Goal: Information Seeking & Learning: Stay updated

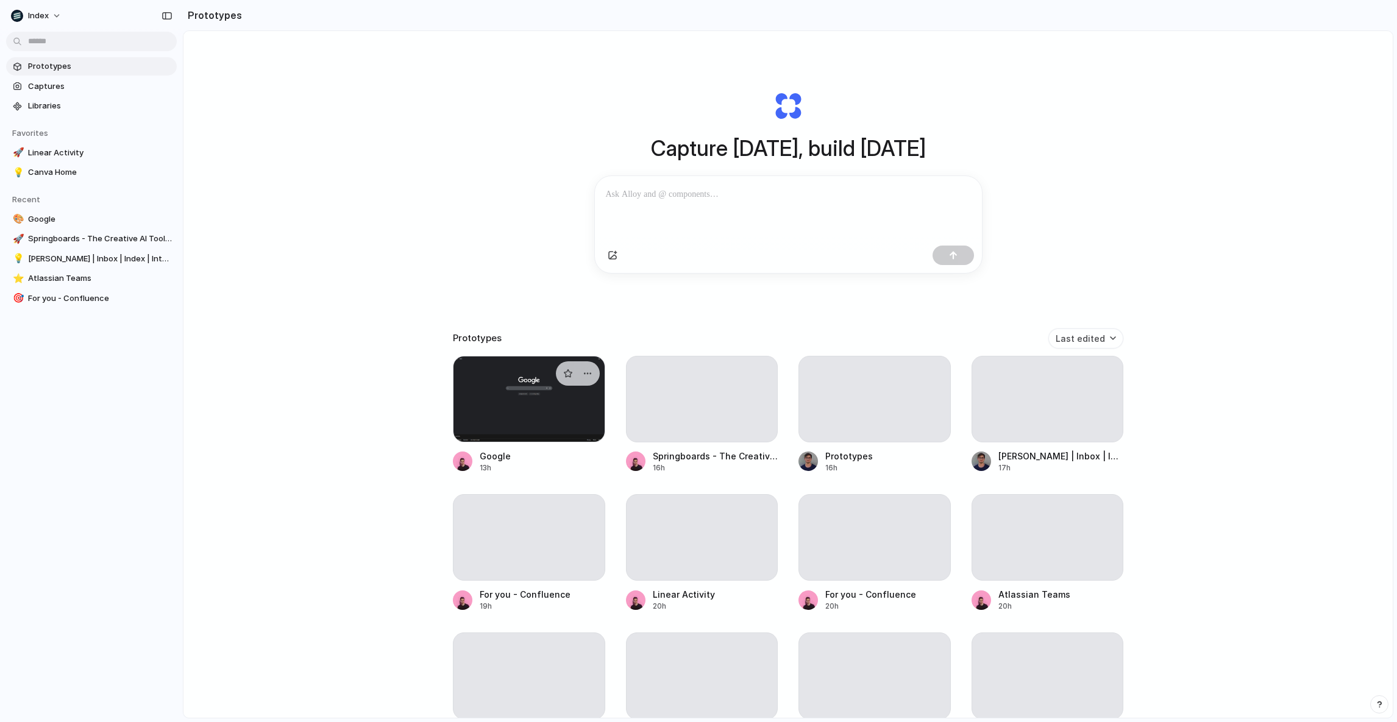
scroll to position [33, 0]
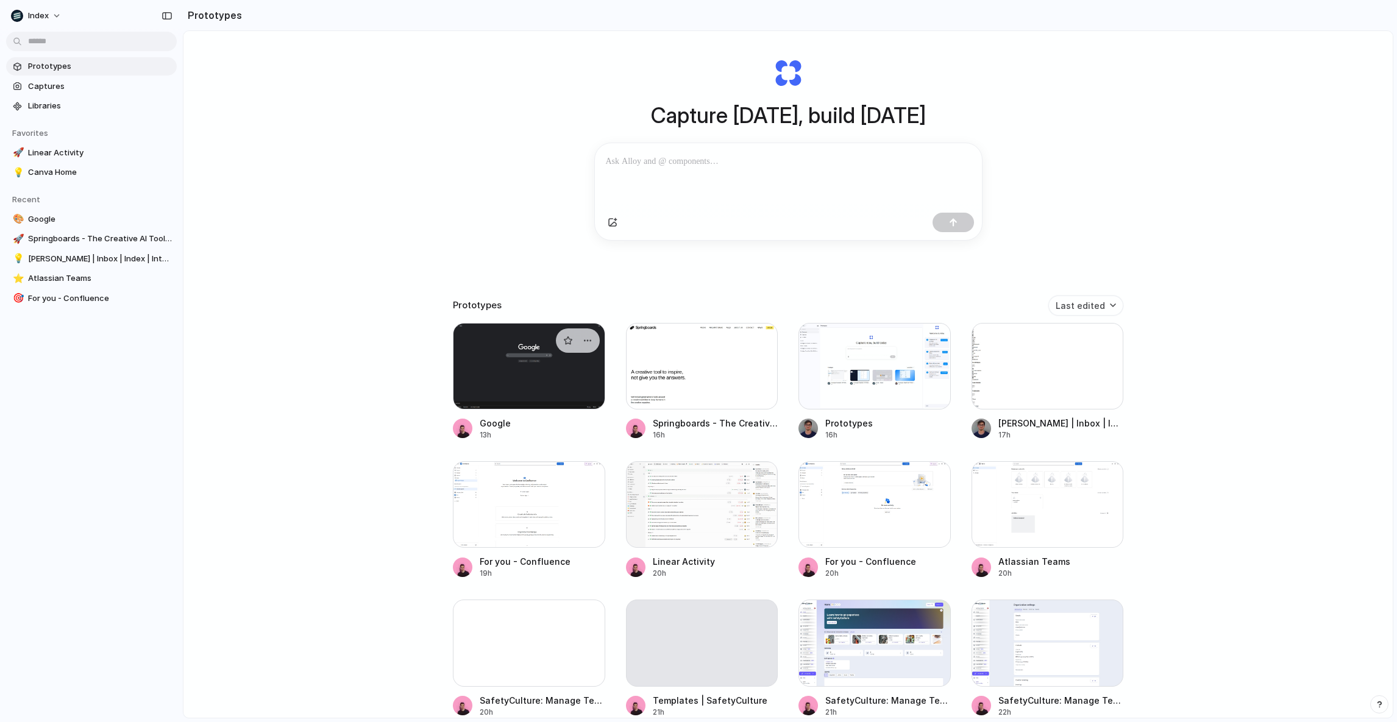
click at [514, 390] on div at bounding box center [529, 366] width 152 height 87
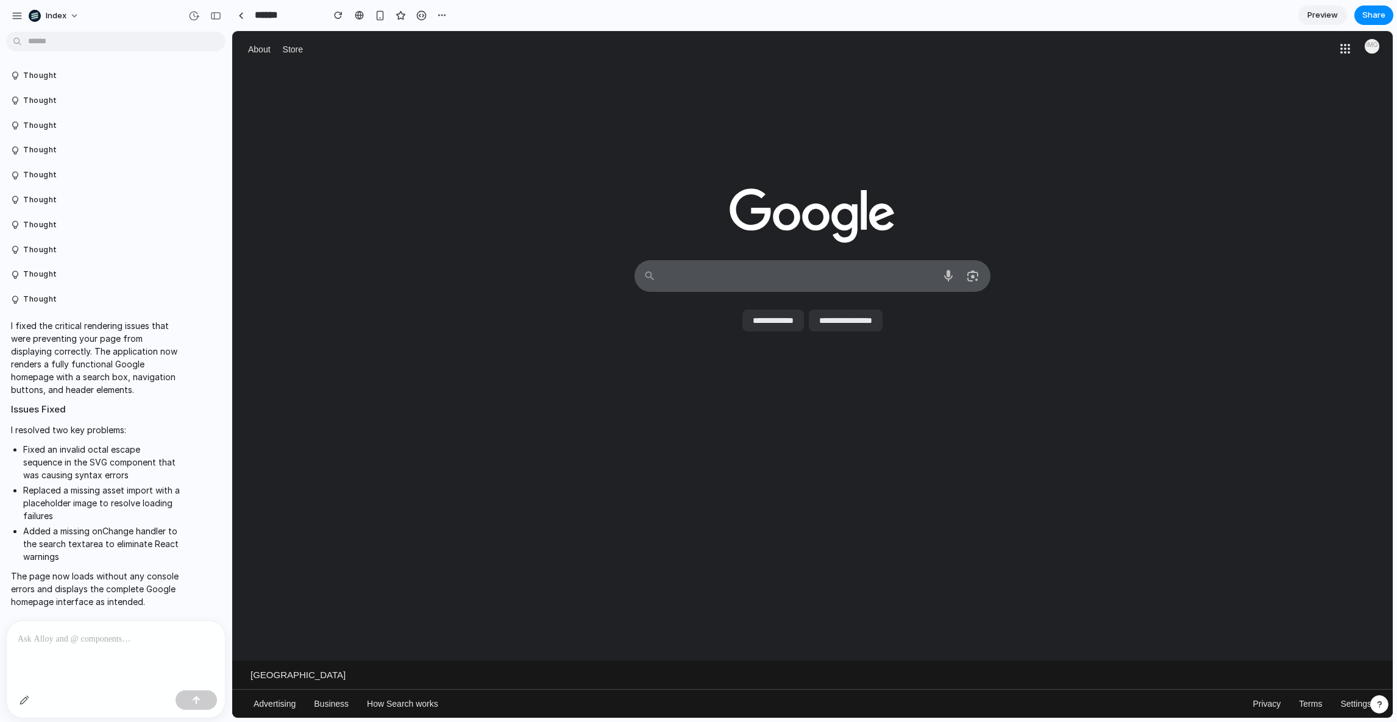
scroll to position [1, 0]
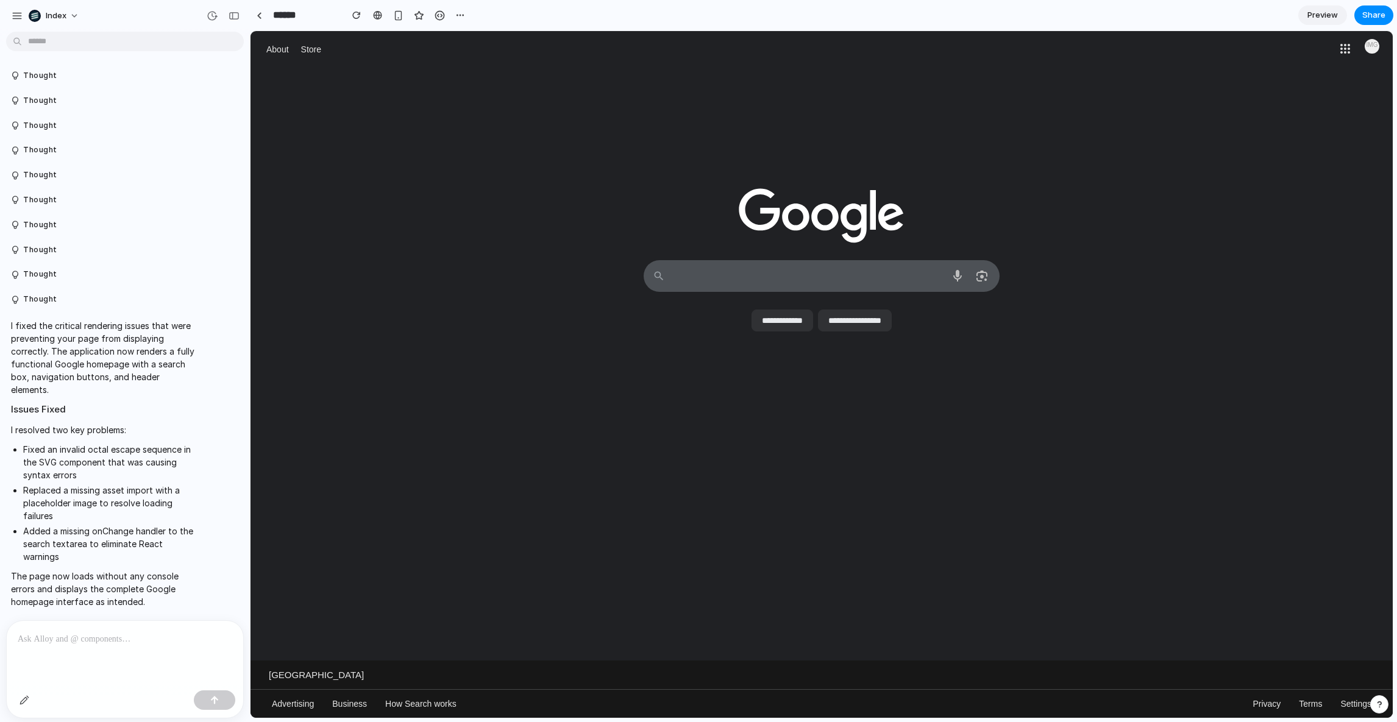
drag, startPoint x: 180, startPoint y: 316, endPoint x: 250, endPoint y: 319, distance: 69.5
drag, startPoint x: 279, startPoint y: 15, endPoint x: 347, endPoint y: 19, distance: 68.4
click at [347, 18] on div "******" at bounding box center [359, 15] width 219 height 22
click at [335, 138] on div at bounding box center [821, 156] width 1142 height 177
click at [261, 20] on link at bounding box center [259, 15] width 18 height 18
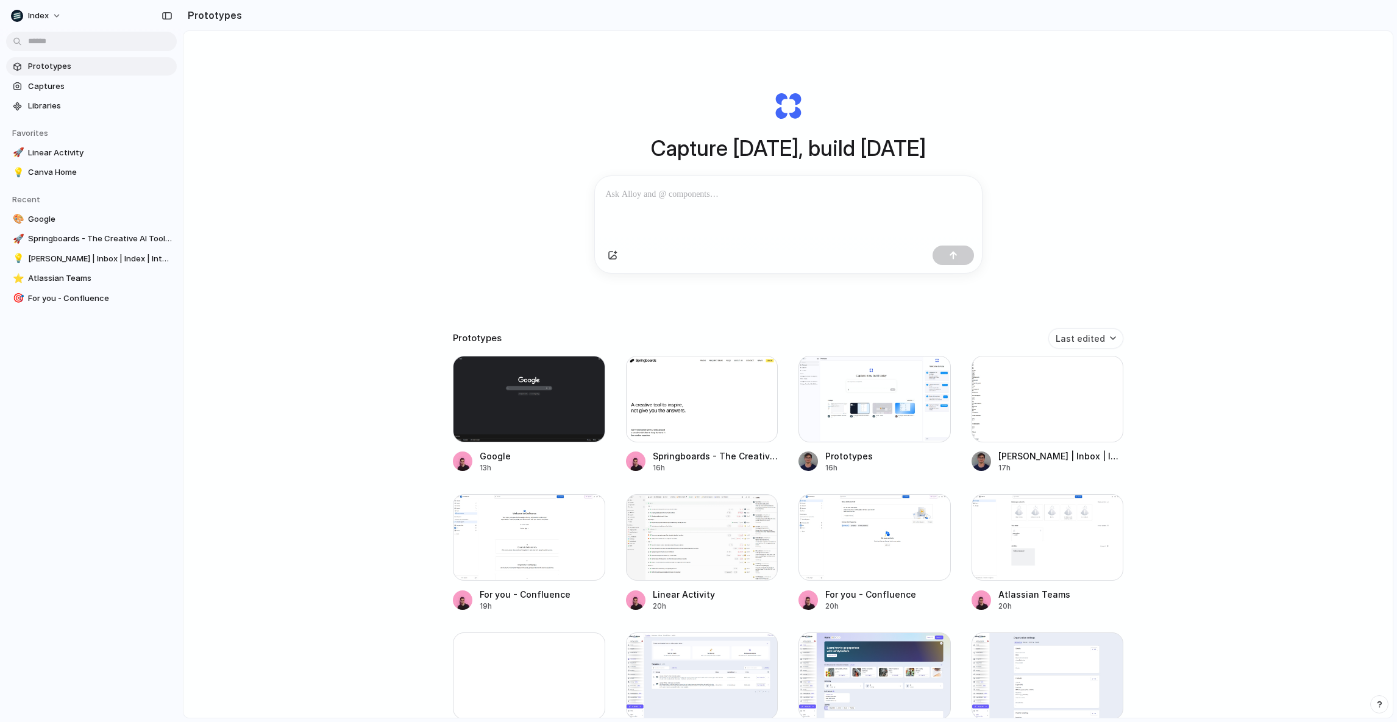
click at [268, 183] on div "Capture today, build tomorrow Clone web app Clone screenshot Start from existin…" at bounding box center [787, 406] width 1209 height 751
click at [499, 135] on div "Capture today, build tomorrow Clone web app Clone screenshot Start from existin…" at bounding box center [787, 406] width 1209 height 751
click at [404, 278] on div "Capture today, build tomorrow Clone web app Clone screenshot Start from existin…" at bounding box center [787, 406] width 1209 height 751
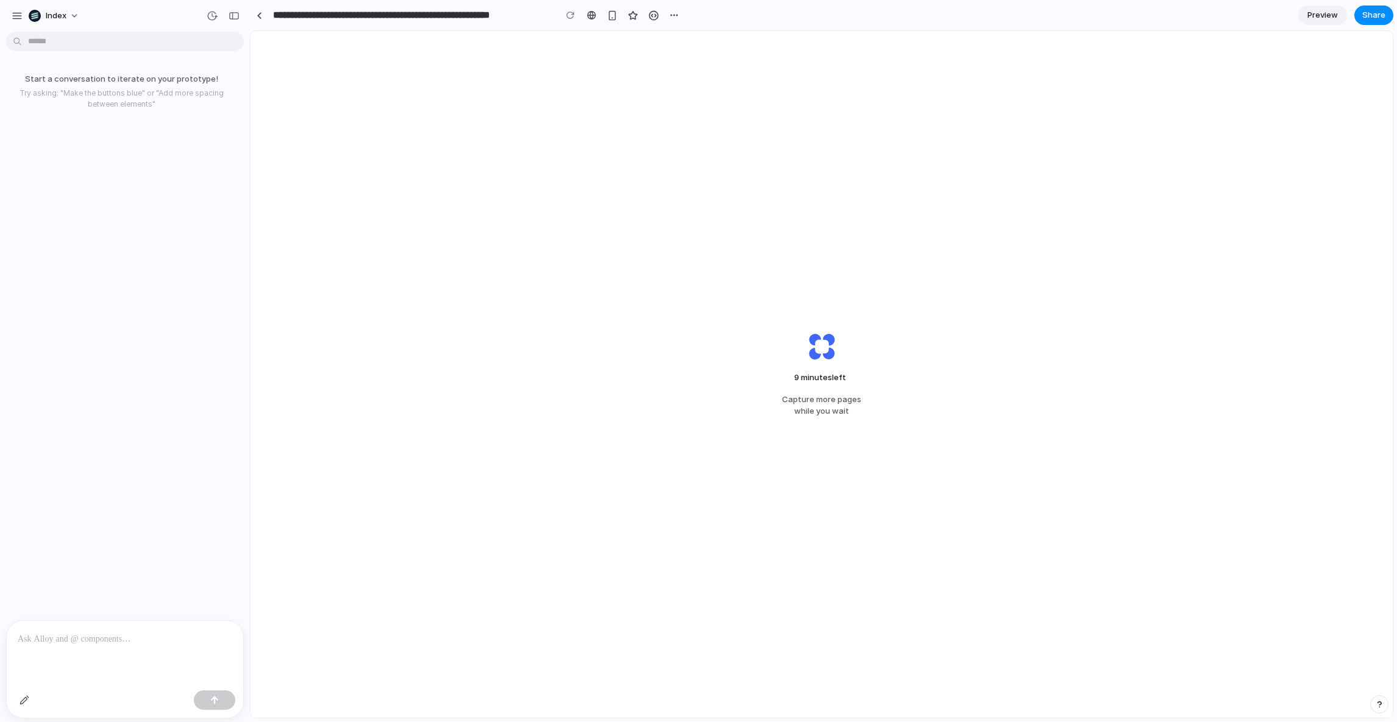
click at [717, 216] on div "9 minutes left Capture more pages while you wait" at bounding box center [821, 374] width 1142 height 687
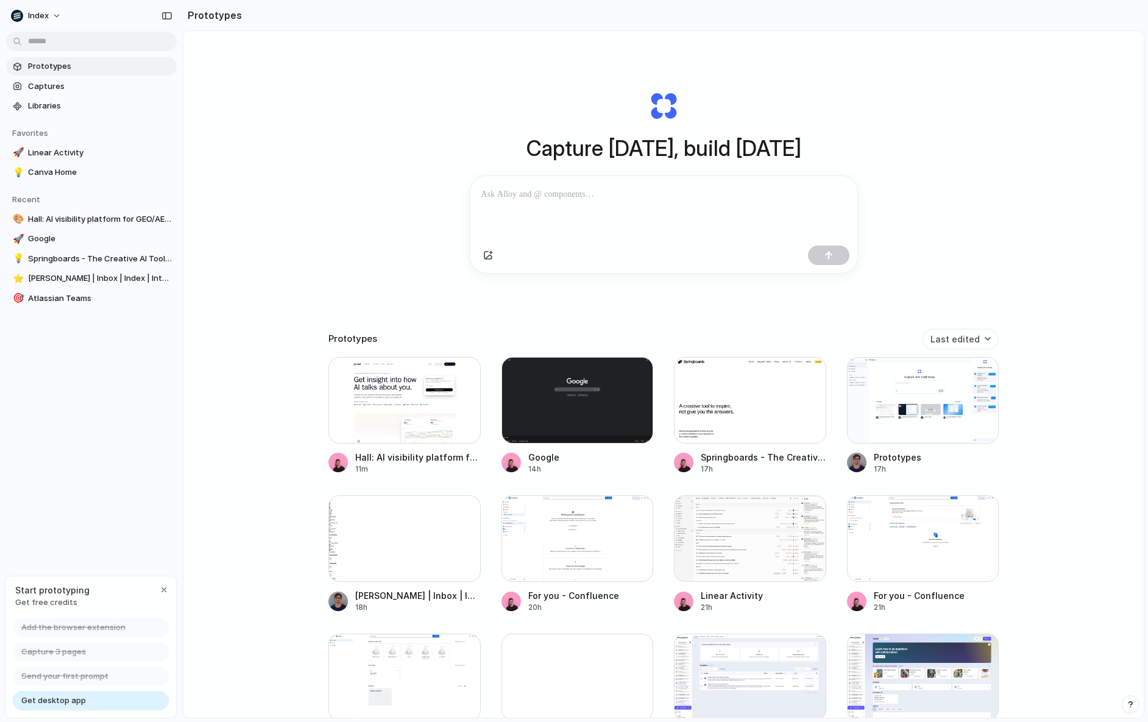
click at [330, 229] on div "Capture today, build tomorrow Clone web app Clone screenshot Start from existin…" at bounding box center [663, 406] width 960 height 751
click at [233, 581] on div "Capture today, build tomorrow Clone web app Clone screenshot Start from existin…" at bounding box center [663, 406] width 960 height 751
click at [43, 15] on span "Index" at bounding box center [38, 16] width 21 height 12
click at [155, 119] on li "Dark" at bounding box center [167, 122] width 72 height 20
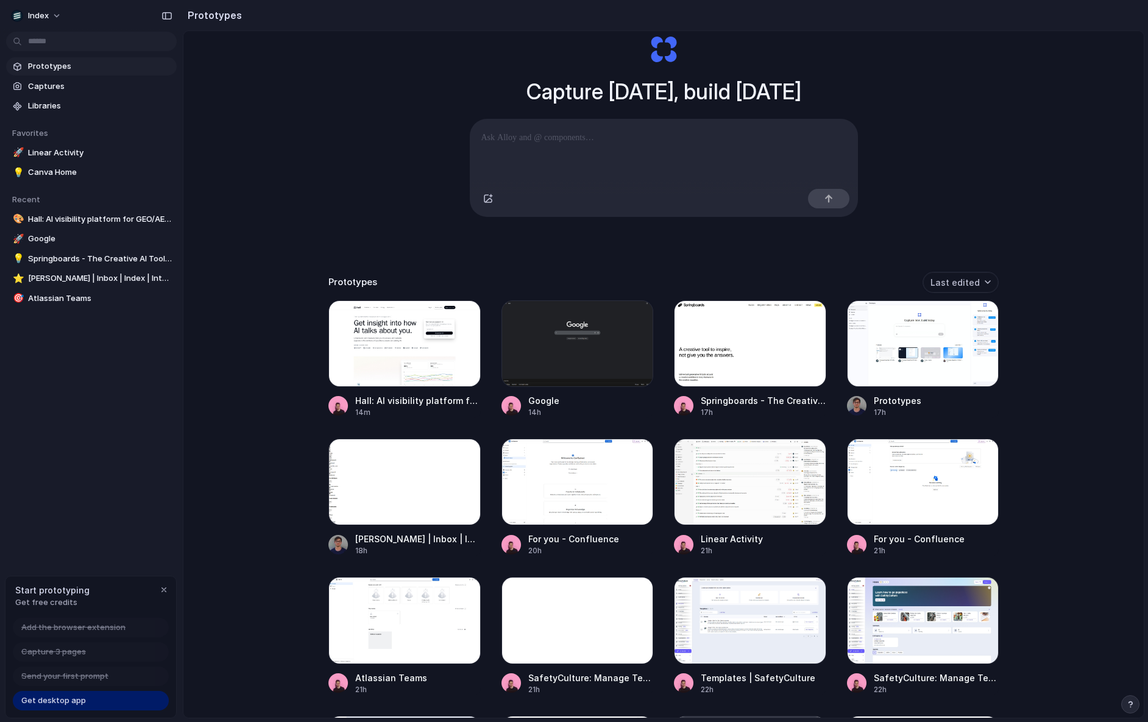
scroll to position [64, 0]
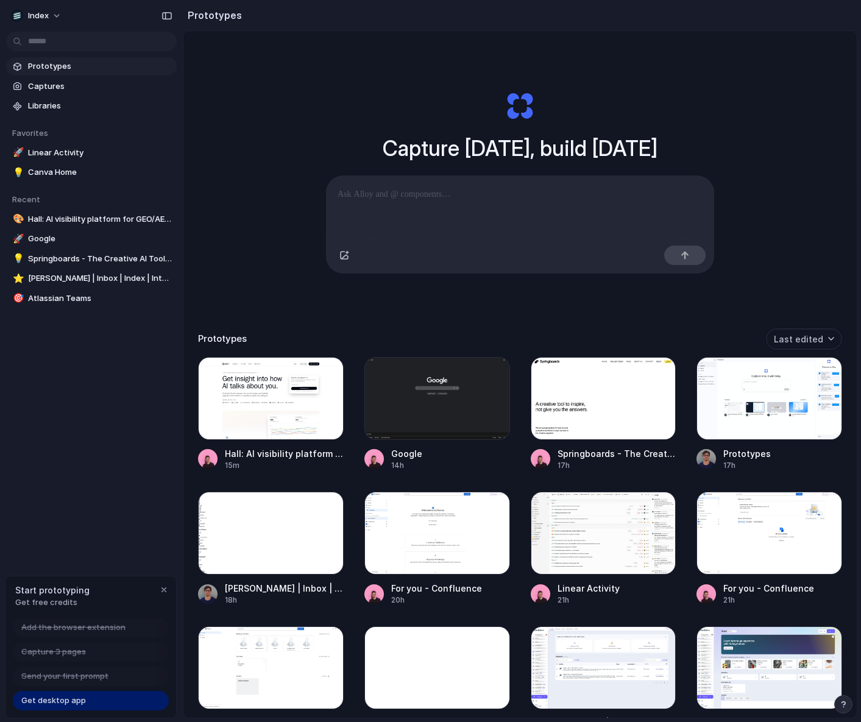
click at [59, 698] on span "Get desktop app" at bounding box center [53, 701] width 65 height 12
click at [269, 408] on div at bounding box center [271, 398] width 146 height 83
click at [199, 597] on div at bounding box center [208, 594] width 20 height 20
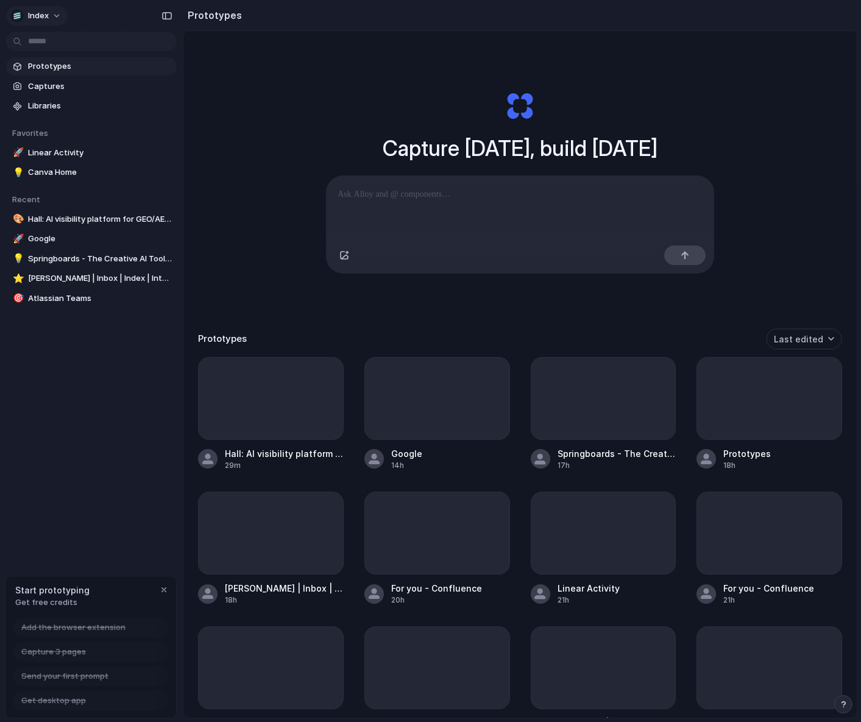
click at [37, 10] on span "Index" at bounding box center [38, 16] width 21 height 12
click at [37, 10] on div "Settings Invite members Change theme Change workspace Sign out" at bounding box center [430, 361] width 861 height 722
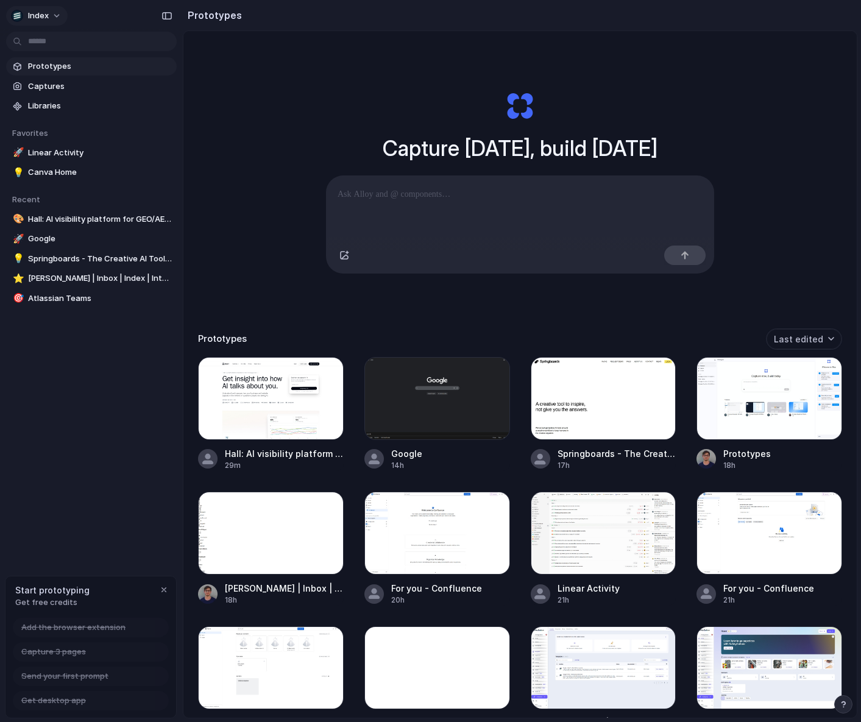
click at [39, 10] on div "Index" at bounding box center [30, 16] width 38 height 12
click at [40, 44] on span "Settings" at bounding box center [45, 43] width 34 height 12
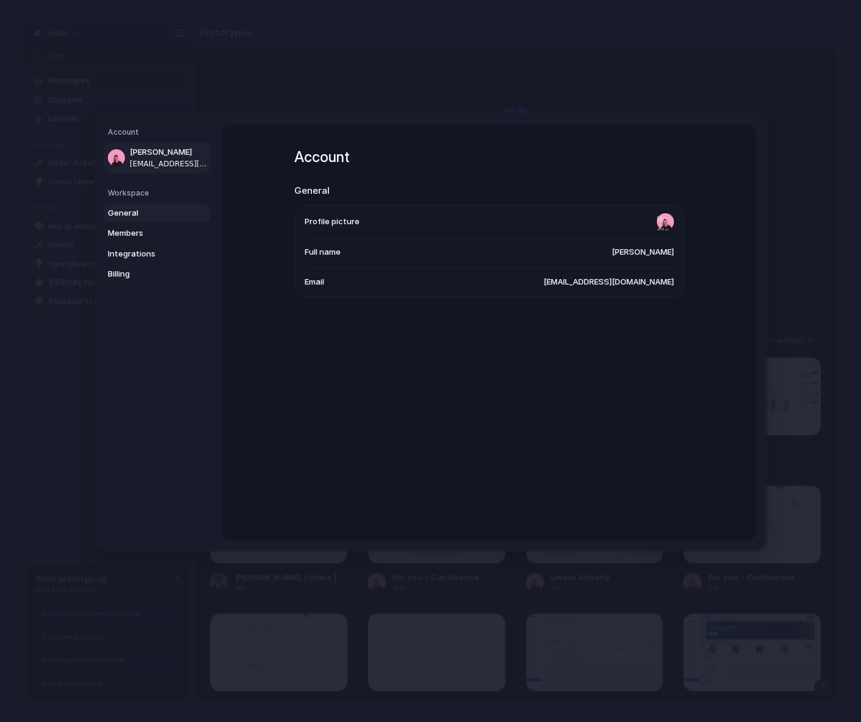
click at [140, 204] on link "General" at bounding box center [157, 213] width 106 height 20
click at [154, 224] on link "Members" at bounding box center [157, 234] width 106 height 20
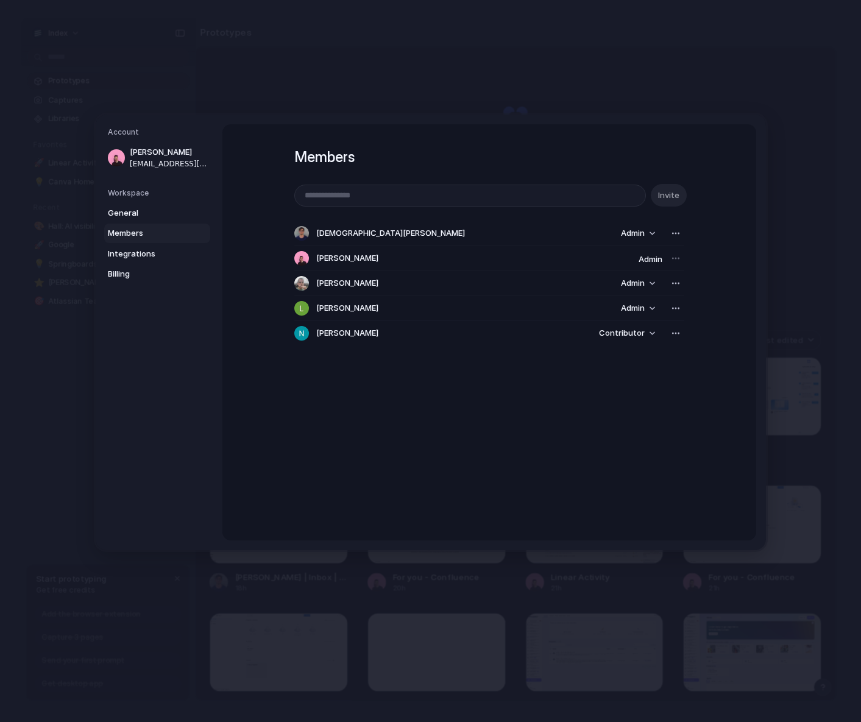
click at [147, 229] on span "Members" at bounding box center [147, 233] width 78 height 12
click at [146, 241] on link "Members" at bounding box center [157, 234] width 106 height 20
click at [134, 246] on link "Integrations" at bounding box center [157, 254] width 106 height 20
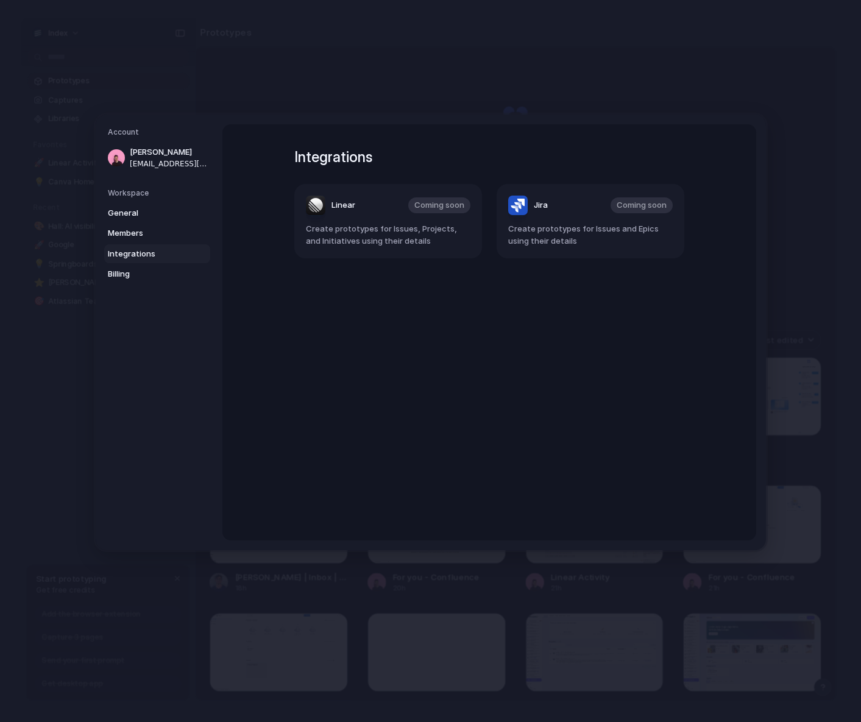
click at [149, 243] on div "General Members Integrations Billing" at bounding box center [159, 243] width 102 height 80
click at [147, 227] on span "Members" at bounding box center [147, 233] width 78 height 12
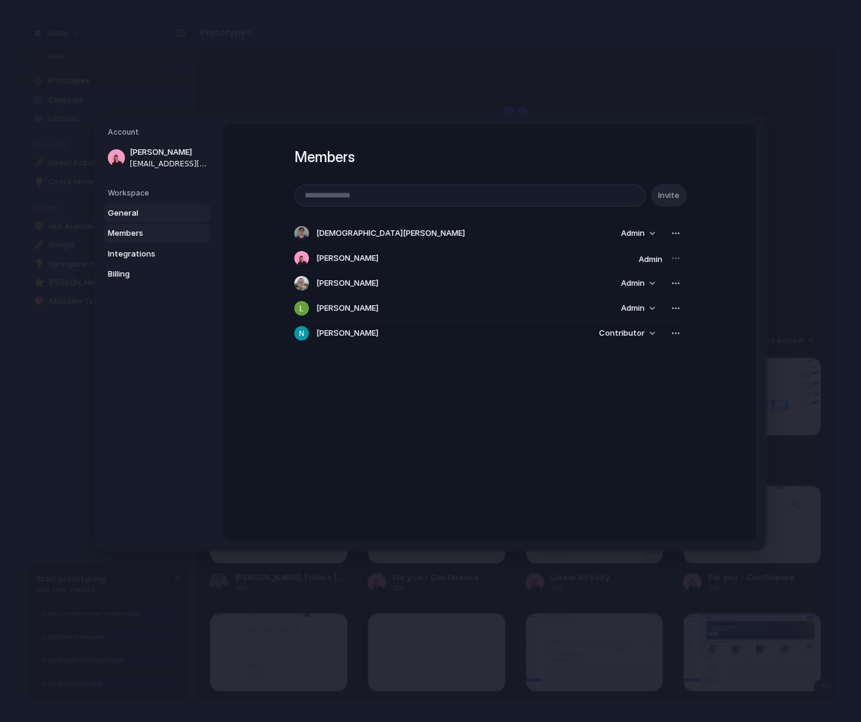
click at [139, 208] on span "General" at bounding box center [147, 213] width 78 height 12
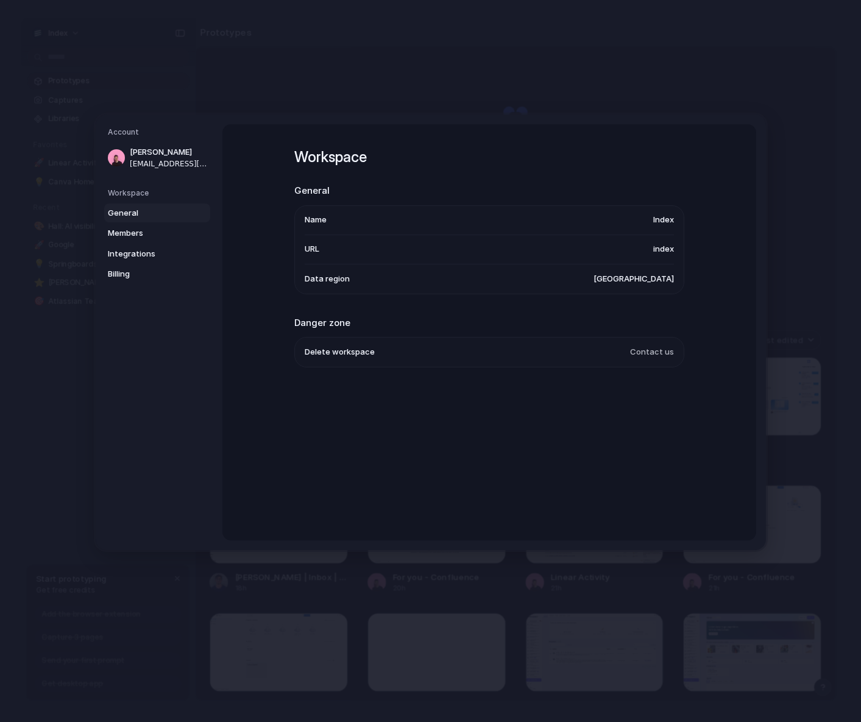
click at [154, 173] on nav "Account Simon Kubica simon@index.inc Workspace General Members Integrations Bil…" at bounding box center [159, 333] width 127 height 436
click at [161, 156] on span "[PERSON_NAME]" at bounding box center [169, 152] width 78 height 12
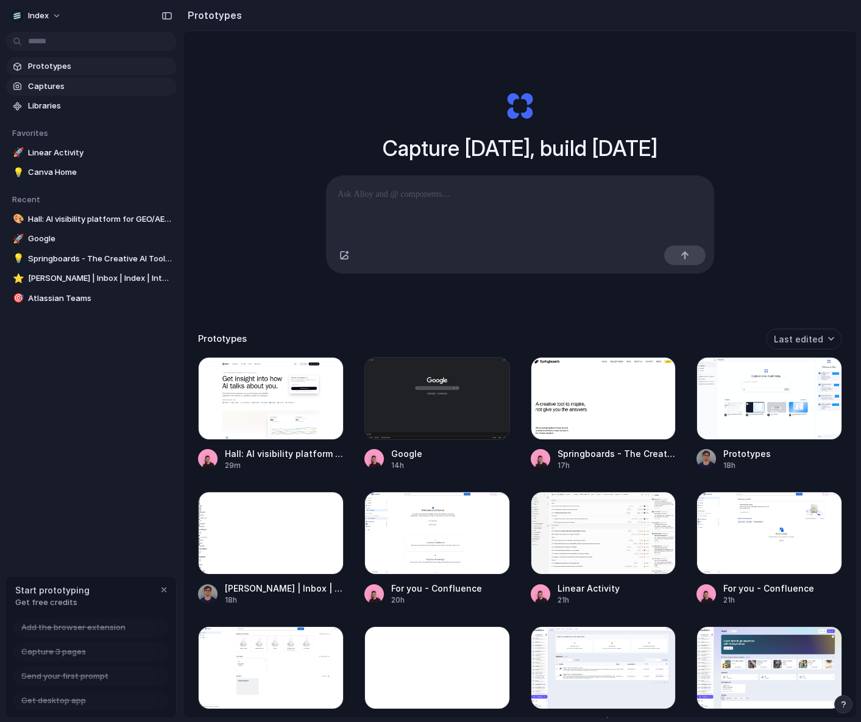
click at [56, 82] on span "Captures" at bounding box center [100, 86] width 144 height 12
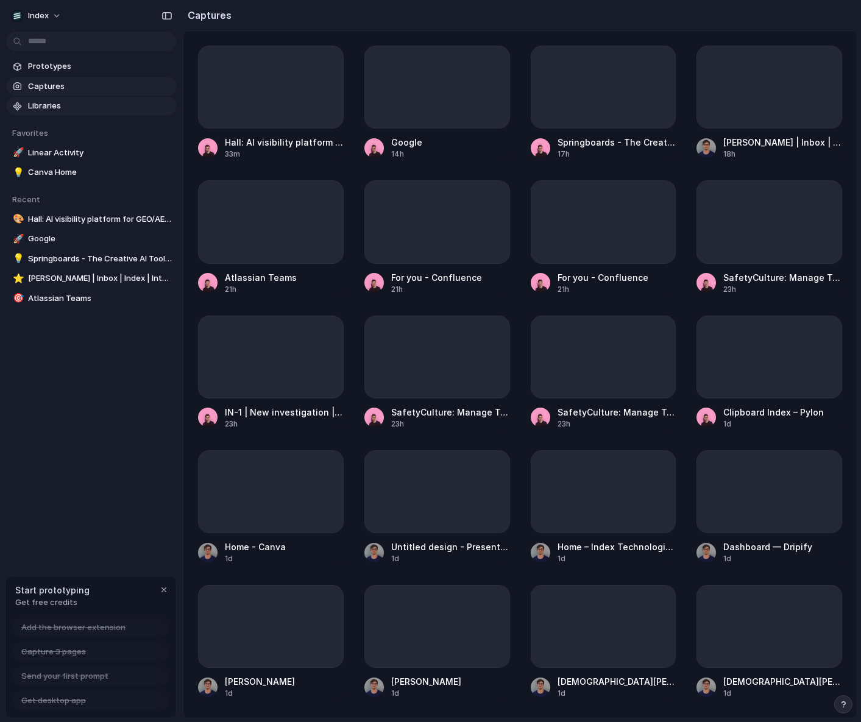
click at [58, 106] on span "Libraries" at bounding box center [100, 106] width 144 height 12
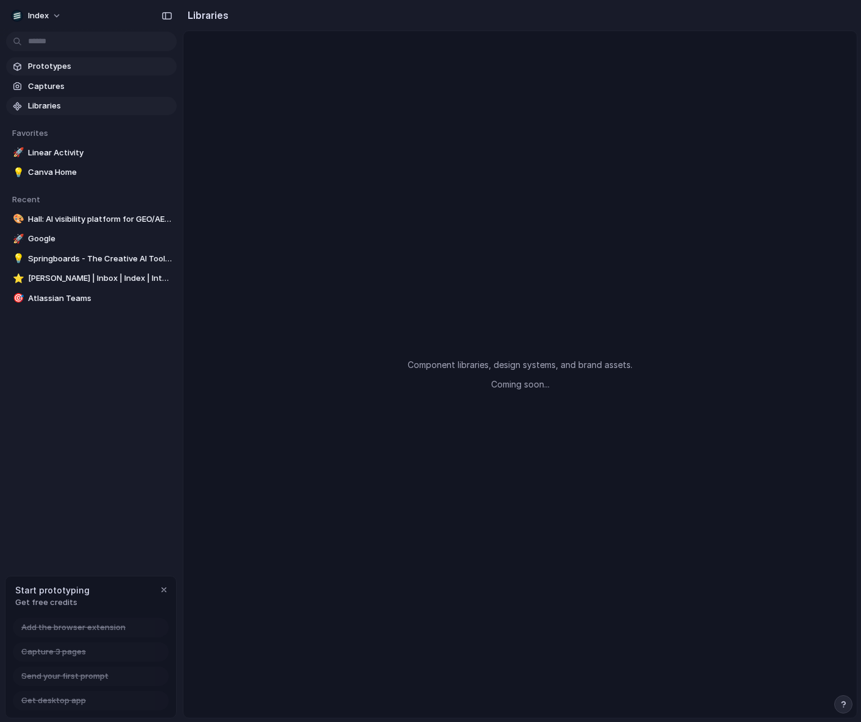
click at [60, 69] on span "Prototypes" at bounding box center [100, 66] width 144 height 12
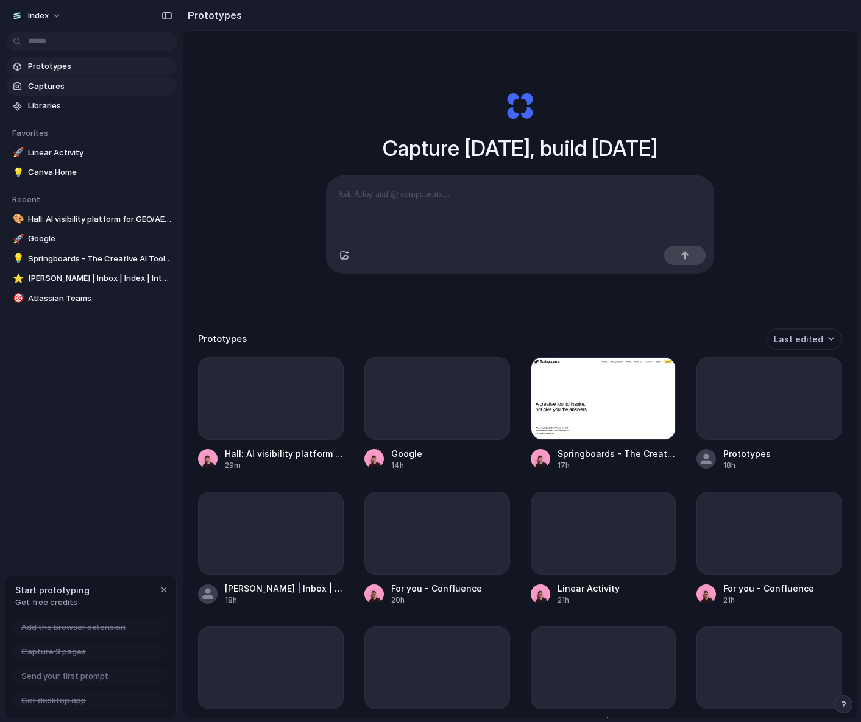
click at [68, 80] on span "Captures" at bounding box center [100, 86] width 144 height 12
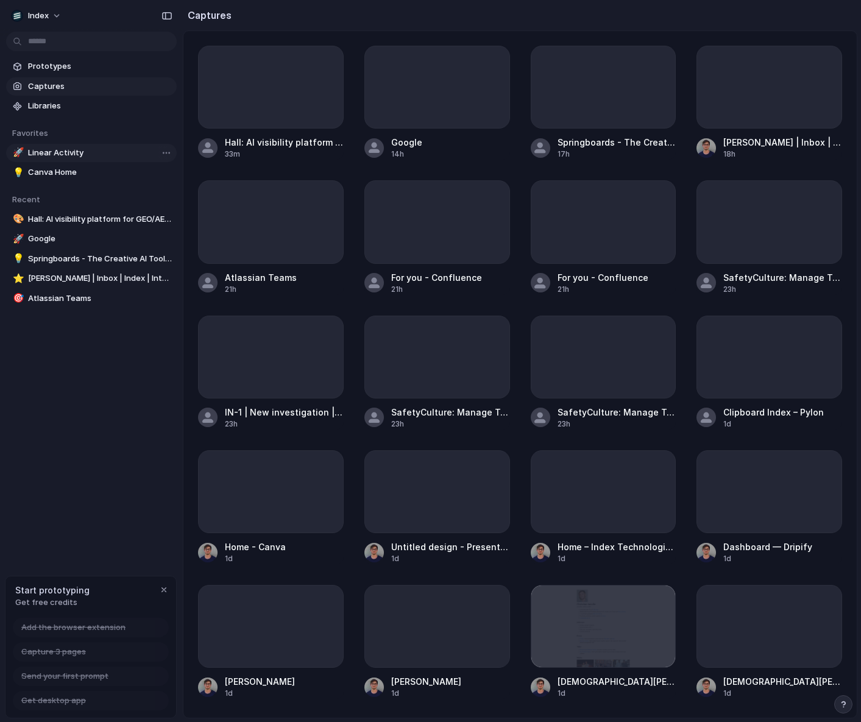
click at [72, 144] on link "🚀 Linear Activity" at bounding box center [91, 153] width 171 height 18
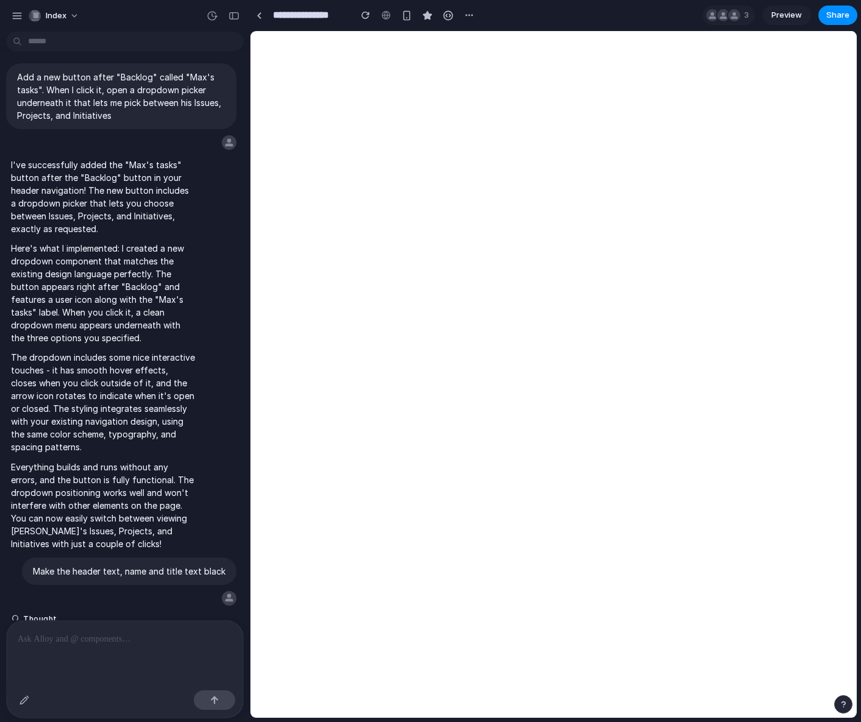
scroll to position [1887, 0]
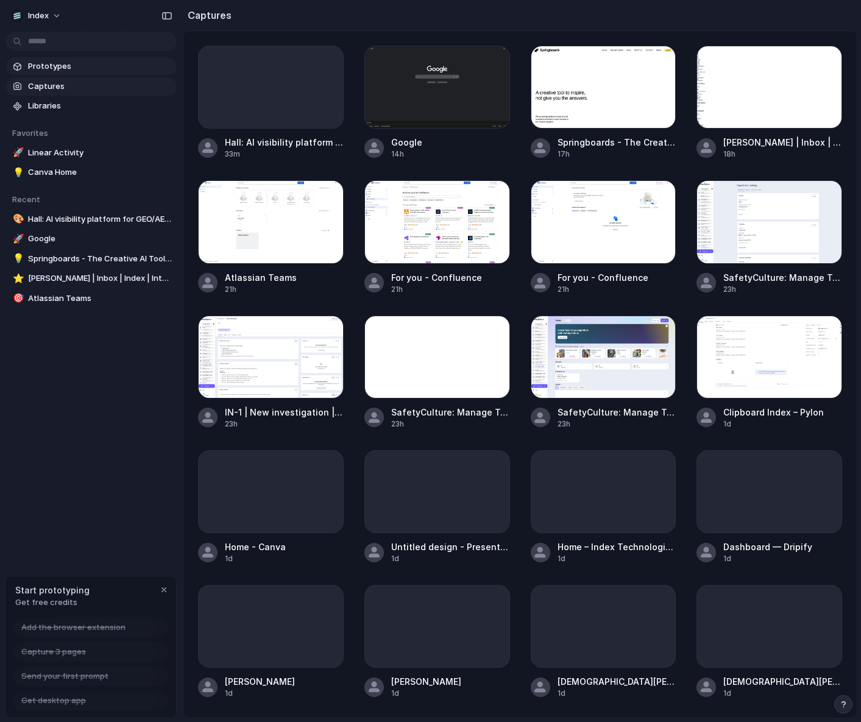
click at [42, 71] on span "Prototypes" at bounding box center [100, 66] width 144 height 12
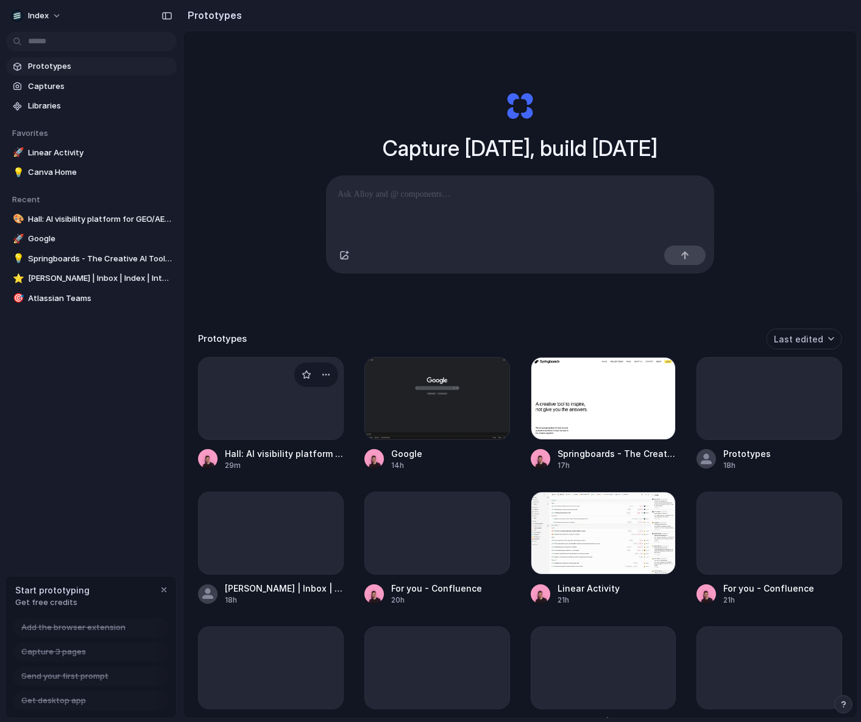
click at [221, 454] on div "Hall: AI visibility platform for GEO/AEO & LLM optimization 29m" at bounding box center [271, 459] width 146 height 24
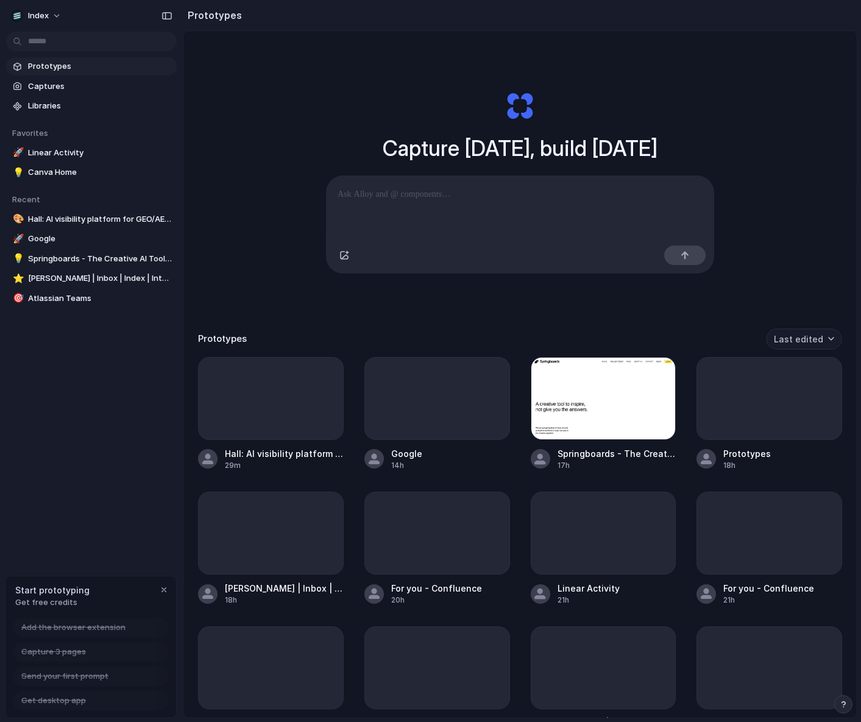
click at [793, 339] on button "Last edited" at bounding box center [804, 338] width 76 height 21
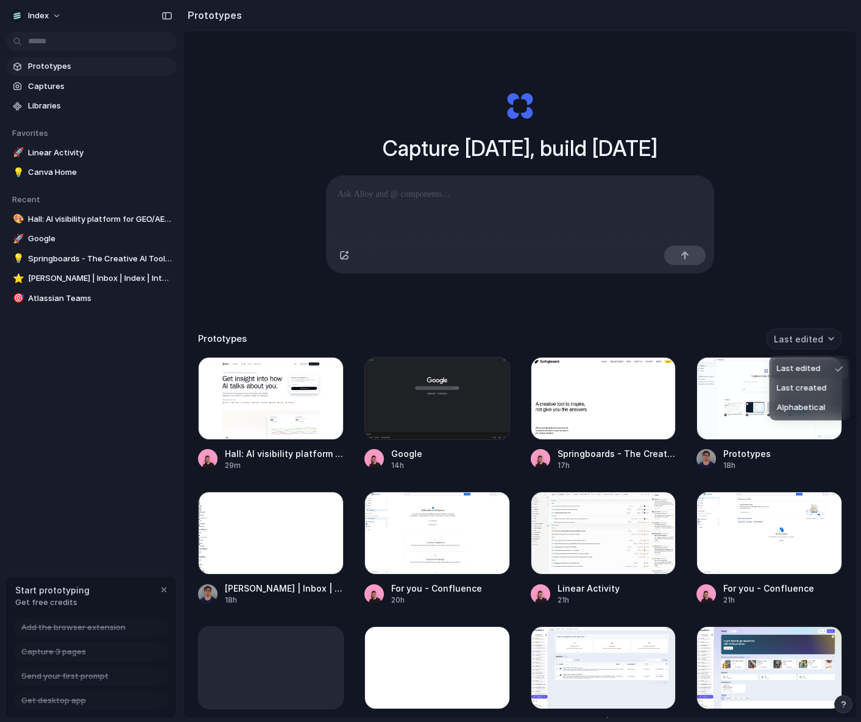
click at [793, 339] on div "Last edited Last created Alphabetical" at bounding box center [430, 361] width 861 height 722
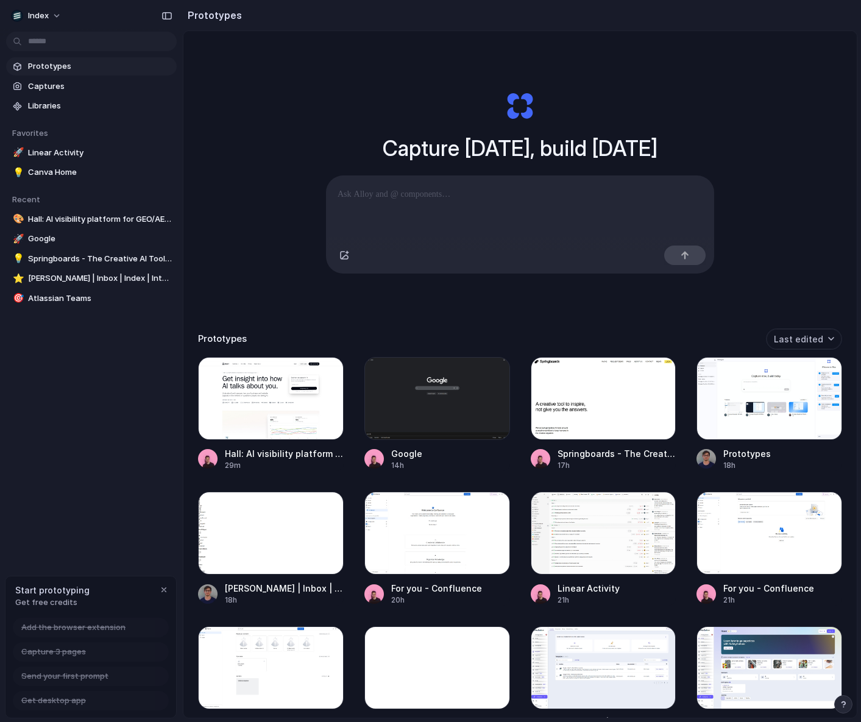
click at [485, 200] on p at bounding box center [520, 194] width 365 height 15
click at [87, 509] on div "Index Prototypes Captures Libraries Favorites 🚀 Linear Activity 💡 Canva Home To…" at bounding box center [91, 361] width 183 height 722
click at [168, 282] on body "Index Prototypes Captures Libraries Favorites 🚀 Linear Activity 💡 Canva Home To…" at bounding box center [430, 361] width 861 height 722
click at [168, 282] on div "Open in new tab Copy link Delete" at bounding box center [430, 361] width 861 height 722
click at [166, 260] on body "Index Prototypes Captures Libraries Favorites 🚀 Linear Activity 💡 Canva Home To…" at bounding box center [430, 361] width 861 height 722
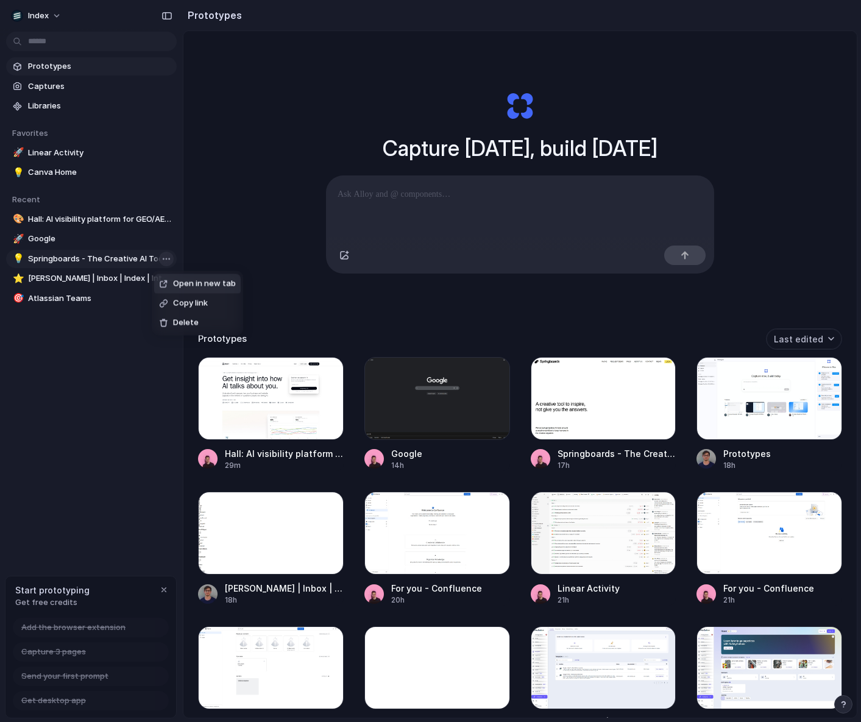
click at [166, 260] on div "Open in new tab Copy link Delete" at bounding box center [430, 361] width 861 height 722
click at [166, 240] on body "Index Prototypes Captures Libraries Favorites 🚀 Linear Activity 💡 Canva Home To…" at bounding box center [430, 361] width 861 height 722
click at [166, 240] on div "Open in new tab Copy link Delete" at bounding box center [430, 361] width 861 height 722
drag, startPoint x: 401, startPoint y: 91, endPoint x: 601, endPoint y: 228, distance: 242.0
click at [601, 228] on div "Capture [DATE], build [DATE] Clone web app Clone screenshot Start from existing…" at bounding box center [521, 182] width 488 height 273
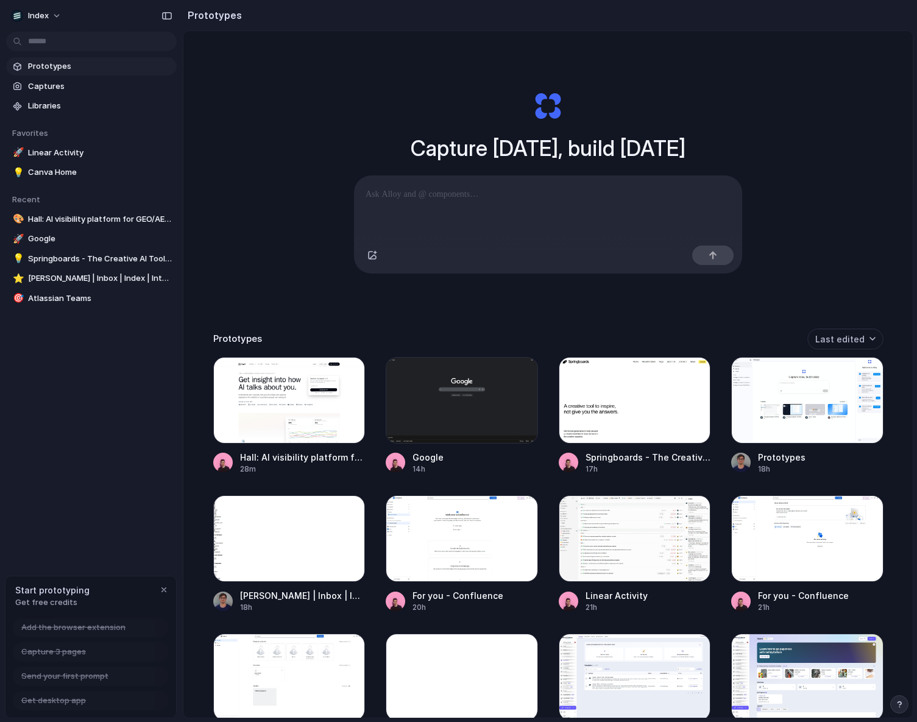
click at [849, 93] on div "Capture today, build tomorrow Clone web app Clone screenshot Start from existin…" at bounding box center [547, 406] width 729 height 751
click at [52, 22] on button "Index" at bounding box center [37, 16] width 62 height 20
click at [38, 50] on li "Settings" at bounding box center [68, 44] width 119 height 20
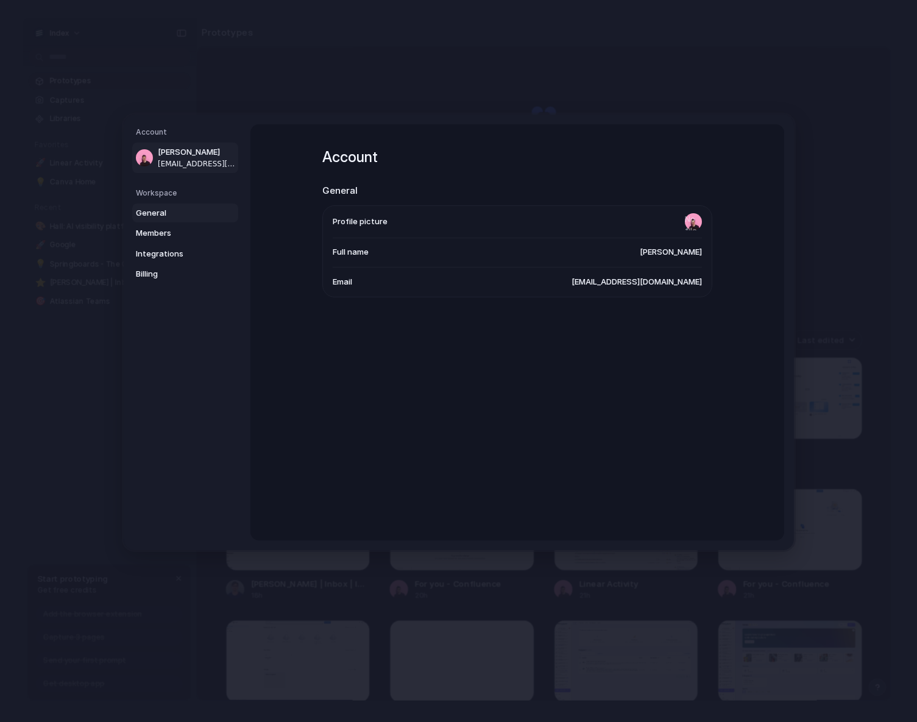
click at [168, 210] on span "General" at bounding box center [175, 213] width 78 height 12
click at [177, 146] on span "[PERSON_NAME]" at bounding box center [197, 152] width 78 height 12
click at [173, 221] on link "General" at bounding box center [185, 213] width 106 height 20
click at [177, 238] on span "Members" at bounding box center [175, 233] width 78 height 12
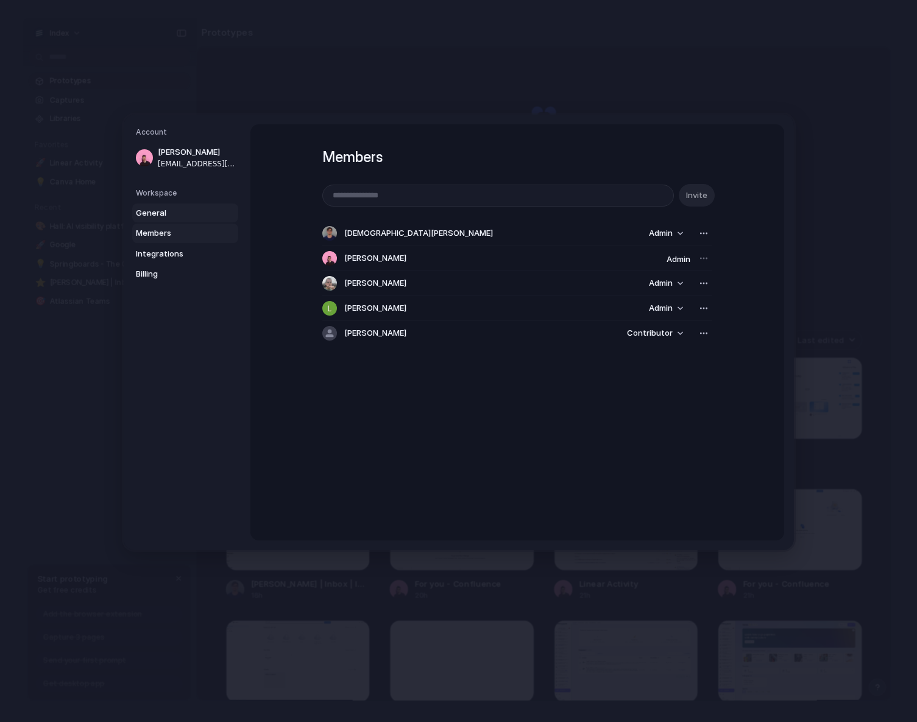
click at [180, 220] on link "General" at bounding box center [185, 213] width 106 height 20
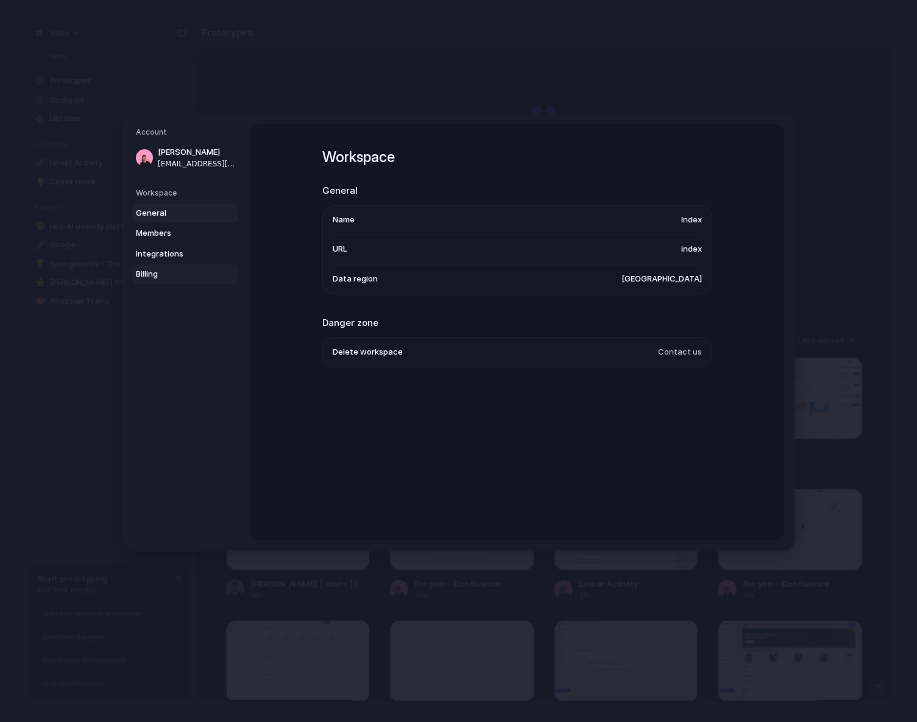
click at [179, 264] on link "Billing" at bounding box center [185, 274] width 106 height 20
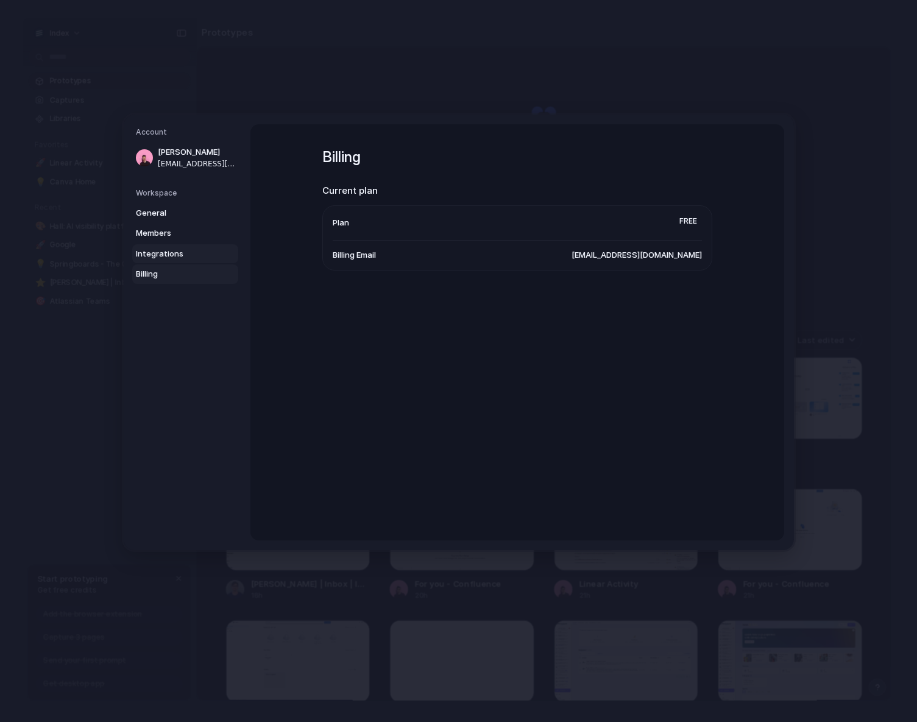
click at [179, 261] on link "Integrations" at bounding box center [185, 254] width 106 height 20
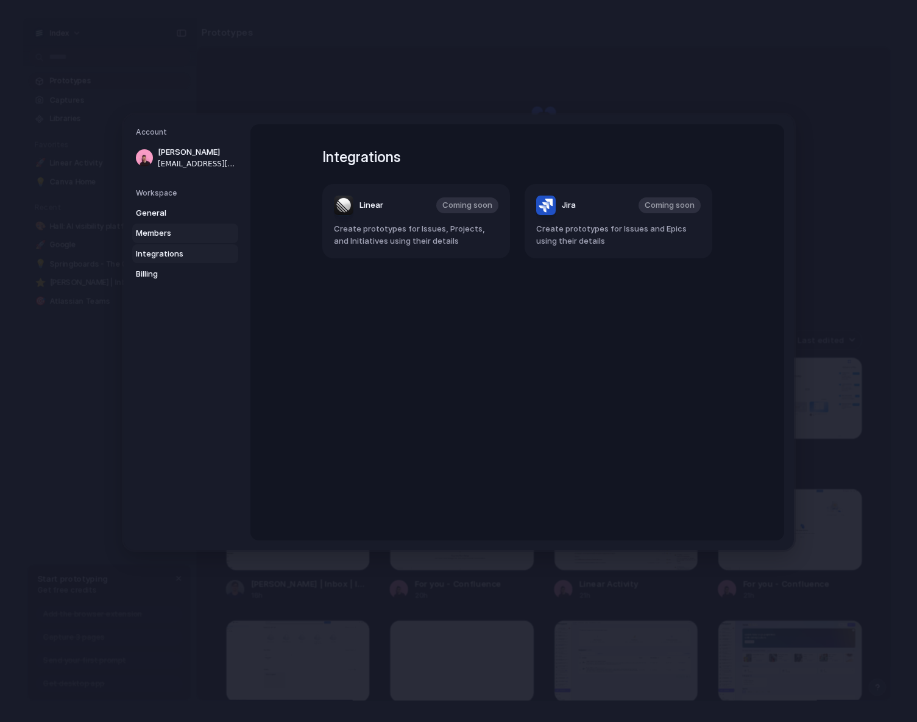
click at [177, 230] on span "Members" at bounding box center [175, 233] width 78 height 12
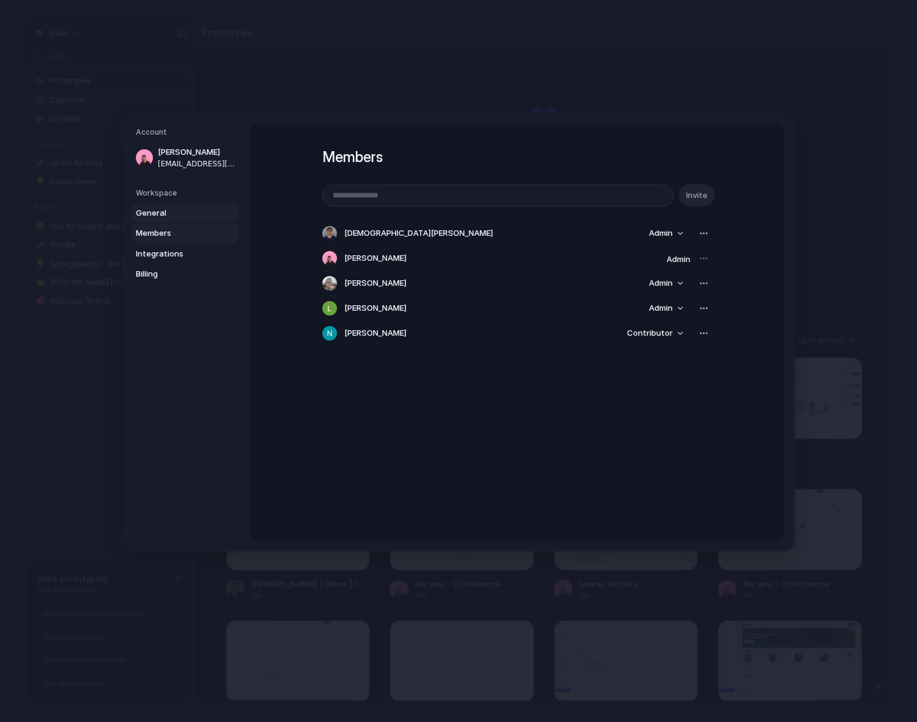
click at [190, 204] on link "General" at bounding box center [185, 213] width 106 height 20
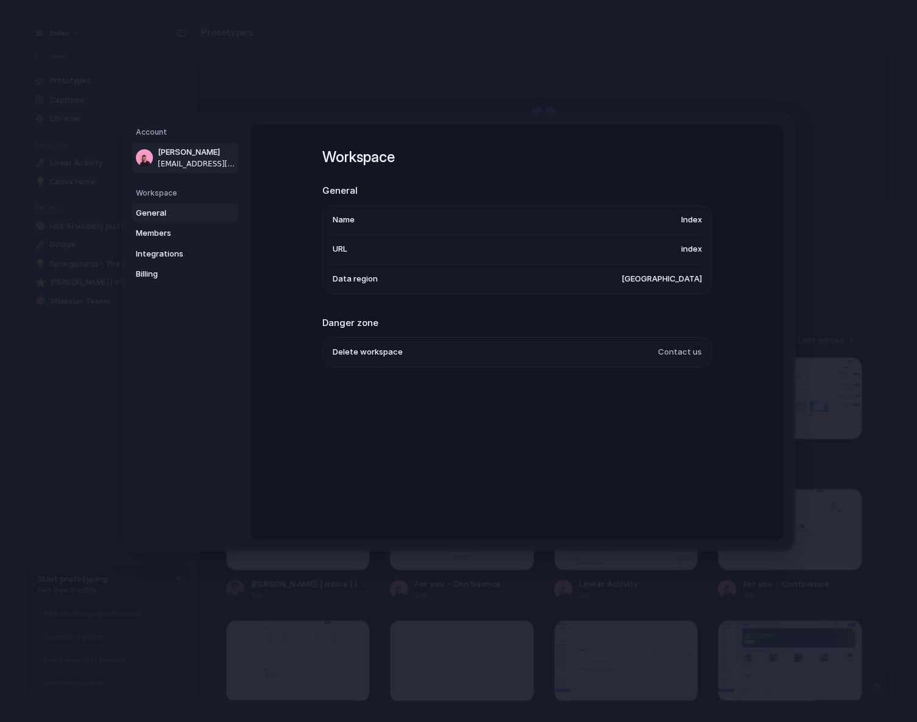
click at [198, 148] on span "[PERSON_NAME]" at bounding box center [197, 152] width 78 height 12
click at [194, 124] on nav "Account Simon Kubica simon@index.inc Workspace General Members Integrations Bil…" at bounding box center [187, 333] width 127 height 436
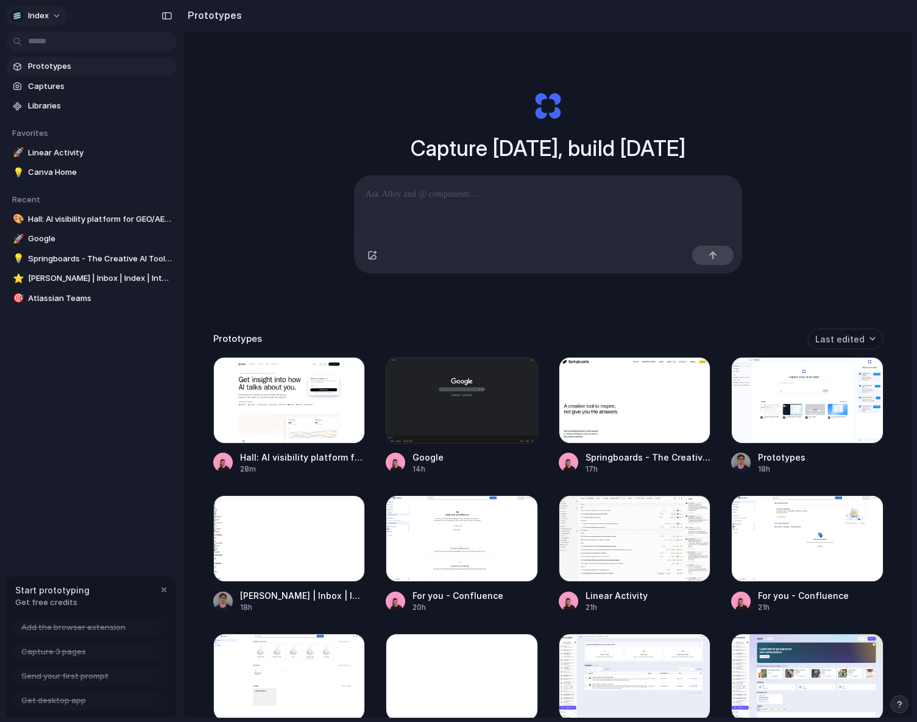
click at [41, 12] on span "Index" at bounding box center [38, 16] width 21 height 12
click at [41, 12] on div "Settings Invite members Change theme Change workspace Sign out" at bounding box center [458, 361] width 917 height 722
click at [41, 12] on span "Index" at bounding box center [38, 16] width 21 height 12
click at [41, 12] on div "Settings Invite members Change theme Change workspace Sign out" at bounding box center [458, 361] width 917 height 722
click at [41, 12] on span "Index" at bounding box center [38, 16] width 21 height 12
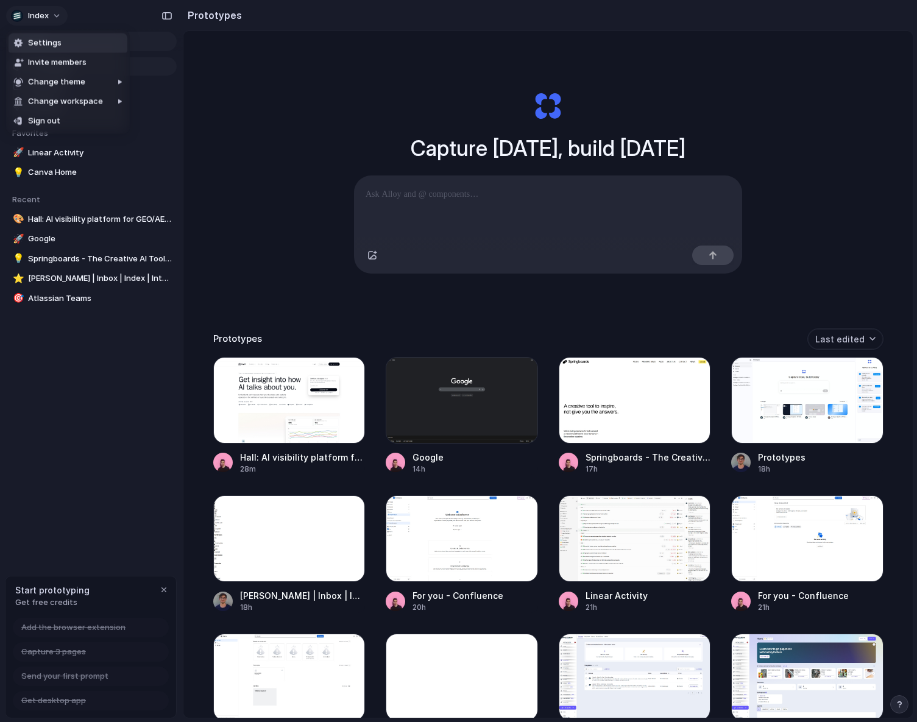
click at [41, 12] on div "Settings Invite members Change theme Change workspace Sign out" at bounding box center [458, 361] width 917 height 722
click at [41, 14] on span "Index" at bounding box center [38, 16] width 21 height 12
click at [37, 47] on span "Settings" at bounding box center [45, 43] width 34 height 12
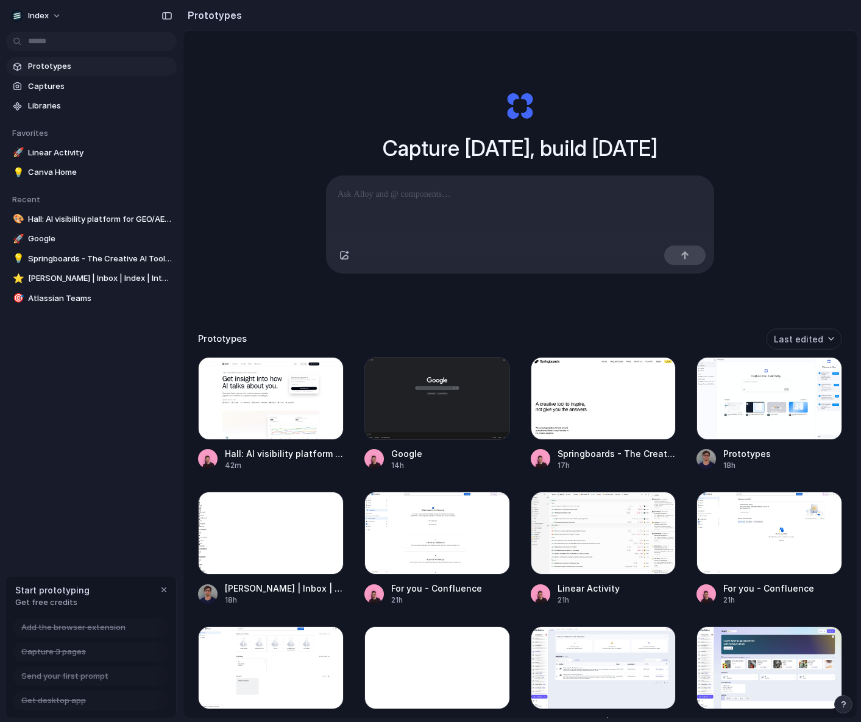
click at [478, 317] on div "Capture [DATE], build [DATE] Clone web app Clone screenshot Start from existing…" at bounding box center [521, 182] width 488 height 273
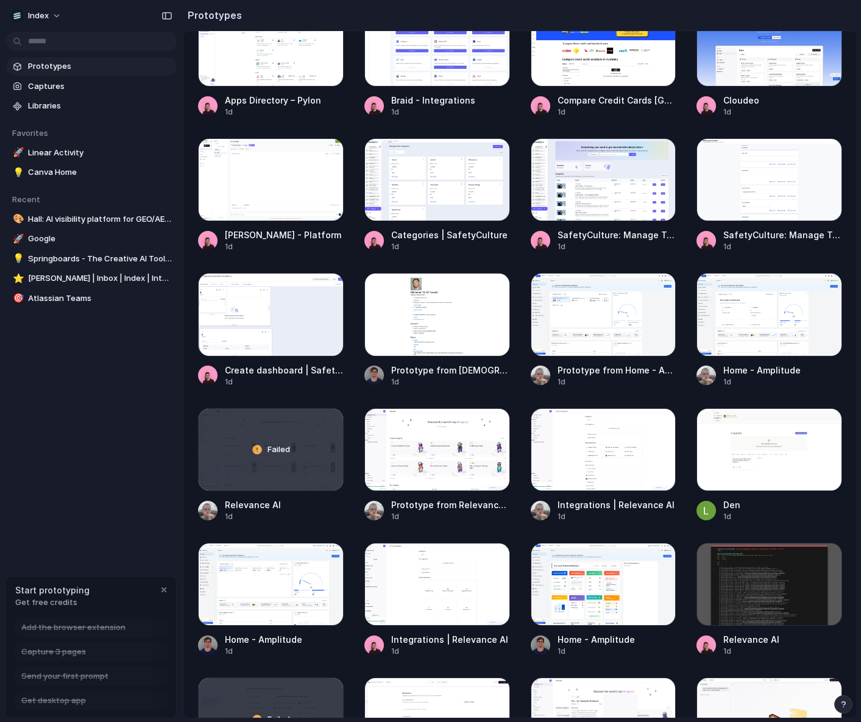
scroll to position [1249, 0]
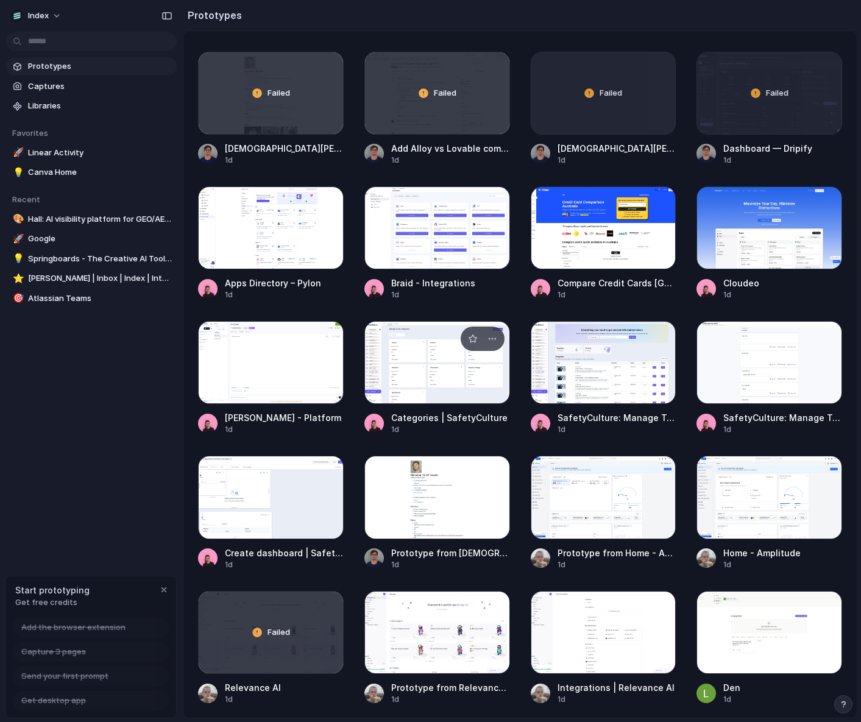
click at [436, 350] on div at bounding box center [437, 362] width 146 height 83
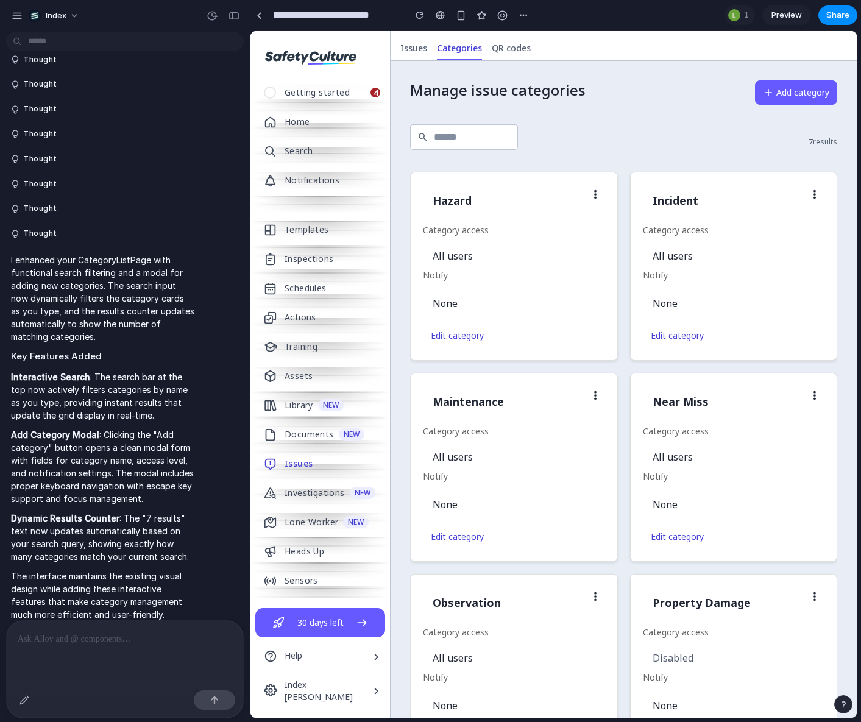
click at [620, 216] on div "Hazard Category access All users Notify None Edit category Incident Category ac…" at bounding box center [623, 568] width 427 height 817
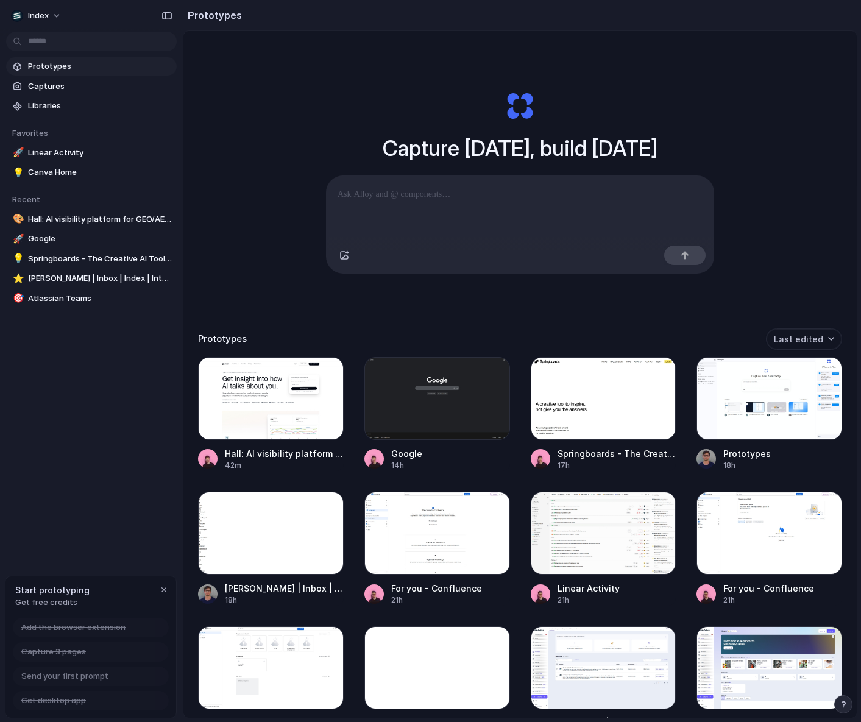
click at [263, 108] on div "Capture today, build tomorrow Clone web app Clone screenshot Start from existin…" at bounding box center [519, 406] width 673 height 751
drag, startPoint x: 270, startPoint y: 188, endPoint x: 270, endPoint y: 440, distance: 251.7
click at [270, 440] on div "Capture today, build tomorrow Clone web app Clone screenshot Start from existin…" at bounding box center [519, 406] width 673 height 751
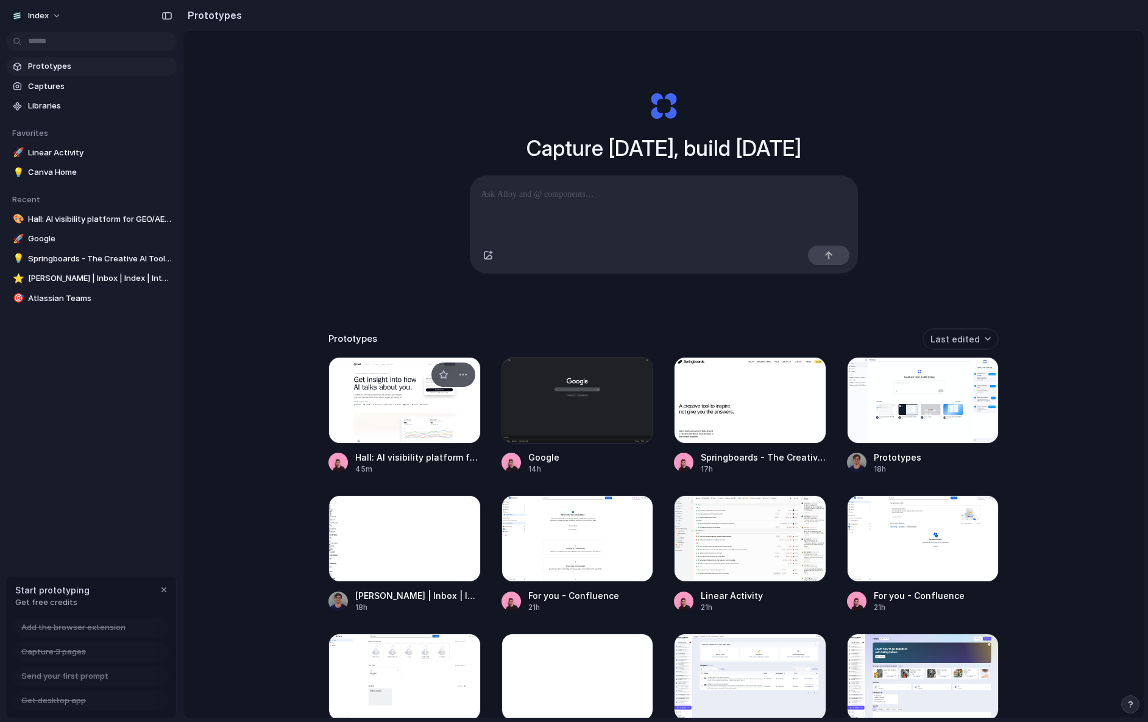
click at [377, 418] on div at bounding box center [404, 400] width 152 height 87
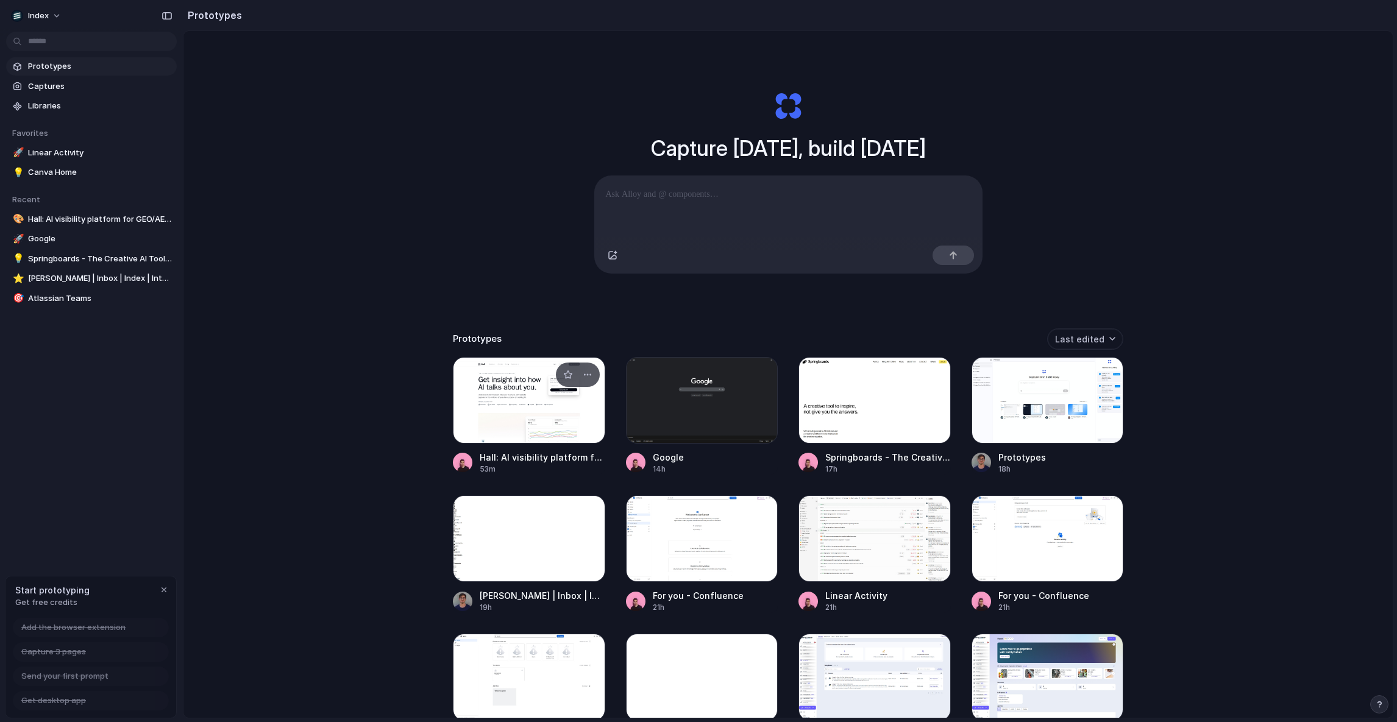
click at [468, 403] on div at bounding box center [529, 400] width 152 height 87
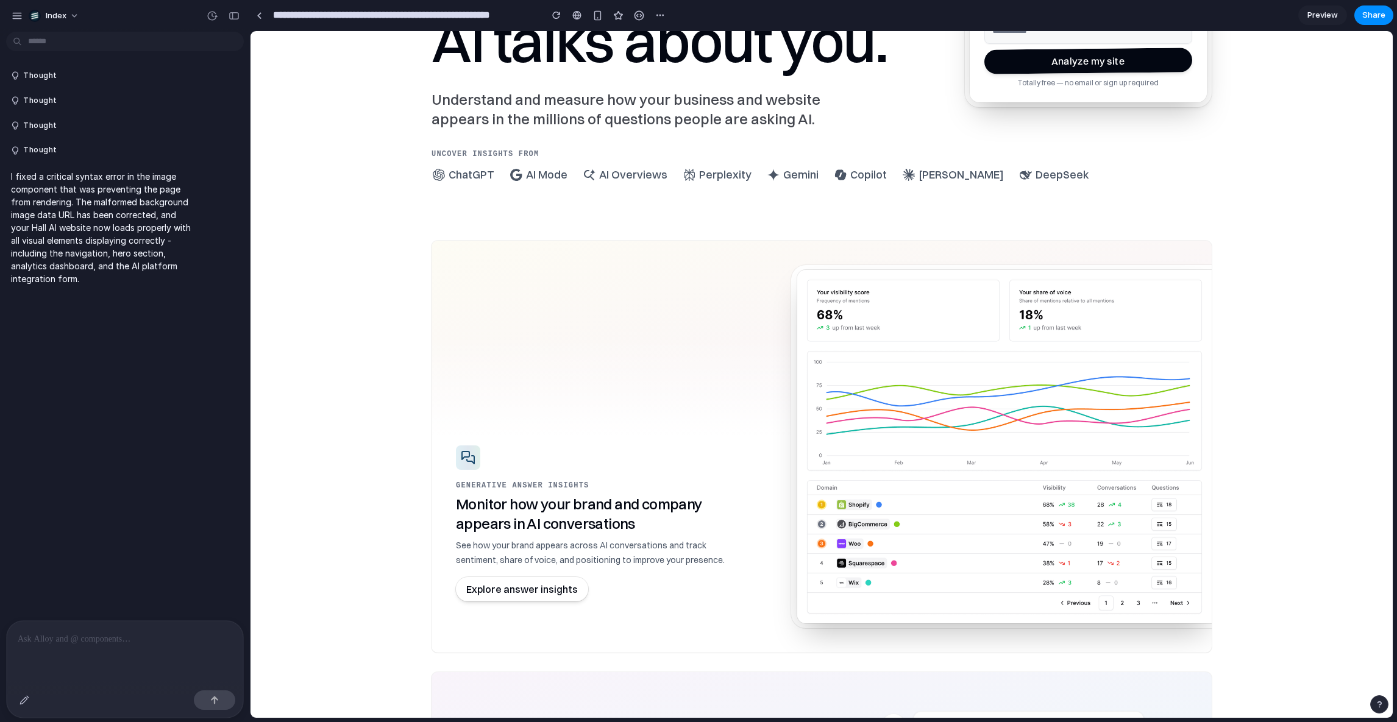
scroll to position [806, 0]
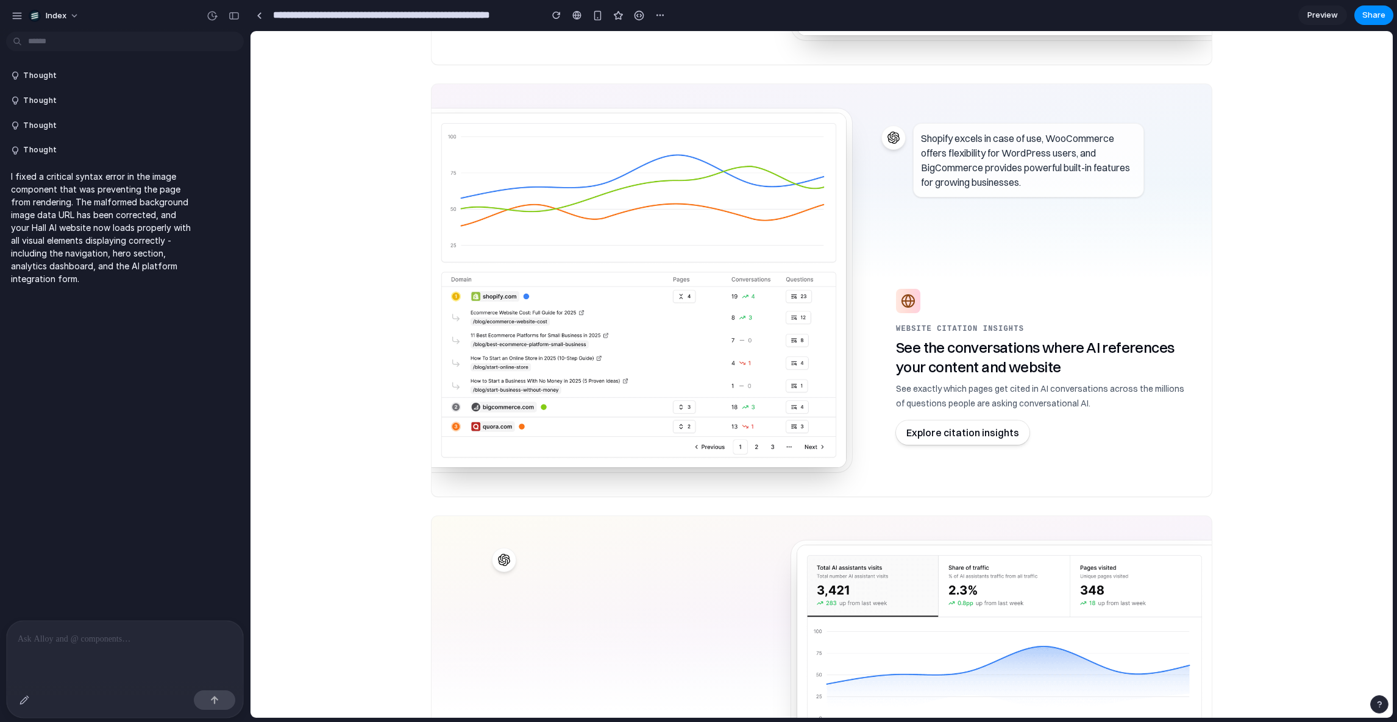
click at [116, 637] on p at bounding box center [125, 639] width 215 height 15
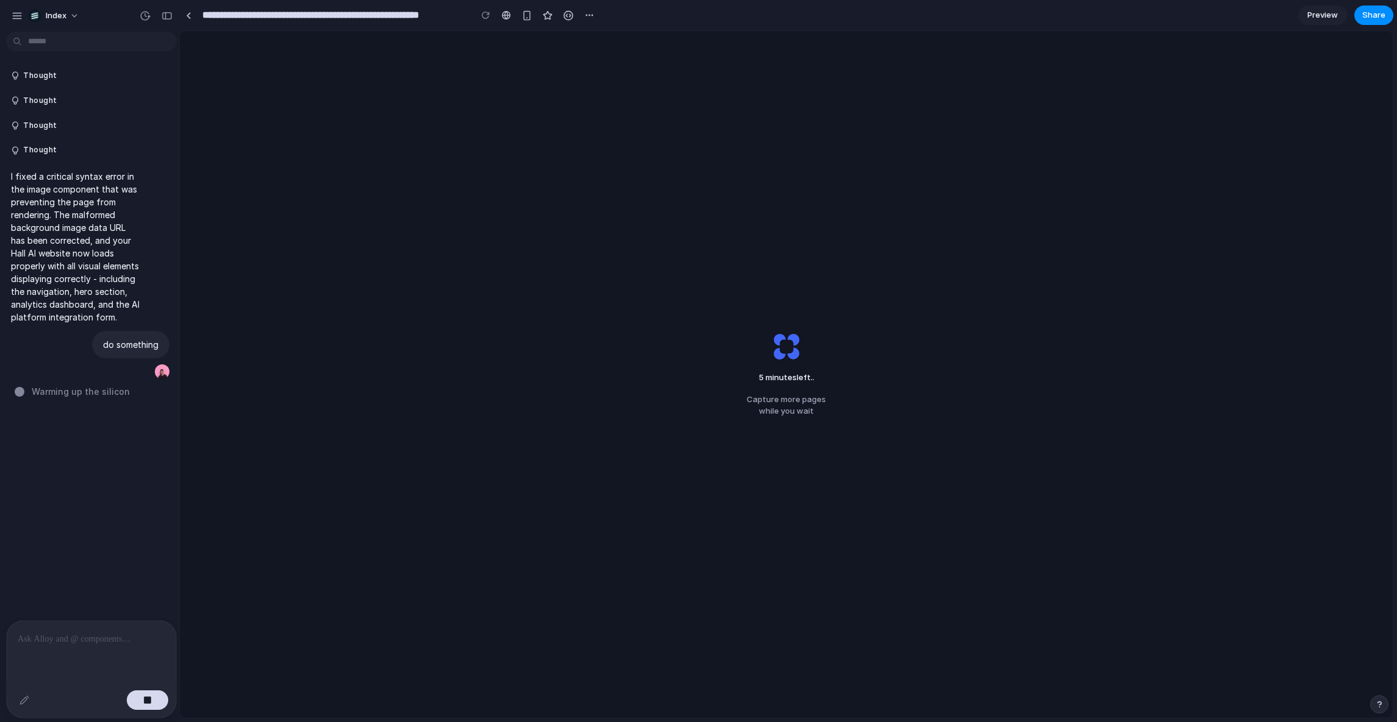
drag, startPoint x: 248, startPoint y: 229, endPoint x: 179, endPoint y: 233, distance: 69.6
drag, startPoint x: 180, startPoint y: 239, endPoint x: 236, endPoint y: 239, distance: 55.5
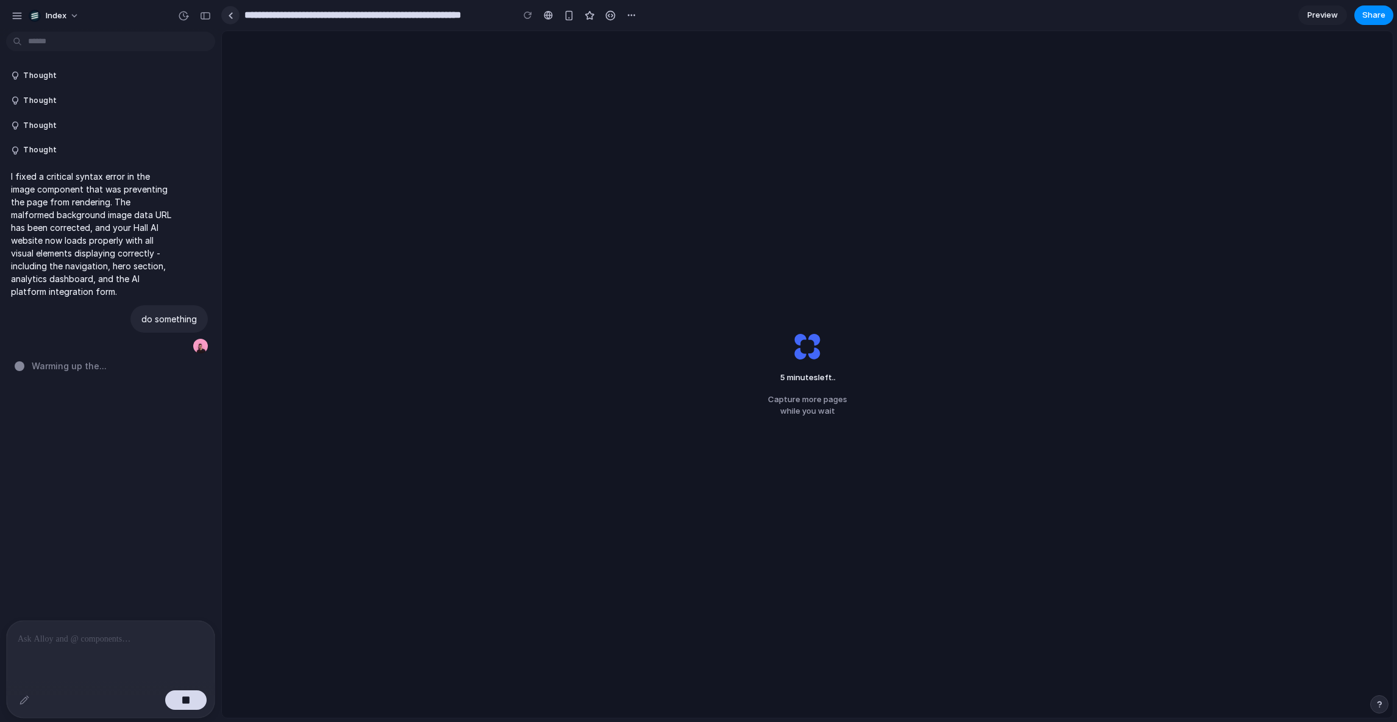
click at [232, 19] on link at bounding box center [230, 15] width 18 height 18
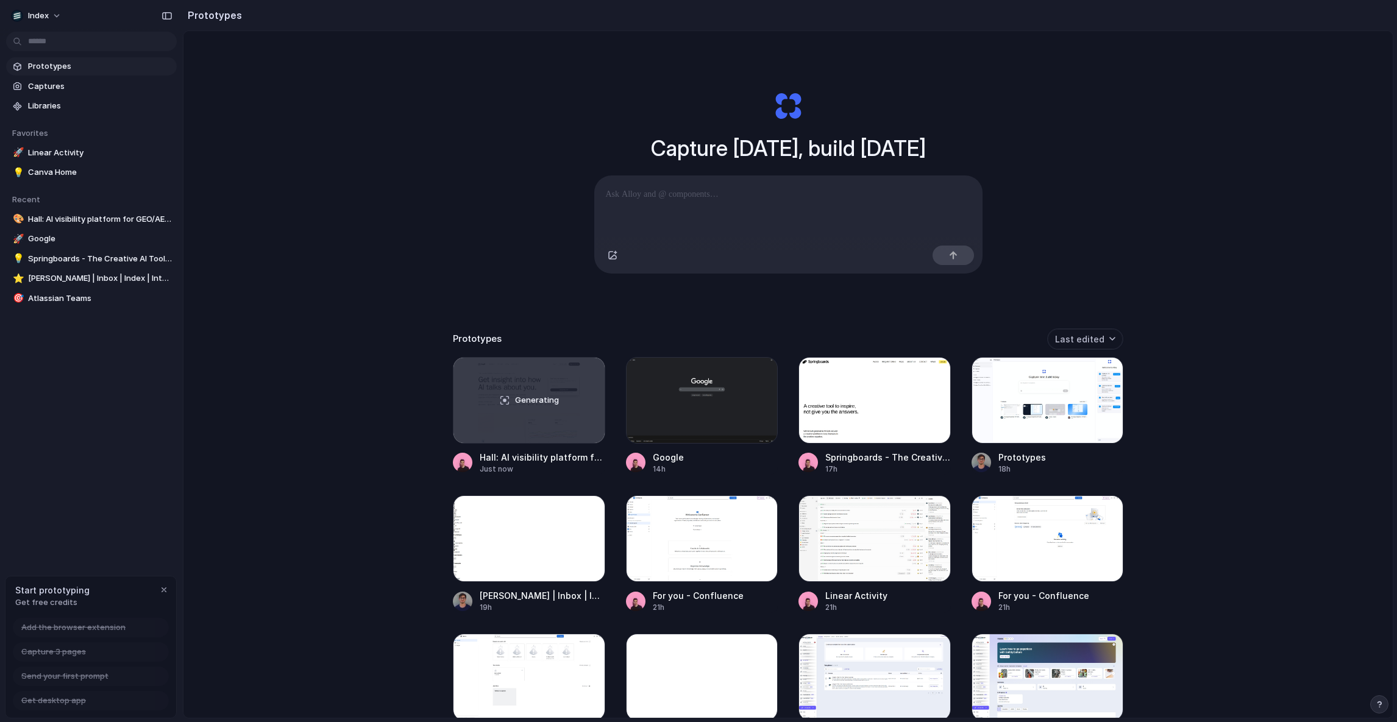
click at [115, 494] on div "Index Prototypes Captures Libraries Favorites 🚀 Linear Activity 💡 Canva Home To…" at bounding box center [91, 361] width 183 height 722
click at [295, 486] on div "Capture today, build tomorrow Clone web app Clone screenshot Start from existin…" at bounding box center [787, 406] width 1209 height 751
click at [383, 325] on div "Capture today, build tomorrow Clone web app Clone screenshot Start from existin…" at bounding box center [787, 406] width 1209 height 751
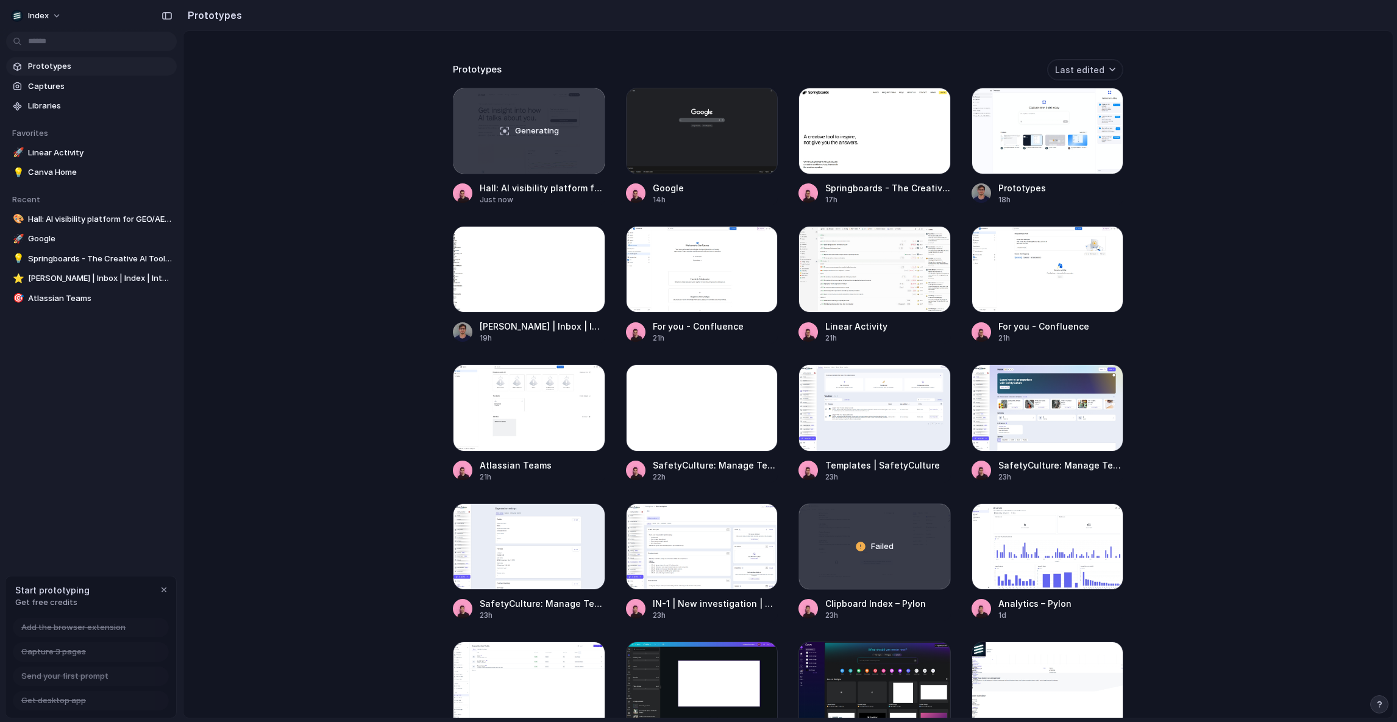
scroll to position [251, 0]
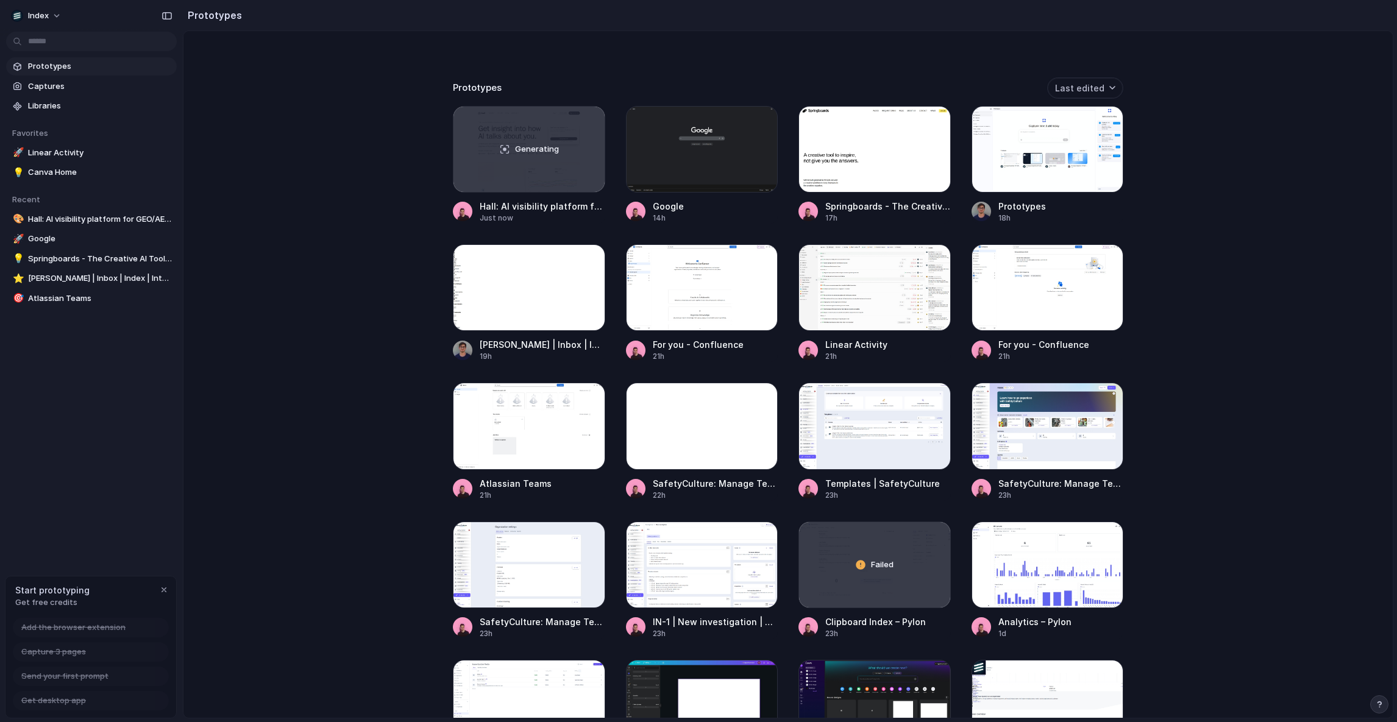
click at [374, 107] on div "Capture today, build tomorrow Clone web app Clone screenshot Start from existin…" at bounding box center [787, 155] width 1209 height 751
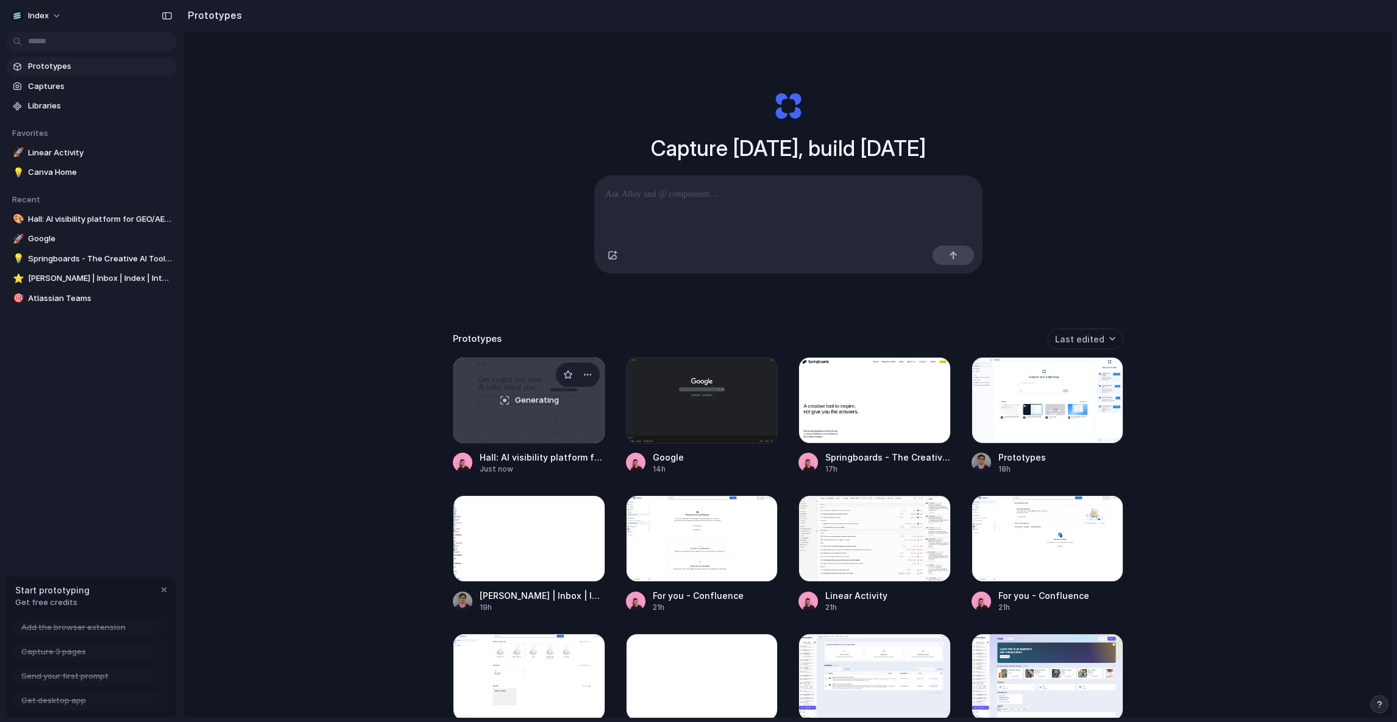
click at [517, 433] on div "Generating" at bounding box center [528, 400] width 151 height 85
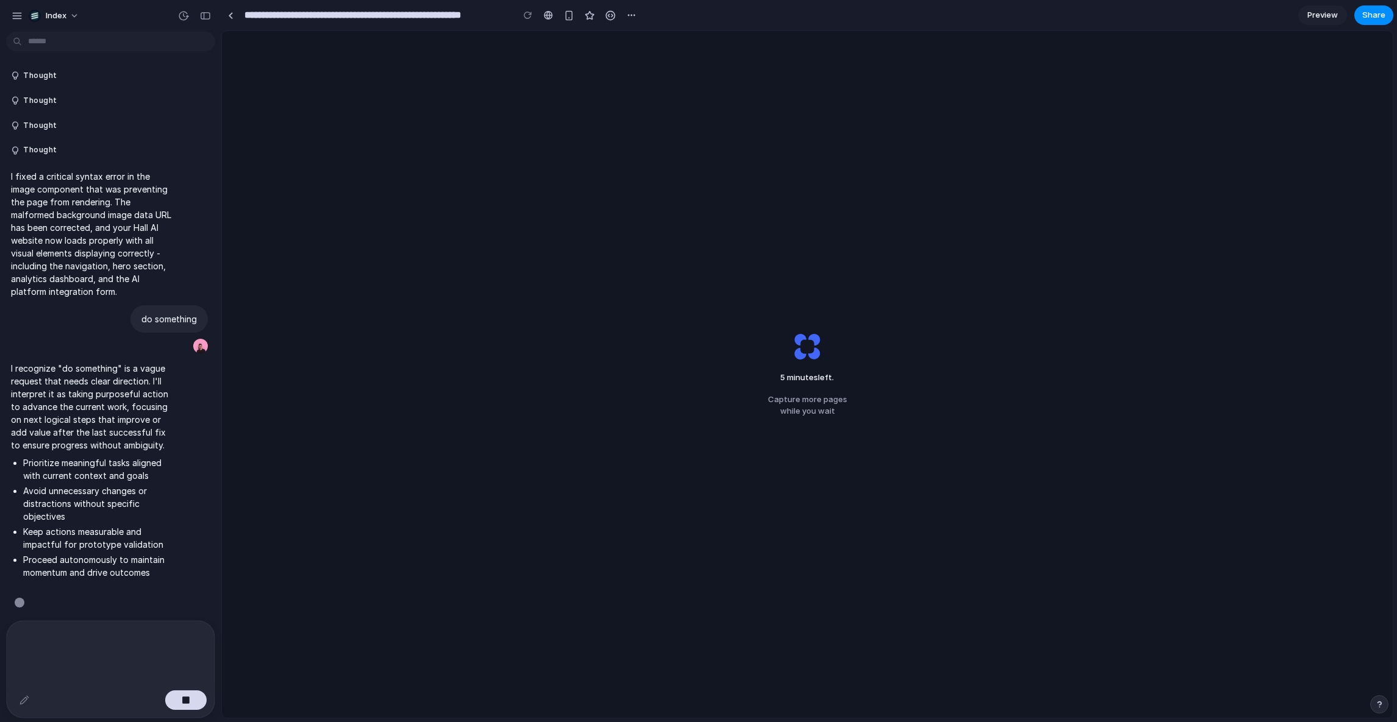
scroll to position [9, 0]
click at [85, 634] on p at bounding box center [111, 639] width 186 height 15
click at [191, 696] on button "button" at bounding box center [185, 700] width 41 height 20
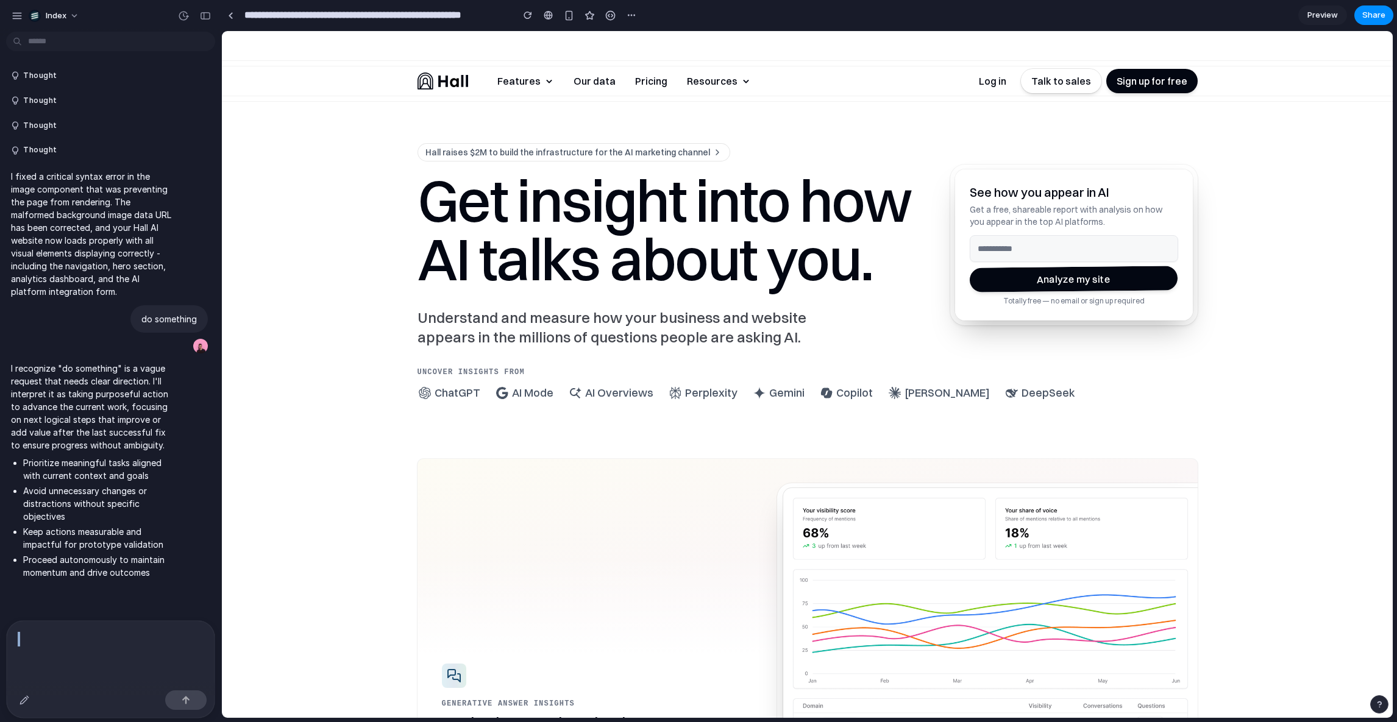
scroll to position [0, 0]
click at [135, 634] on p at bounding box center [111, 639] width 186 height 15
click at [47, 645] on div at bounding box center [111, 638] width 208 height 34
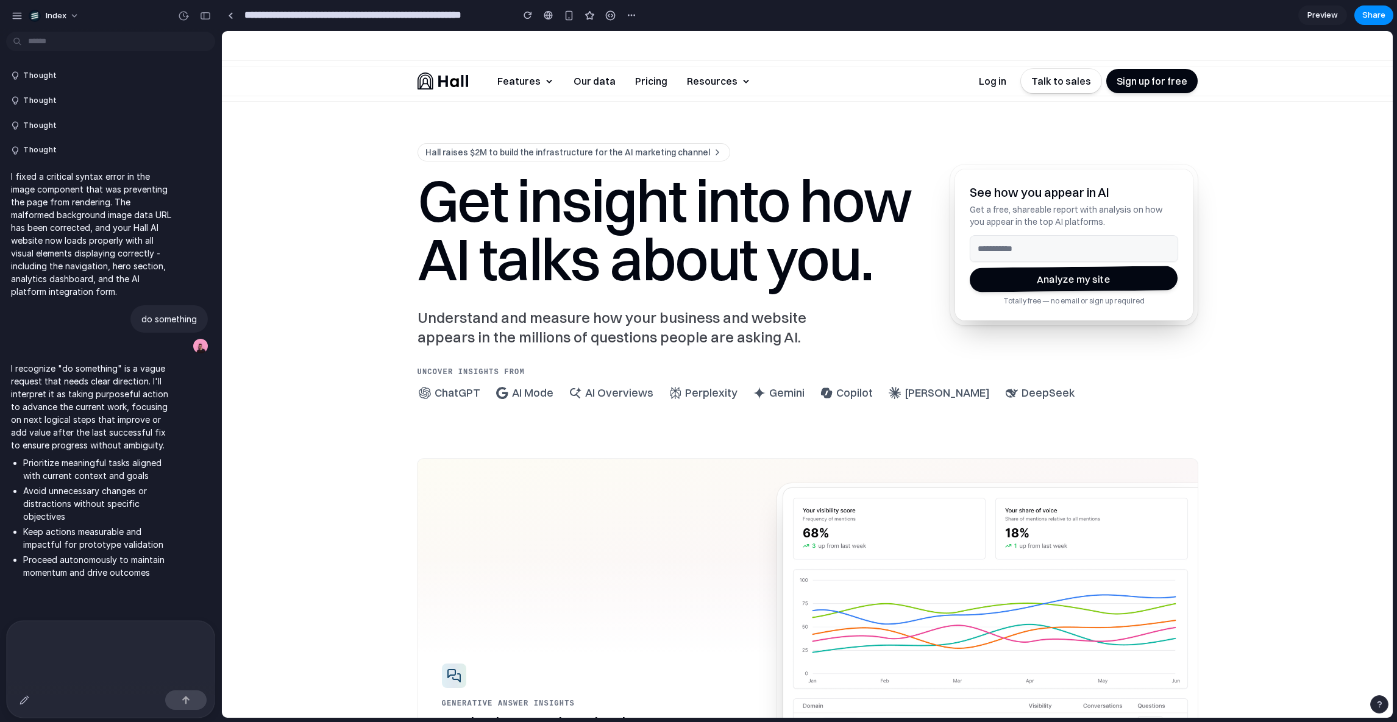
click at [35, 638] on p at bounding box center [111, 639] width 186 height 15
click at [17, 636] on div at bounding box center [111, 638] width 208 height 34
click at [38, 636] on p at bounding box center [111, 639] width 186 height 15
click at [52, 643] on div at bounding box center [111, 638] width 208 height 34
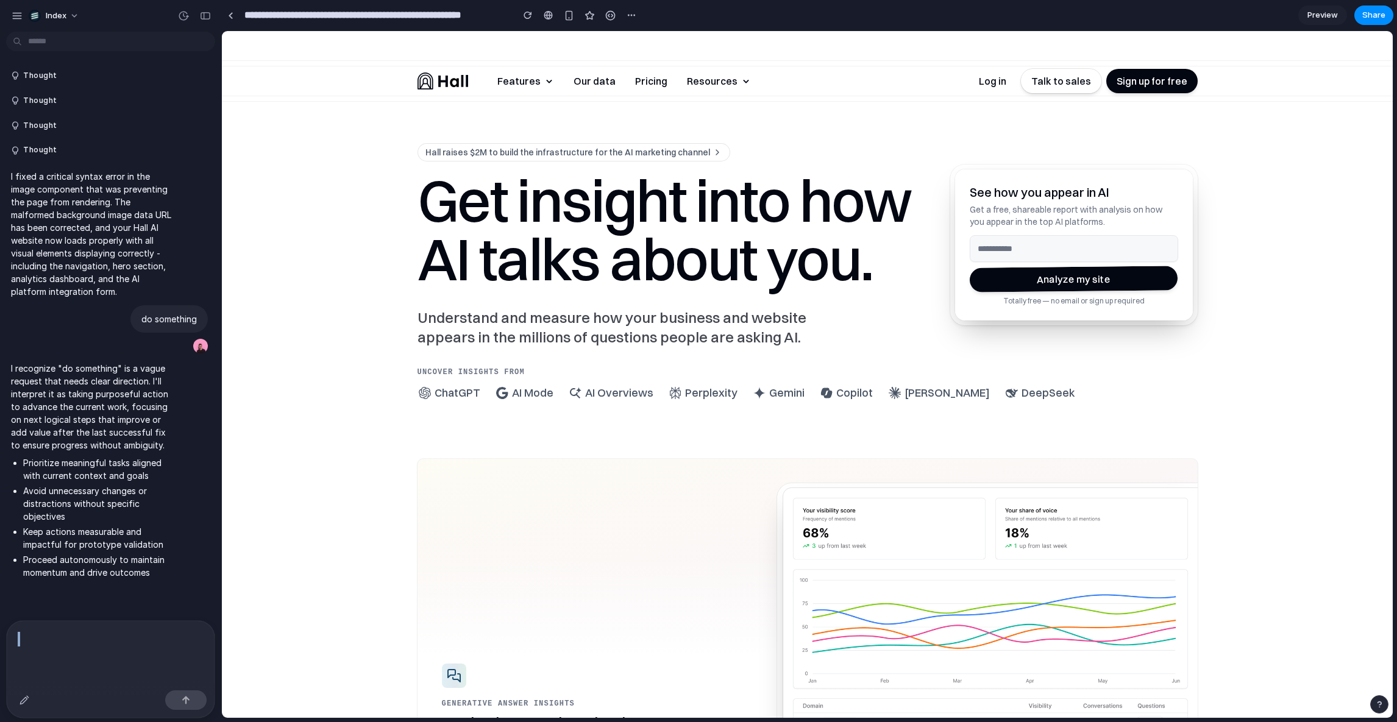
click at [52, 643] on div at bounding box center [111, 638] width 208 height 34
click at [46, 664] on div at bounding box center [111, 653] width 208 height 65
click at [46, 638] on p at bounding box center [111, 639] width 186 height 15
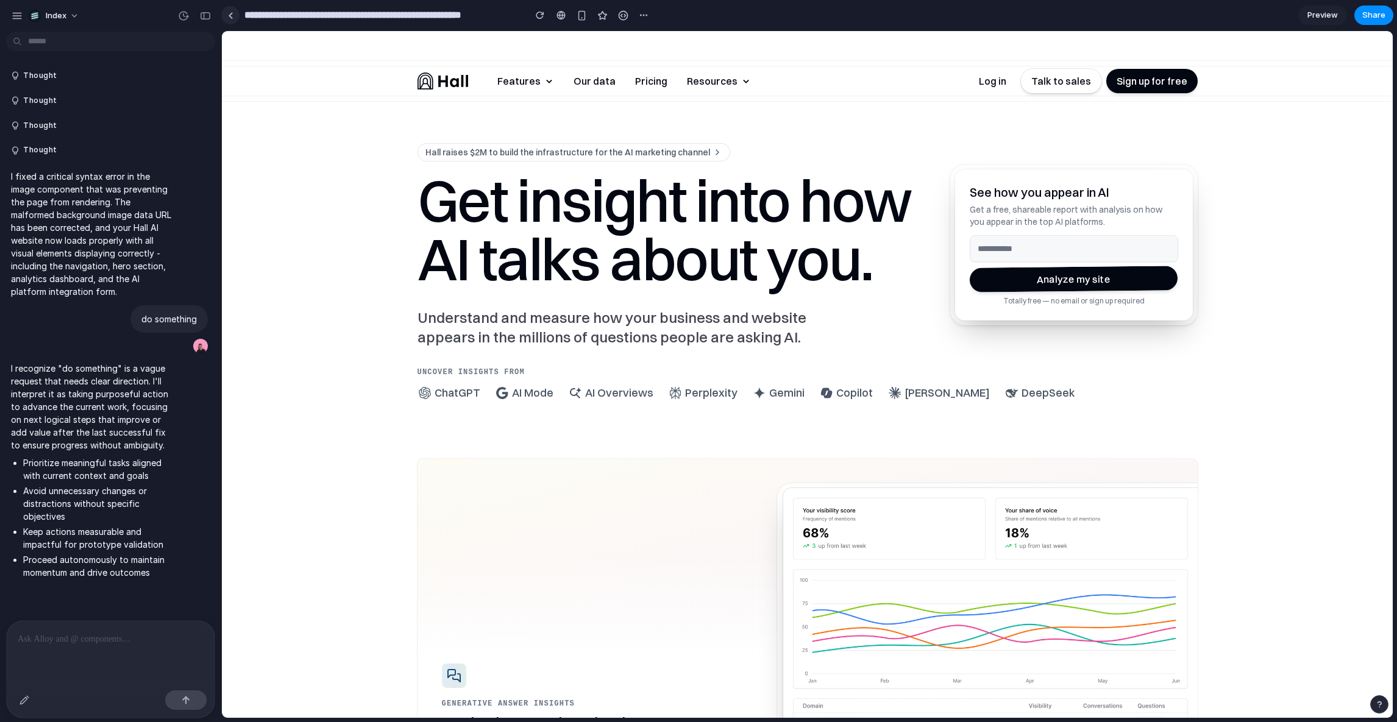
click at [235, 20] on link at bounding box center [230, 15] width 18 height 18
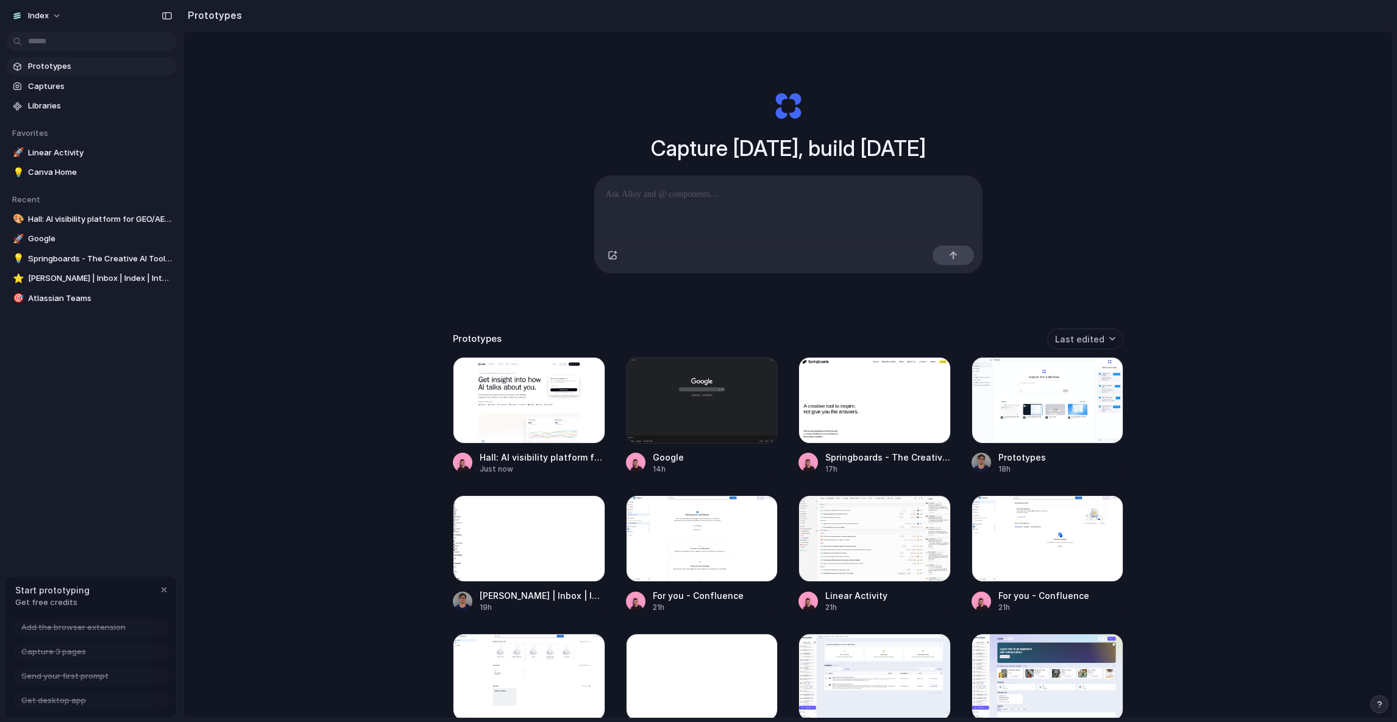
drag, startPoint x: 179, startPoint y: 193, endPoint x: 224, endPoint y: 193, distance: 45.7
click at [562, 422] on div at bounding box center [529, 400] width 152 height 87
click at [715, 423] on div at bounding box center [702, 400] width 152 height 87
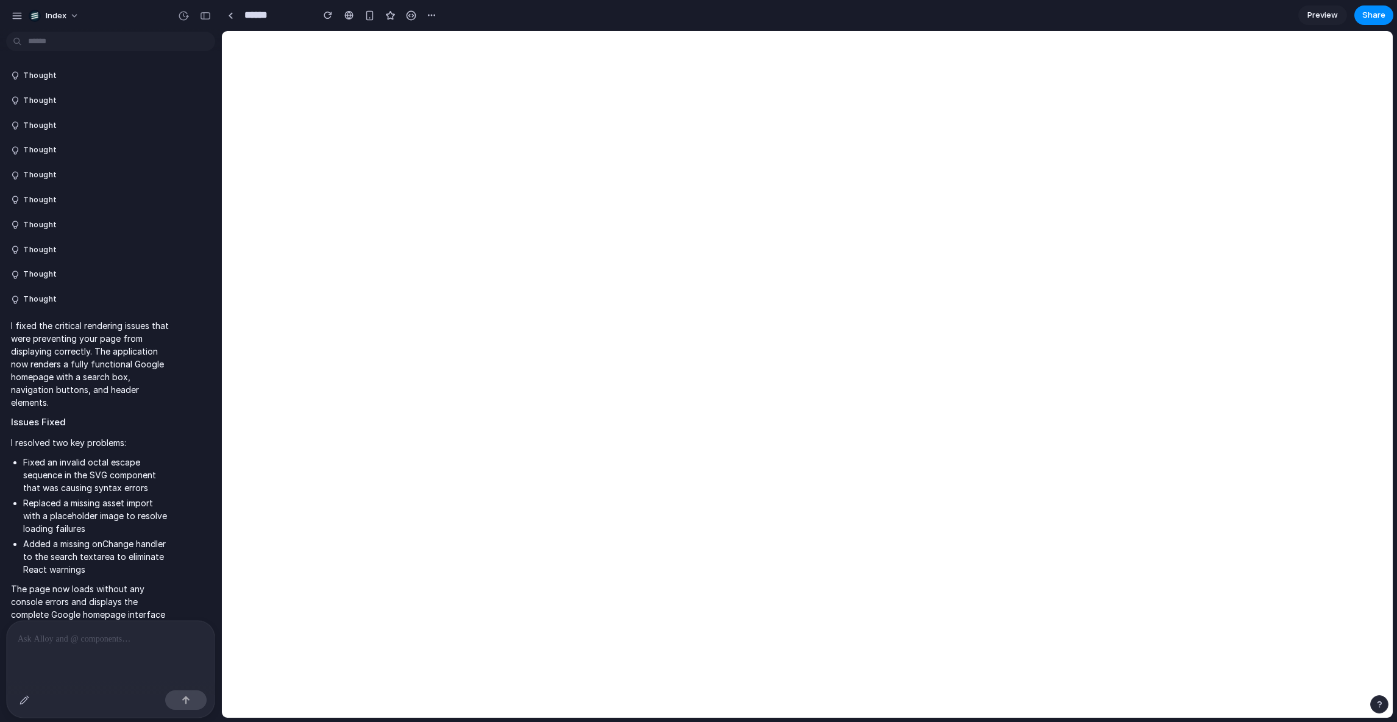
scroll to position [31, 0]
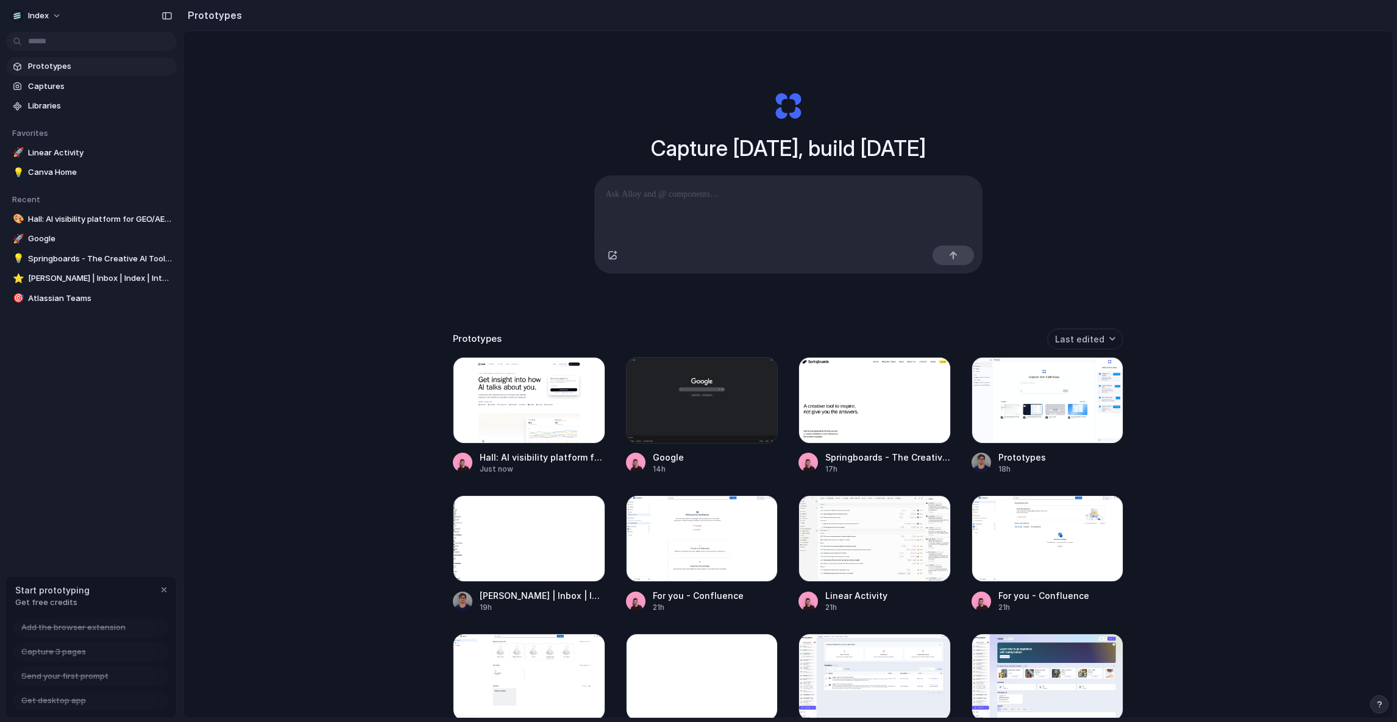
click at [715, 423] on div at bounding box center [702, 400] width 152 height 87
click at [296, 380] on div "Capture today, build tomorrow Clone web app Clone screenshot Start from existin…" at bounding box center [787, 406] width 1209 height 751
click at [590, 383] on button "button" at bounding box center [588, 375] width 20 height 20
click at [388, 420] on div "Open in new tab Copy link Delete" at bounding box center [698, 361] width 1397 height 722
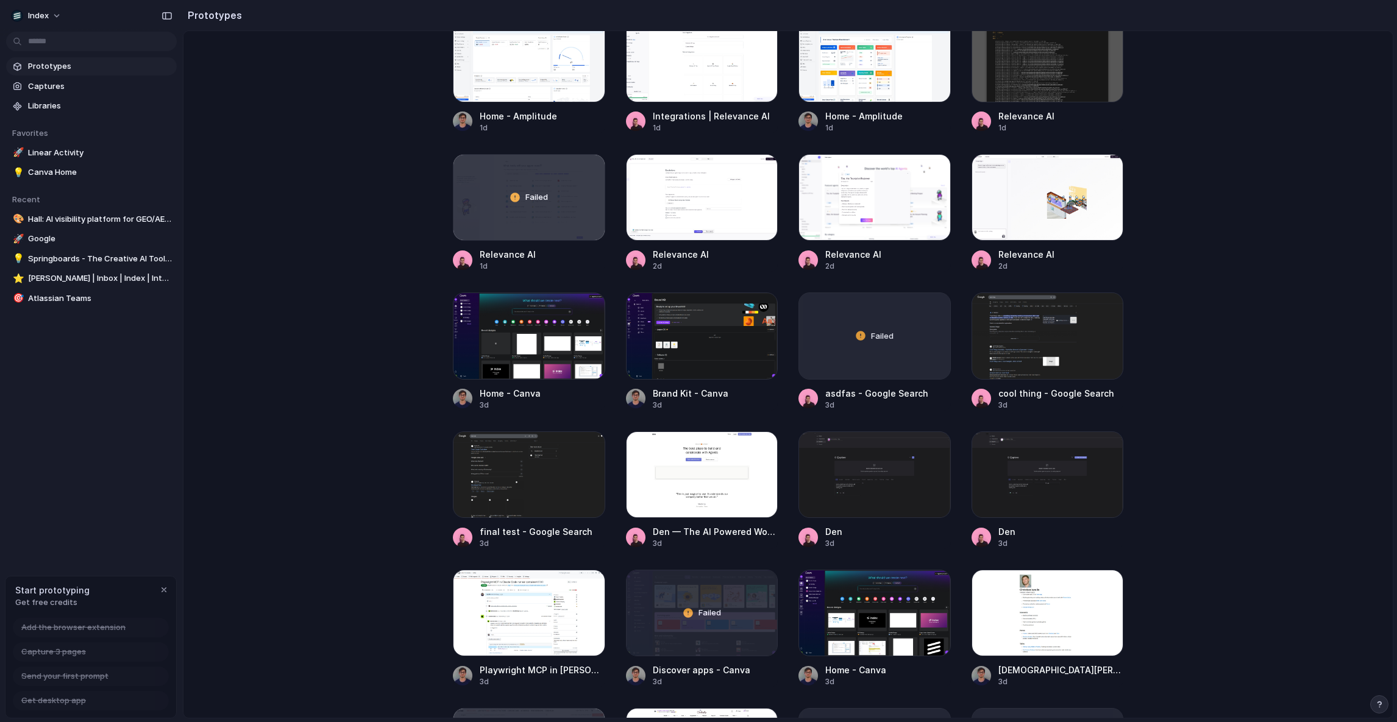
scroll to position [2358, 0]
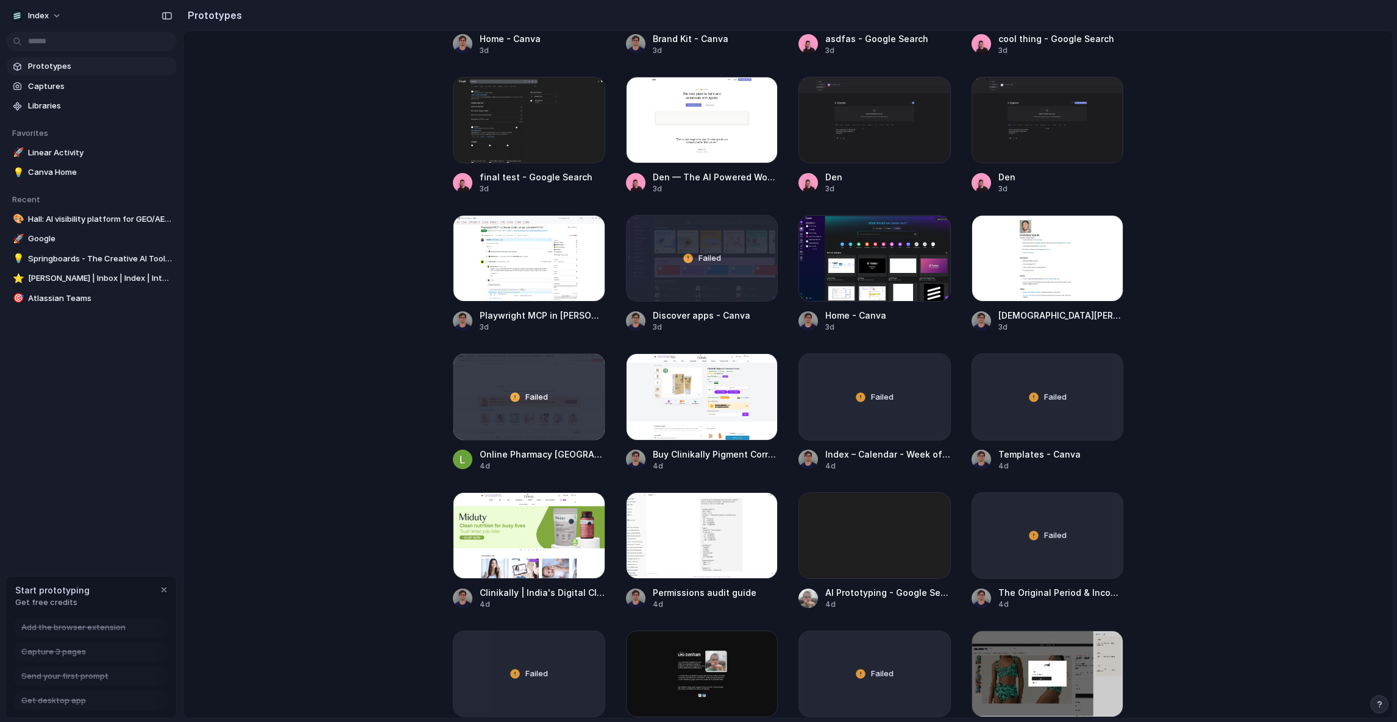
click at [298, 146] on main "Capture today, build tomorrow Clone web app Clone screenshot Start from existin…" at bounding box center [788, 374] width 1210 height 688
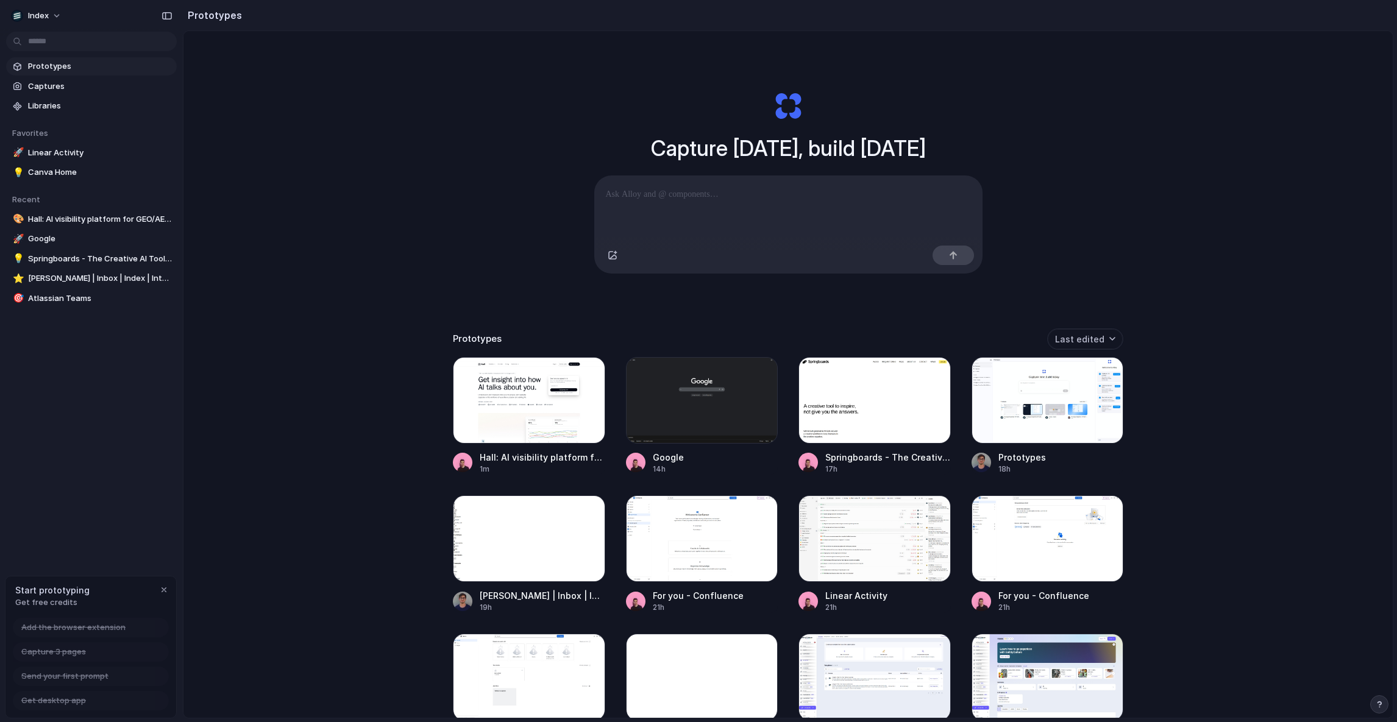
click at [308, 424] on div "Capture today, build tomorrow Clone web app Clone screenshot Start from existin…" at bounding box center [787, 406] width 1209 height 751
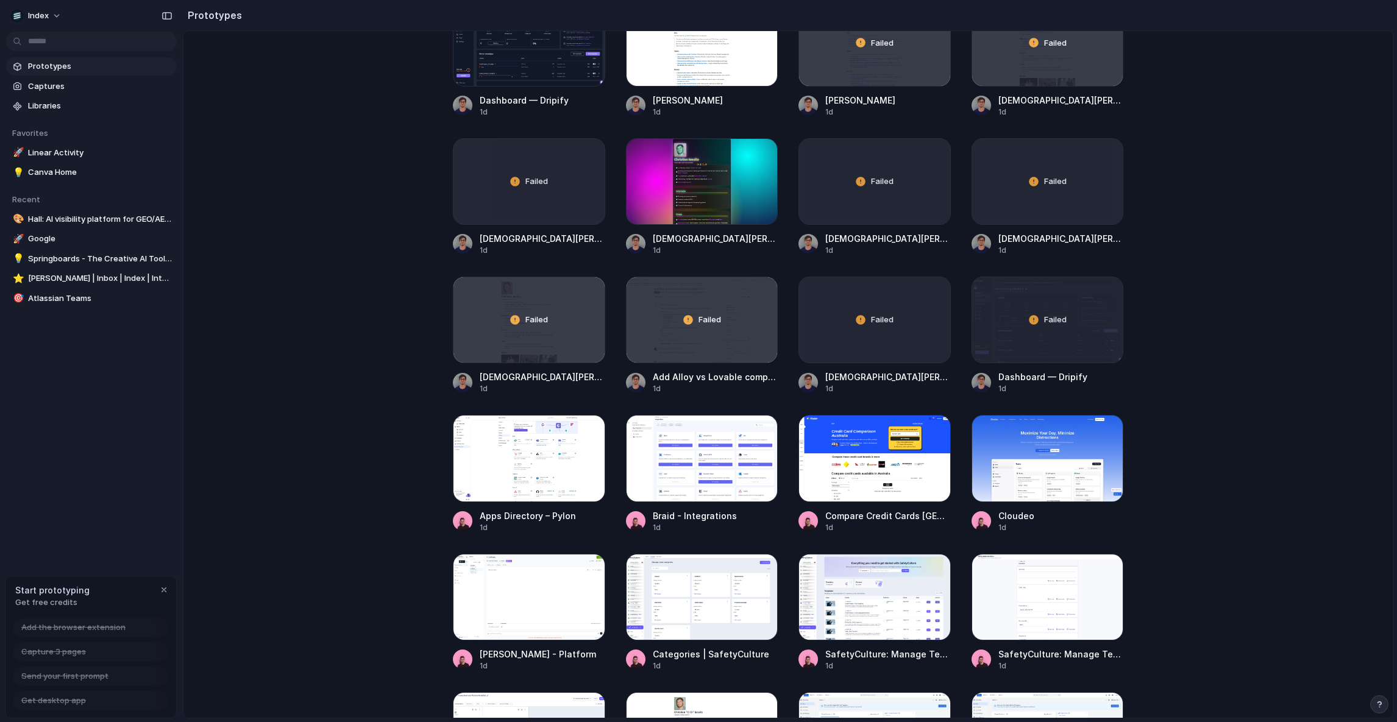
scroll to position [860, 0]
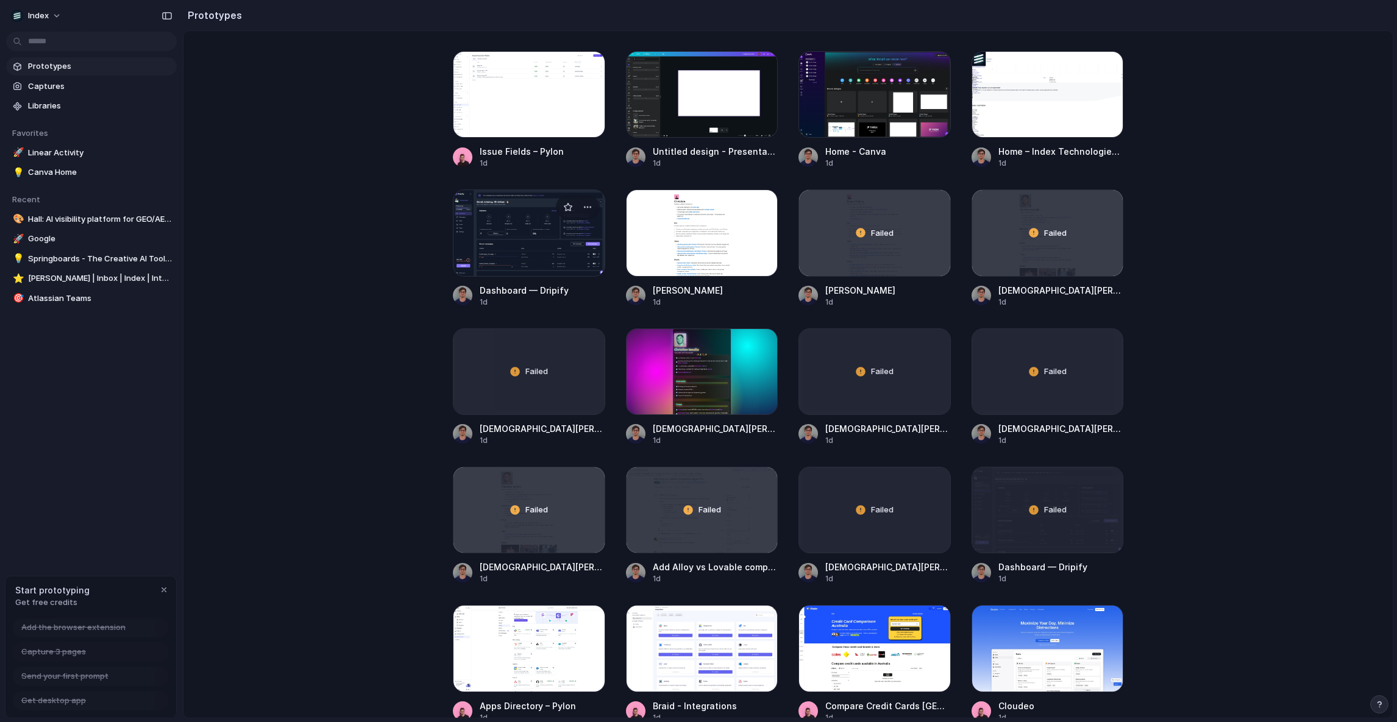
click at [537, 229] on div at bounding box center [529, 233] width 152 height 87
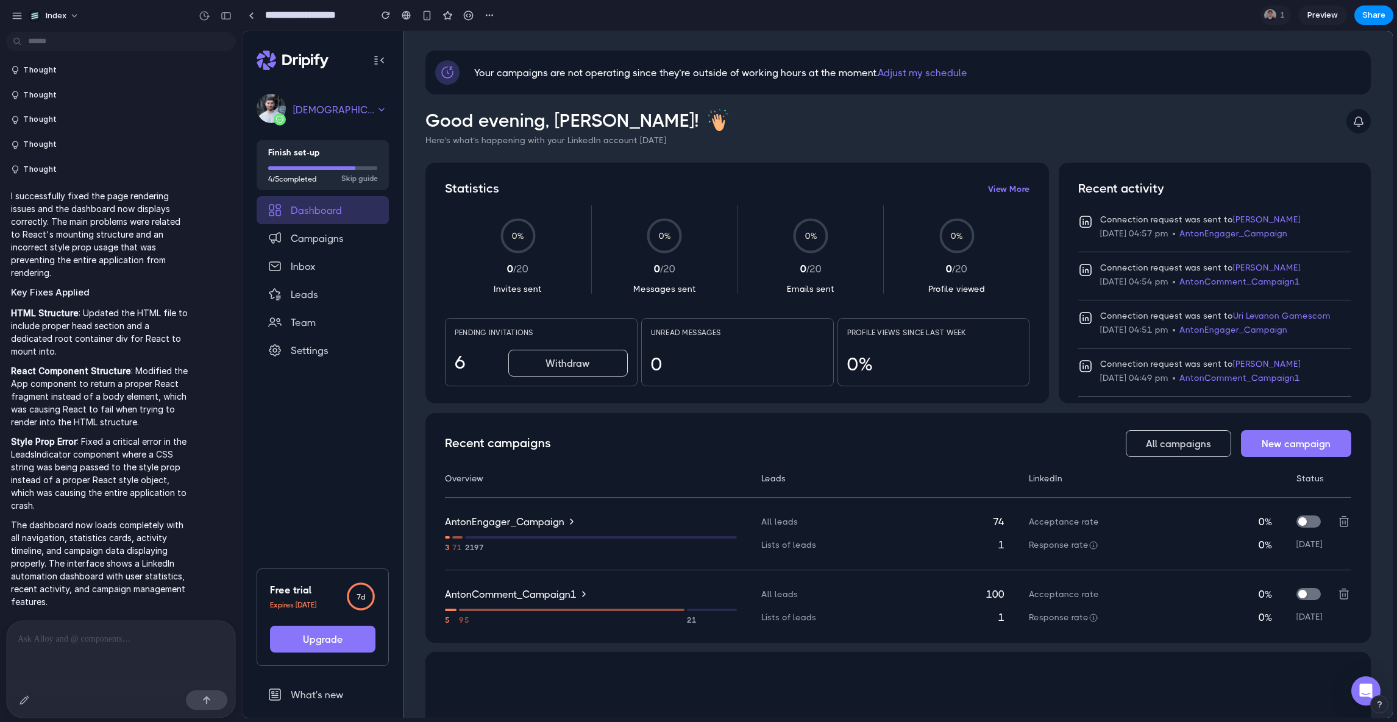
scroll to position [310, 0]
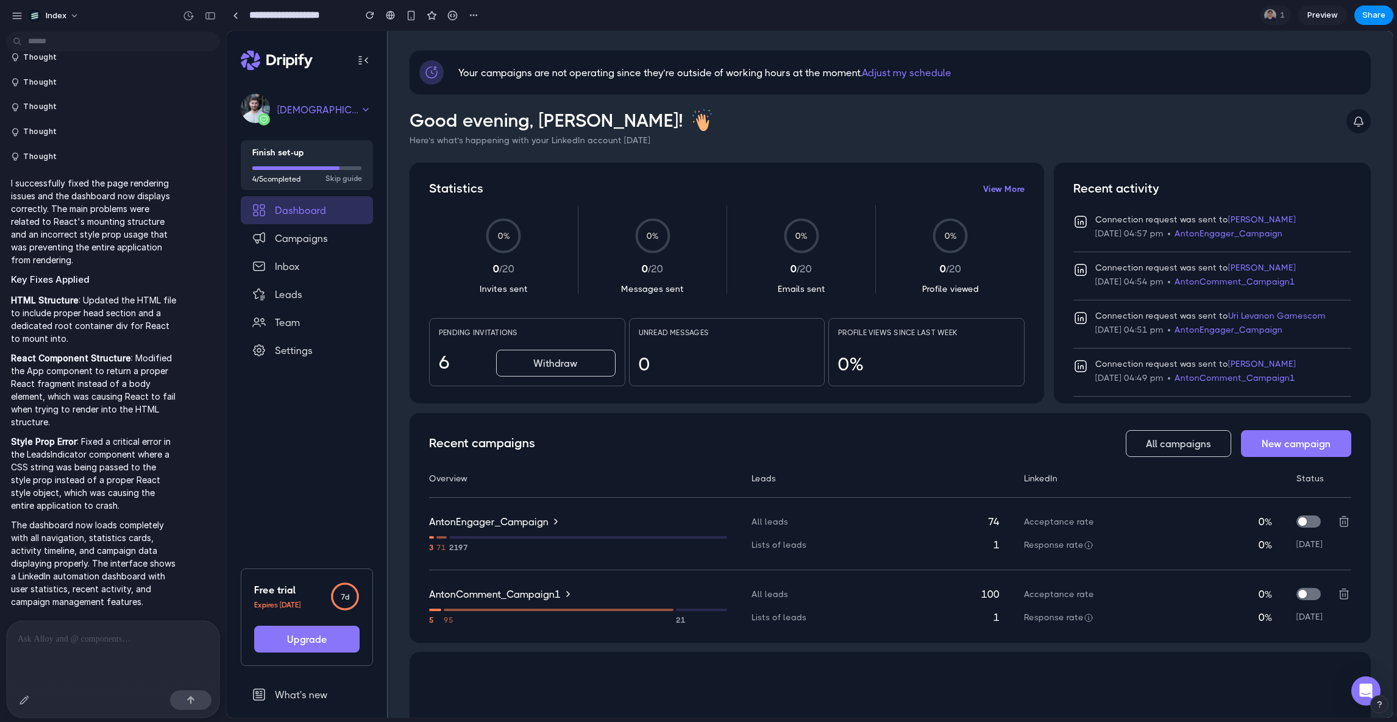
drag, startPoint x: 219, startPoint y: 389, endPoint x: 226, endPoint y: 406, distance: 18.0
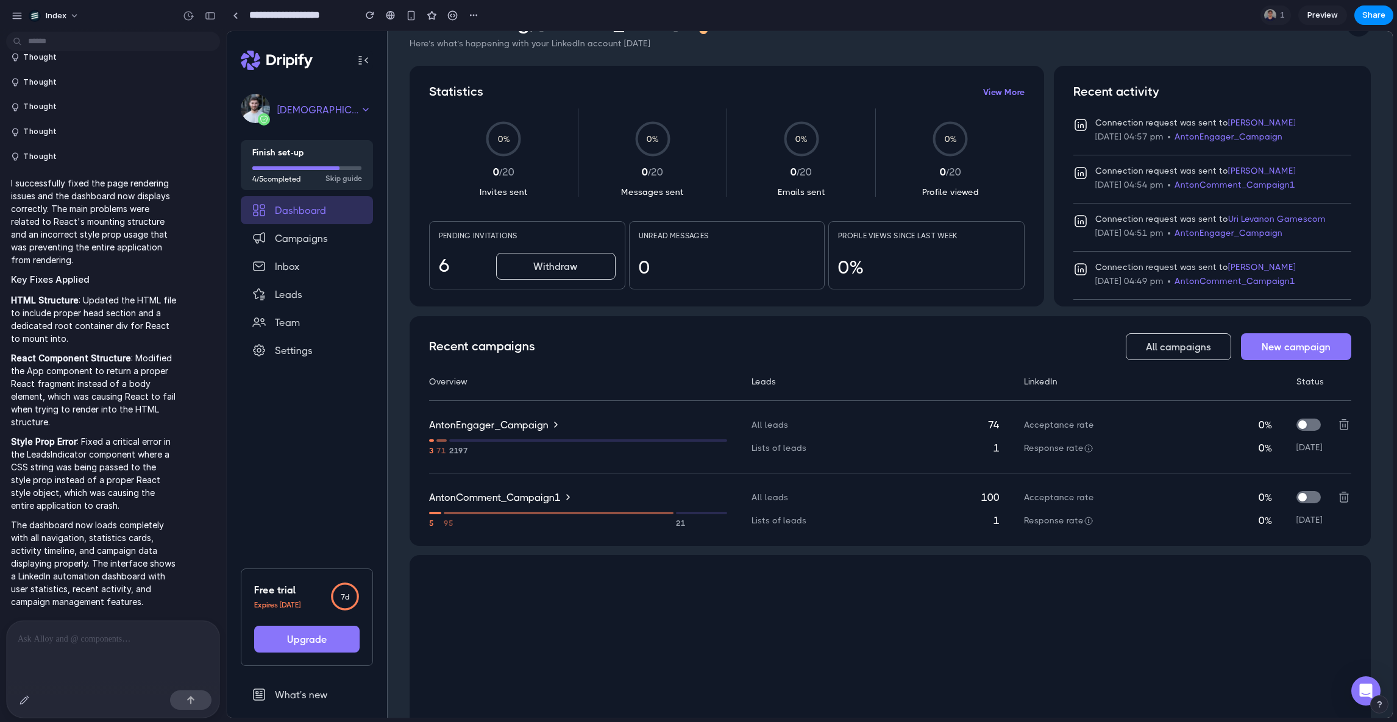
scroll to position [0, 0]
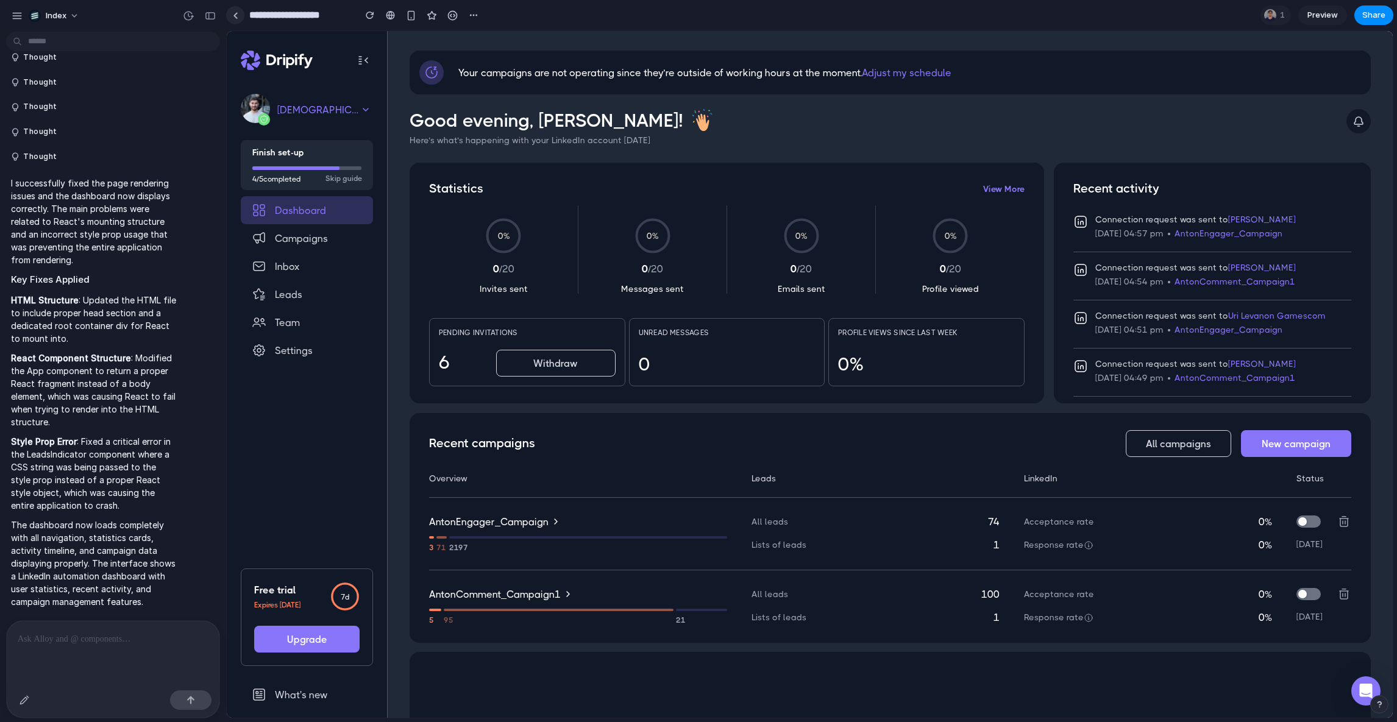
click at [239, 14] on link at bounding box center [235, 15] width 18 height 18
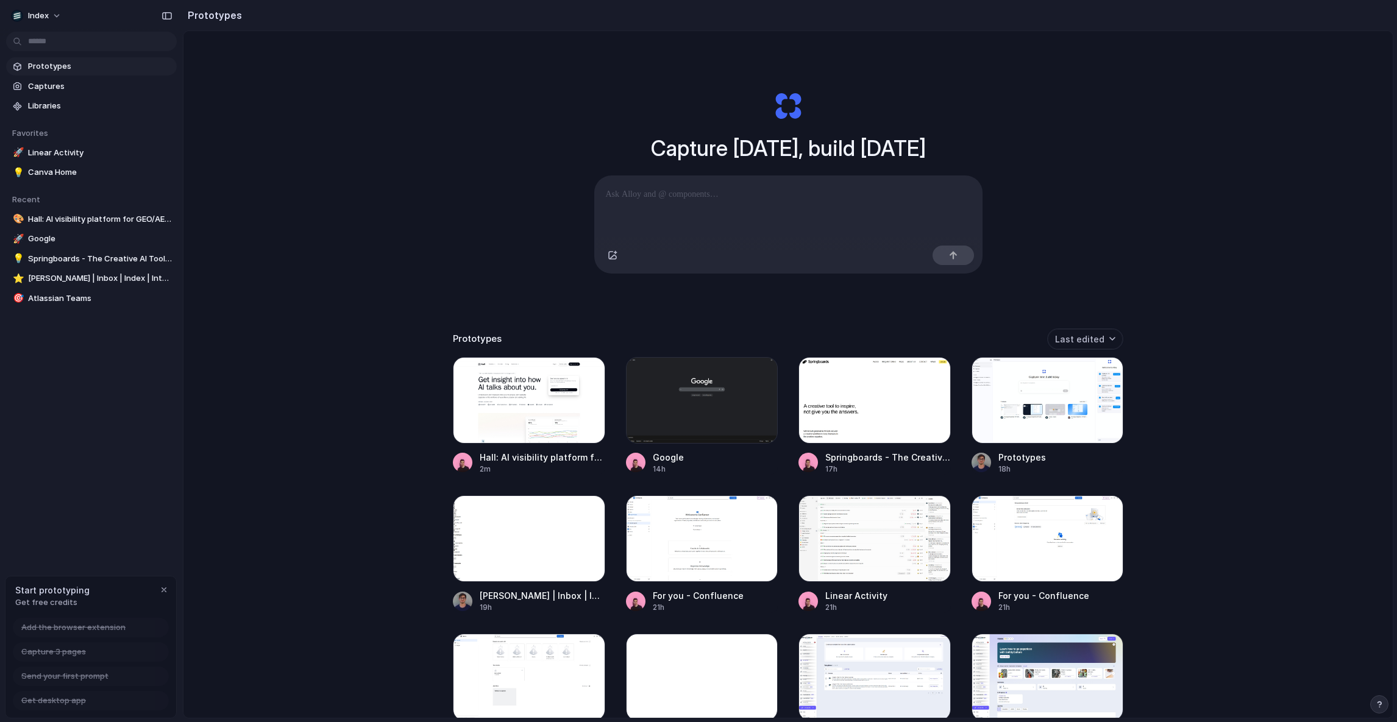
click at [471, 110] on div "Capture today, build tomorrow Clone web app Clone screenshot Start from existin…" at bounding box center [787, 406] width 1209 height 751
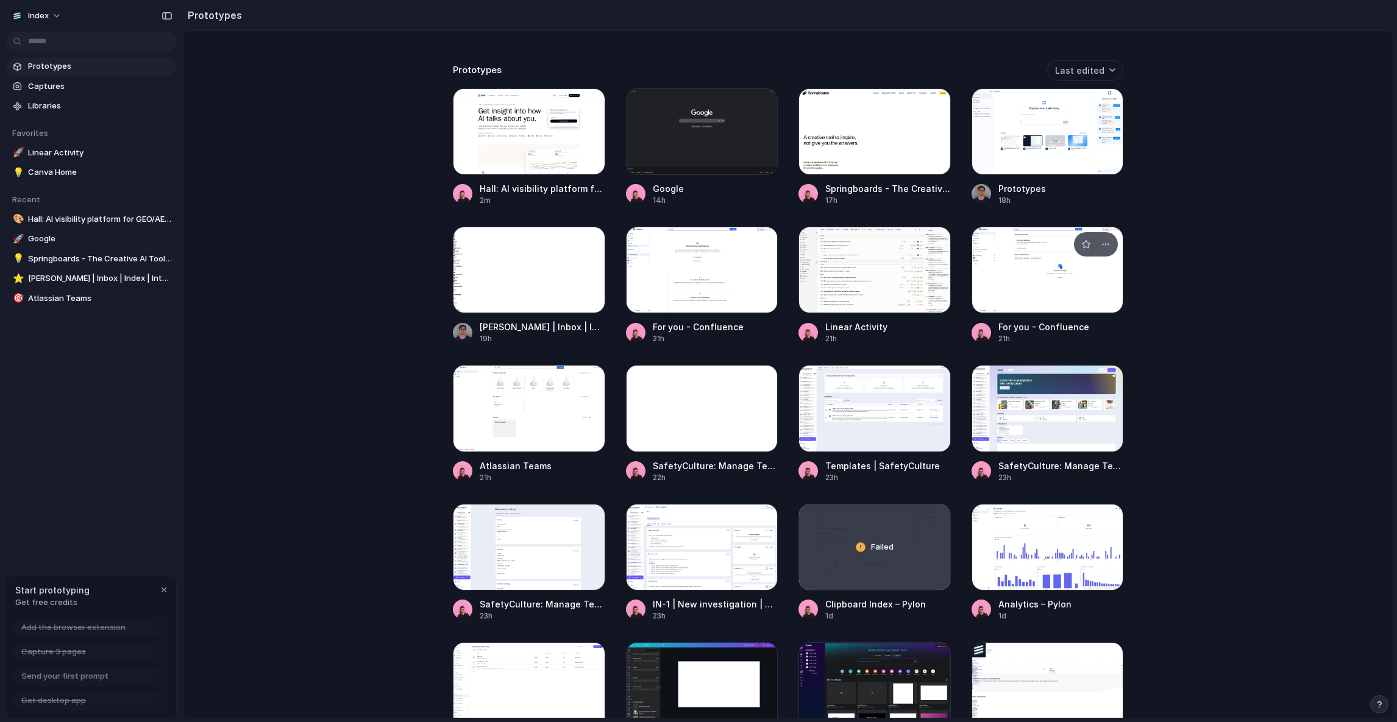
click at [981, 286] on div at bounding box center [1047, 270] width 152 height 87
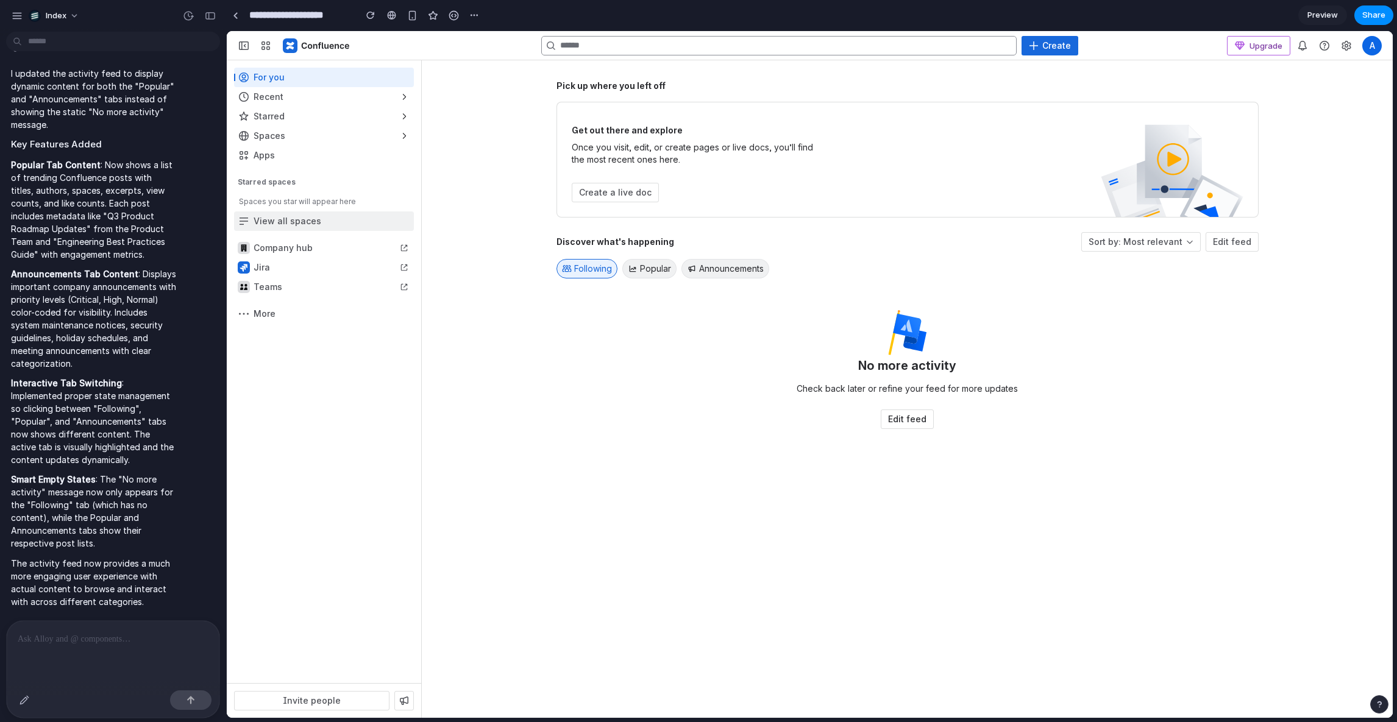
click at [308, 215] on div at bounding box center [324, 221] width 180 height 20
click at [306, 254] on div at bounding box center [324, 248] width 180 height 20
click at [667, 263] on span "Popular" at bounding box center [655, 269] width 31 height 12
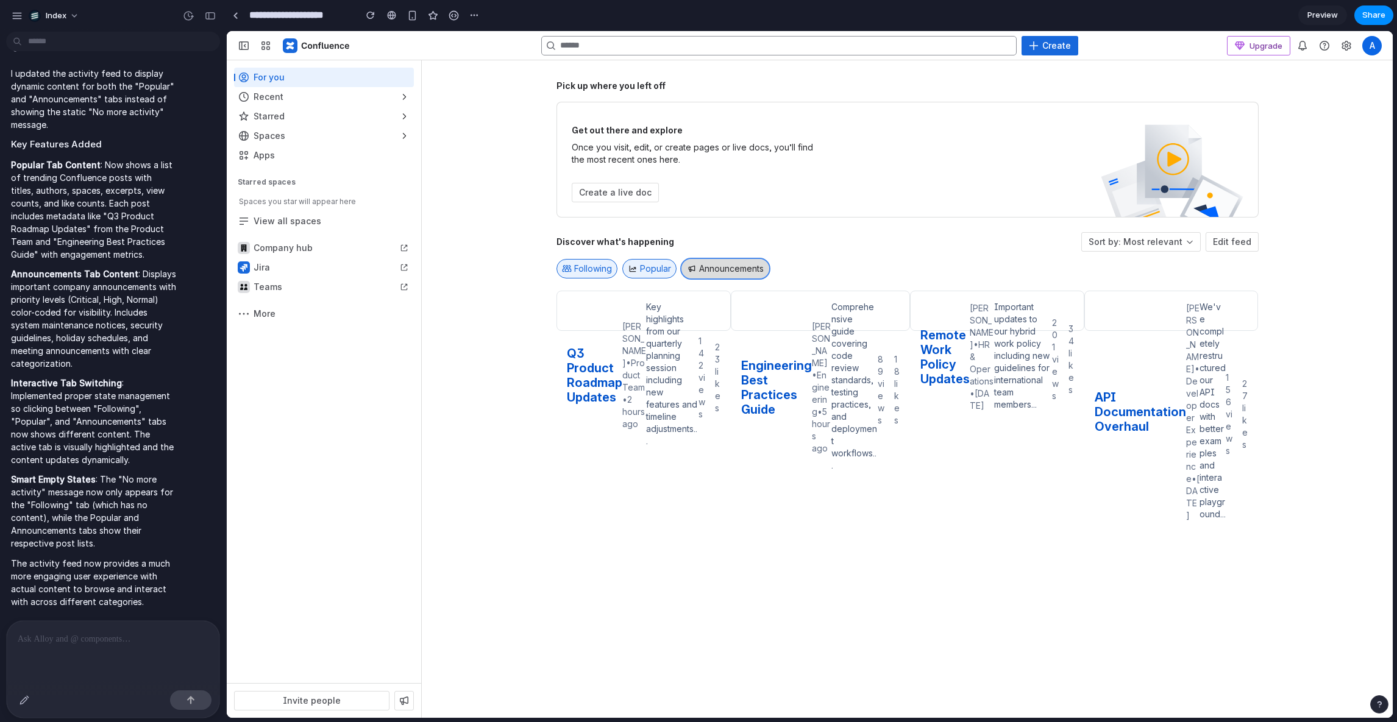
click at [692, 266] on div at bounding box center [692, 268] width 10 height 9
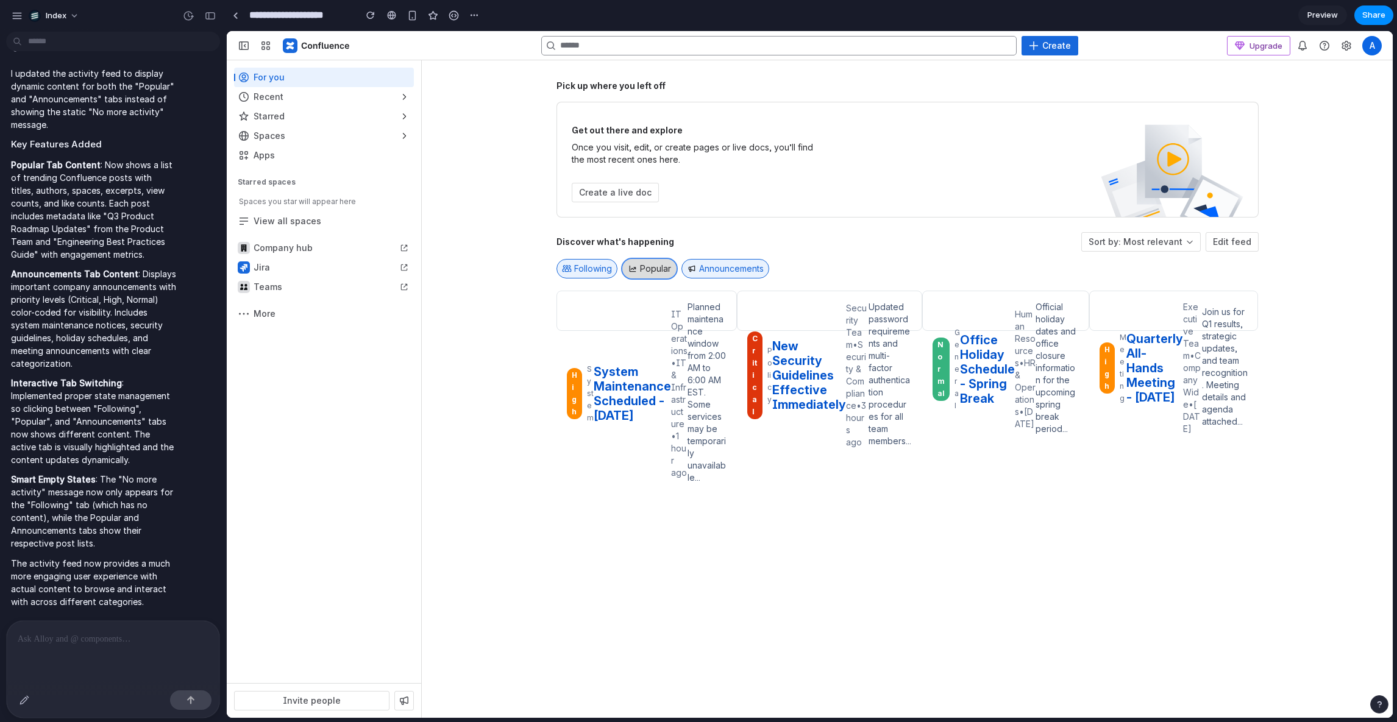
click at [649, 266] on span "Popular" at bounding box center [655, 269] width 31 height 12
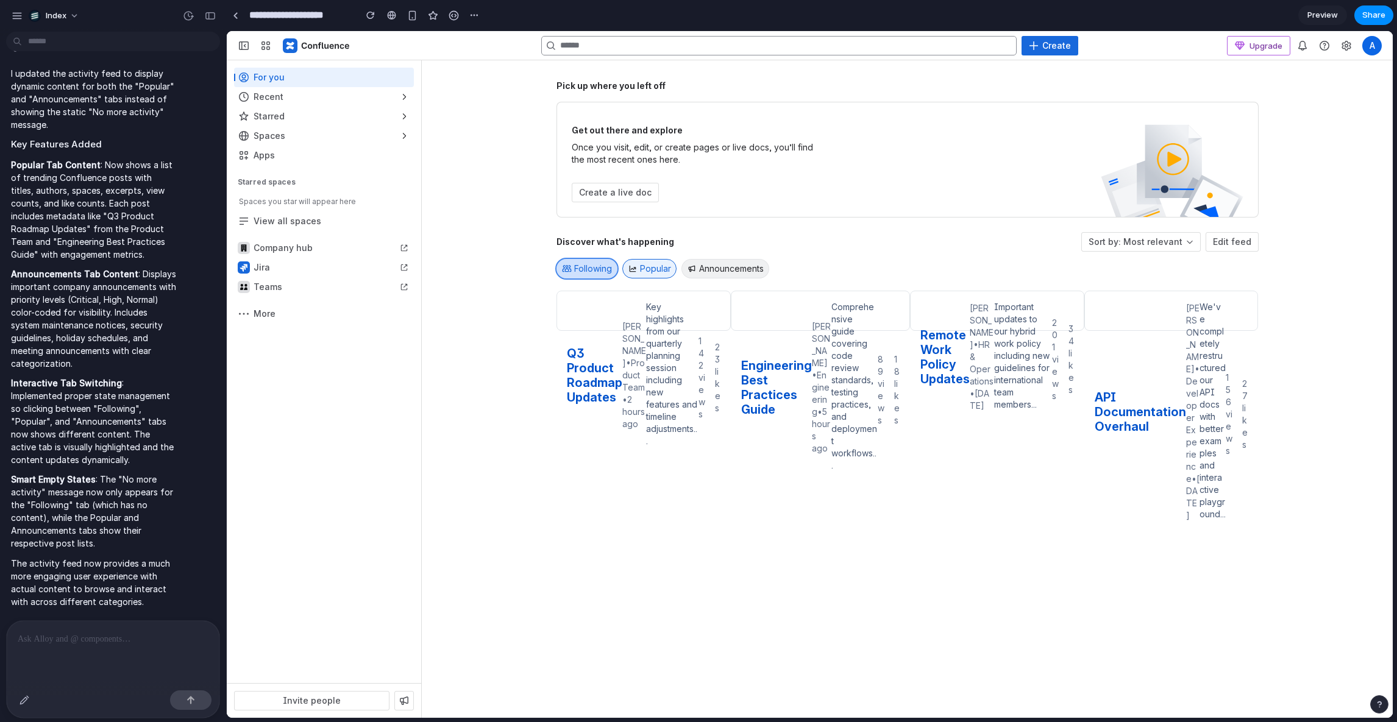
click at [565, 266] on div at bounding box center [567, 268] width 10 height 9
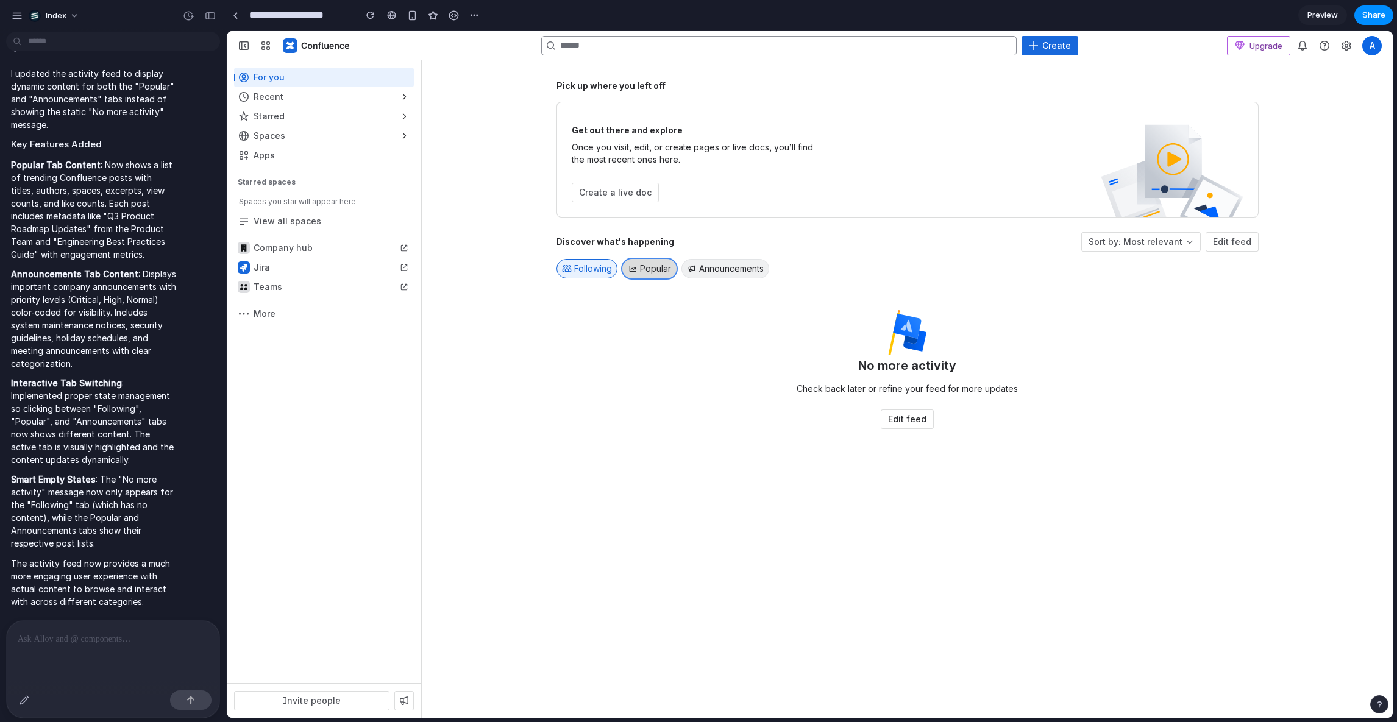
click at [634, 266] on div at bounding box center [633, 268] width 10 height 9
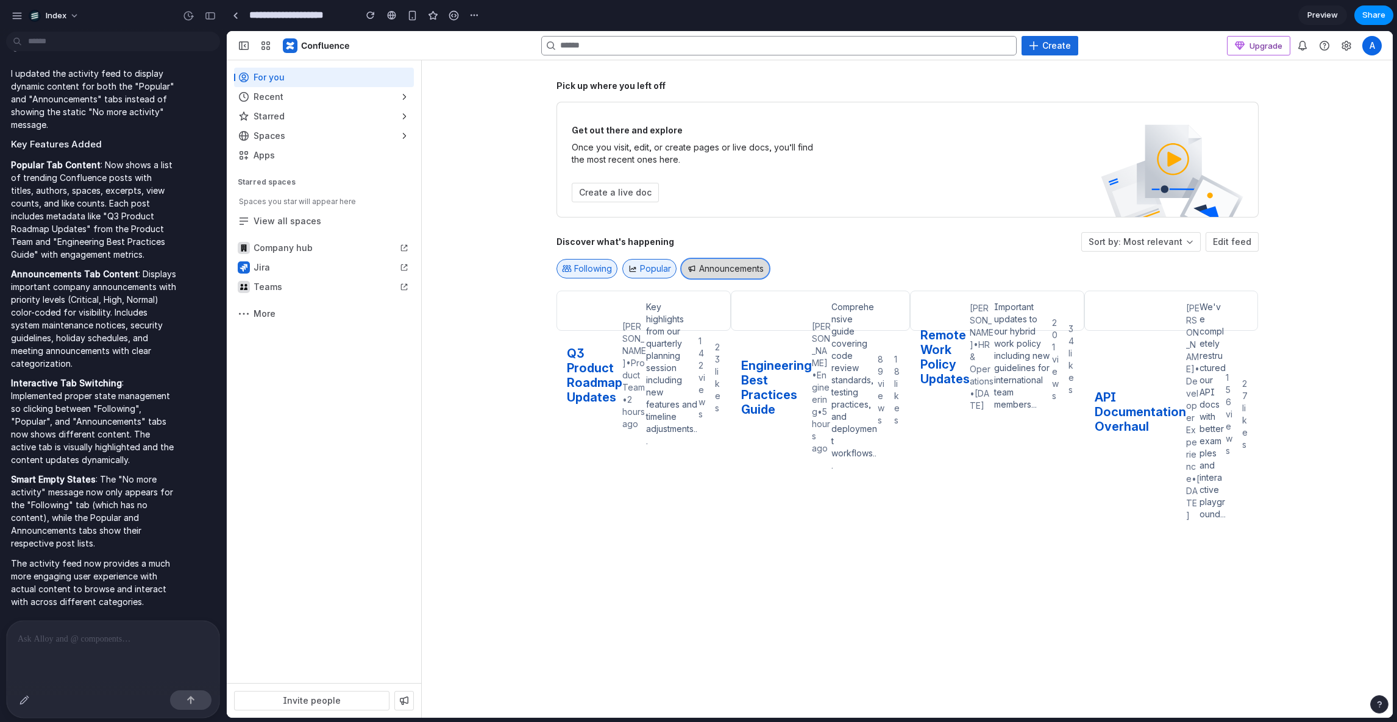
click at [704, 268] on button "Announcements" at bounding box center [725, 269] width 88 height 20
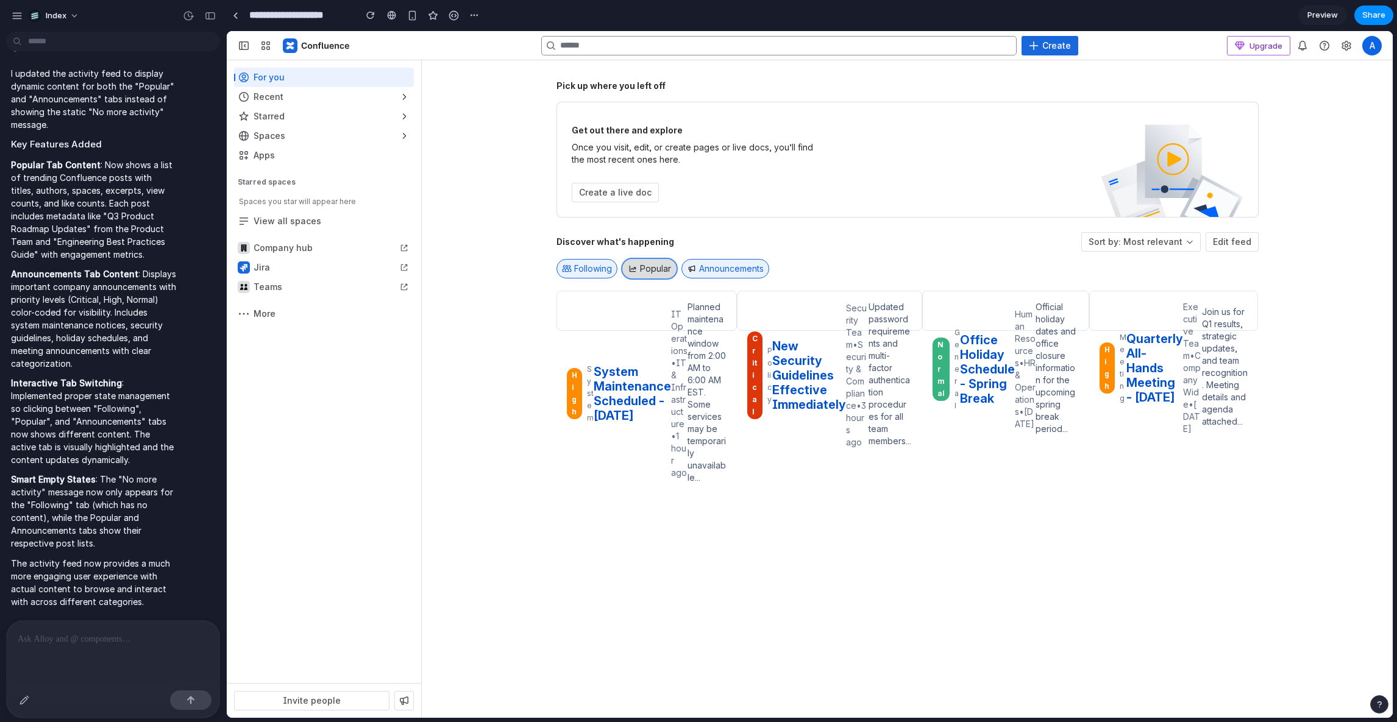
click at [652, 266] on span "Popular" at bounding box center [655, 269] width 31 height 12
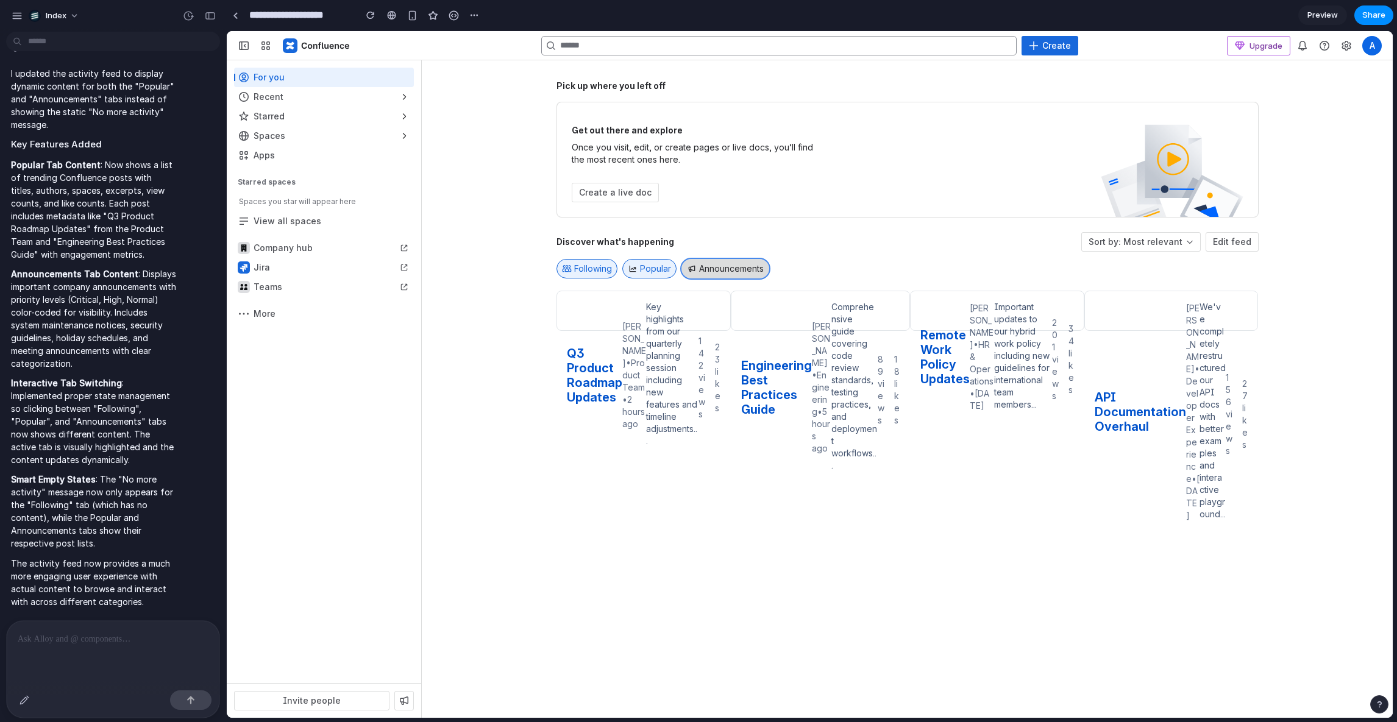
click at [704, 268] on button "Announcements" at bounding box center [725, 269] width 88 height 20
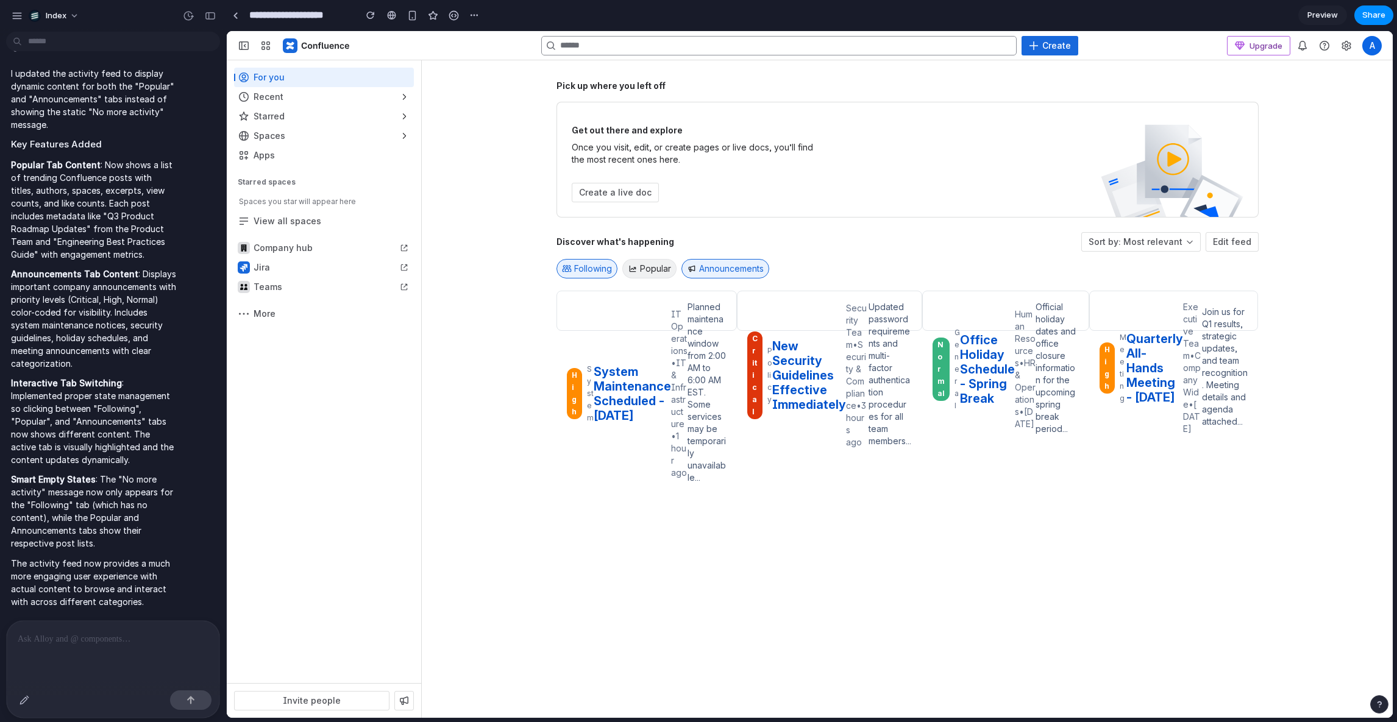
click at [56, 644] on div at bounding box center [113, 638] width 213 height 34
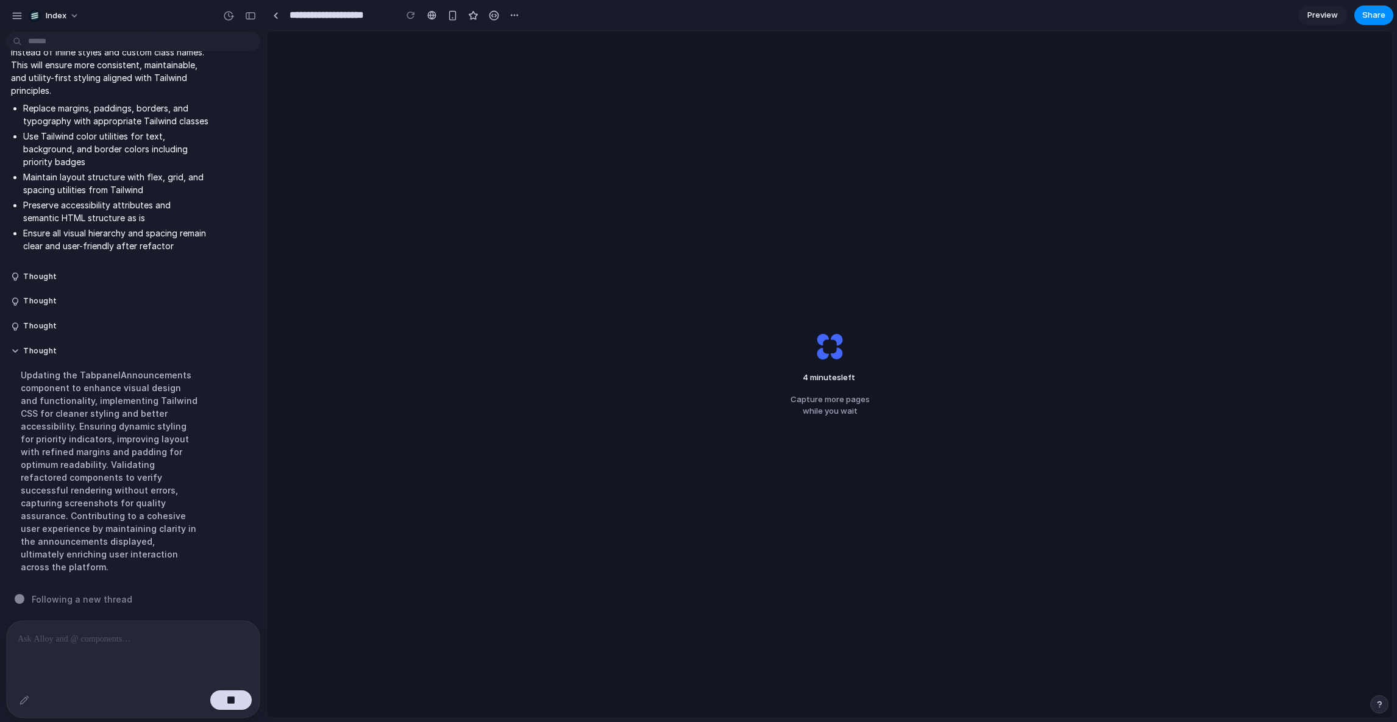
scroll to position [1714, 0]
drag, startPoint x: 224, startPoint y: 341, endPoint x: 266, endPoint y: 377, distance: 55.8
click at [413, 349] on div "4 minutes left . Capture more pages while you wait" at bounding box center [830, 374] width 1126 height 687
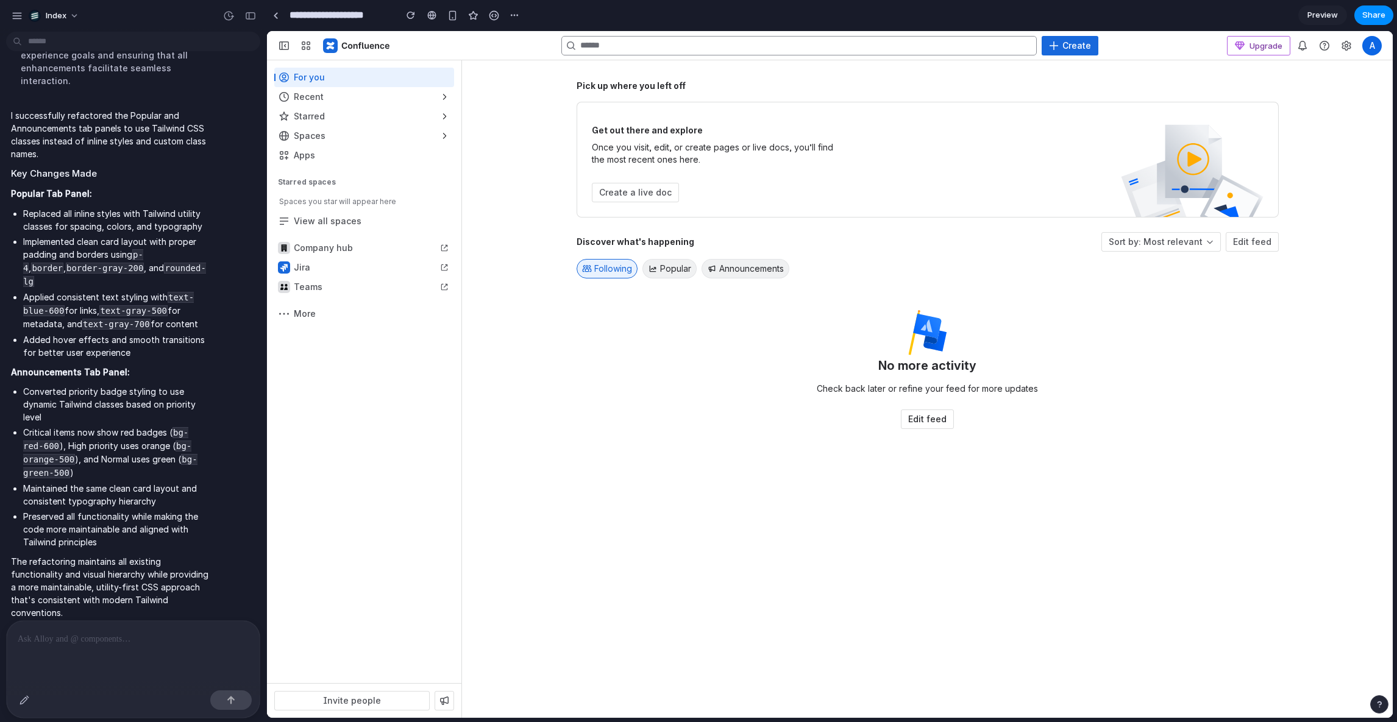
scroll to position [0, 0]
click at [667, 272] on span "Popular" at bounding box center [675, 269] width 31 height 12
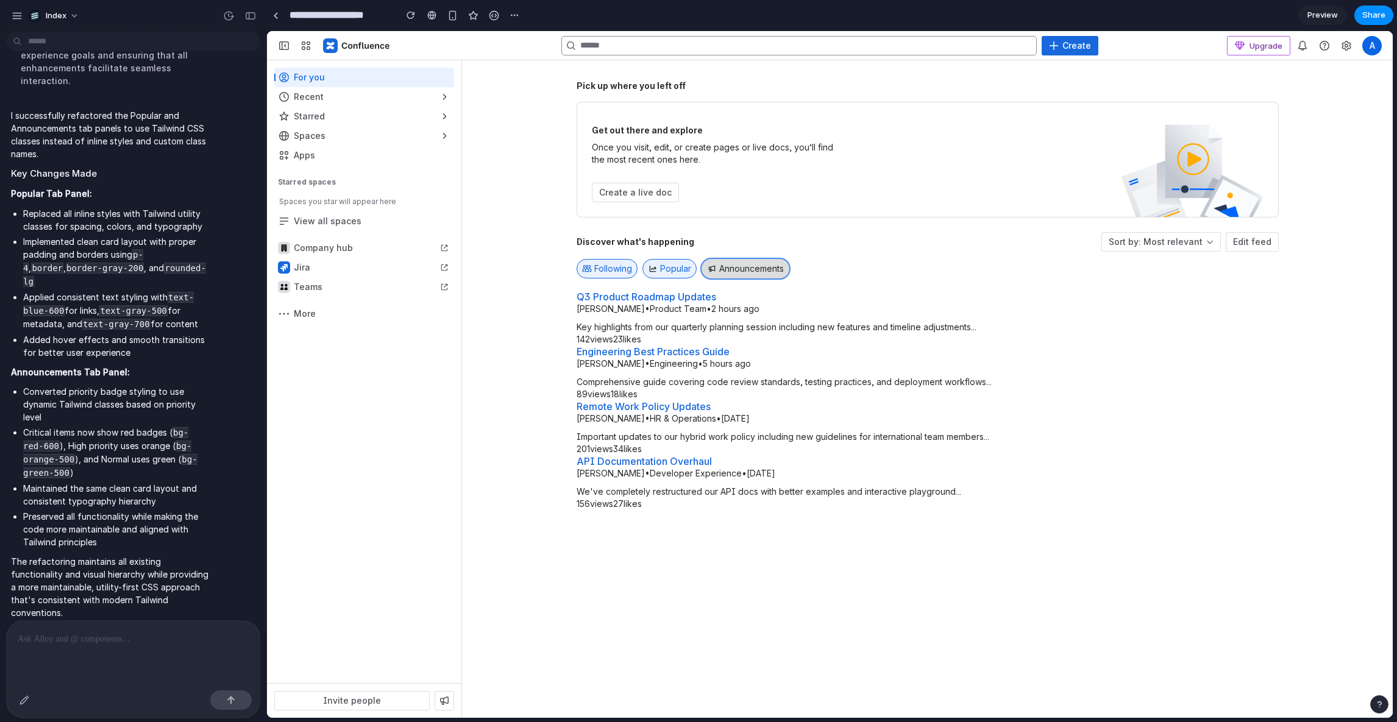
click at [722, 268] on button "Announcements" at bounding box center [745, 269] width 88 height 20
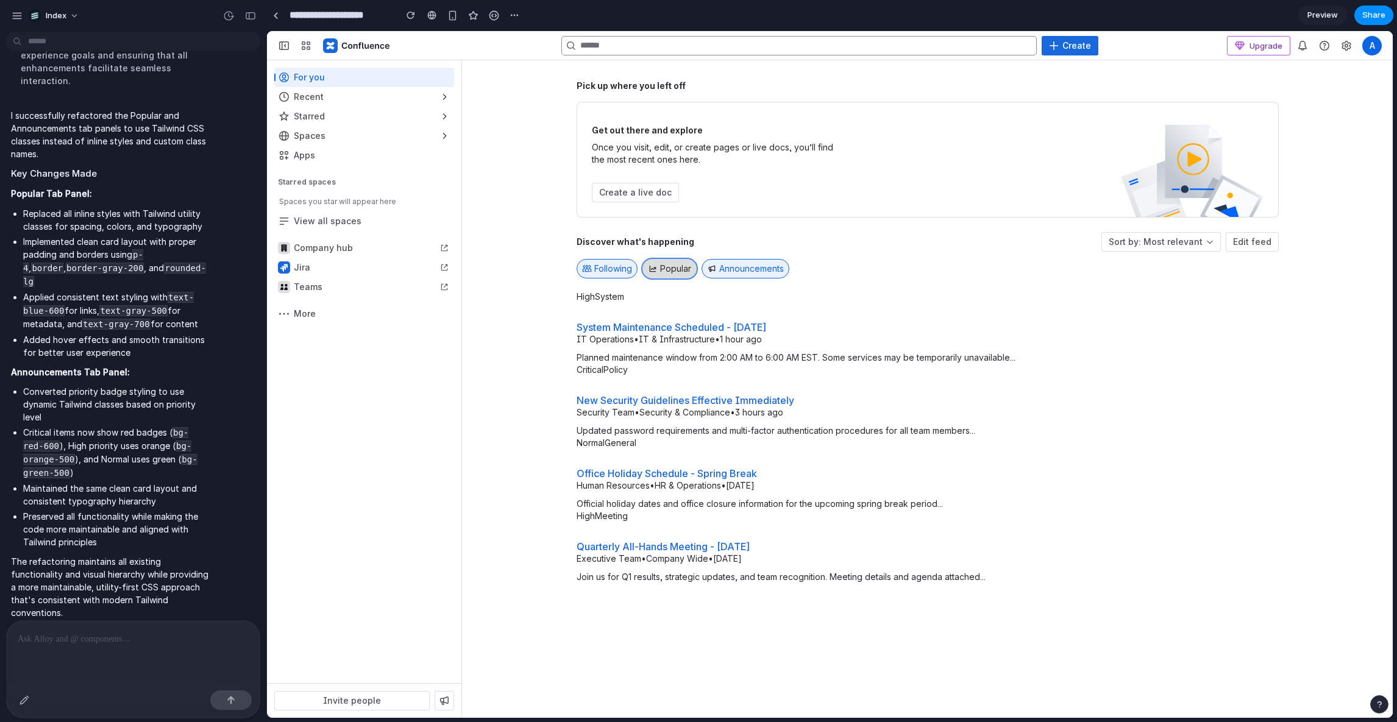
click at [687, 268] on span "Popular" at bounding box center [675, 269] width 31 height 12
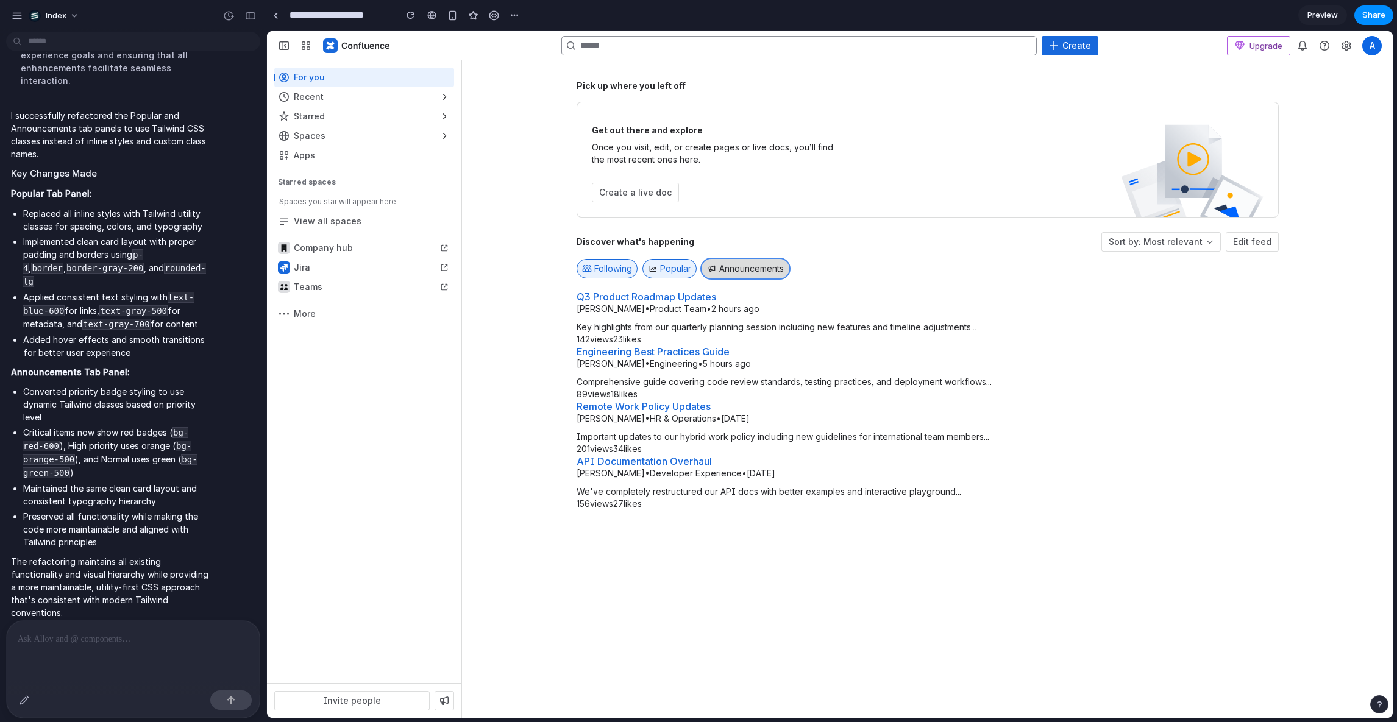
click at [763, 267] on button "Announcements" at bounding box center [745, 269] width 88 height 20
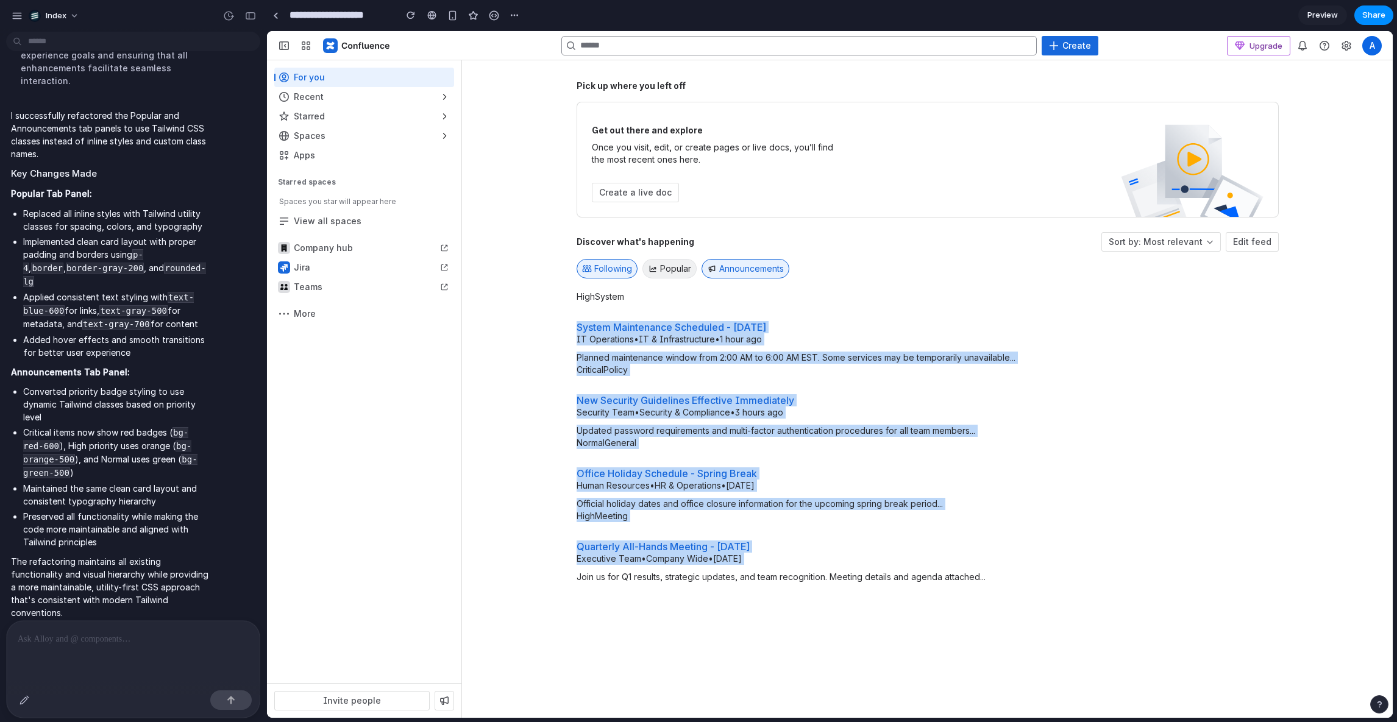
drag, startPoint x: 726, startPoint y: 296, endPoint x: 888, endPoint y: 570, distance: 318.2
click at [888, 570] on div "High System System Maintenance Scheduled - March 15th IT Operations • IT & Infr…" at bounding box center [927, 437] width 702 height 293
click at [888, 571] on p "Join us for Q1 results, strategic updates, and team recognition. Meeting detail…" at bounding box center [927, 577] width 702 height 12
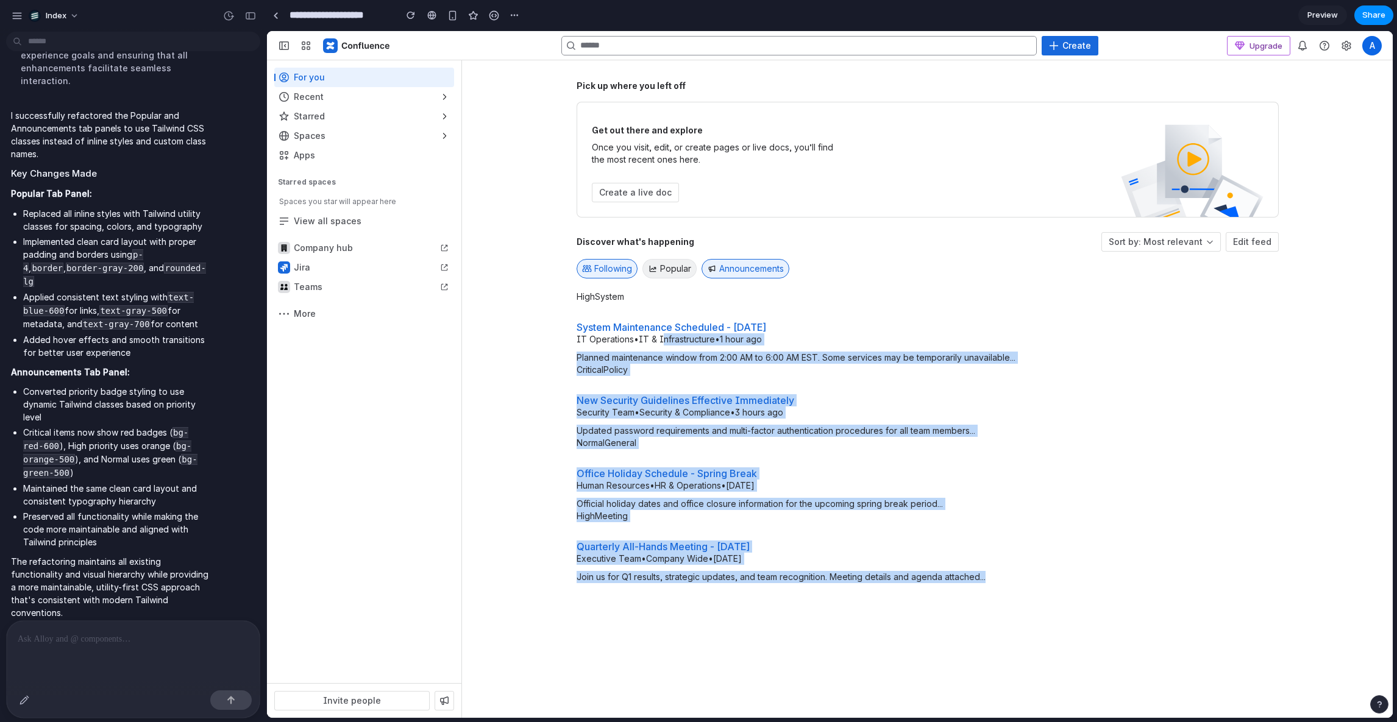
drag, startPoint x: 916, startPoint y: 595, endPoint x: 659, endPoint y: 333, distance: 366.7
click at [659, 333] on div "Pick up where you left off Get out there and explore Once you visit, edit, or c…" at bounding box center [927, 389] width 702 height 619
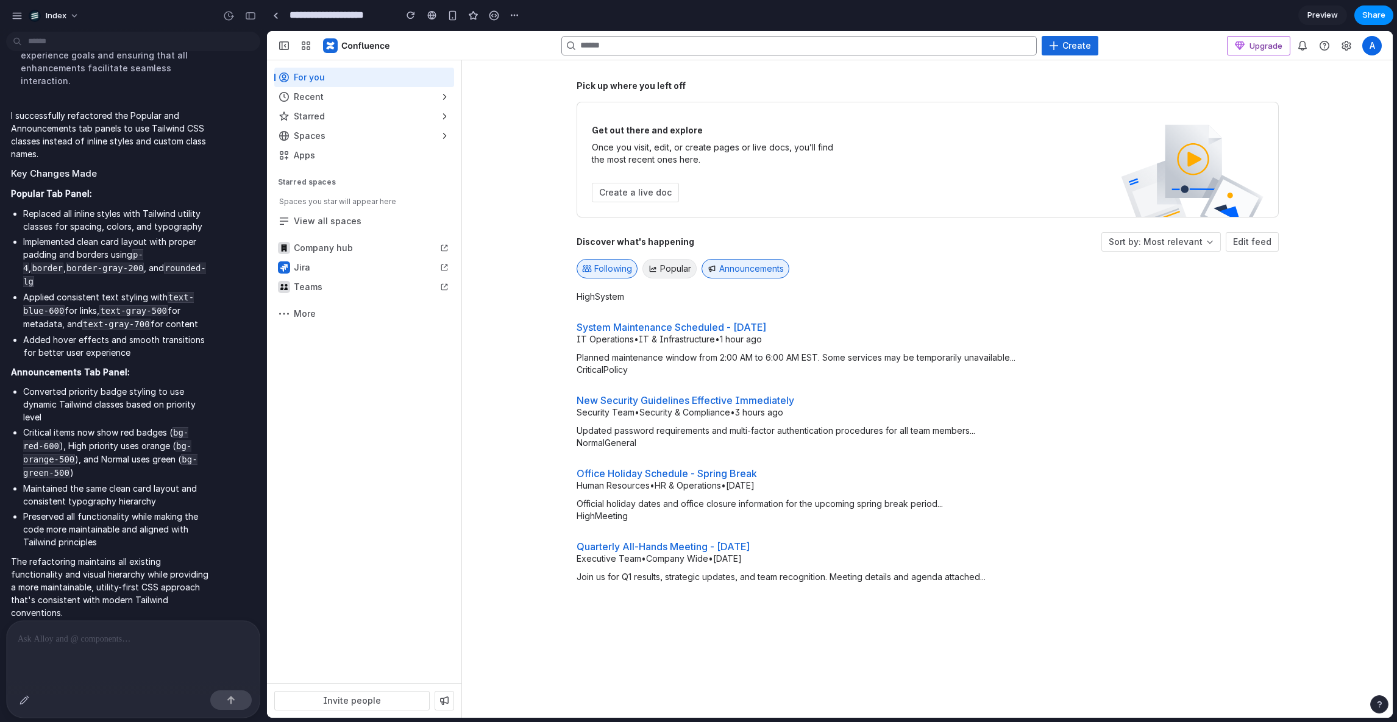
click at [535, 372] on div "Pick up where you left off Get out there and explore Once you visit, edit, or c…" at bounding box center [928, 389] width 878 height 619
click at [668, 275] on button "Popular" at bounding box center [669, 269] width 54 height 20
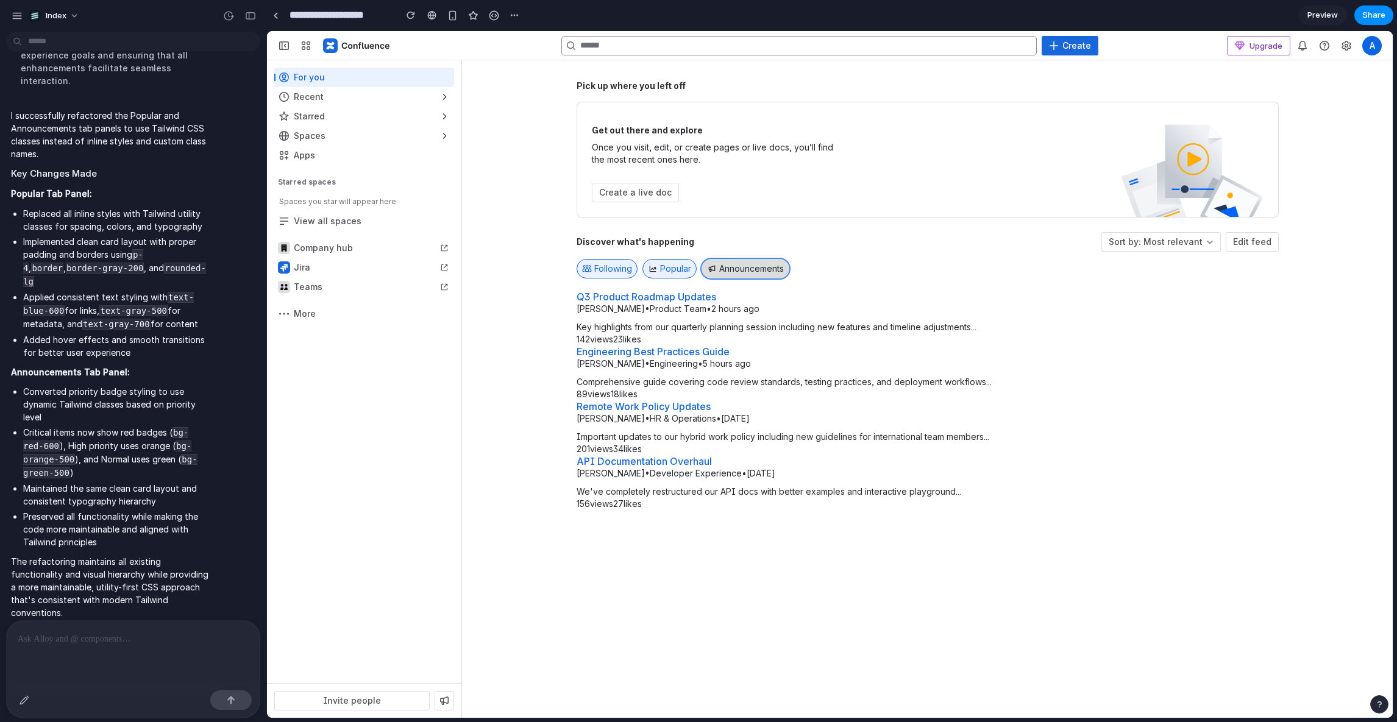
click at [744, 272] on button "Announcements" at bounding box center [745, 269] width 88 height 20
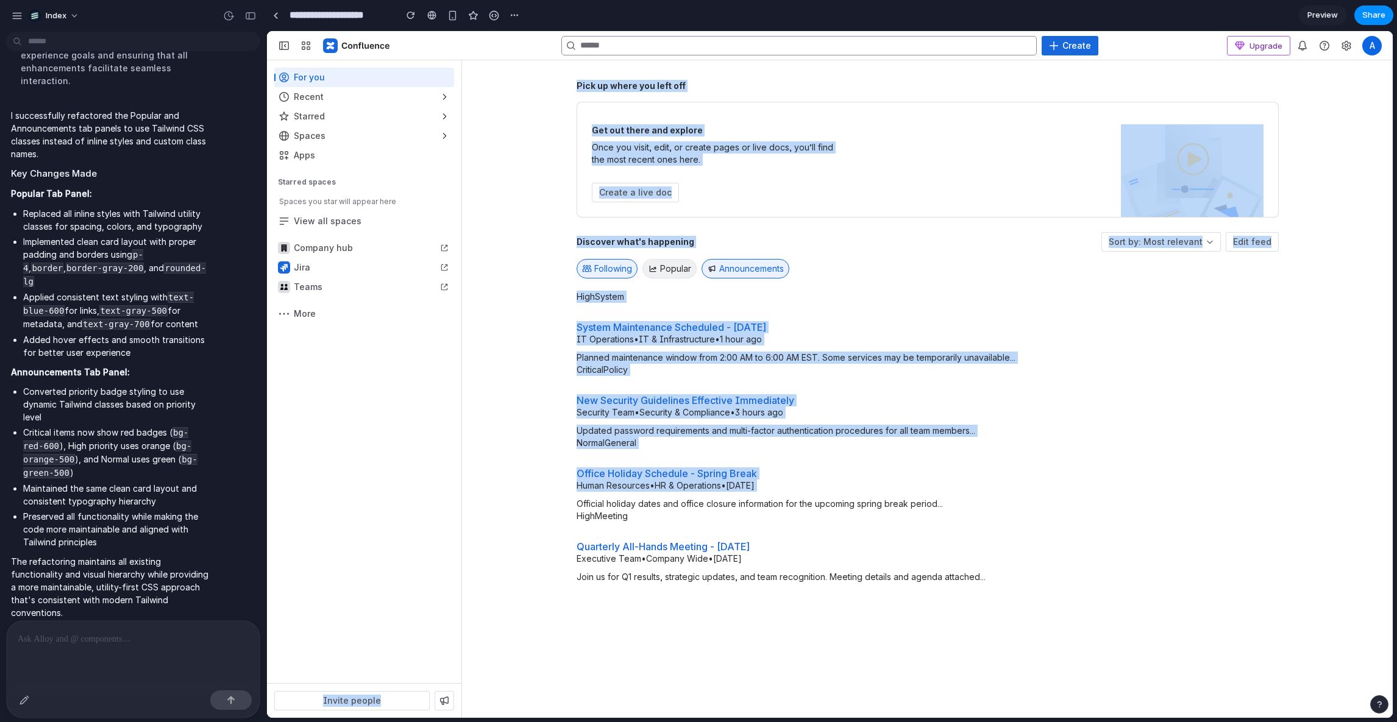
drag, startPoint x: 452, startPoint y: 234, endPoint x: 764, endPoint y: 493, distance: 405.5
click at [764, 493] on div "Collapse sidebar Ctrl [ Create Upgrade Notifications ⌘ Opt O Confluence adminis…" at bounding box center [830, 374] width 1126 height 687
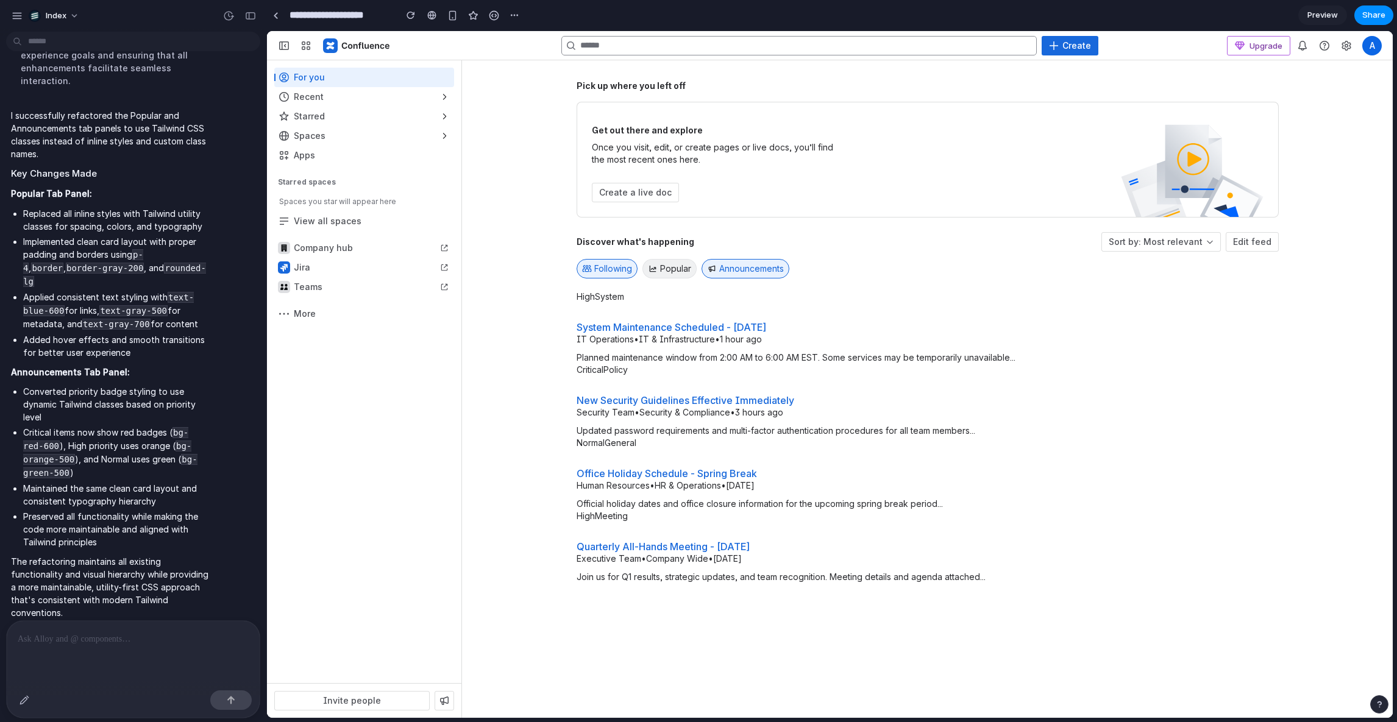
click at [881, 644] on div "Pick up where you left off Get out there and explore Once you visit, edit, or c…" at bounding box center [927, 389] width 702 height 619
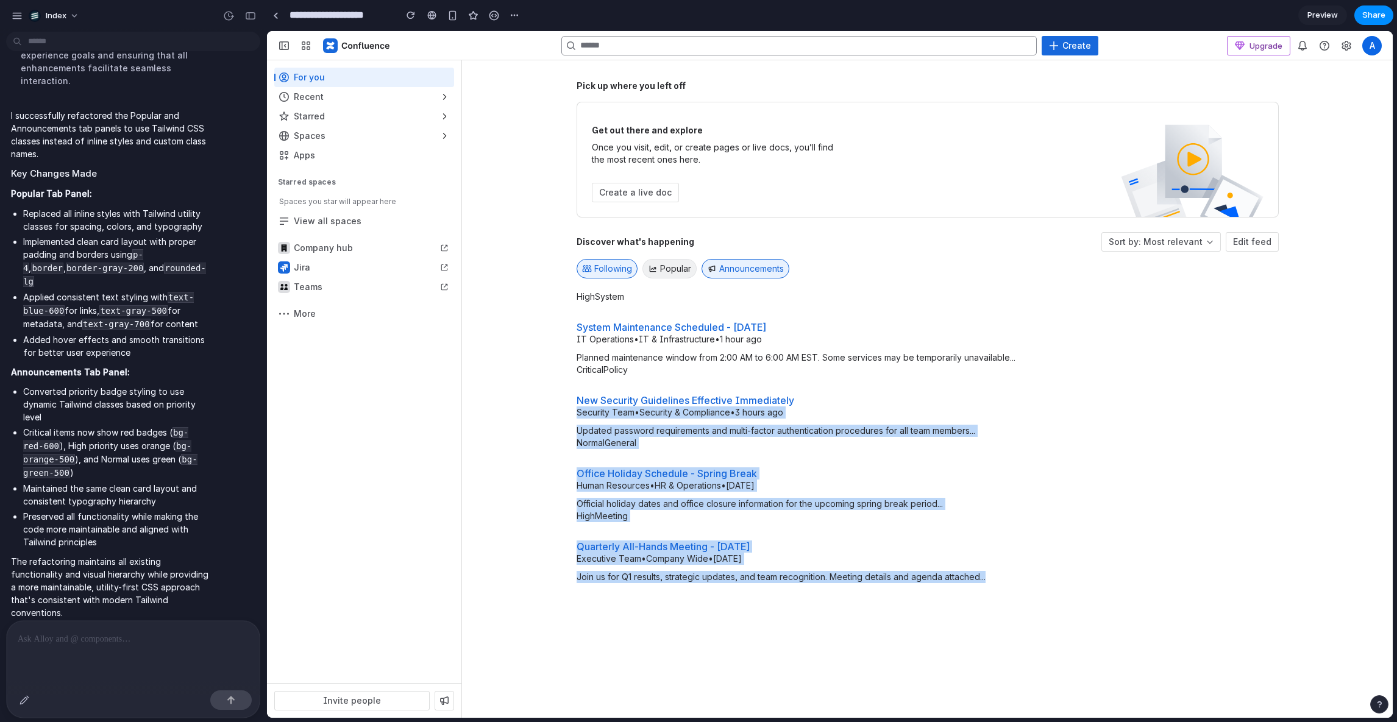
drag, startPoint x: 881, startPoint y: 644, endPoint x: 583, endPoint y: 410, distance: 378.4
click at [583, 410] on div "Pick up where you left off Get out there and explore Once you visit, edit, or c…" at bounding box center [927, 389] width 702 height 619
click at [583, 410] on span "Security Team • Security & Compliance • 3 hours ago" at bounding box center [679, 412] width 207 height 10
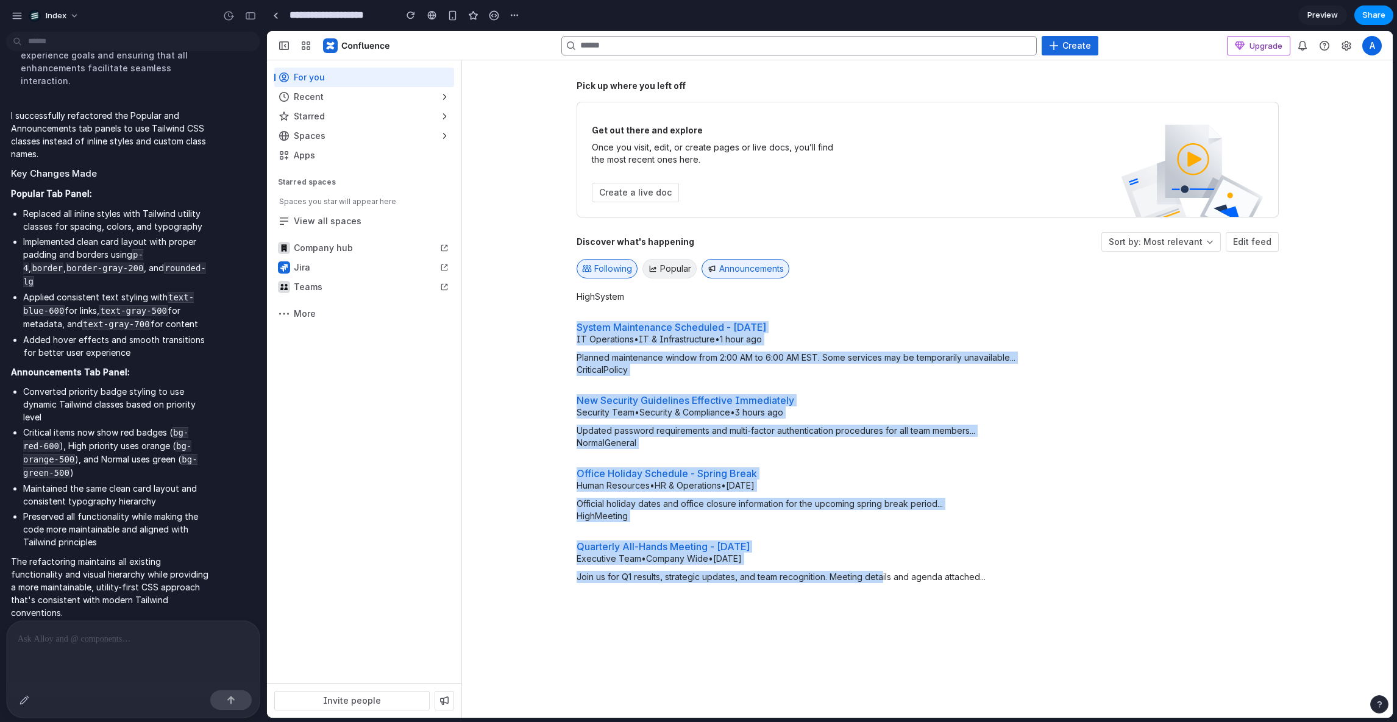
drag, startPoint x: 836, startPoint y: 296, endPoint x: 881, endPoint y: 591, distance: 297.8
click at [881, 585] on div "Pick up where you left off Get out there and explore Once you visit, edit, or c…" at bounding box center [927, 389] width 702 height 619
click at [881, 591] on div "Pick up where you left off Get out there and explore Once you visit, edit, or c…" at bounding box center [927, 389] width 702 height 619
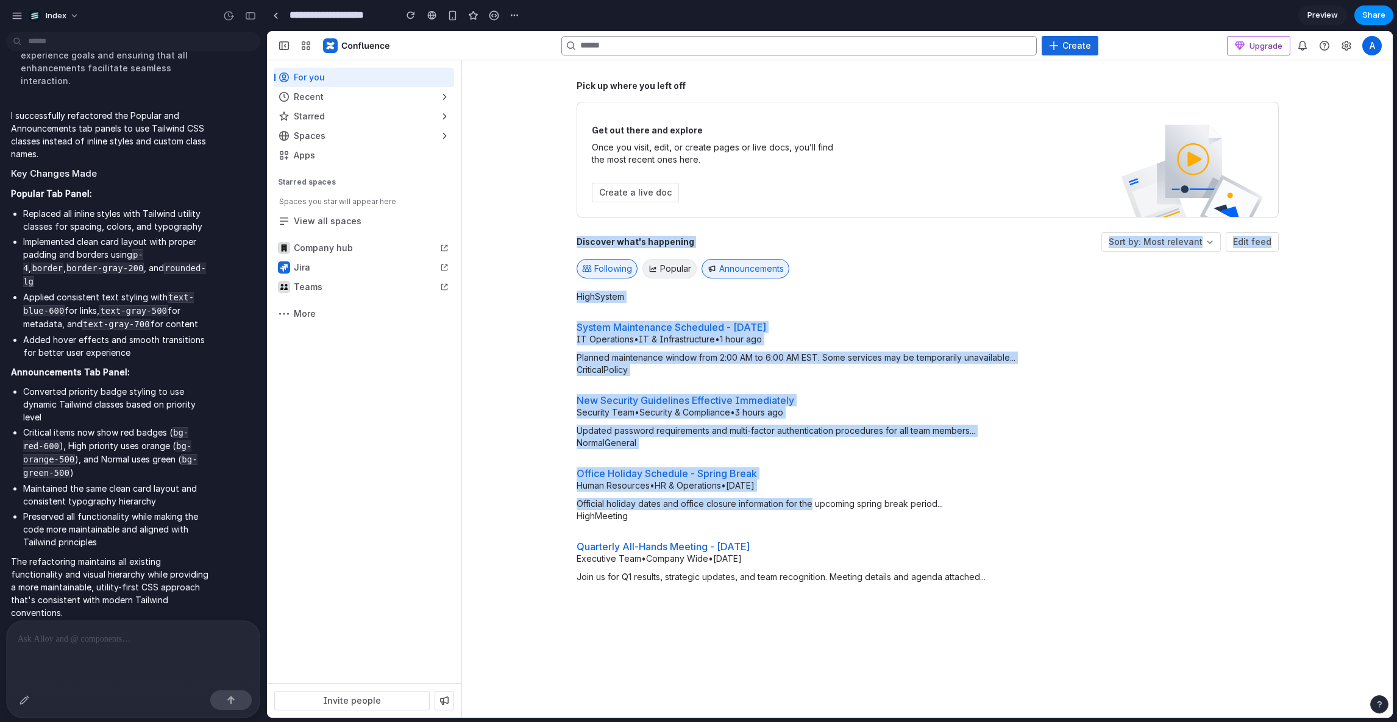
drag, startPoint x: 550, startPoint y: 239, endPoint x: 812, endPoint y: 510, distance: 376.7
click at [812, 510] on div "Pick up where you left off Get out there and explore Once you visit, edit, or c…" at bounding box center [928, 389] width 878 height 619
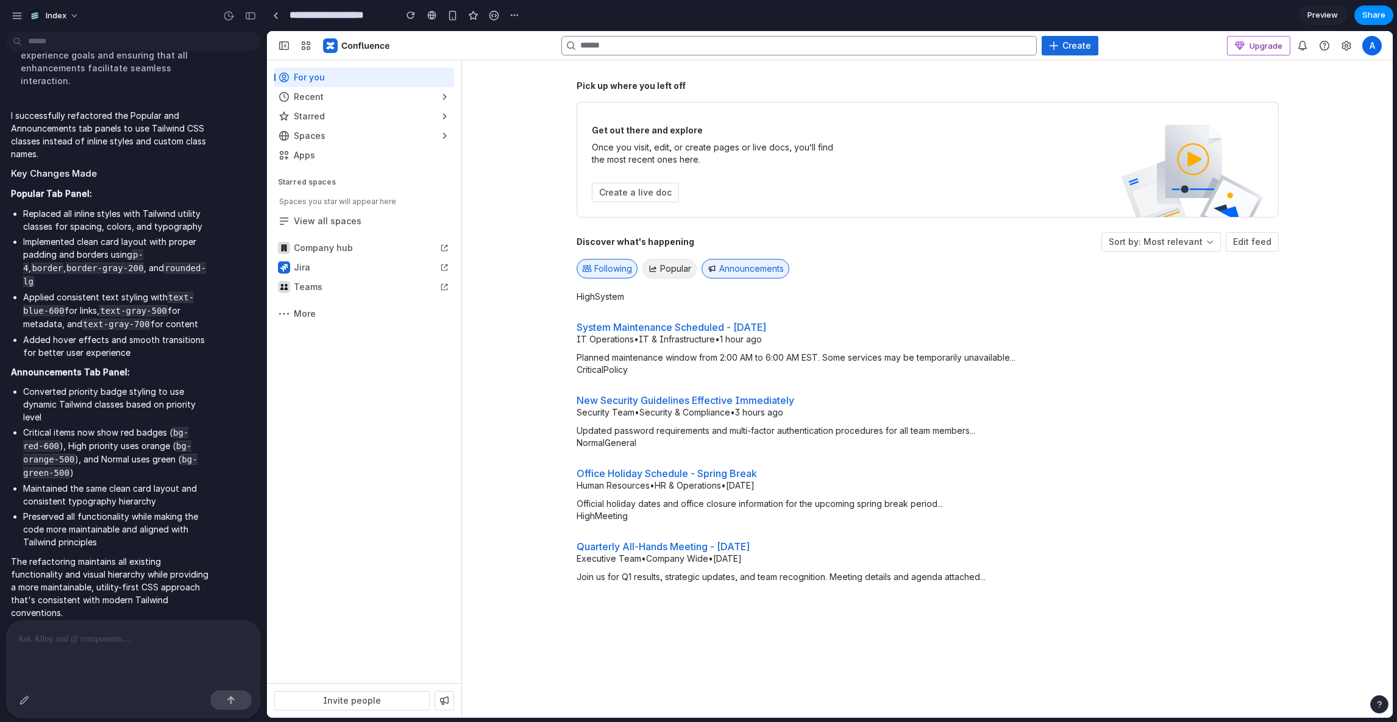
click at [883, 587] on div "Pick up where you left off Get out there and explore Once you visit, edit, or c…" at bounding box center [927, 389] width 702 height 619
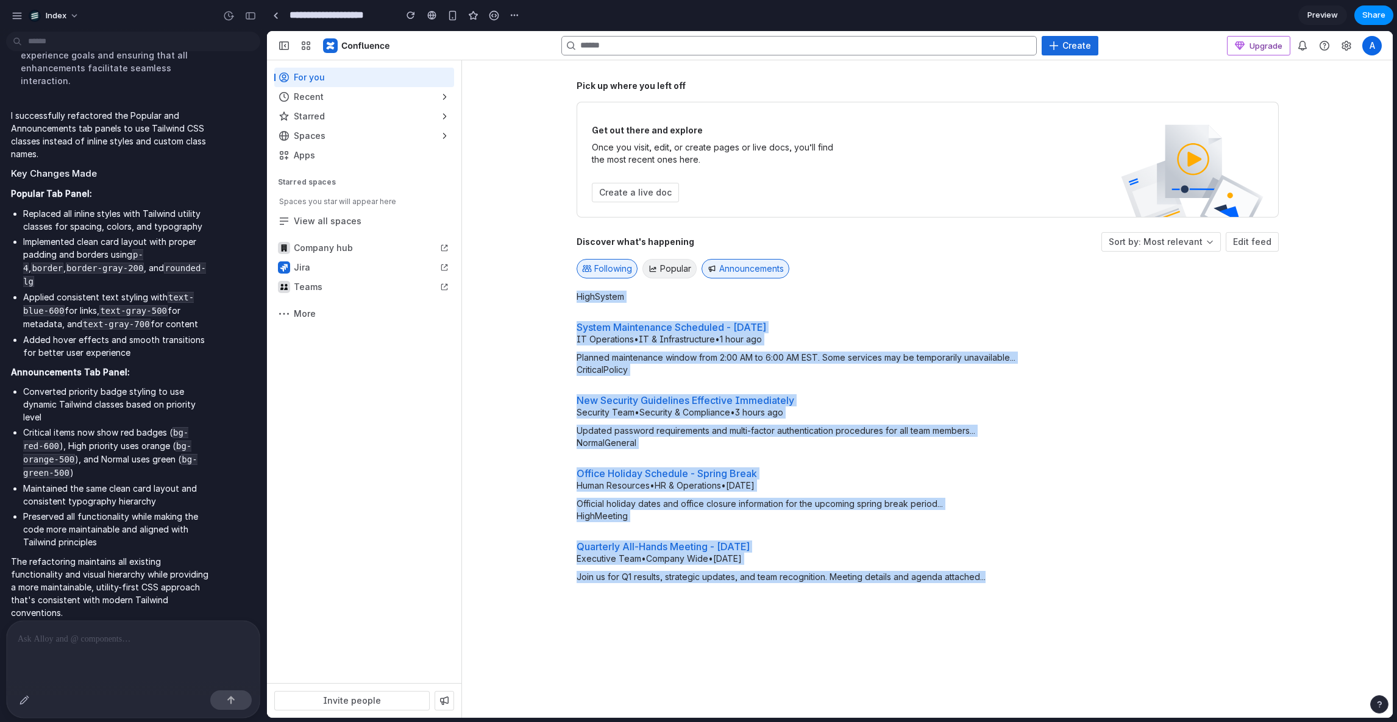
drag, startPoint x: 960, startPoint y: 609, endPoint x: 614, endPoint y: 286, distance: 473.0
click at [623, 286] on div "Pick up where you left off Get out there and explore Once you visit, edit, or c…" at bounding box center [927, 389] width 702 height 619
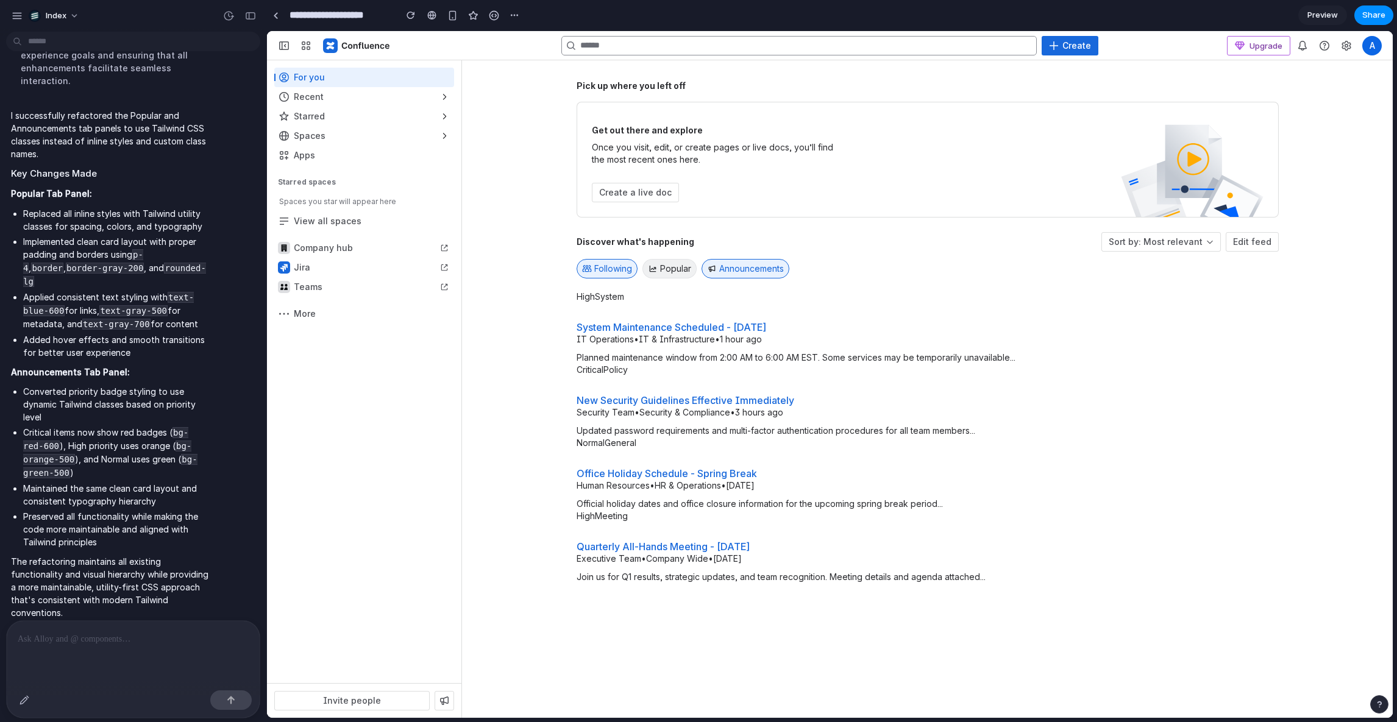
click at [573, 284] on div "Pick up where you left off Get out there and explore Once you visit, edit, or c…" at bounding box center [928, 389] width 878 height 619
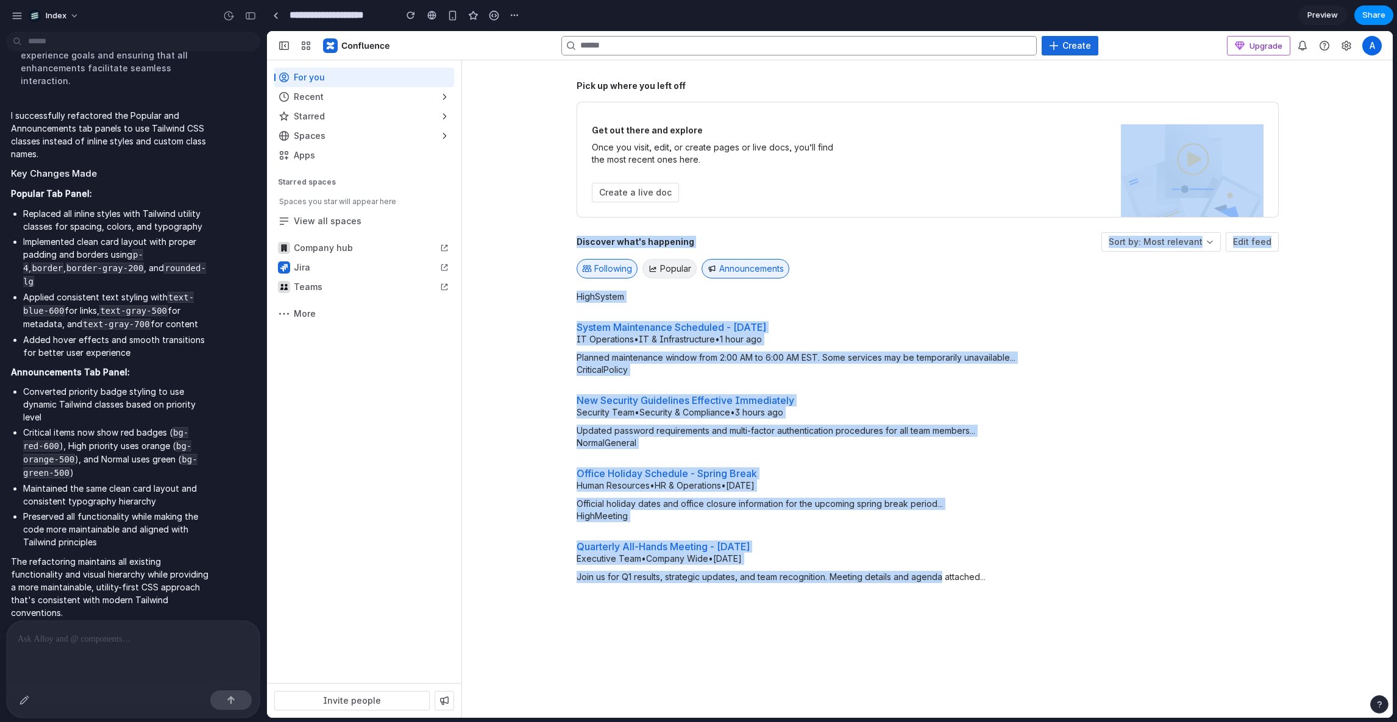
drag, startPoint x: 876, startPoint y: 260, endPoint x: 940, endPoint y: 587, distance: 334.0
click at [940, 587] on div "Pick up where you left off Get out there and explore Once you visit, edit, or c…" at bounding box center [927, 389] width 702 height 619
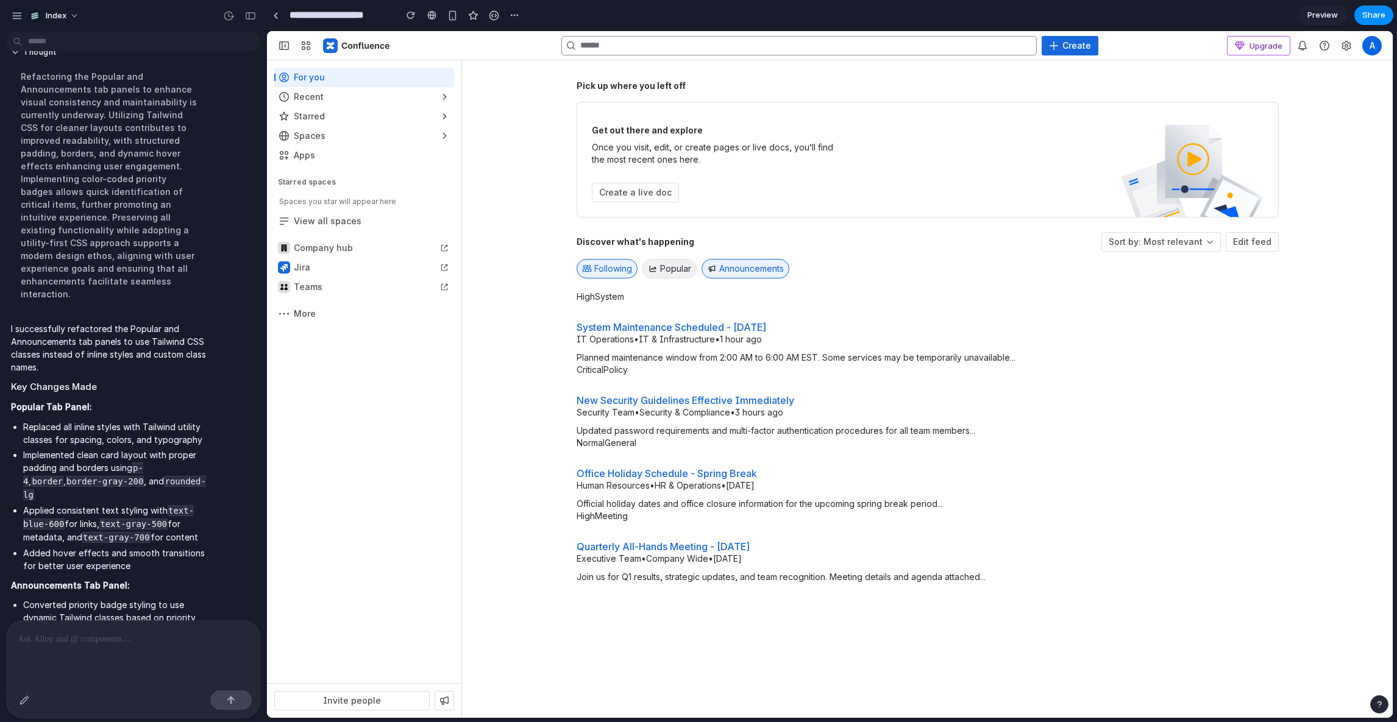
scroll to position [2357, 0]
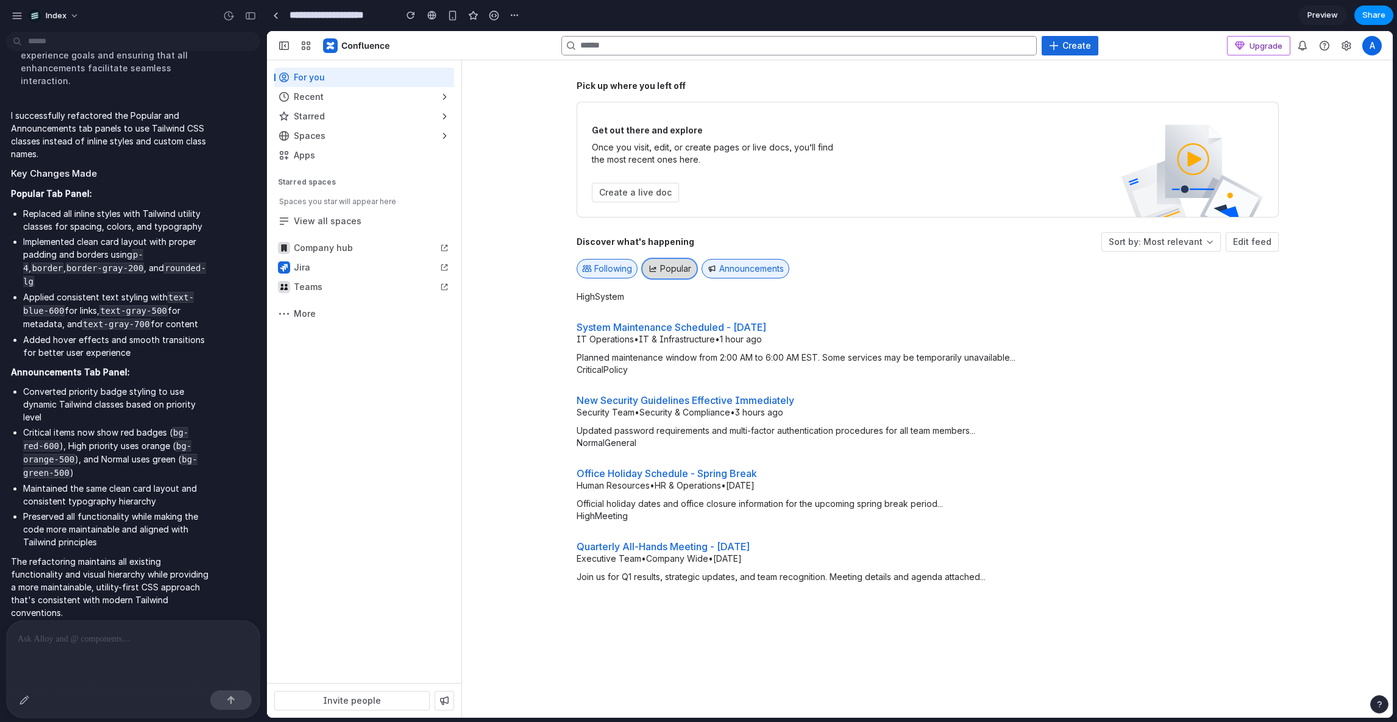
click at [671, 269] on span "Popular" at bounding box center [675, 269] width 31 height 12
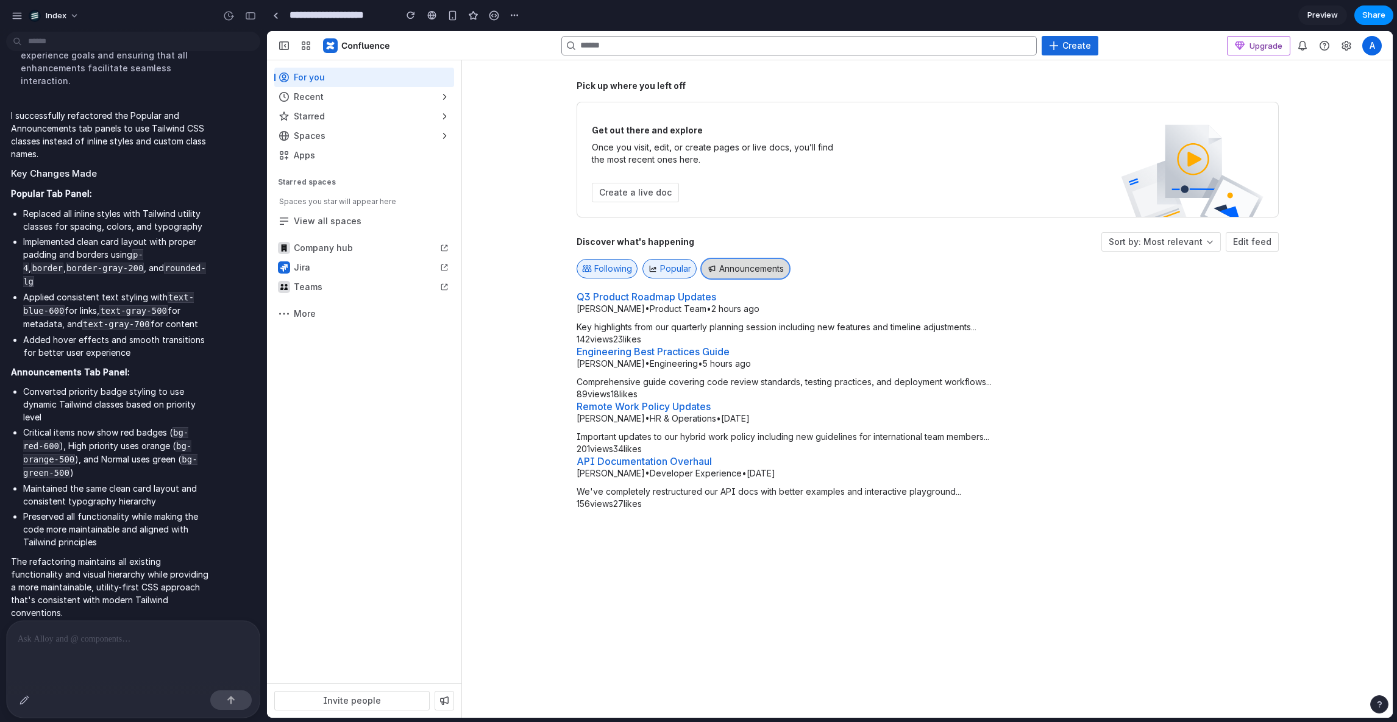
click at [739, 269] on button "Announcements" at bounding box center [745, 269] width 88 height 20
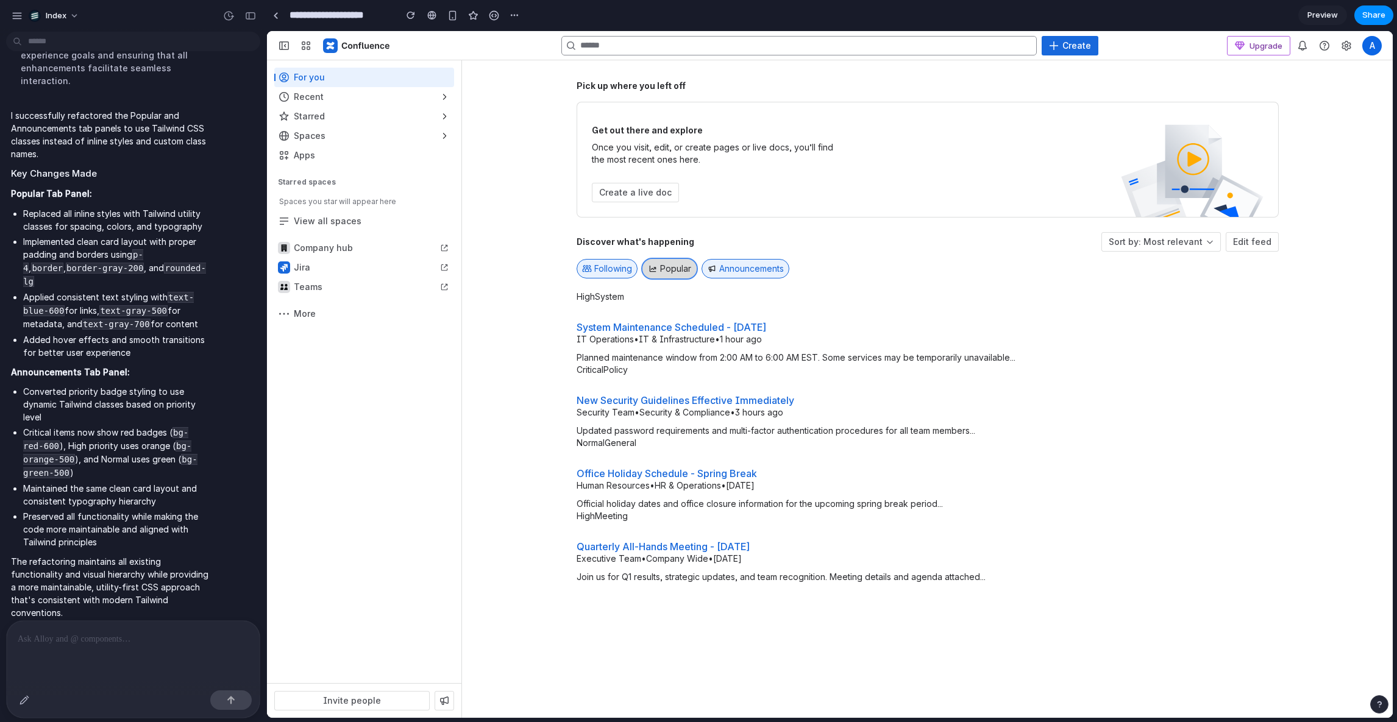
click at [676, 270] on span "Popular" at bounding box center [675, 269] width 31 height 12
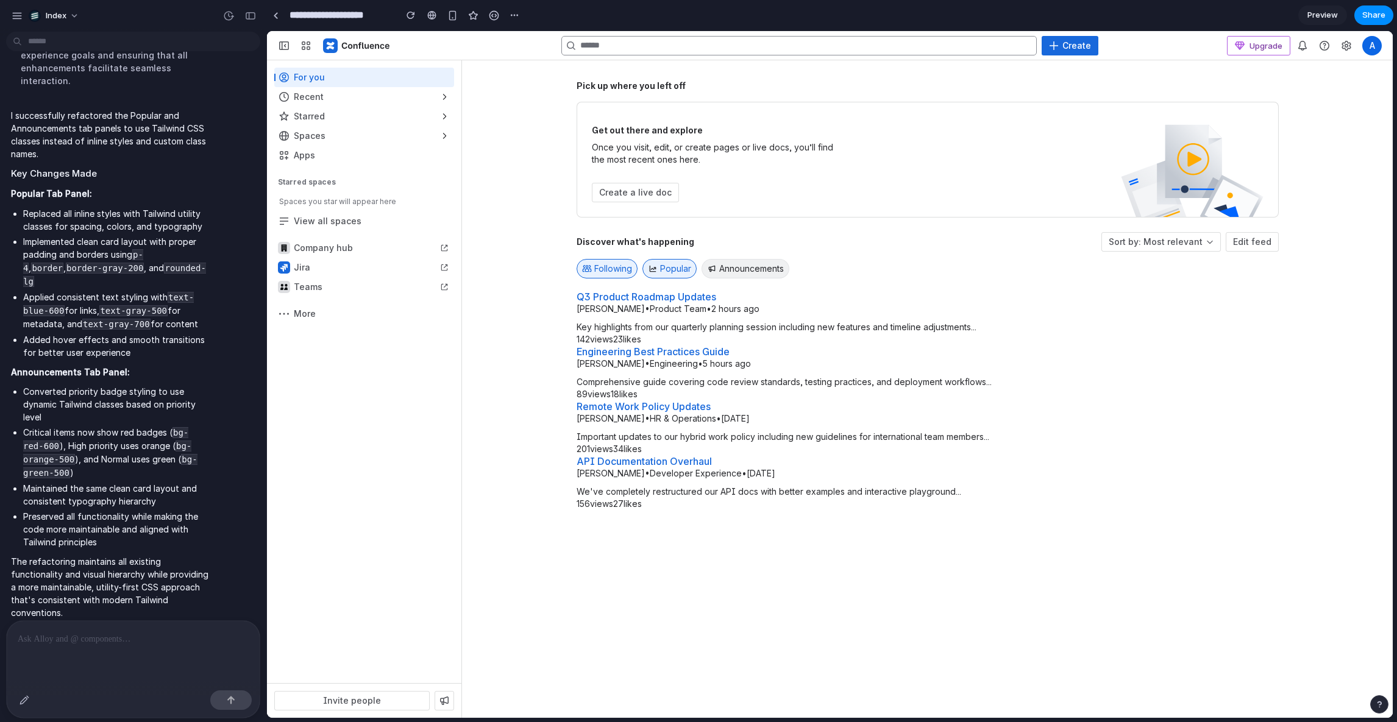
drag, startPoint x: 679, startPoint y: 328, endPoint x: 876, endPoint y: 522, distance: 275.8
click at [876, 522] on div "Pick up where you left off Get out there and explore Once you visit, edit, or c…" at bounding box center [927, 389] width 702 height 619
drag, startPoint x: 879, startPoint y: 527, endPoint x: 773, endPoint y: -21, distance: 558.1
click at [773, 31] on html "Skip to: Top Bar Sidebar Main Content Collapse sidebar Ctrl [ Create Upgrade No…" at bounding box center [830, 374] width 1126 height 687
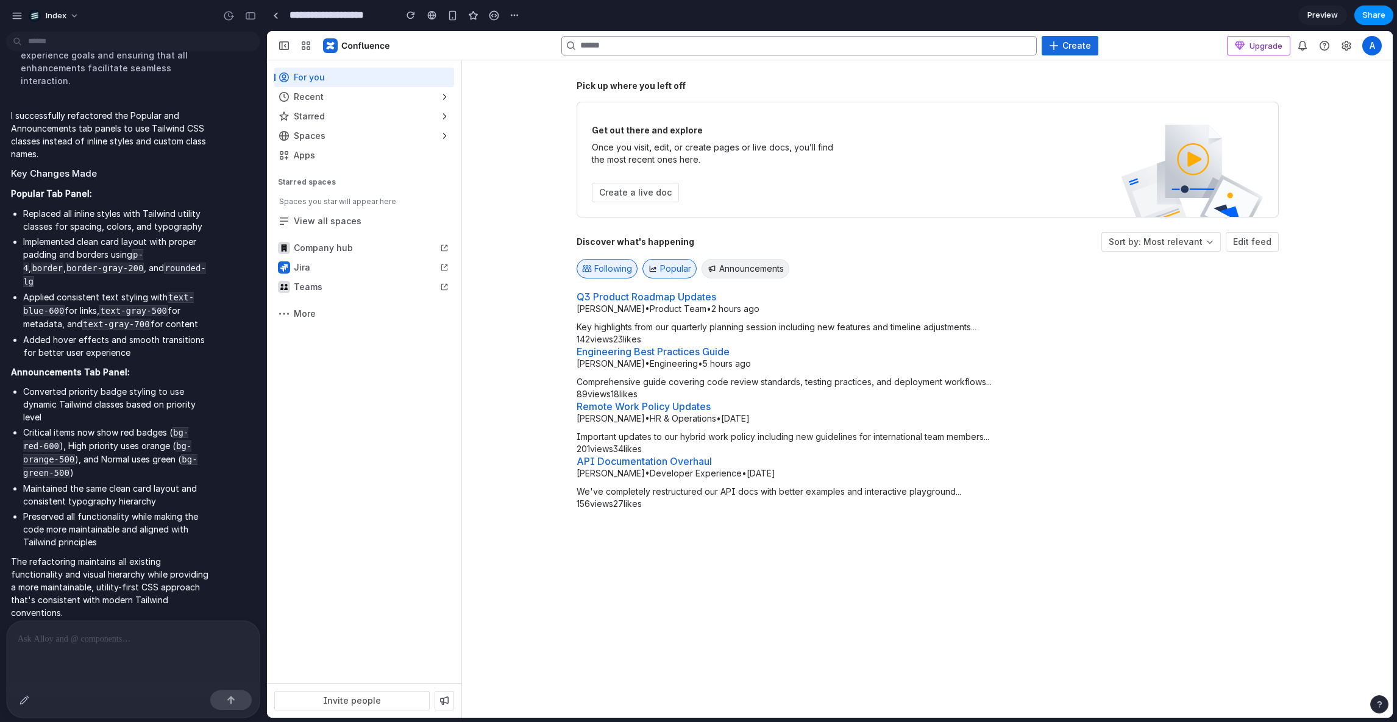
click at [1016, 411] on h3 "Remote Work Policy Updates" at bounding box center [927, 406] width 702 height 12
drag, startPoint x: 1012, startPoint y: 512, endPoint x: 954, endPoint y: -28, distance: 543.0
click at [954, 31] on html "Skip to: Top Bar Sidebar Main Content Collapse sidebar Ctrl [ Create Upgrade No…" at bounding box center [830, 374] width 1126 height 687
click at [1074, 300] on h3 "Q3 Product Roadmap Updates" at bounding box center [927, 297] width 702 height 12
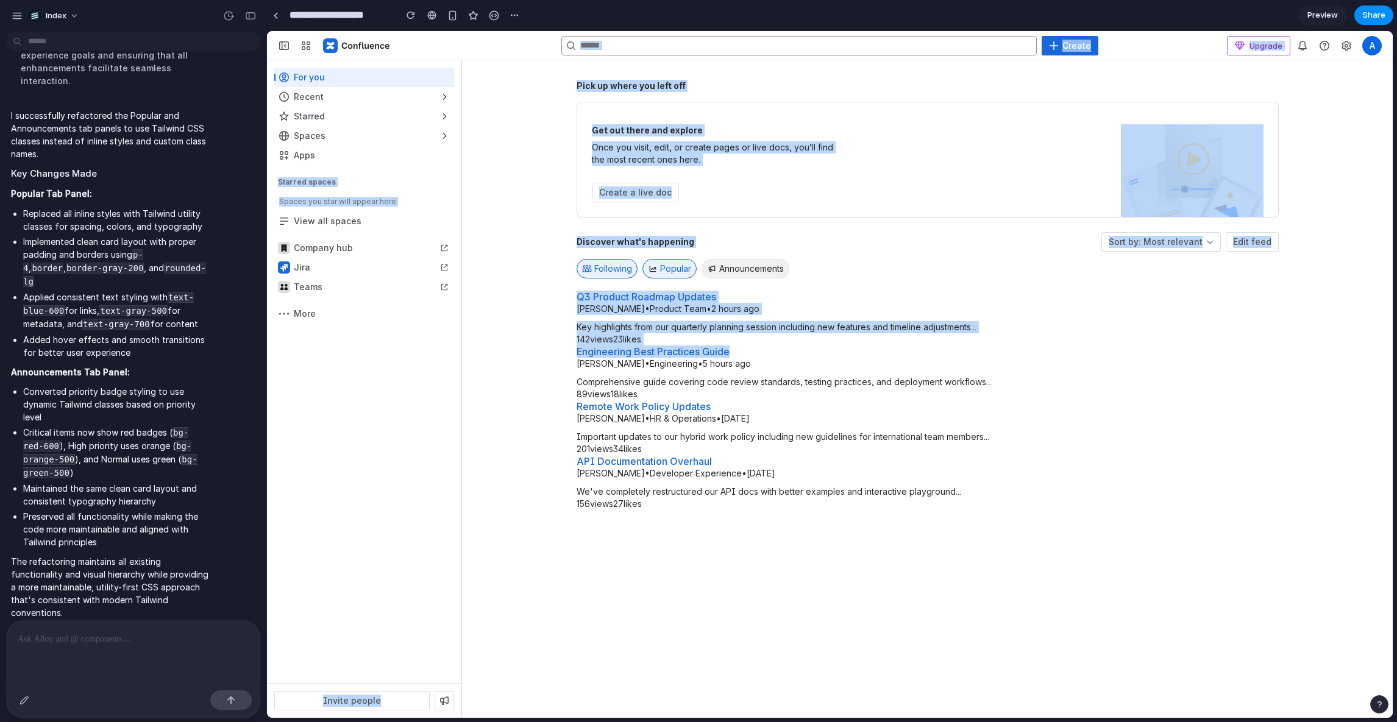
drag, startPoint x: 967, startPoint y: 356, endPoint x: 942, endPoint y: -86, distance: 443.1
click at [942, 31] on html "Skip to: Top Bar Sidebar Main Content Collapse sidebar Ctrl [ Create Upgrade No…" at bounding box center [830, 374] width 1126 height 687
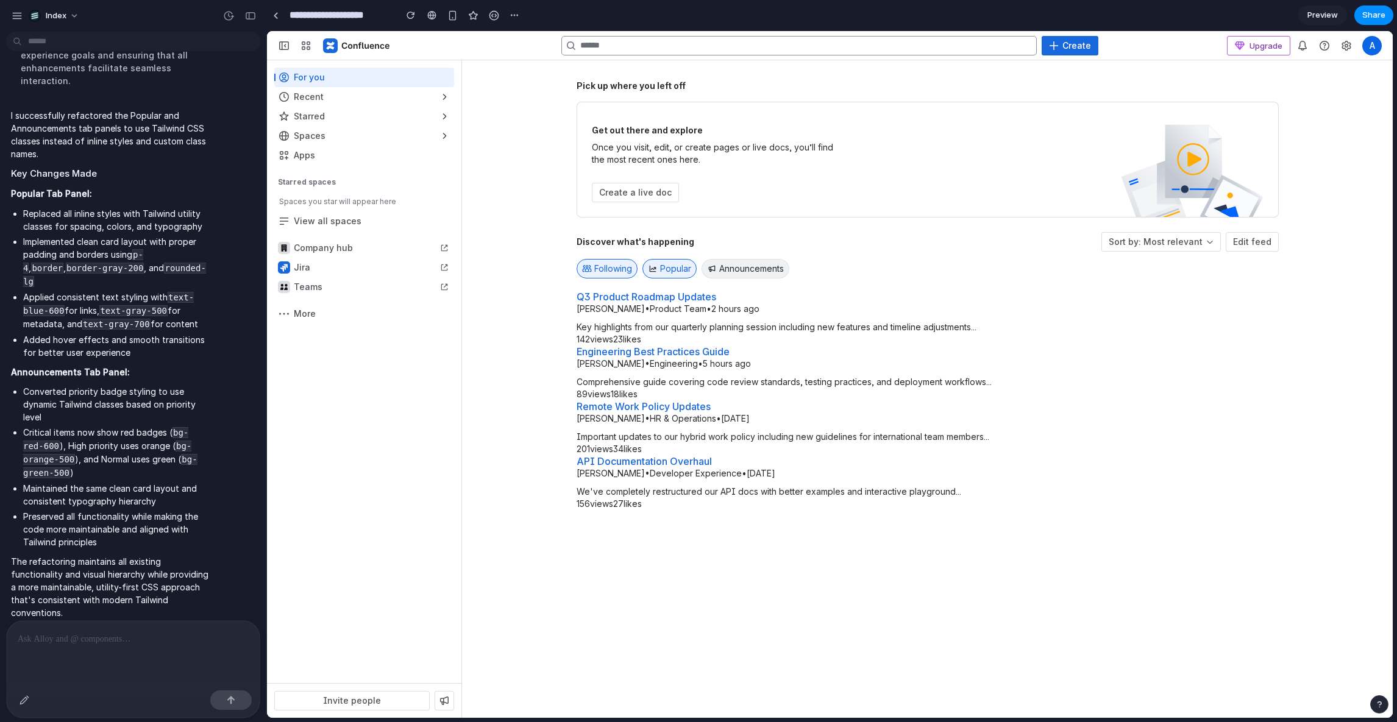
click at [949, 507] on div "156 views 27 likes" at bounding box center [927, 504] width 702 height 12
drag, startPoint x: 949, startPoint y: 538, endPoint x: 939, endPoint y: -16, distance: 554.0
click at [939, 31] on html "Skip to: Top Bar Sidebar Main Content Collapse sidebar Ctrl [ Create Upgrade No…" at bounding box center [830, 374] width 1126 height 687
click at [1317, 13] on span "Preview" at bounding box center [1322, 15] width 30 height 12
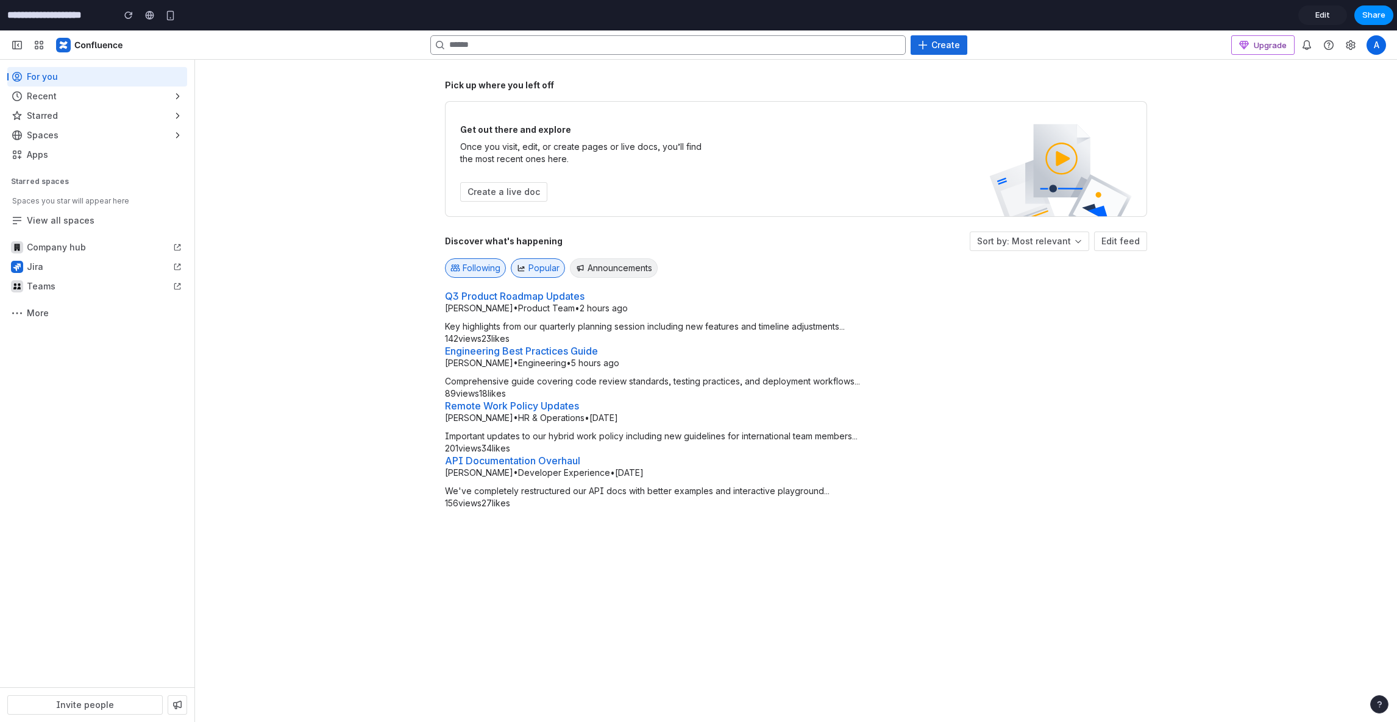
click at [1328, 15] on span "Edit" at bounding box center [1322, 15] width 15 height 12
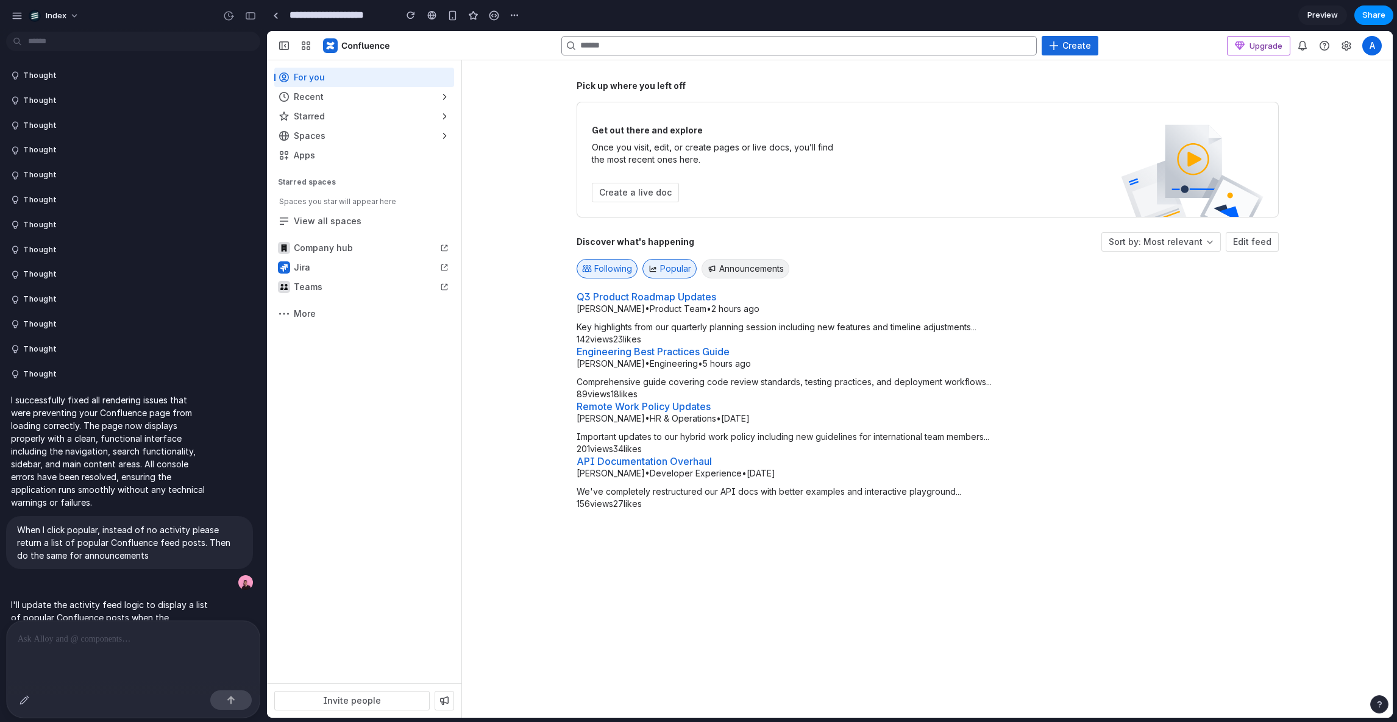
scroll to position [2119, 0]
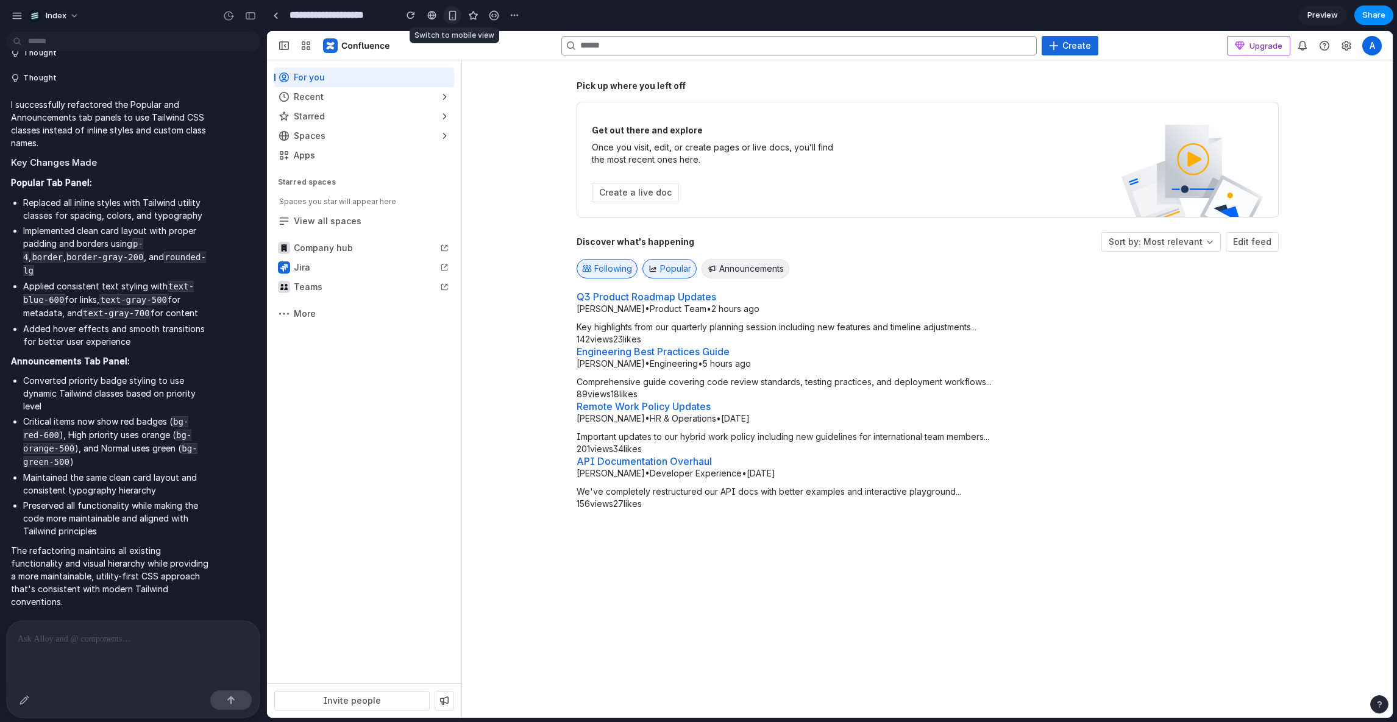
click at [458, 21] on button "button" at bounding box center [452, 15] width 18 height 18
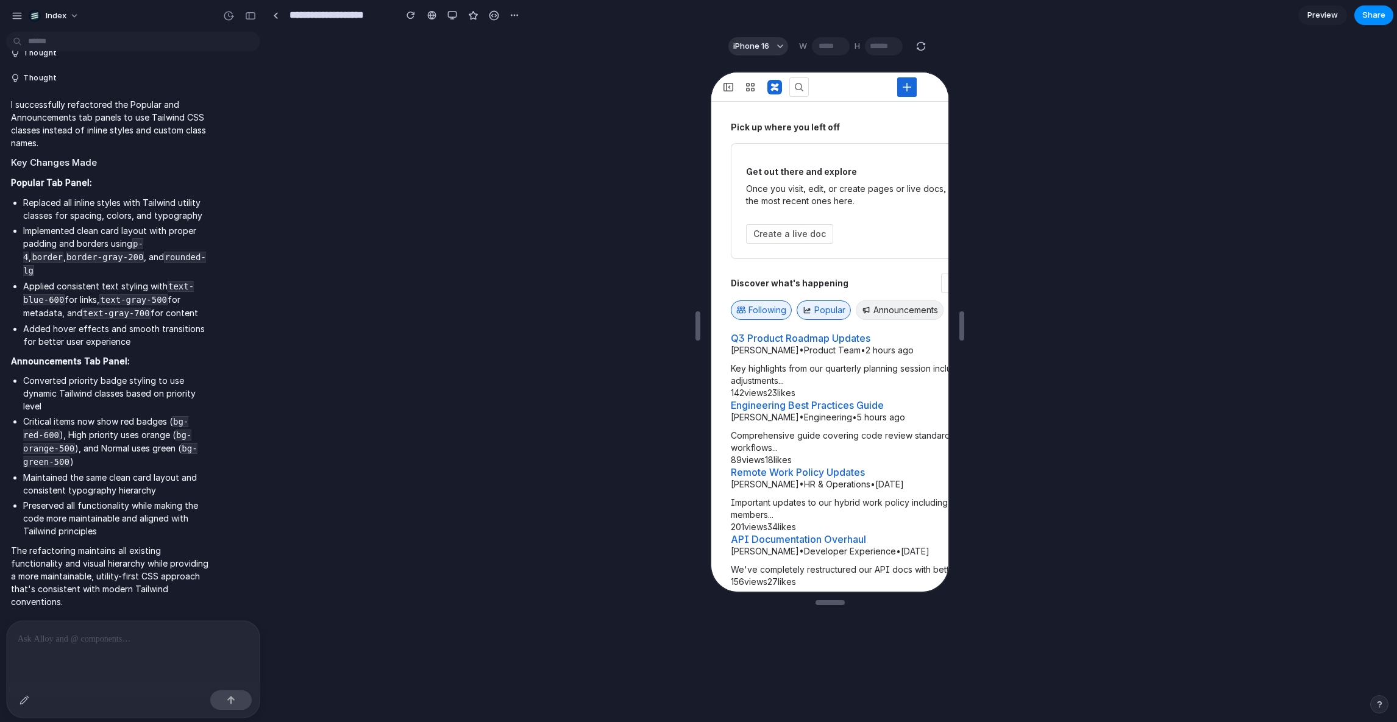
click at [806, 284] on span "Discover what's happening" at bounding box center [788, 282] width 118 height 10
click at [856, 284] on div "Discover what's happening Sort by: Most relevant Edit feed" at bounding box center [923, 282] width 388 height 20
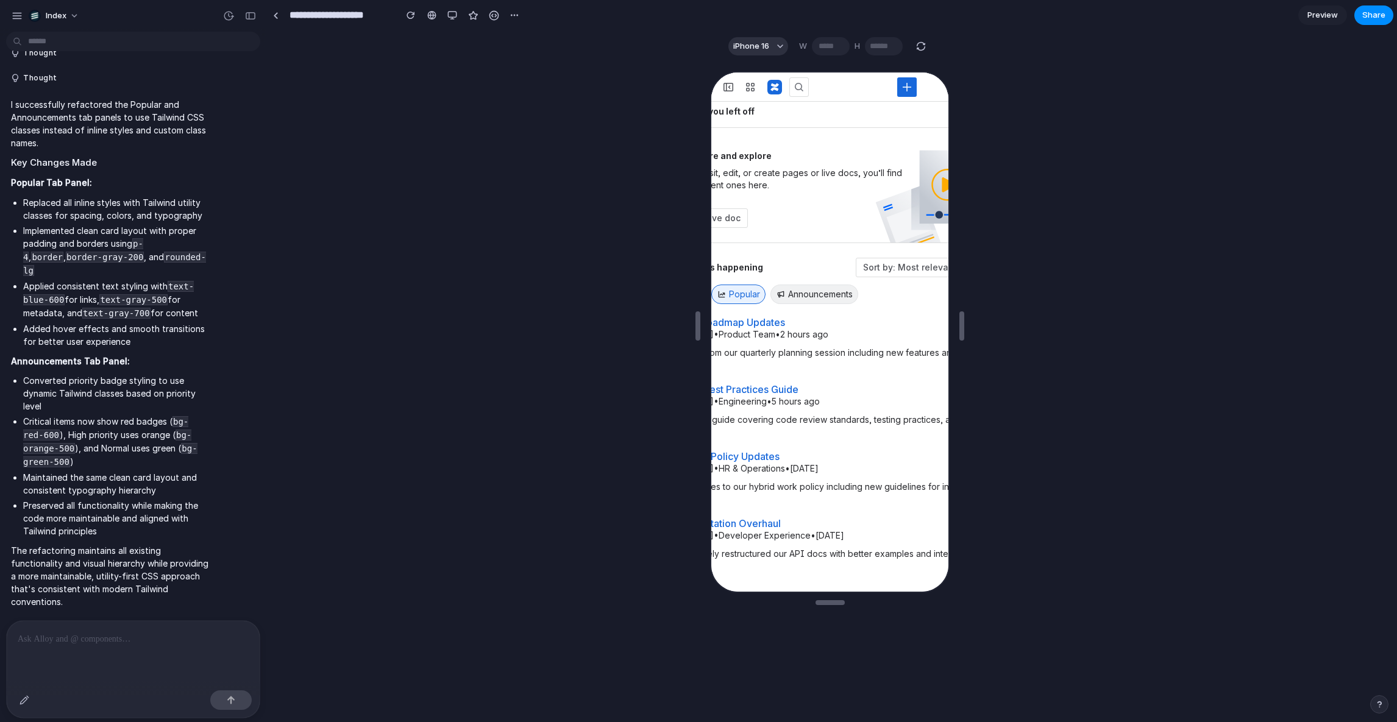
scroll to position [0, 0]
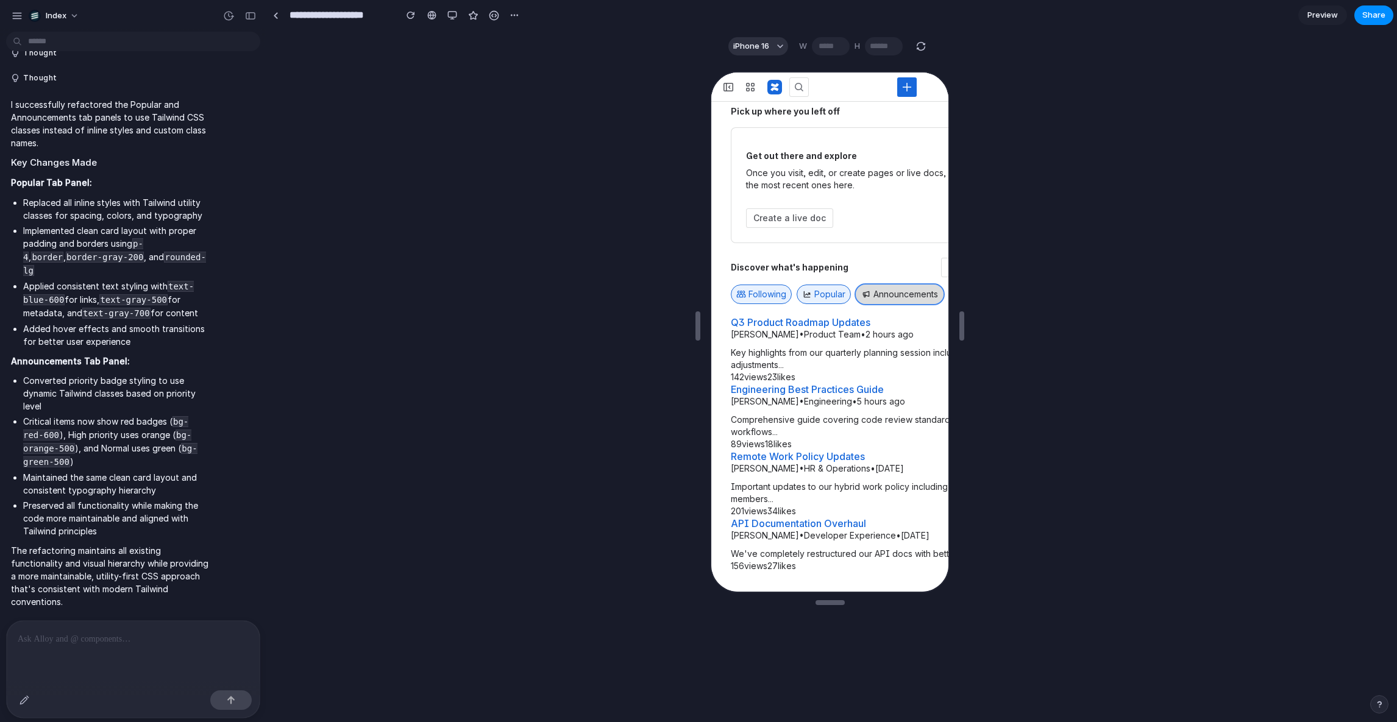
click at [885, 283] on button "Announcements" at bounding box center [898, 293] width 88 height 20
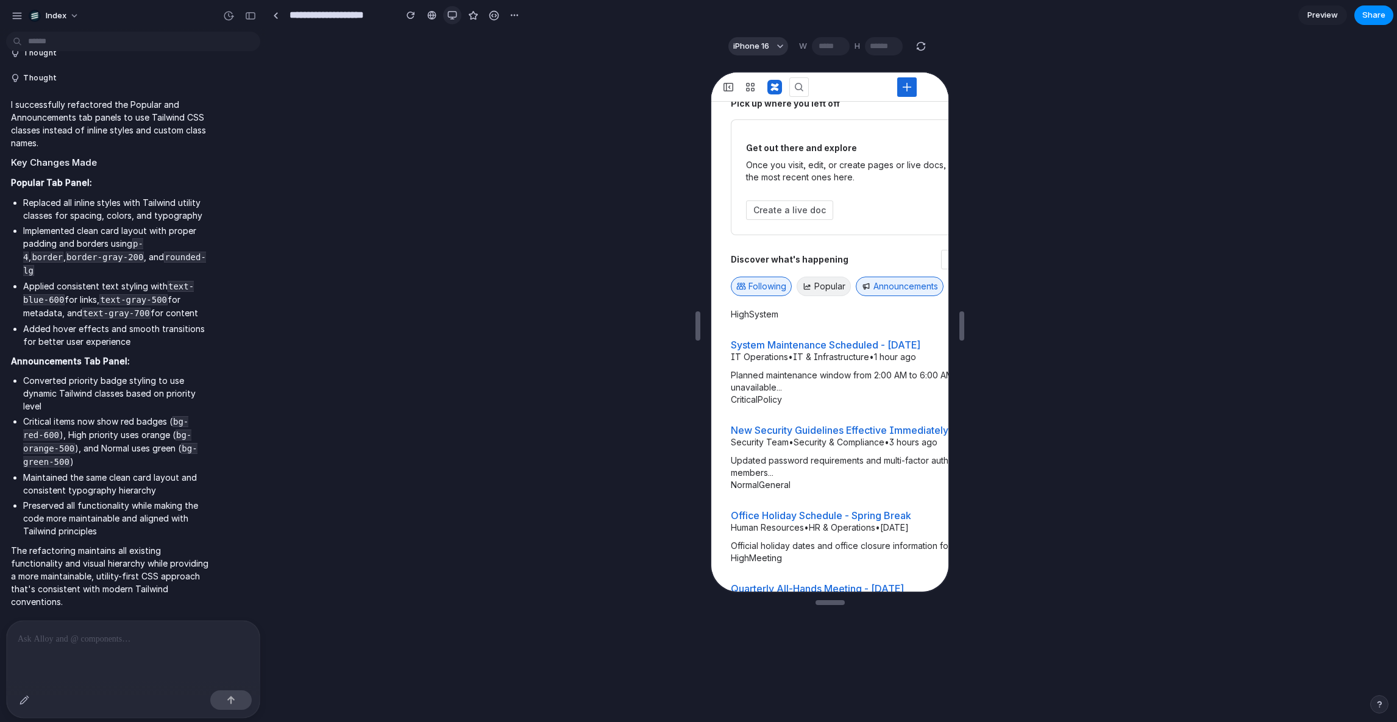
click at [447, 20] on button "button" at bounding box center [452, 15] width 18 height 18
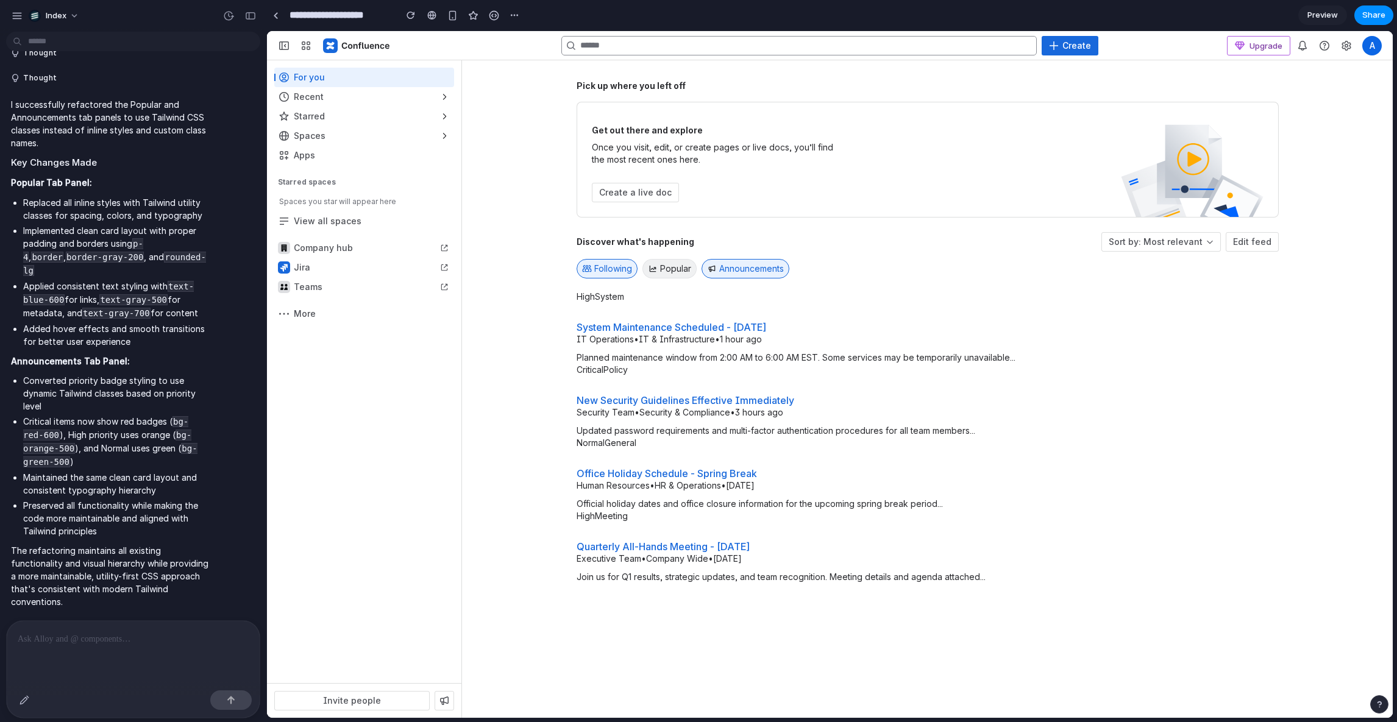
click at [479, 211] on div "Pick up where you left off Get out there and explore Once you visit, edit, or c…" at bounding box center [927, 389] width 931 height 658
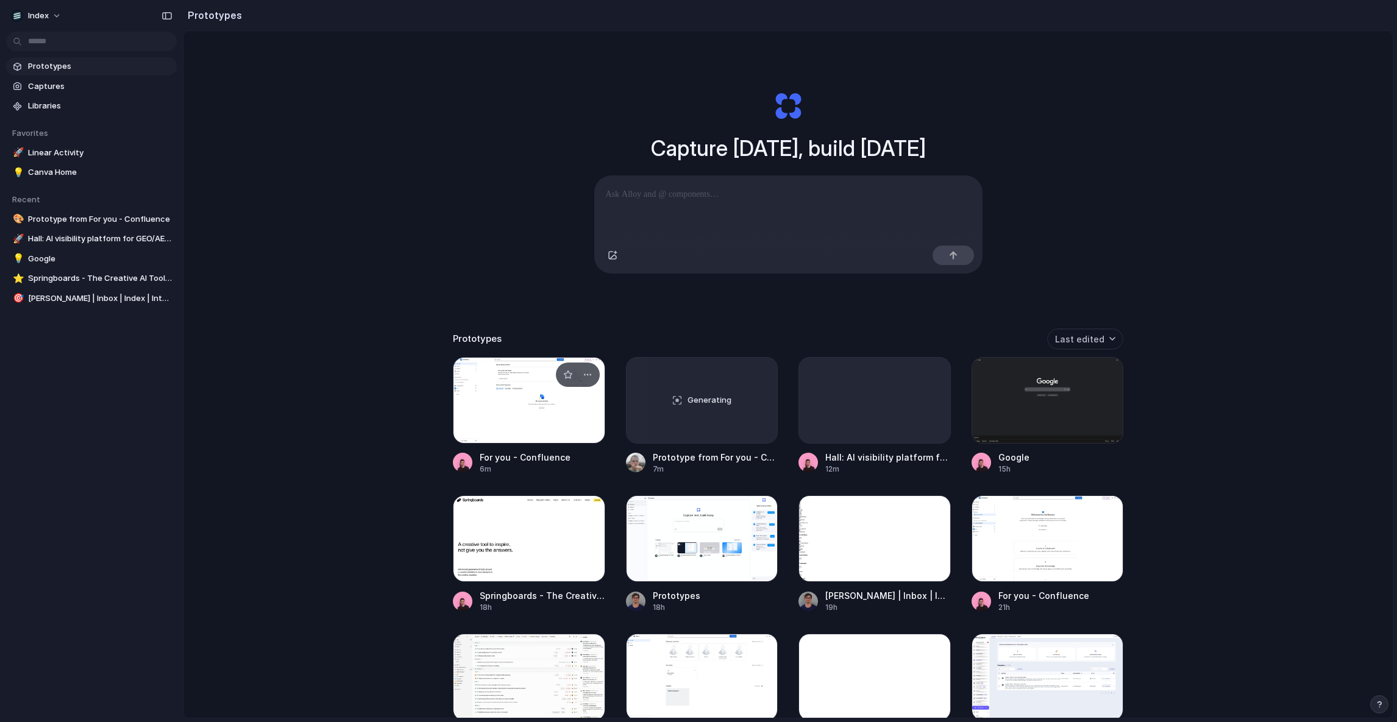
click at [489, 388] on div at bounding box center [529, 400] width 152 height 87
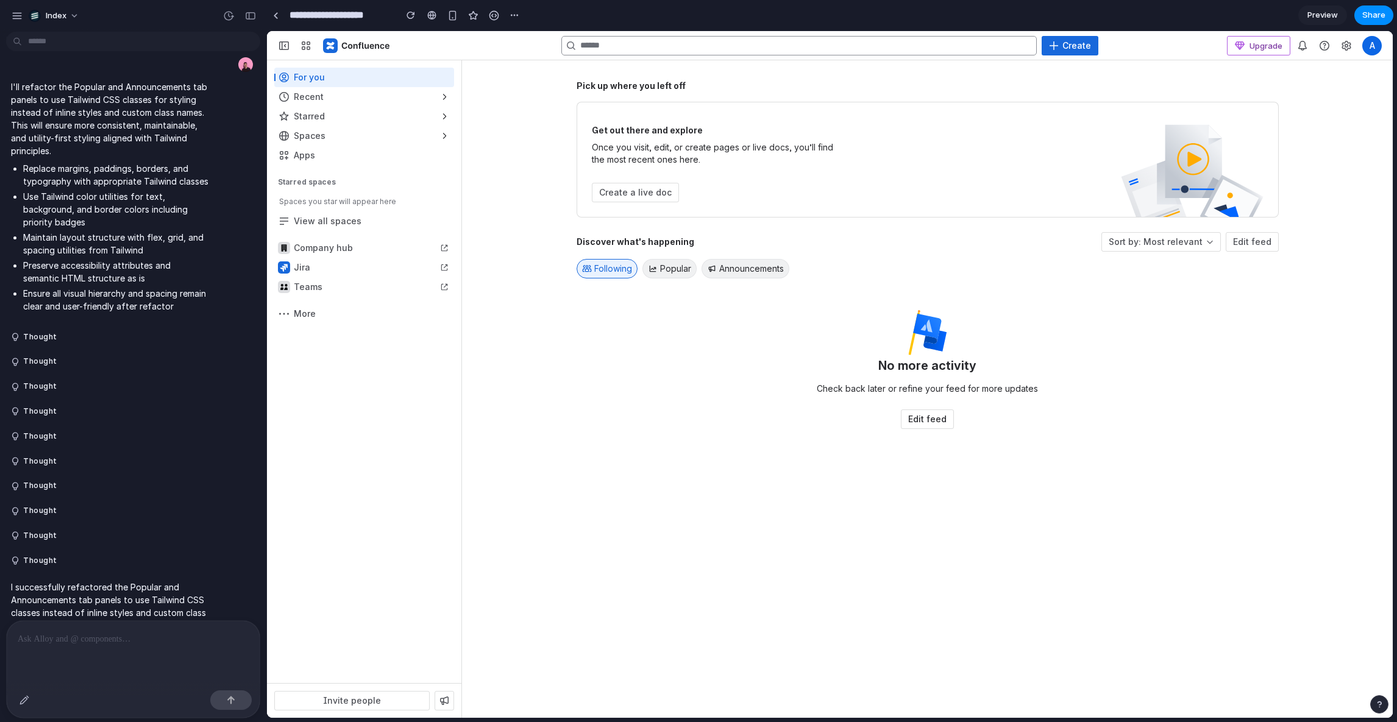
scroll to position [2119, 0]
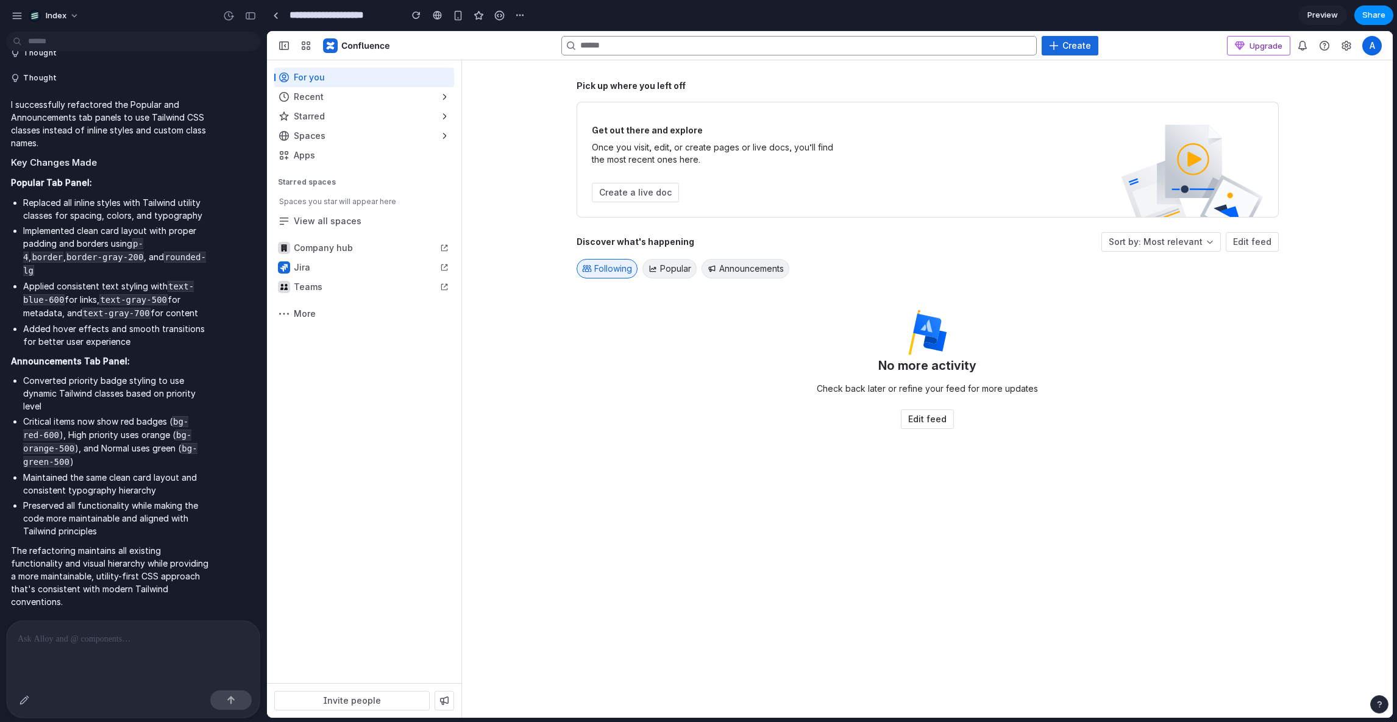
click at [834, 471] on div "Pick up where you left off Get out there and explore Once you visit, edit, or c…" at bounding box center [927, 389] width 702 height 619
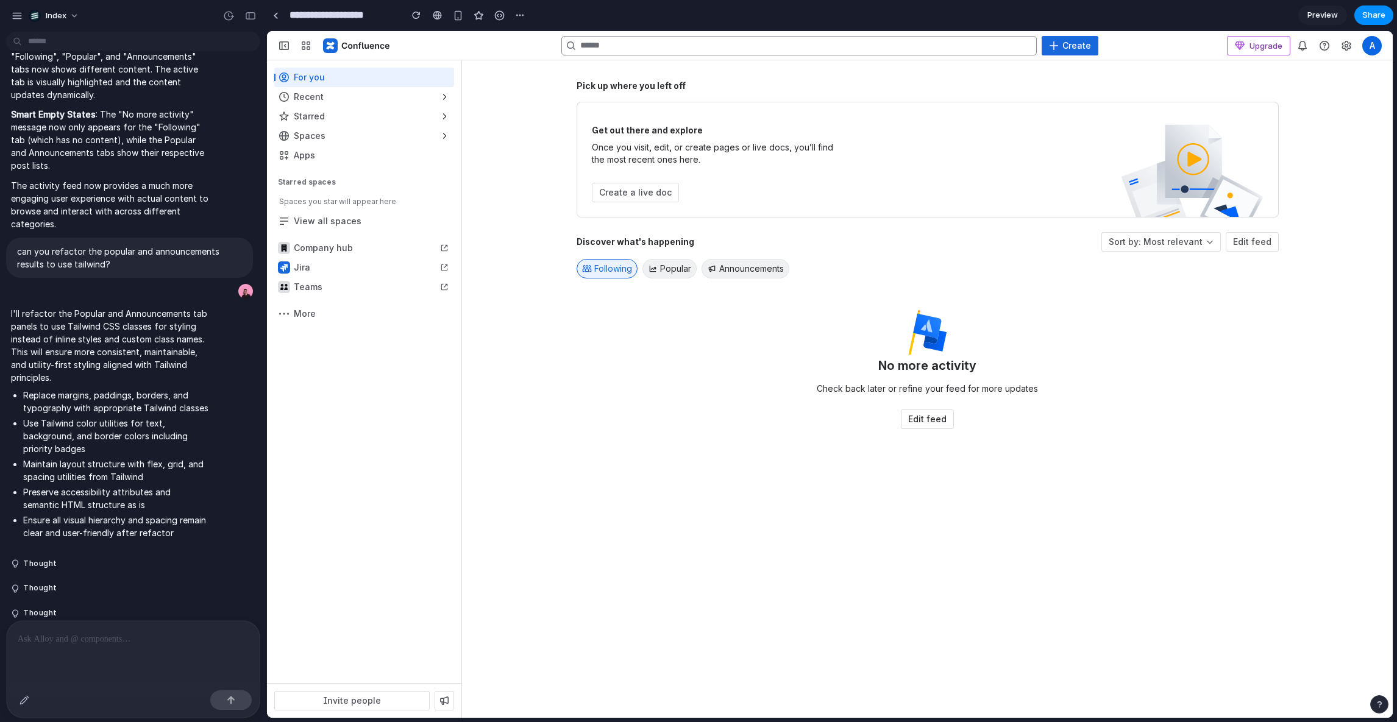
scroll to position [661, 0]
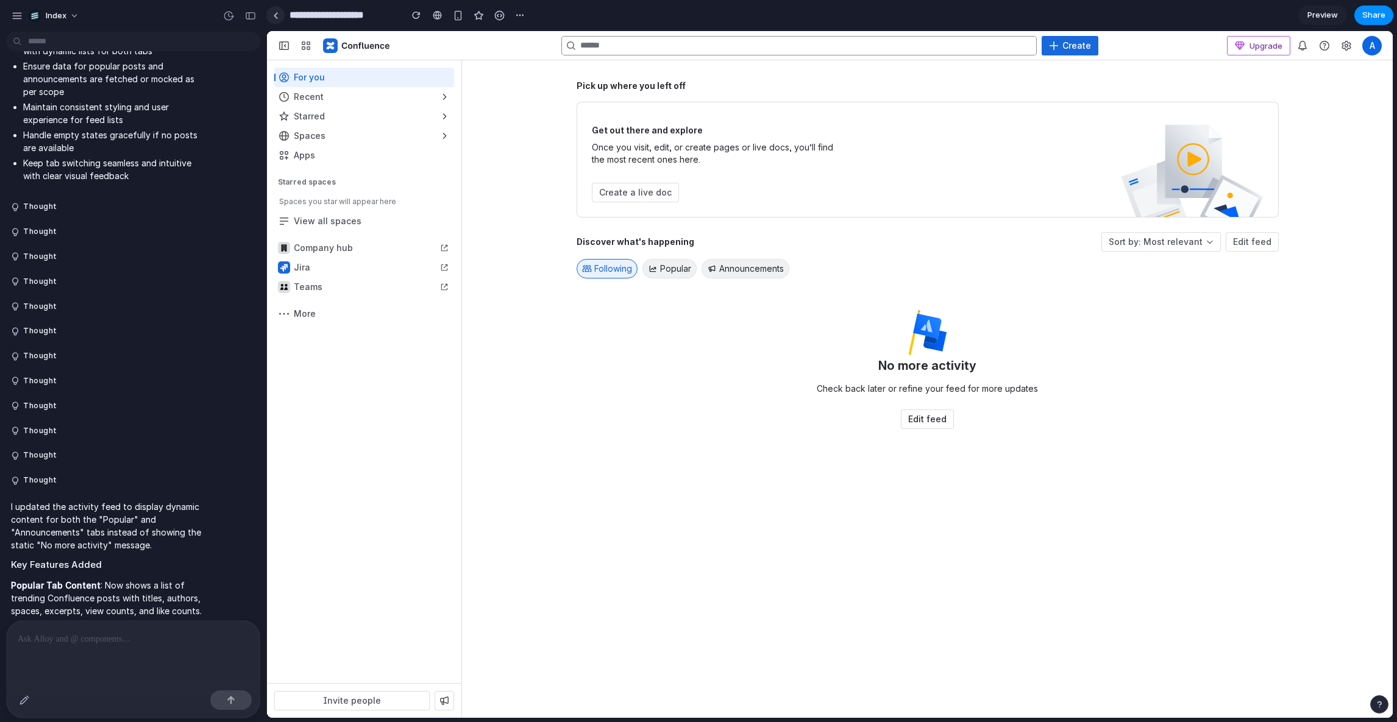
click at [277, 13] on div at bounding box center [275, 15] width 5 height 7
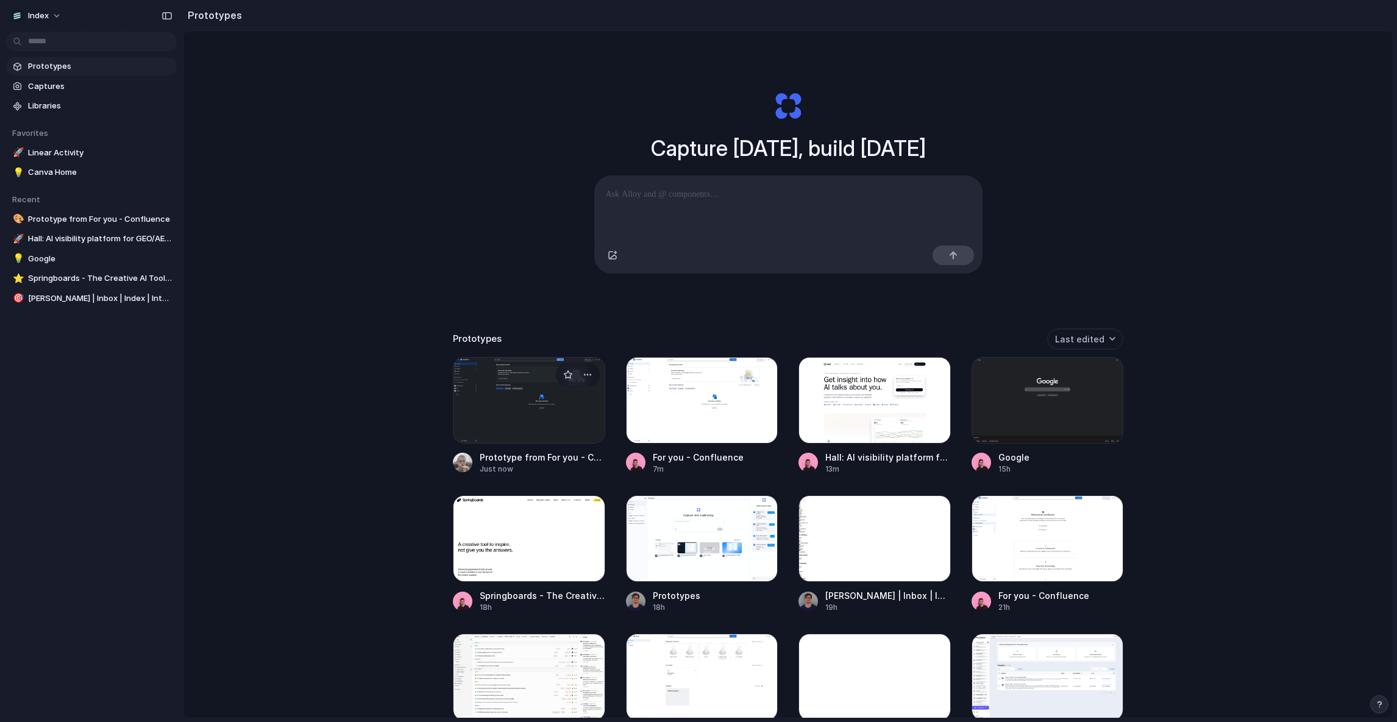
click at [478, 417] on div at bounding box center [529, 400] width 152 height 87
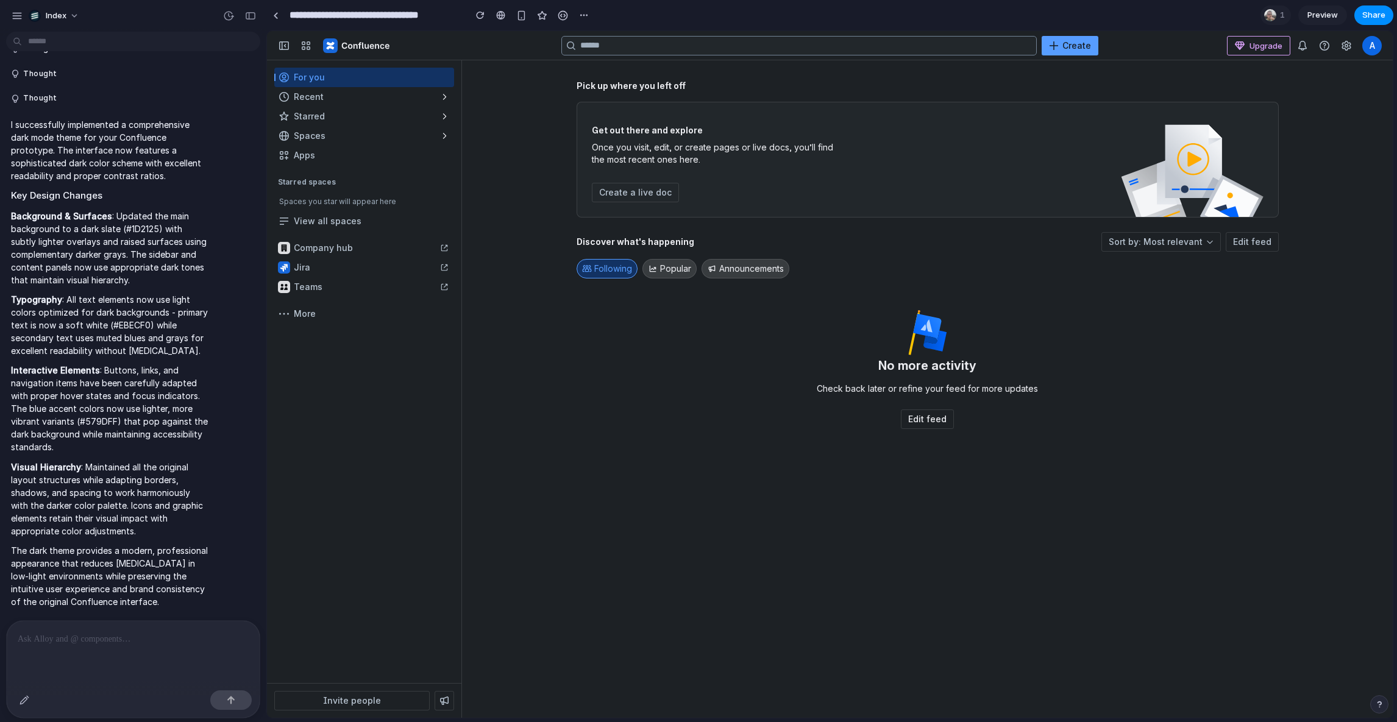
click at [548, 330] on div "Pick up where you left off Get out there and explore Once you visit, edit, or c…" at bounding box center [928, 389] width 878 height 619
click at [550, 316] on div "Pick up where you left off Get out there and explore Once you visit, edit, or c…" at bounding box center [928, 389] width 878 height 619
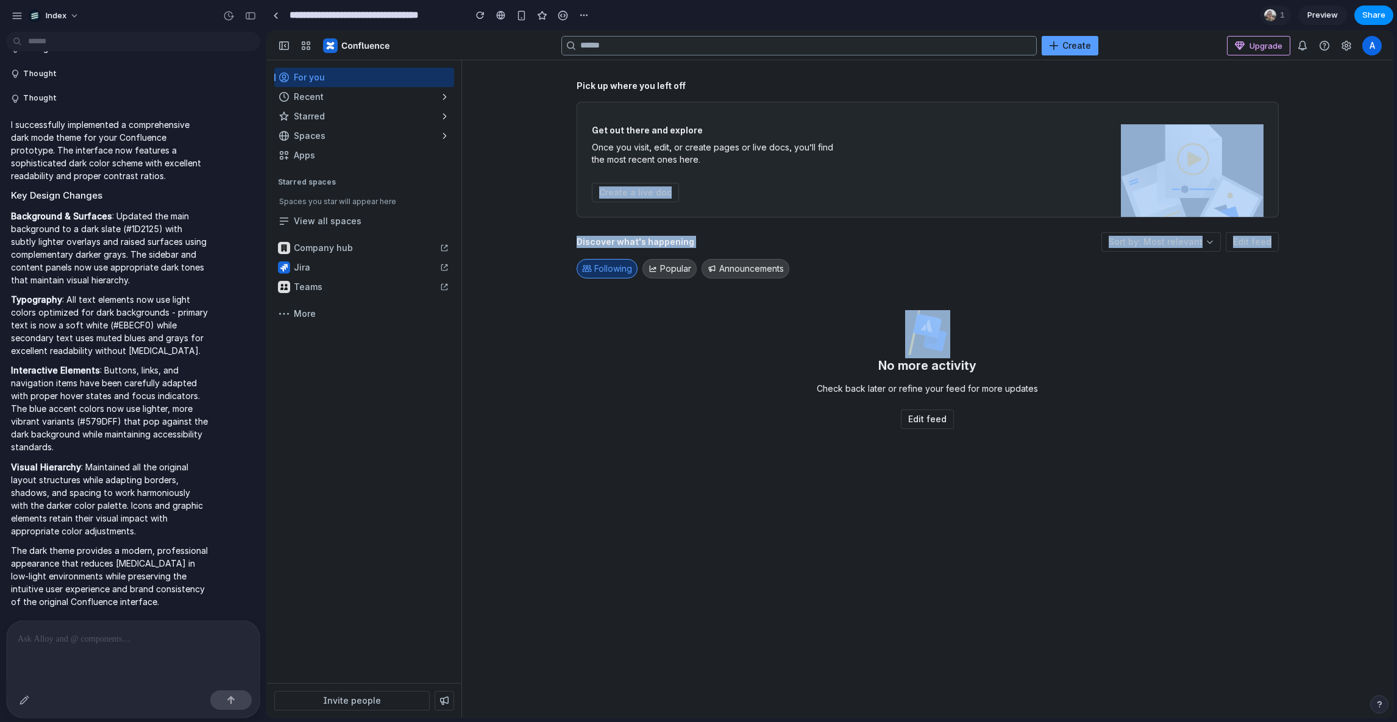
drag, startPoint x: 715, startPoint y: 358, endPoint x: 526, endPoint y: 134, distance: 293.2
click at [530, 137] on div "Pick up where you left off Get out there and explore Once you visit, edit, or c…" at bounding box center [928, 389] width 878 height 619
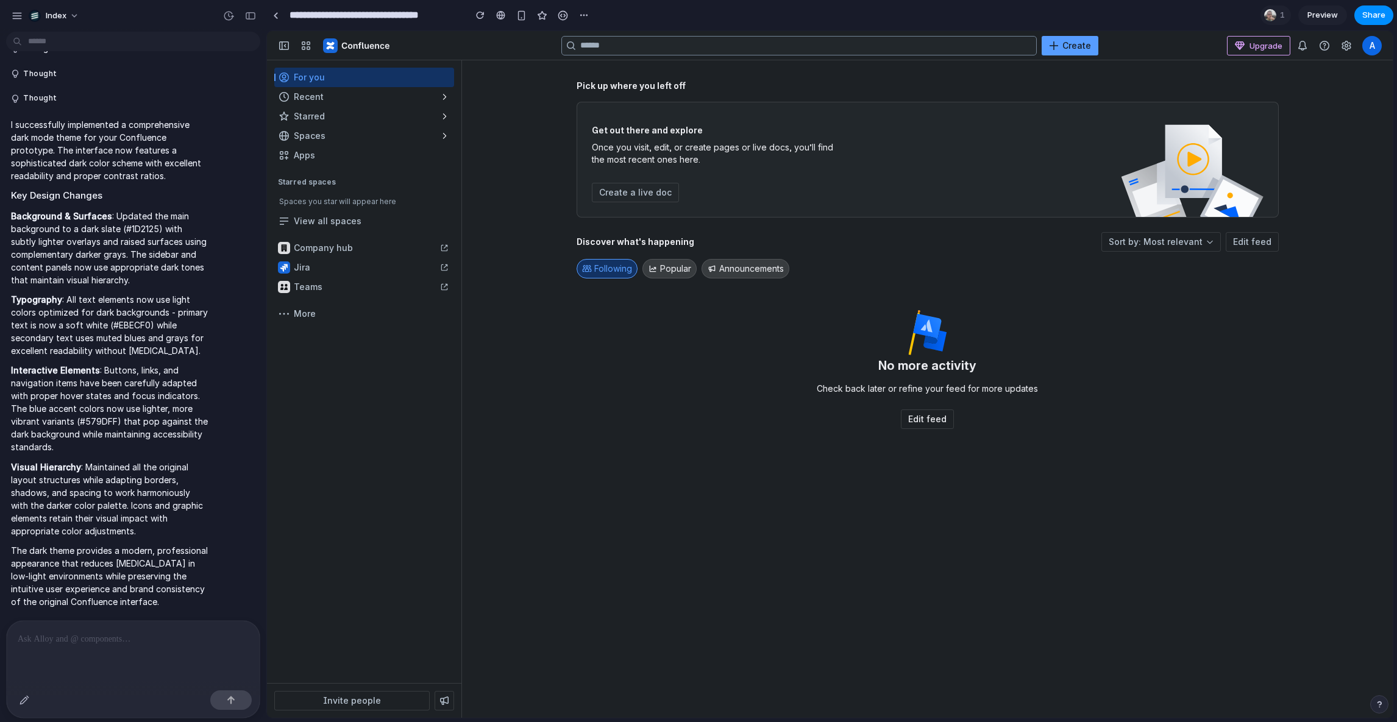
click at [525, 134] on div "Pick up where you left off Get out there and explore Once you visit, edit, or c…" at bounding box center [928, 389] width 878 height 619
click at [309, 172] on h2 "Starred spaces" at bounding box center [364, 182] width 180 height 20
click at [310, 158] on div "button" at bounding box center [364, 156] width 180 height 20
click at [274, 15] on div at bounding box center [275, 15] width 5 height 7
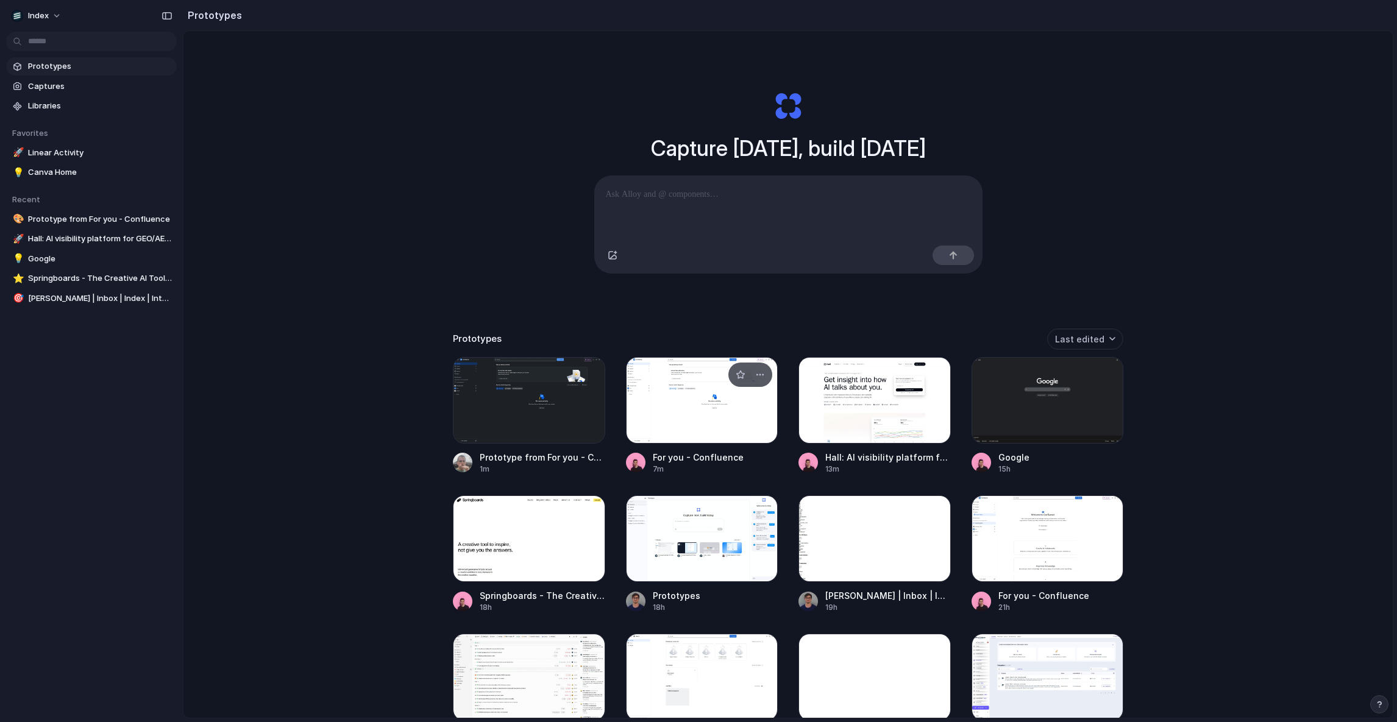
click at [717, 436] on div at bounding box center [702, 400] width 152 height 87
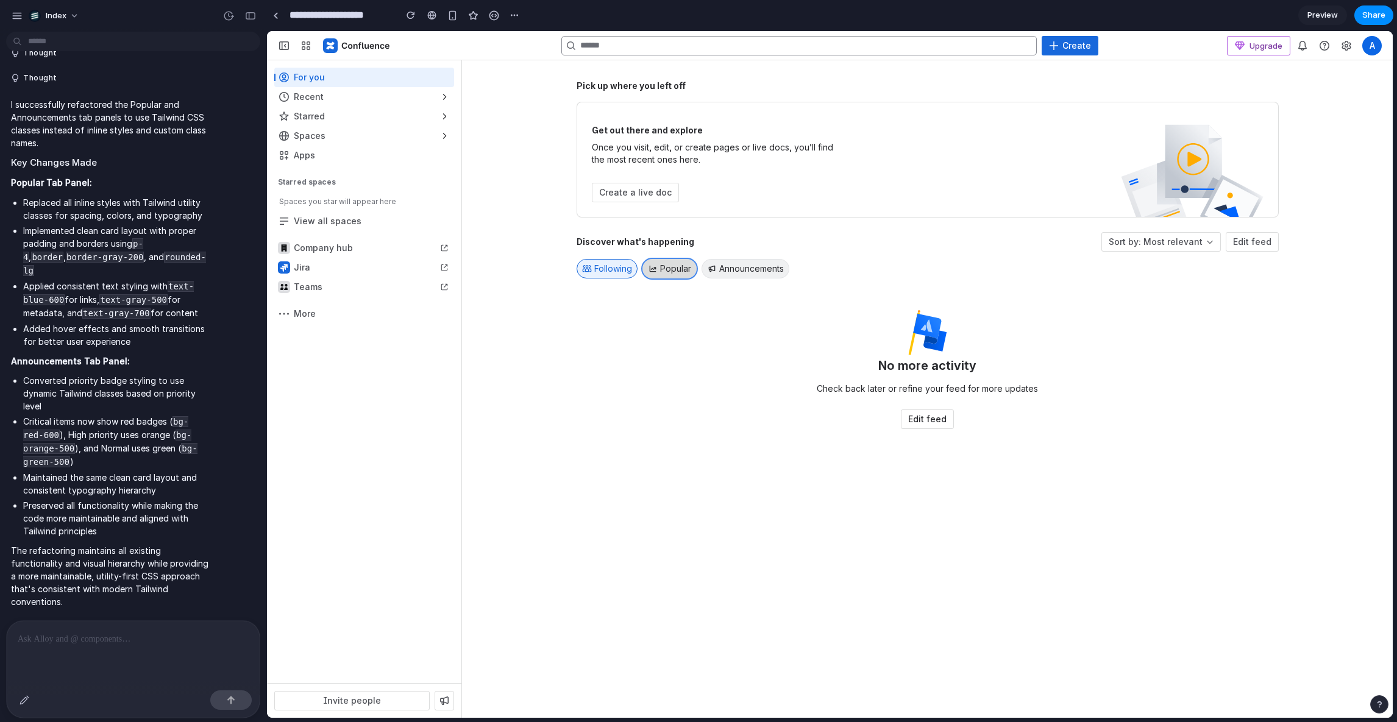
click at [679, 267] on span "Popular" at bounding box center [675, 269] width 31 height 12
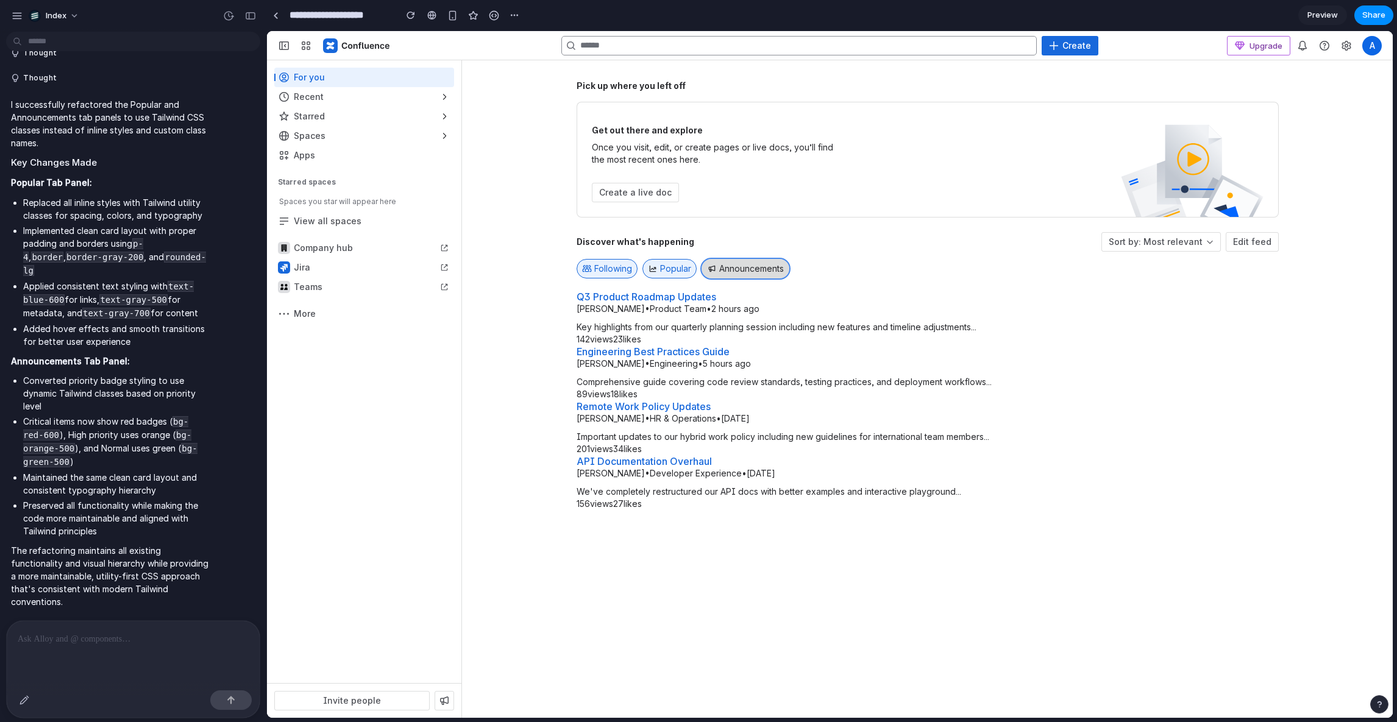
click at [728, 263] on button "Announcements" at bounding box center [745, 269] width 88 height 20
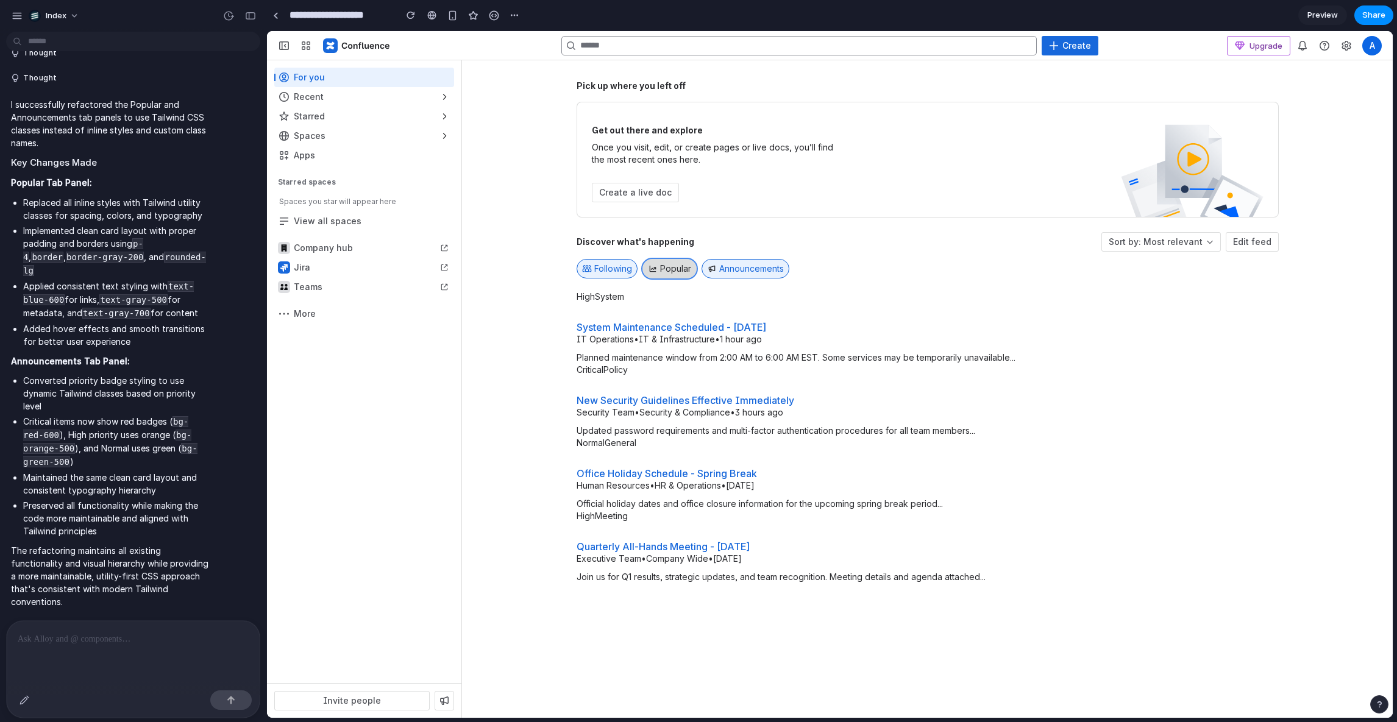
click at [670, 263] on span "Popular" at bounding box center [675, 269] width 31 height 12
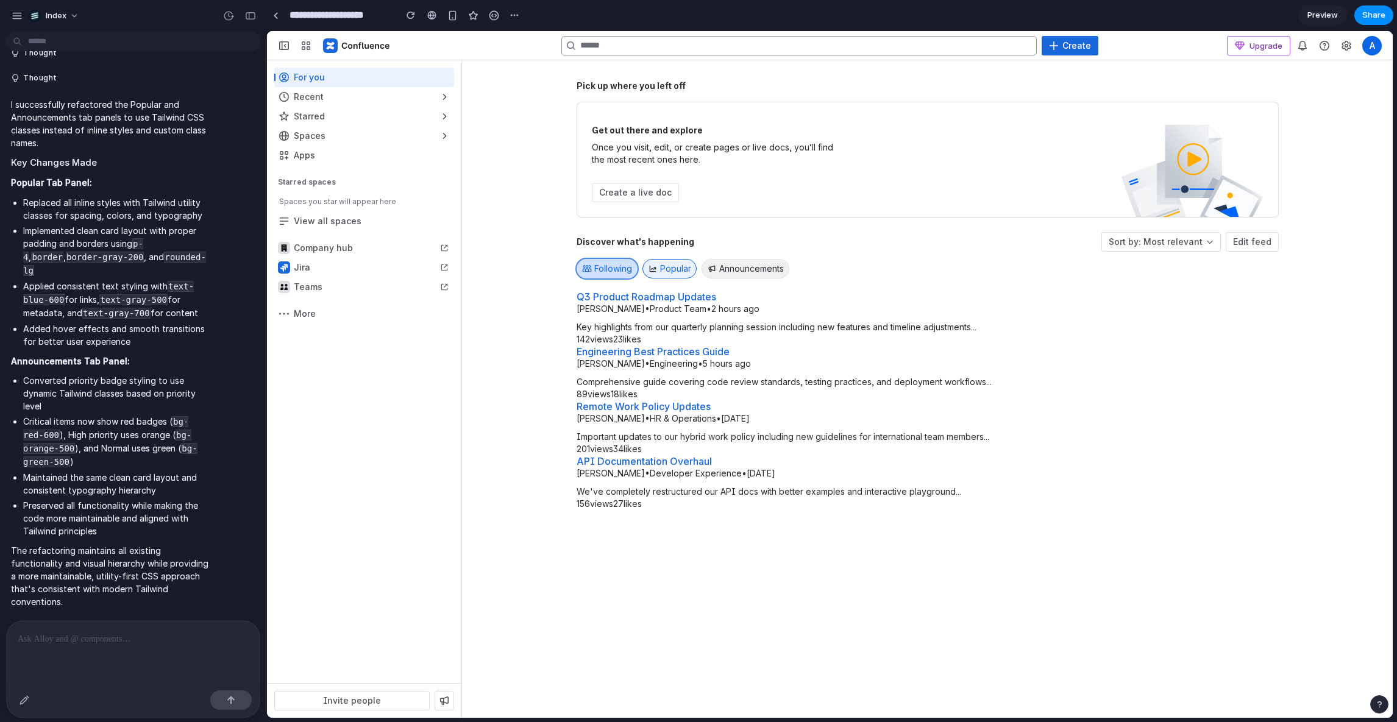
click at [608, 265] on span "Following" at bounding box center [613, 269] width 38 height 12
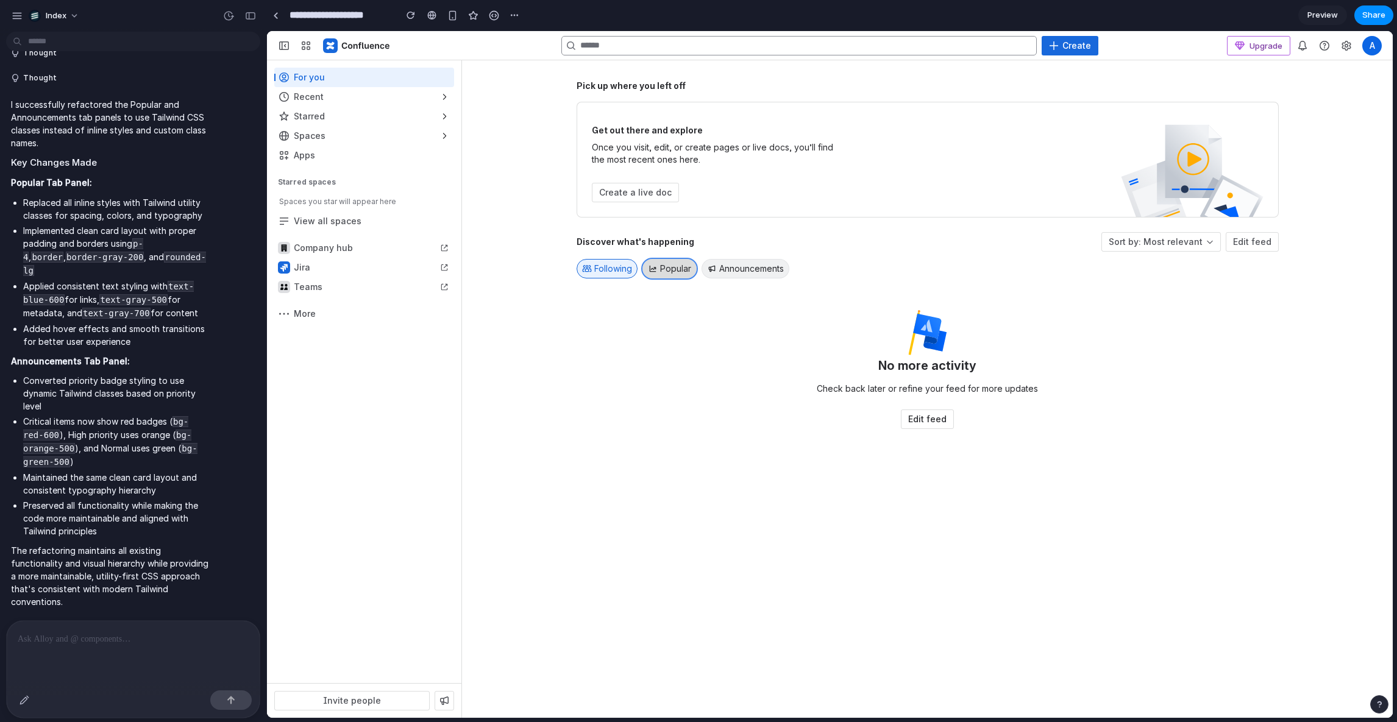
click at [690, 265] on button "Popular" at bounding box center [669, 269] width 54 height 20
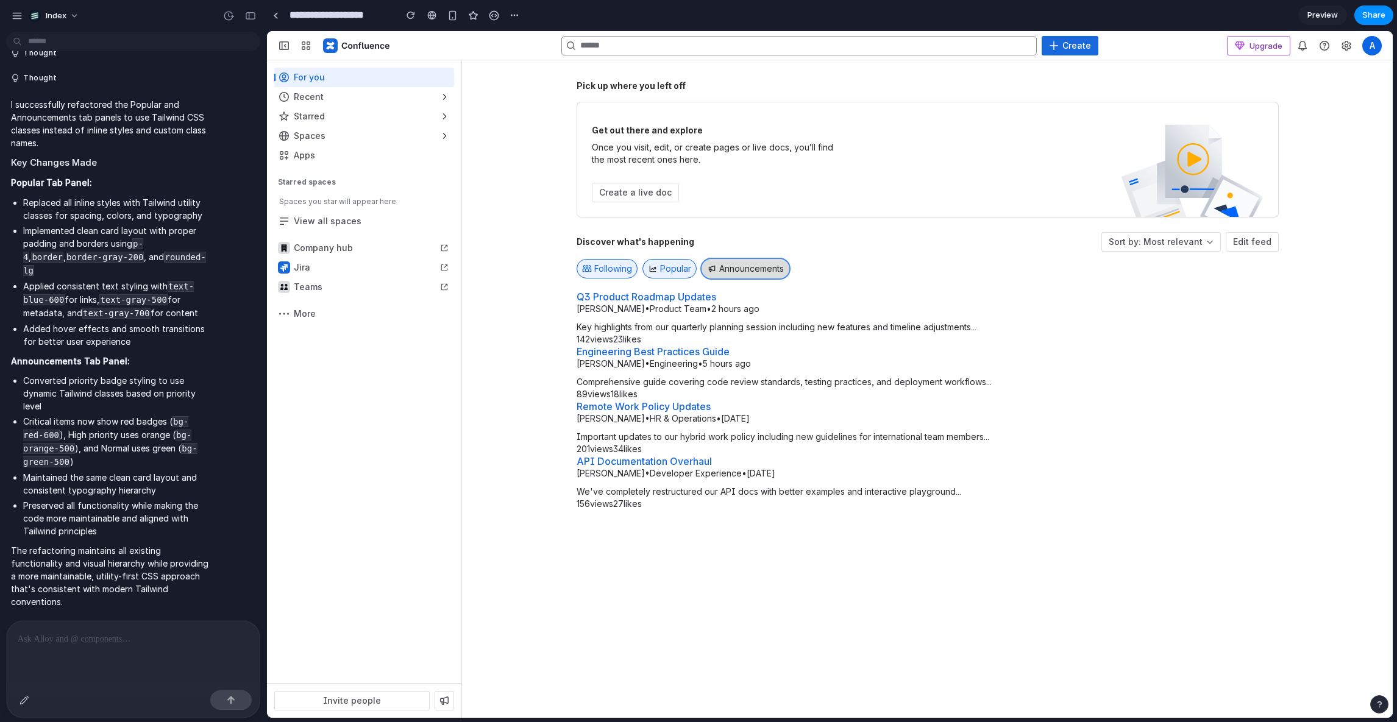
click at [743, 265] on button "Announcements" at bounding box center [745, 269] width 88 height 20
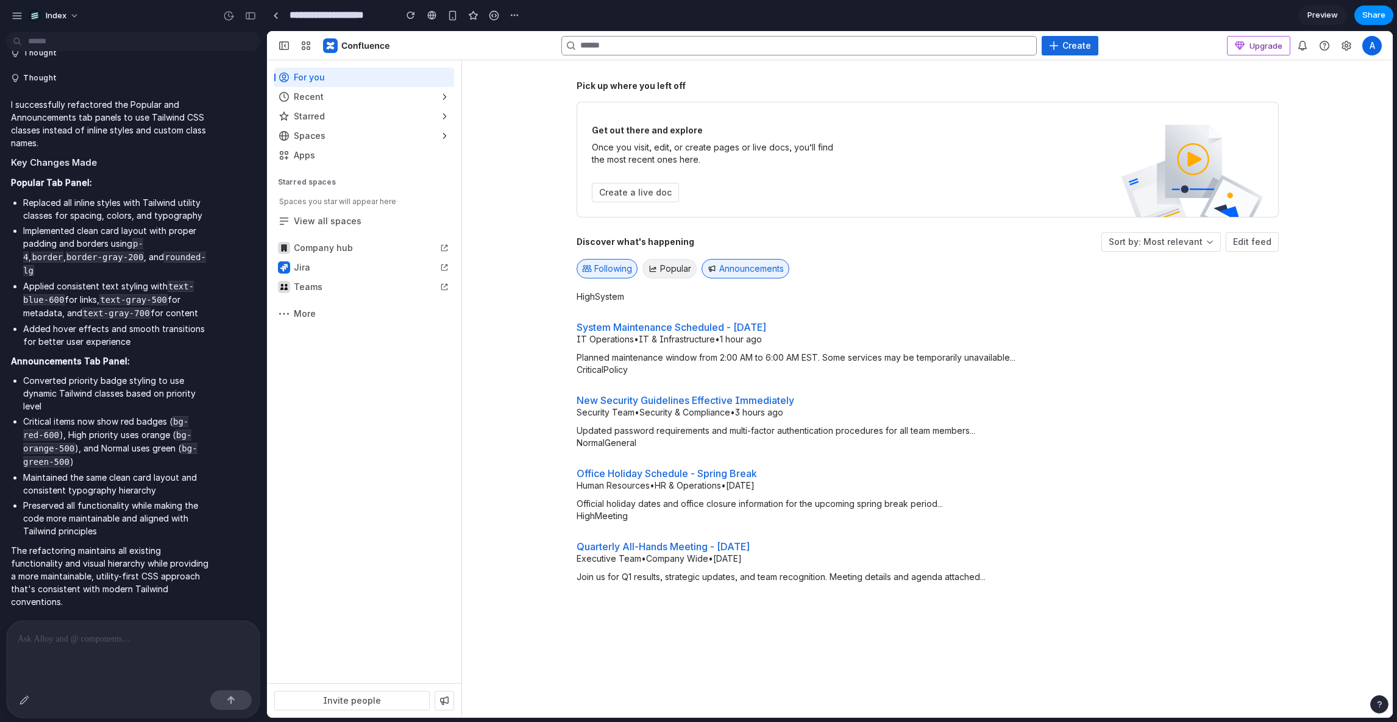
click at [578, 239] on span "Discover what's happening" at bounding box center [635, 241] width 118 height 10
click at [1328, 9] on span "Preview" at bounding box center [1322, 15] width 30 height 12
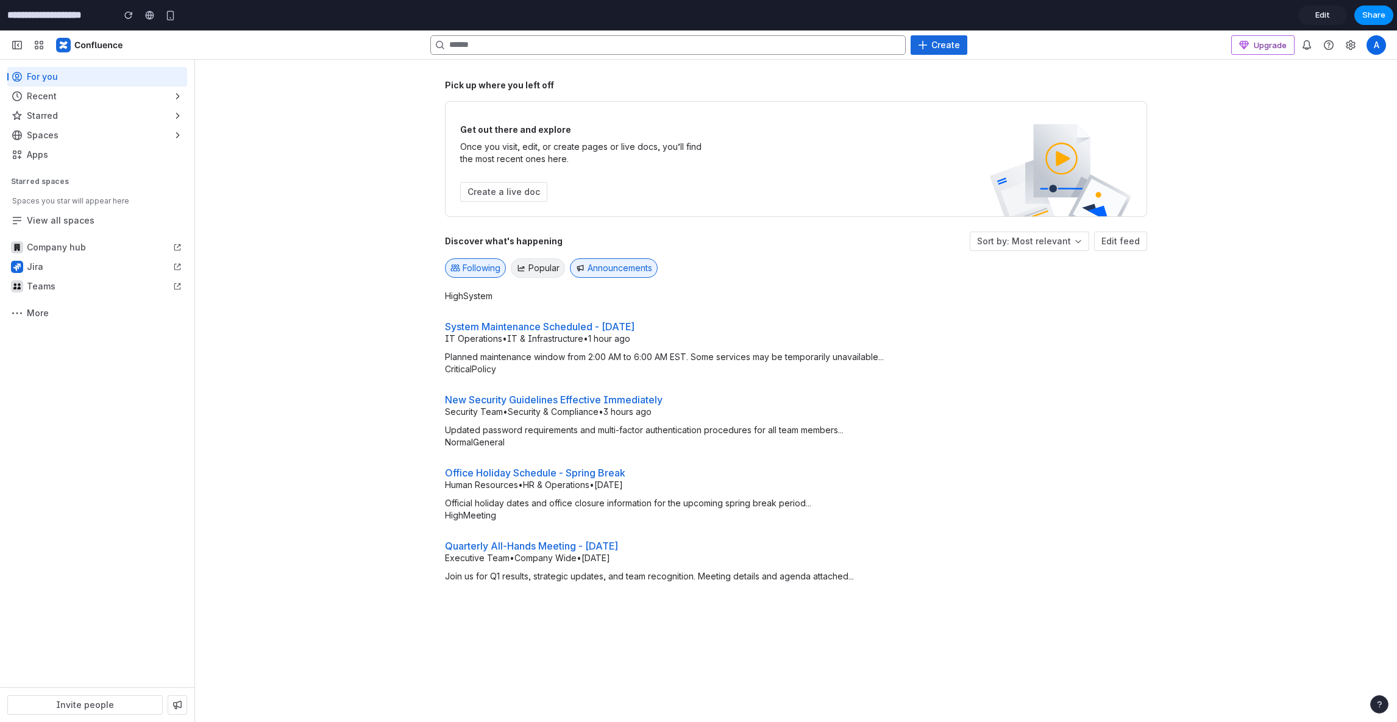
click at [1328, 9] on span "Edit" at bounding box center [1322, 15] width 15 height 12
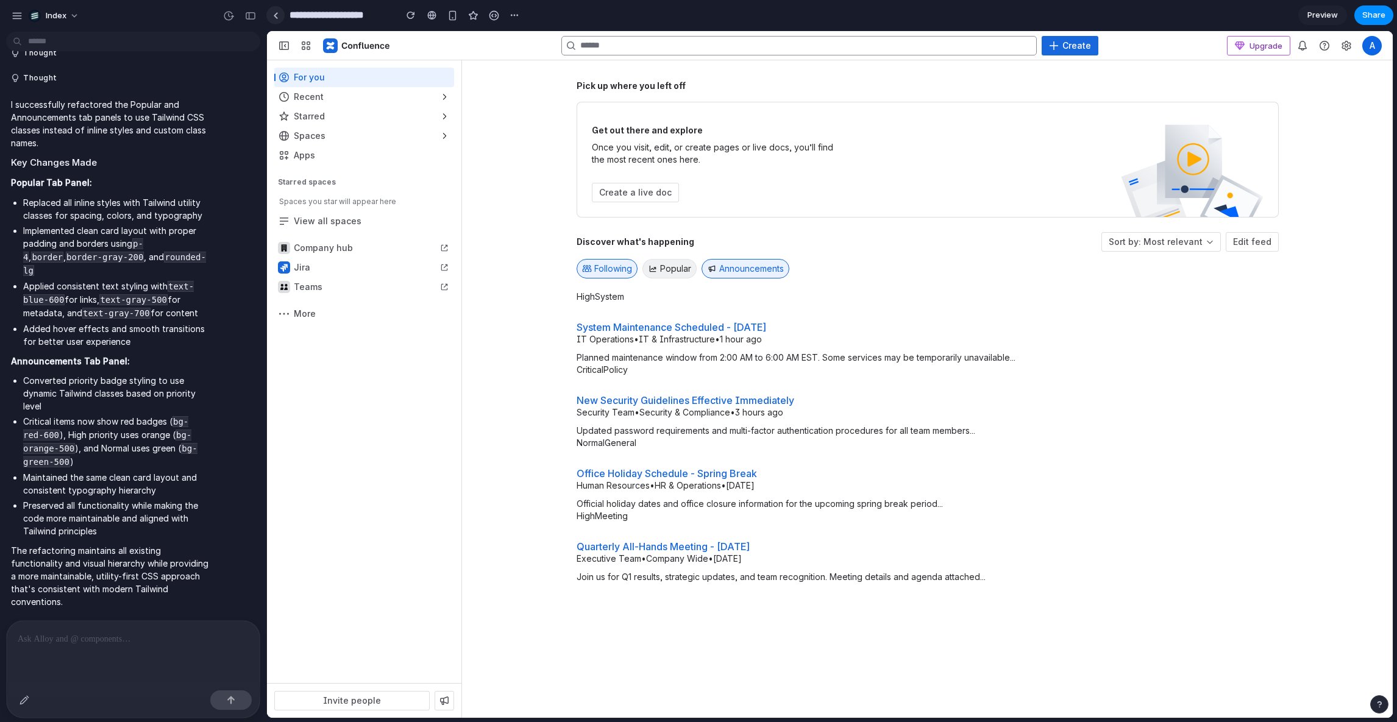
click at [274, 12] on link at bounding box center [275, 15] width 18 height 18
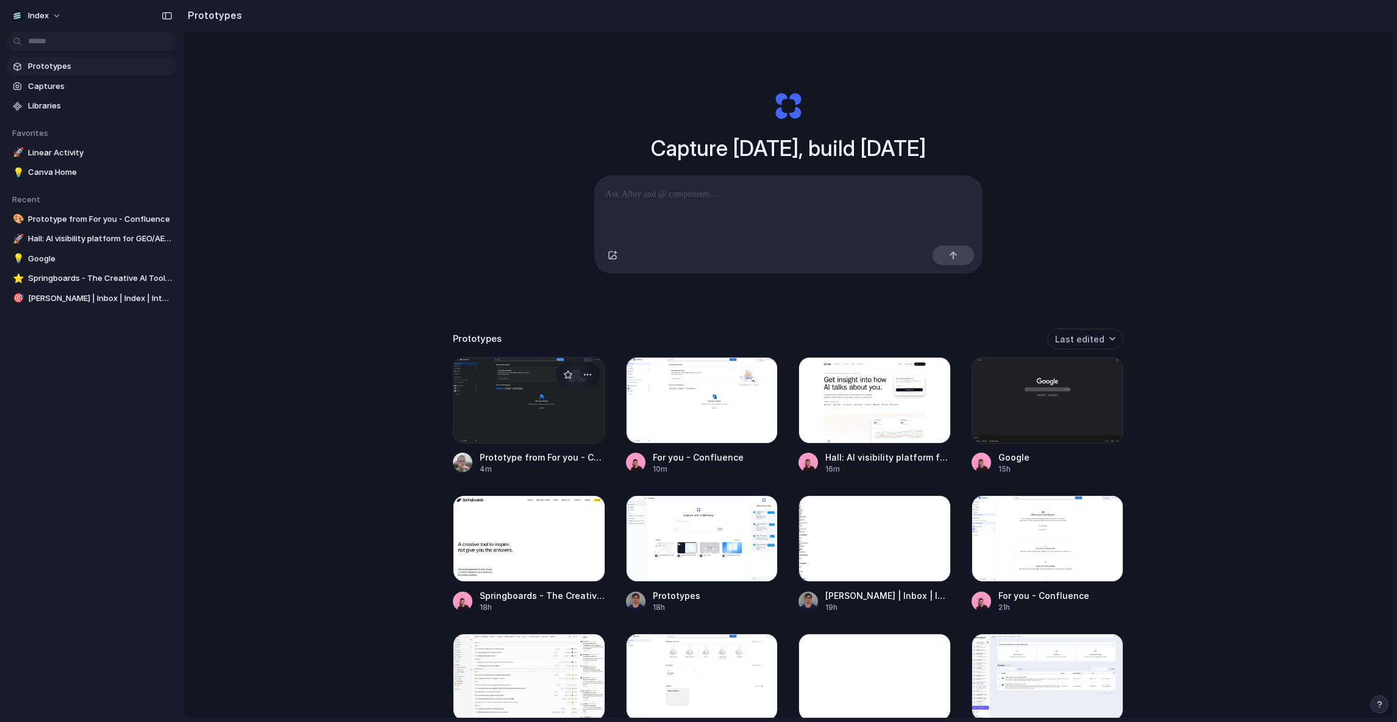
click at [464, 428] on div at bounding box center [529, 400] width 152 height 87
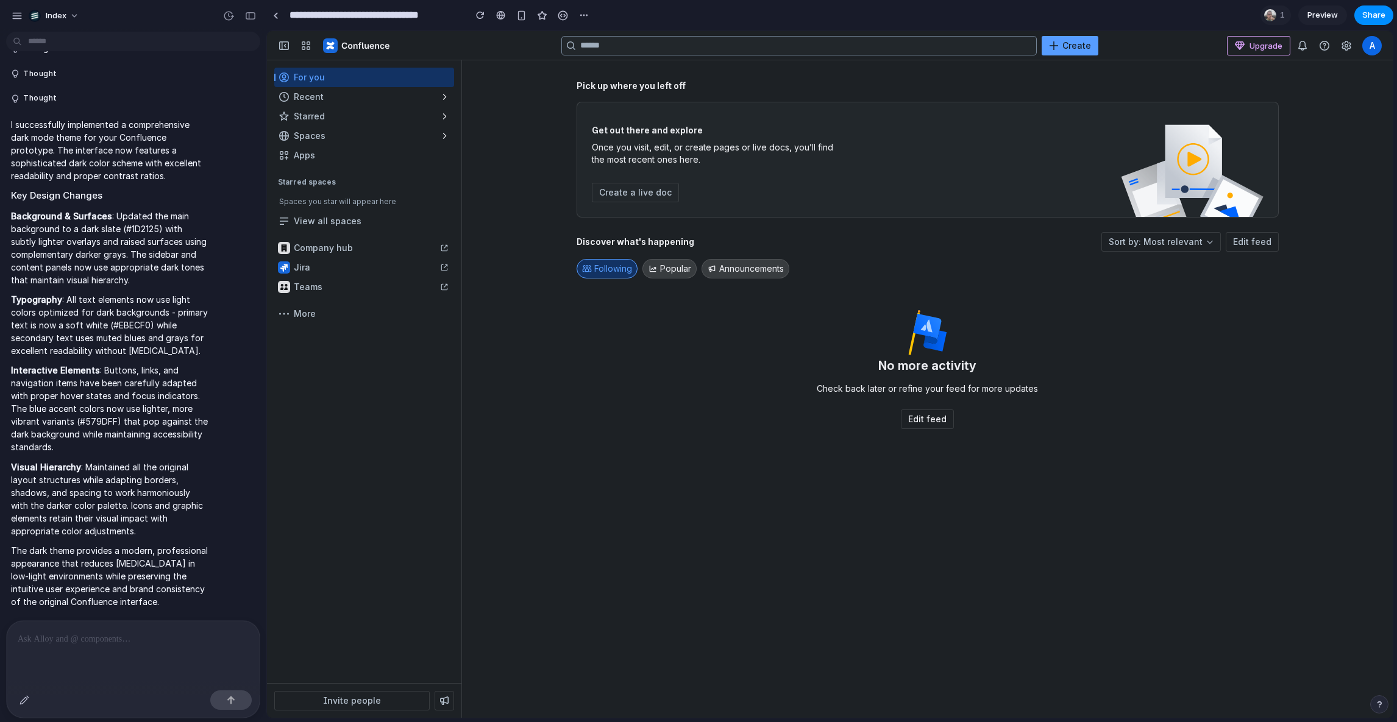
click at [404, 496] on div "For you Recent Starred Spaces Apps More actions Starred spaces Spaces you star …" at bounding box center [364, 371] width 194 height 623
click at [780, 416] on div "No more activity Check back later or refine your feed for more updates Edit feed" at bounding box center [927, 369] width 702 height 119
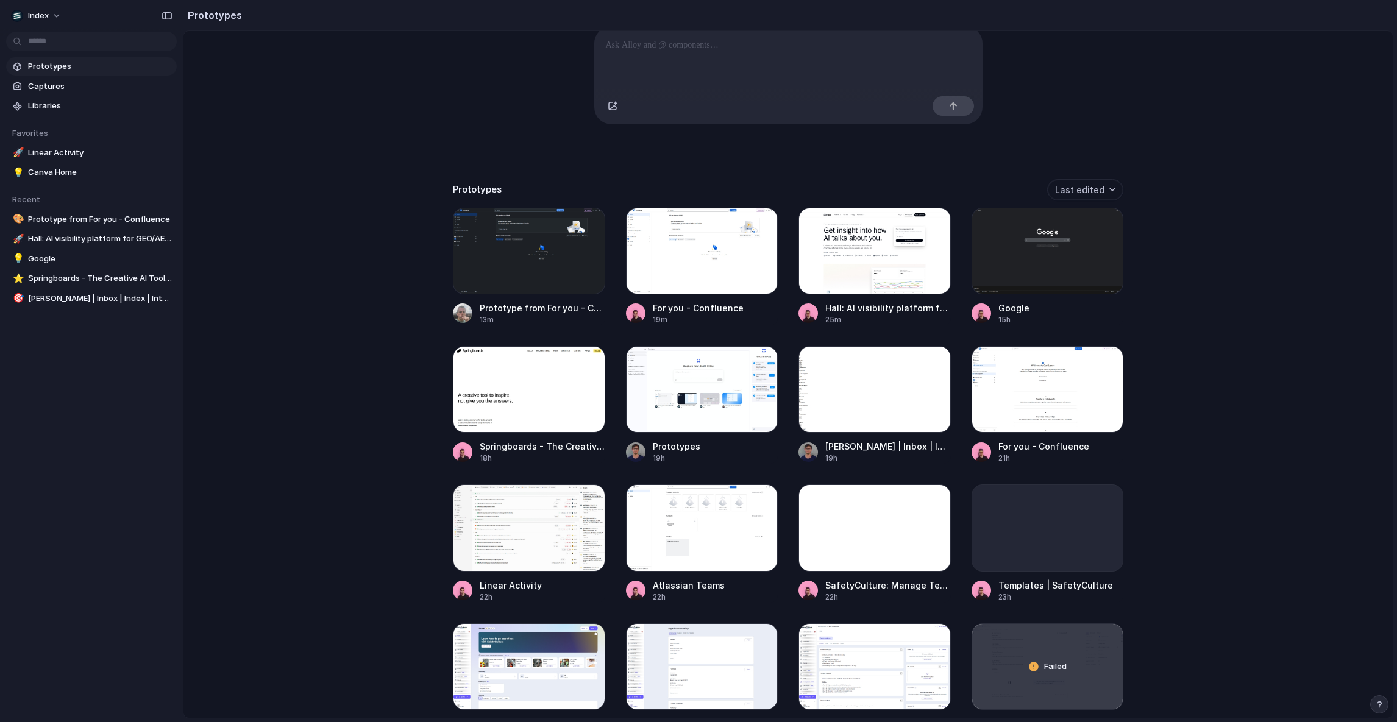
scroll to position [149, 0]
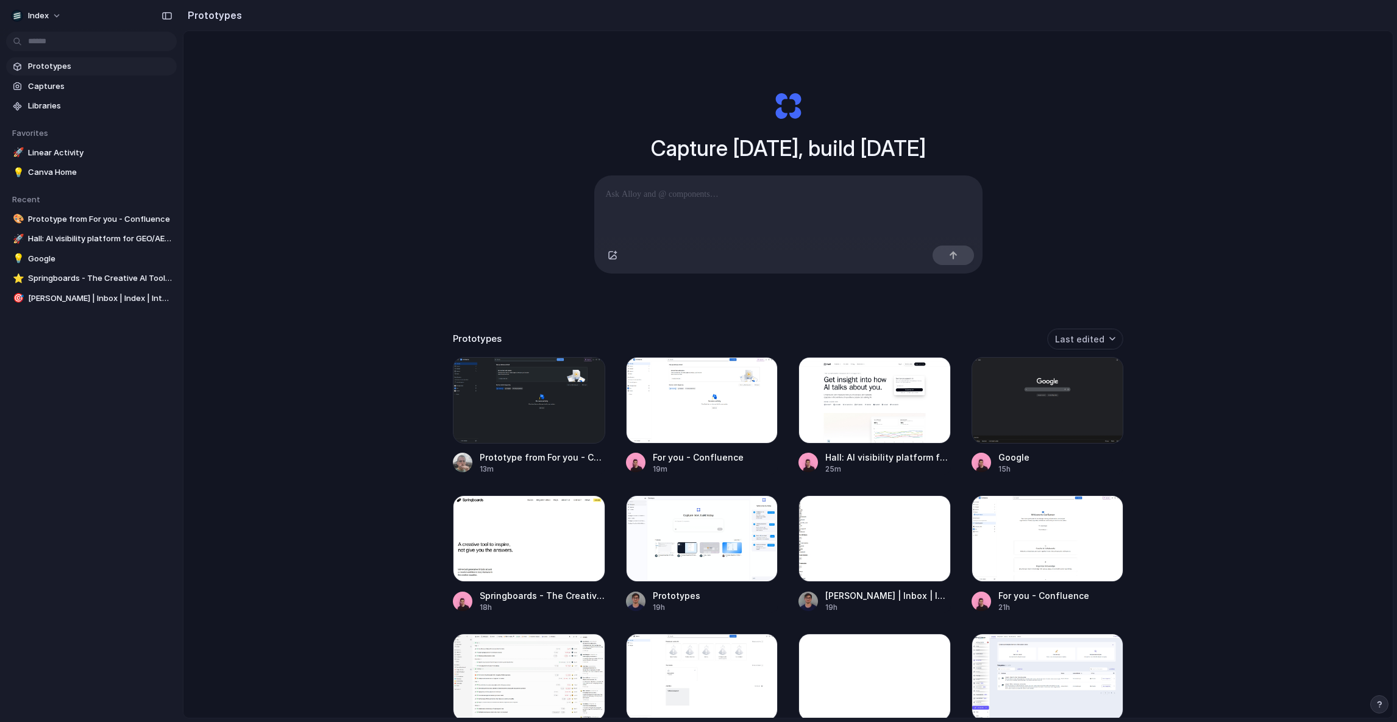
scroll to position [36, 0]
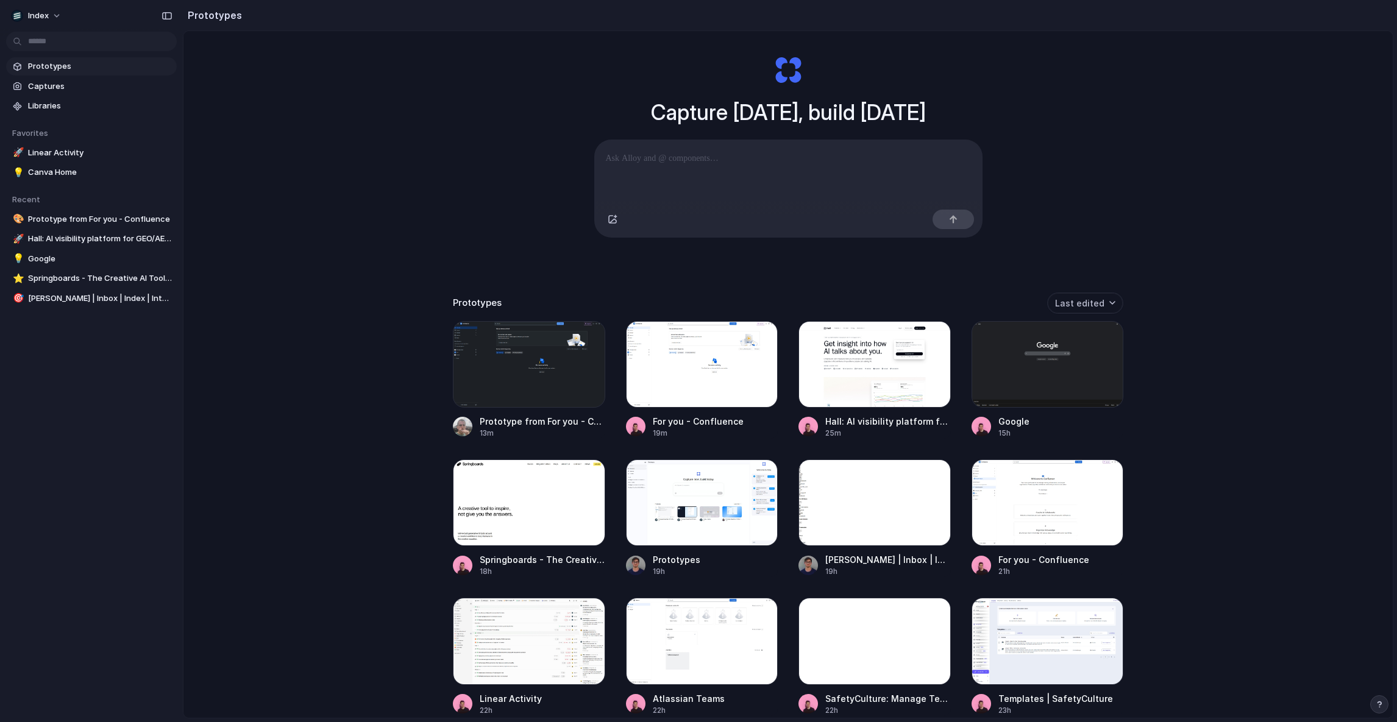
click at [506, 242] on div "Capture [DATE], build [DATE] Clone web app Clone screenshot Start from existing…" at bounding box center [787, 370] width 1209 height 751
click at [395, 264] on div "Capture today, build tomorrow Clone web app Clone screenshot Start from existin…" at bounding box center [787, 370] width 1209 height 751
click at [386, 286] on div "Capture today, build tomorrow Clone web app Clone screenshot Start from existin…" at bounding box center [787, 370] width 1209 height 751
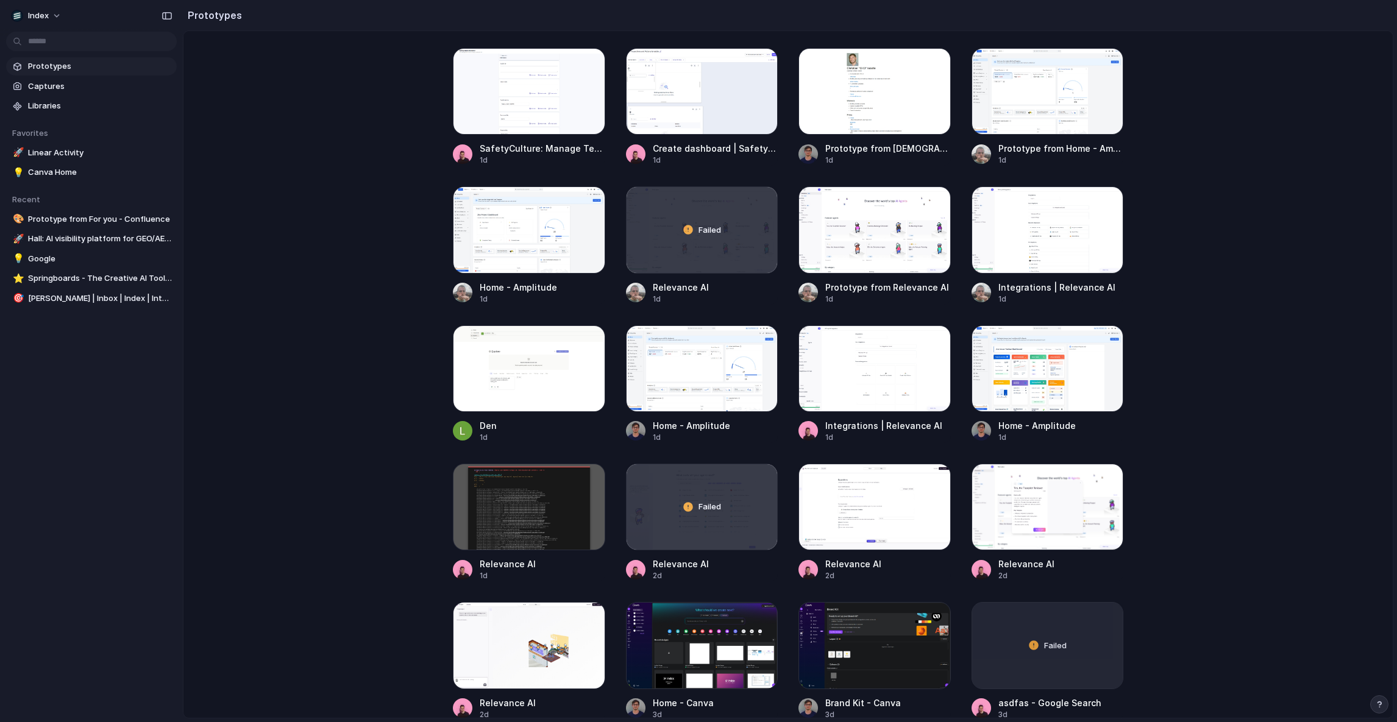
scroll to position [1985, 0]
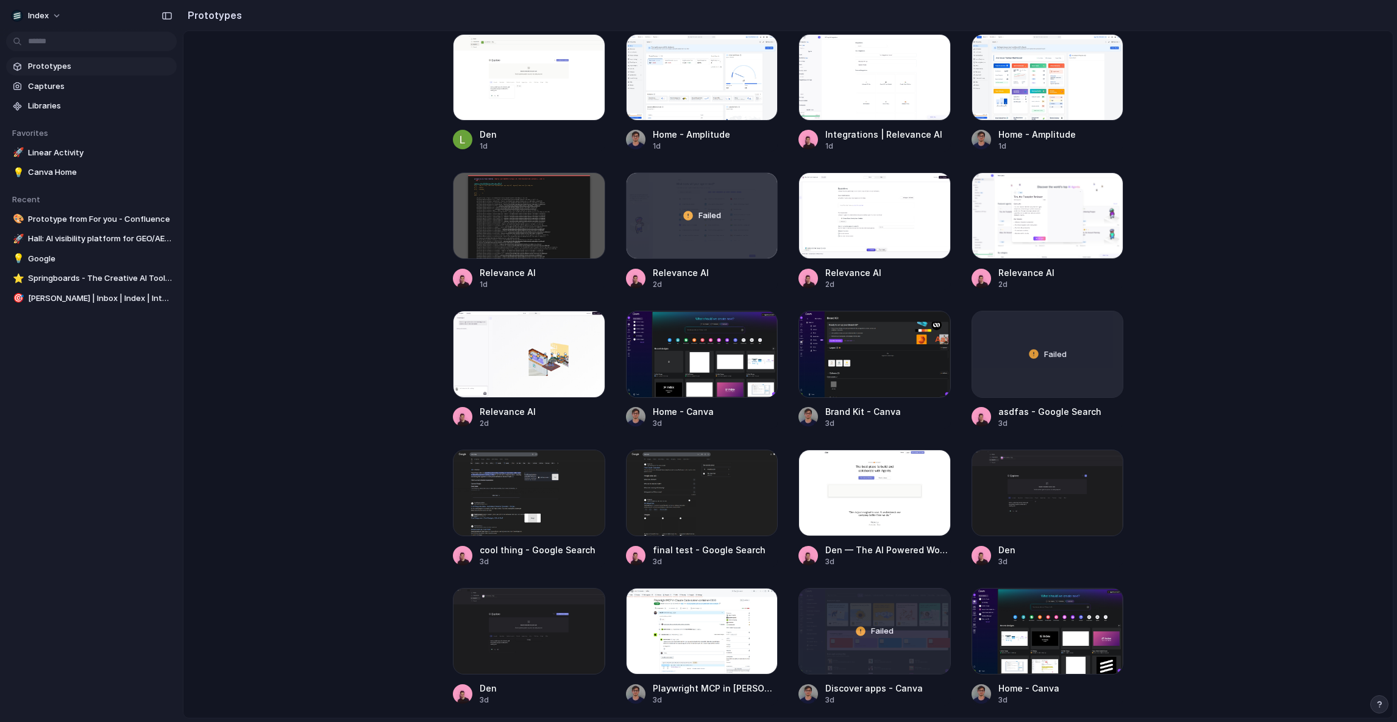
click at [386, 286] on main "Capture today, build tomorrow Clone web app Clone screenshot Start from existin…" at bounding box center [788, 374] width 1210 height 688
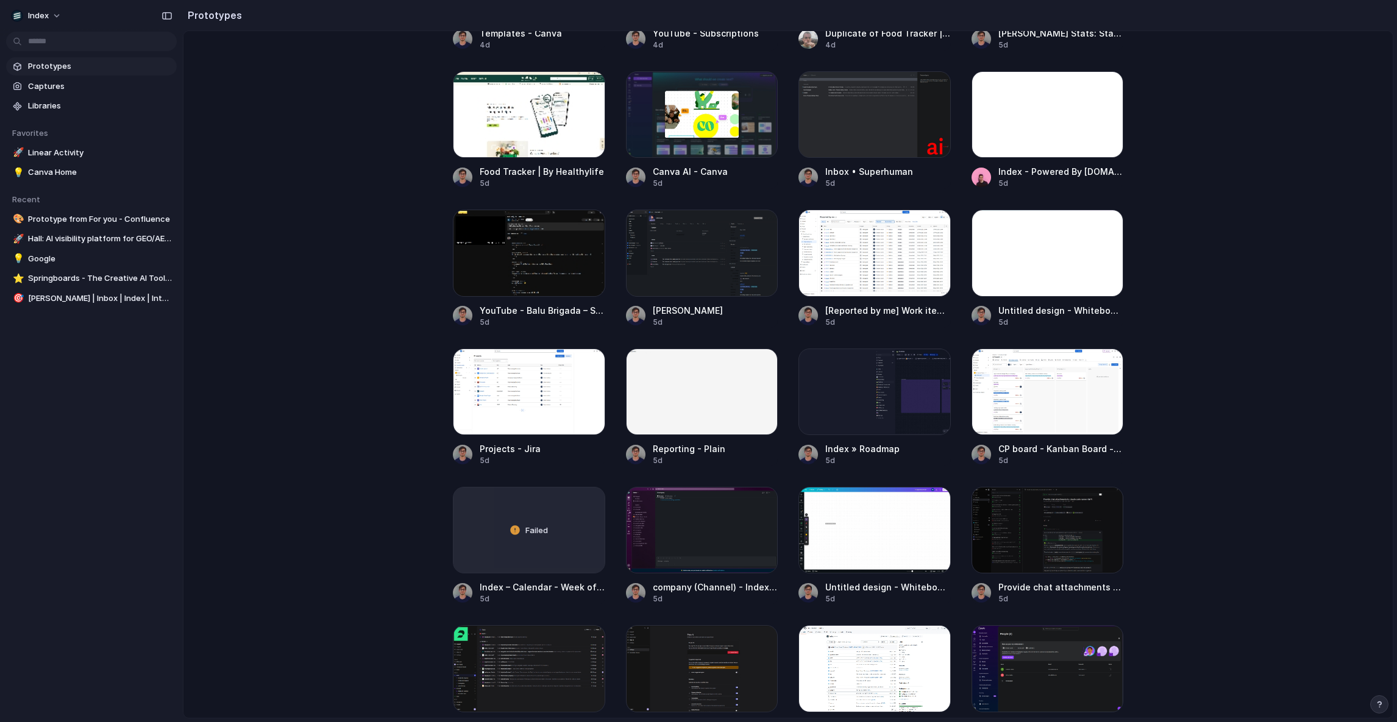
scroll to position [2659, 0]
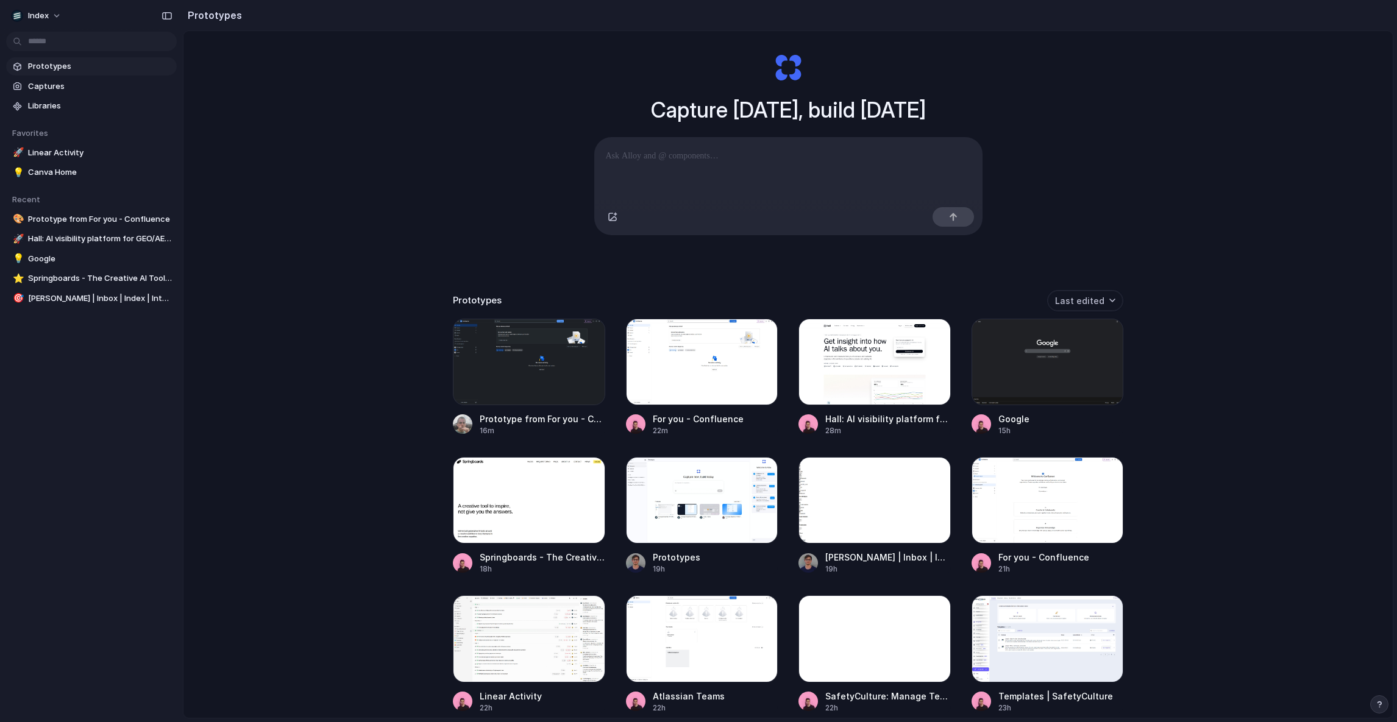
scroll to position [0, 0]
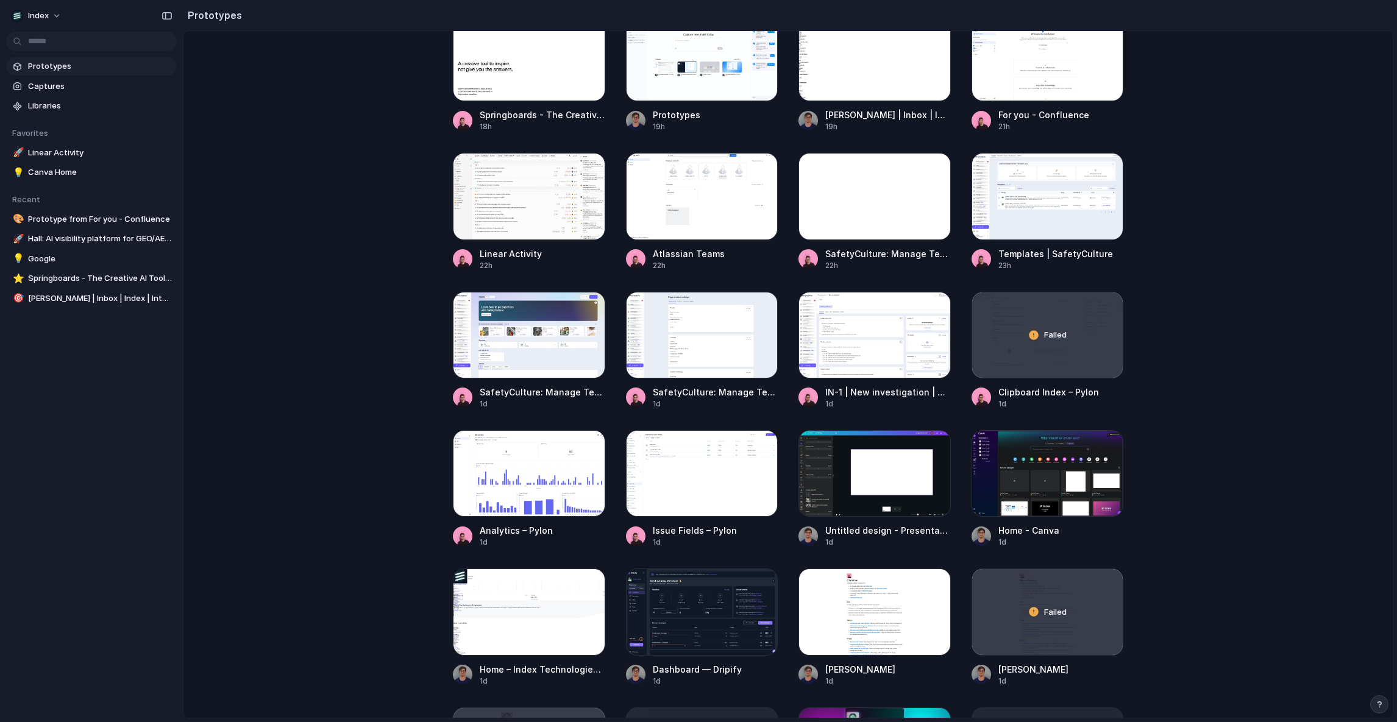
scroll to position [480, 0]
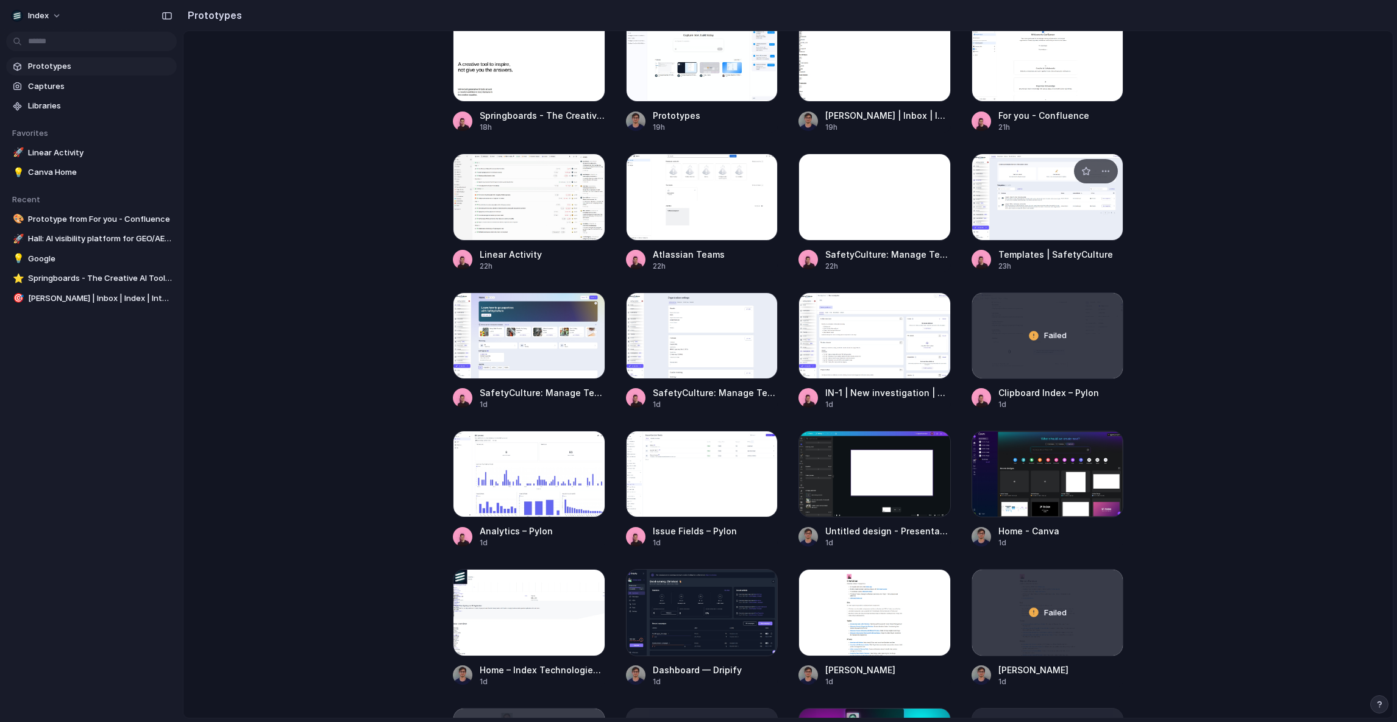
click at [990, 228] on div at bounding box center [1047, 197] width 152 height 87
click at [850, 341] on div at bounding box center [874, 336] width 152 height 87
click at [502, 347] on div at bounding box center [529, 336] width 152 height 87
click at [654, 347] on div at bounding box center [702, 336] width 152 height 87
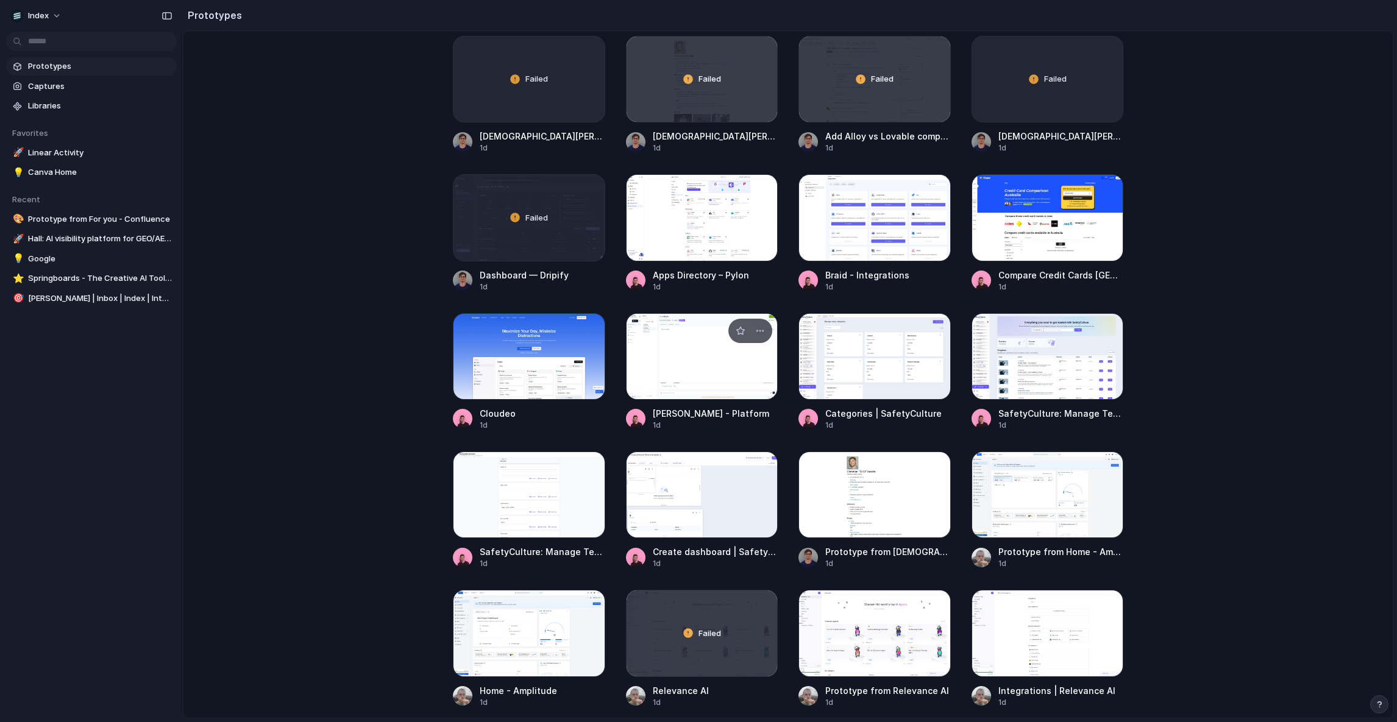
scroll to position [1299, 0]
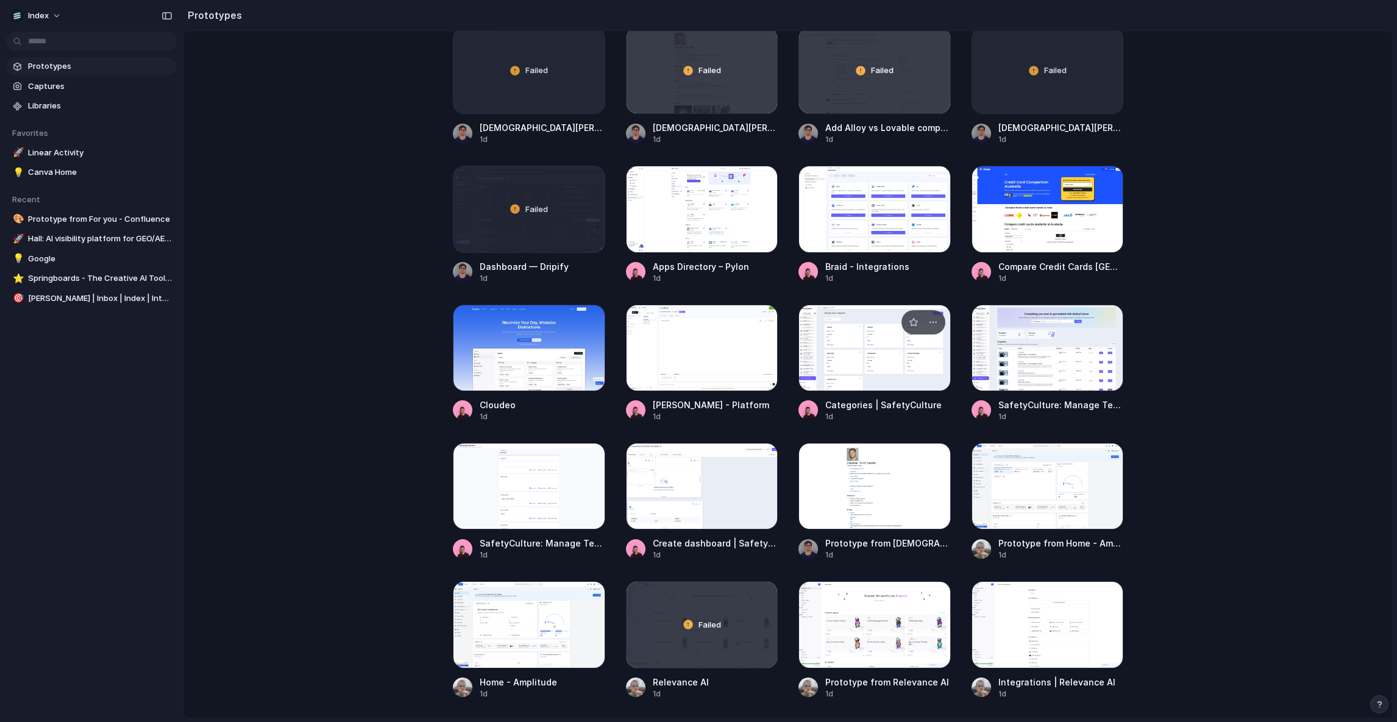
click at [852, 366] on div at bounding box center [874, 348] width 152 height 87
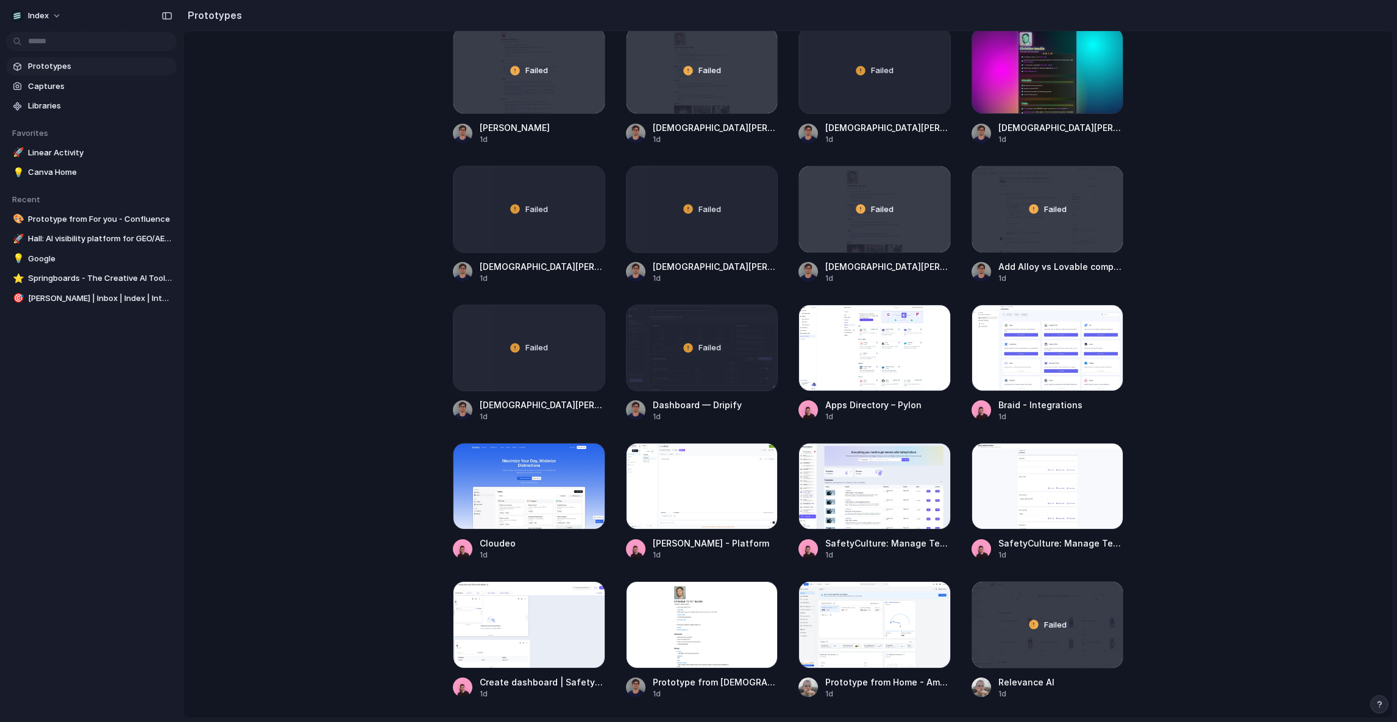
scroll to position [52, 0]
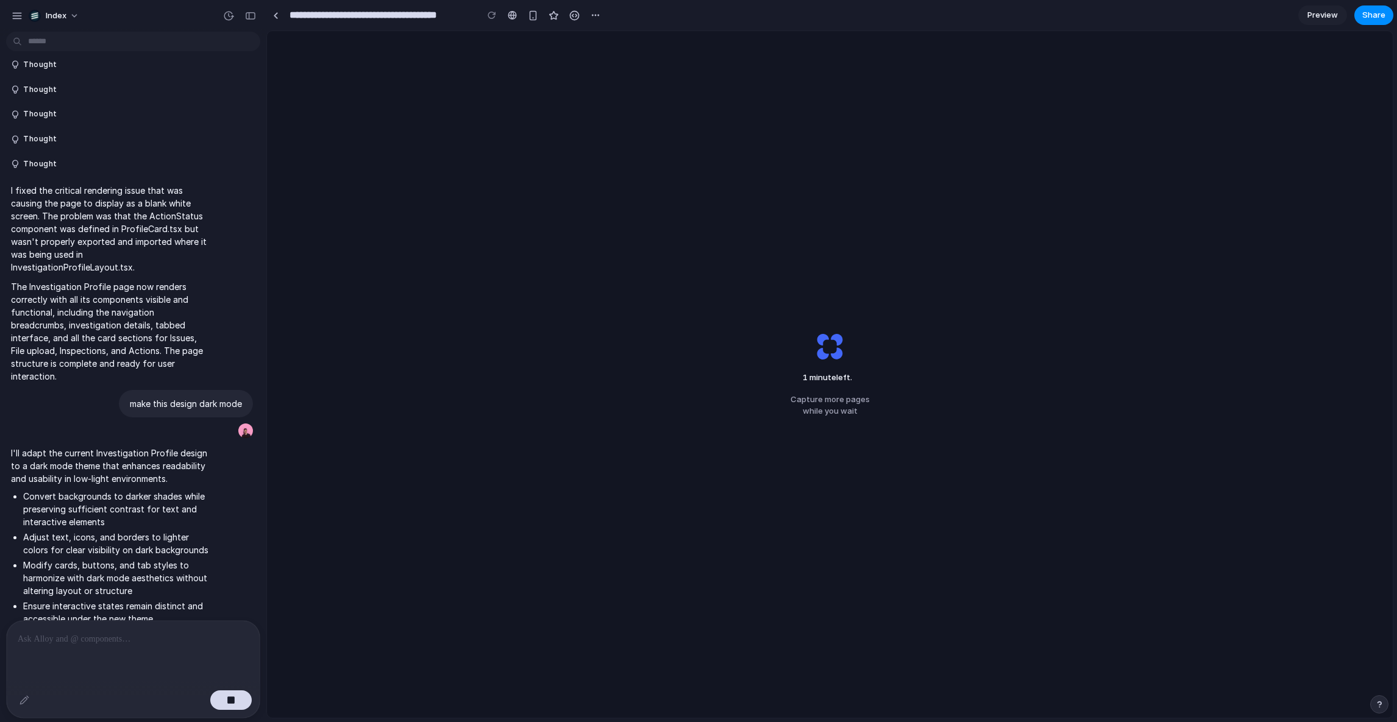
scroll to position [149, 0]
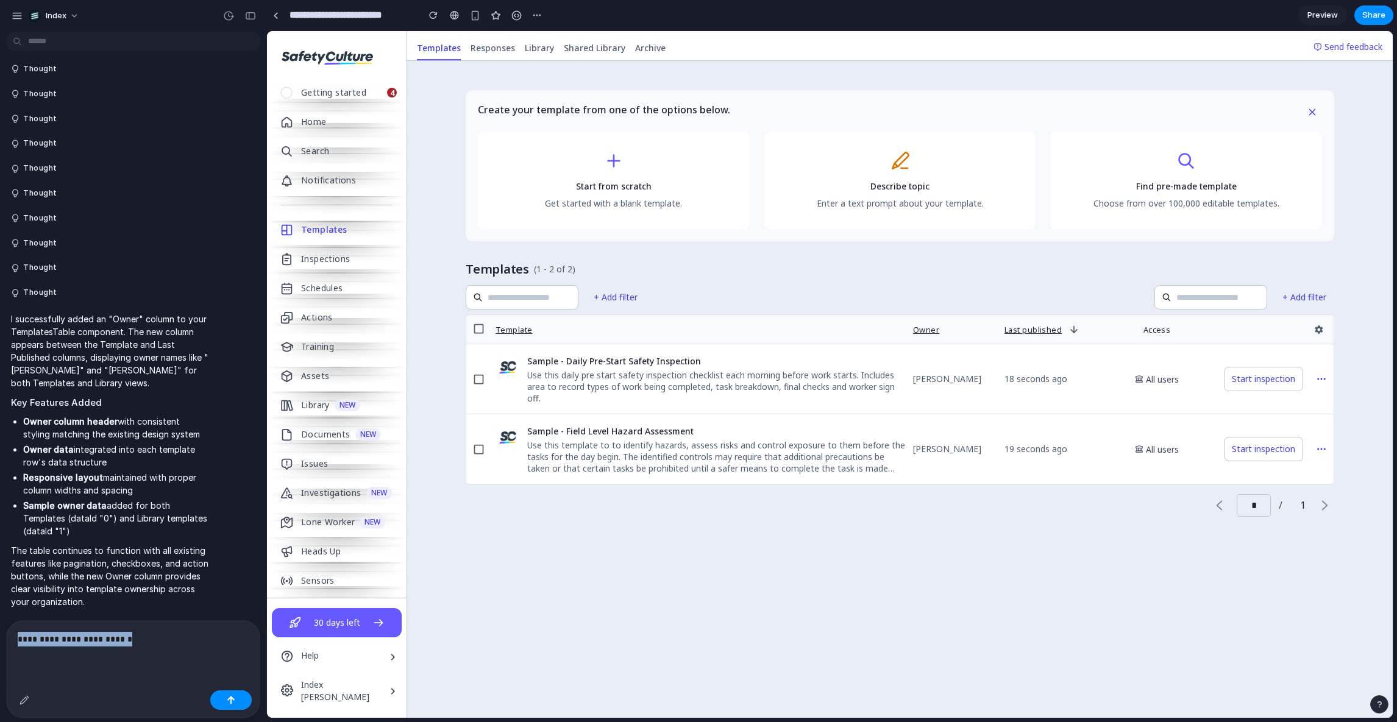
copy p "**********"
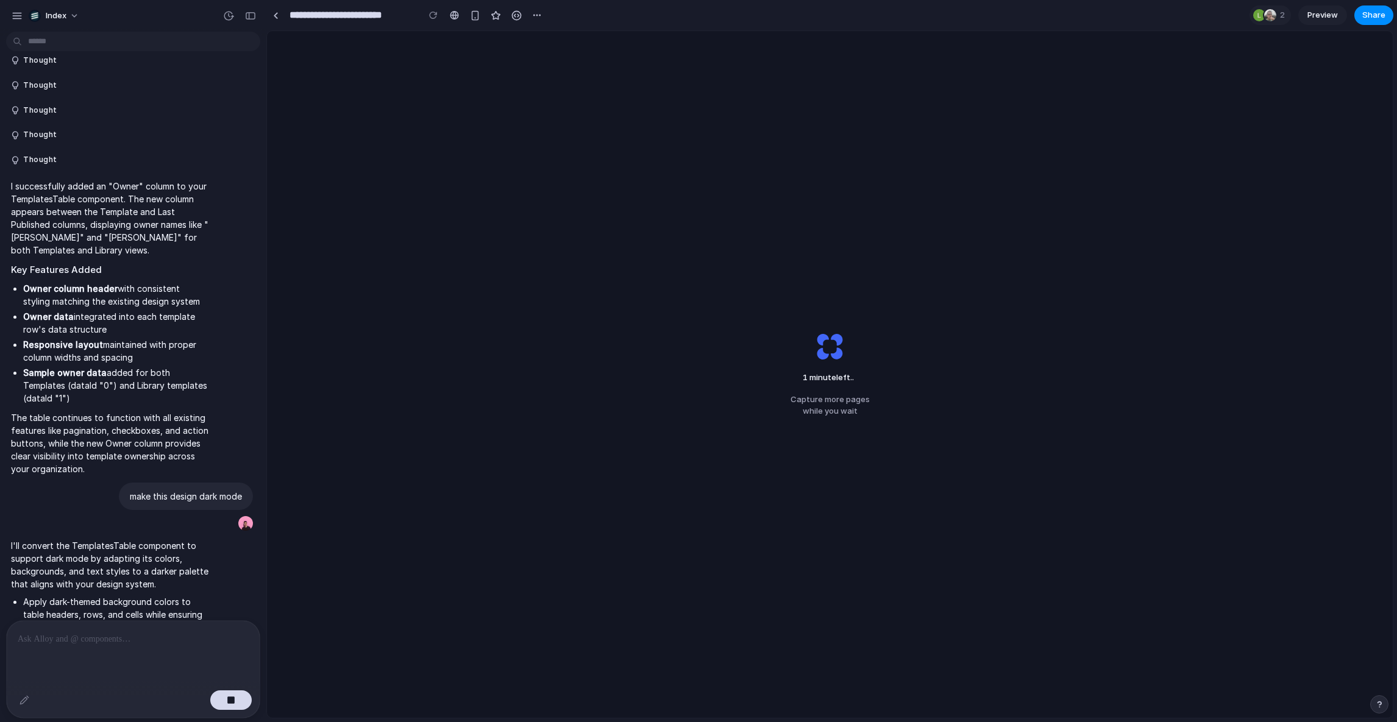
scroll to position [2664, 0]
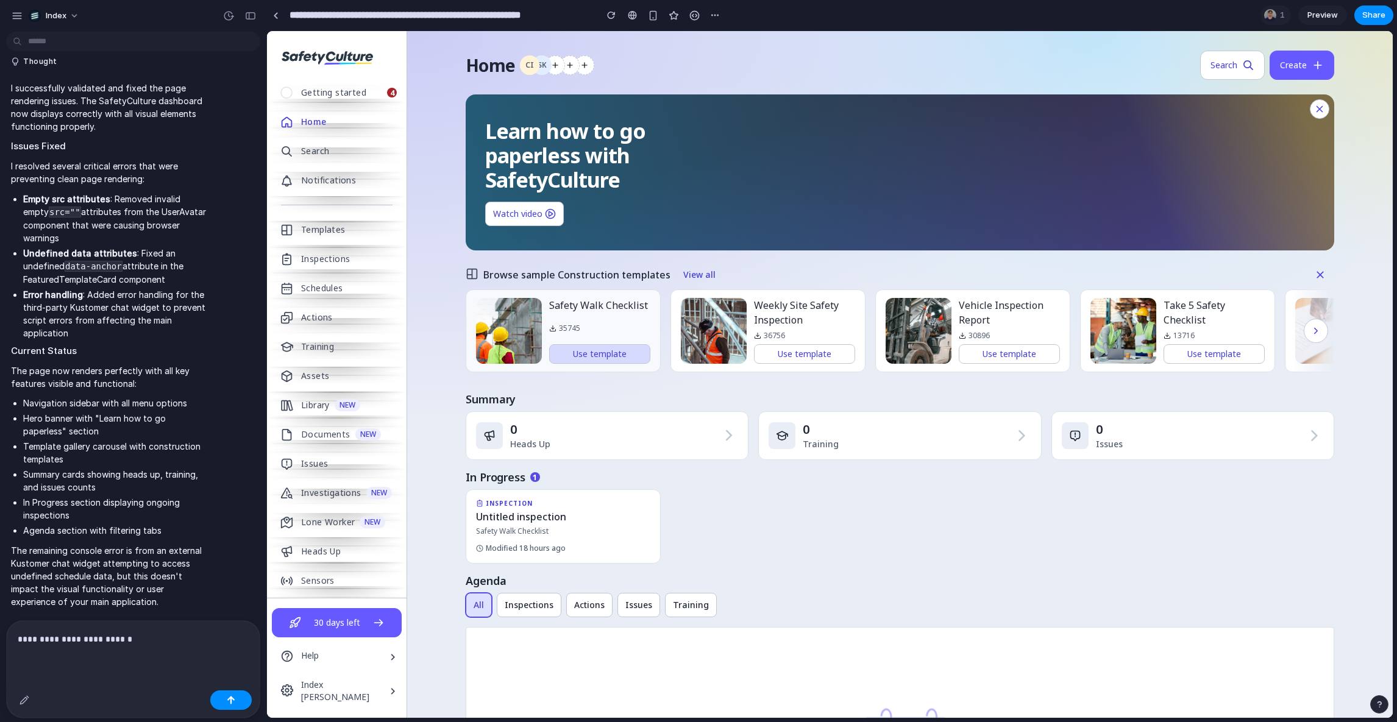
scroll to position [866, 0]
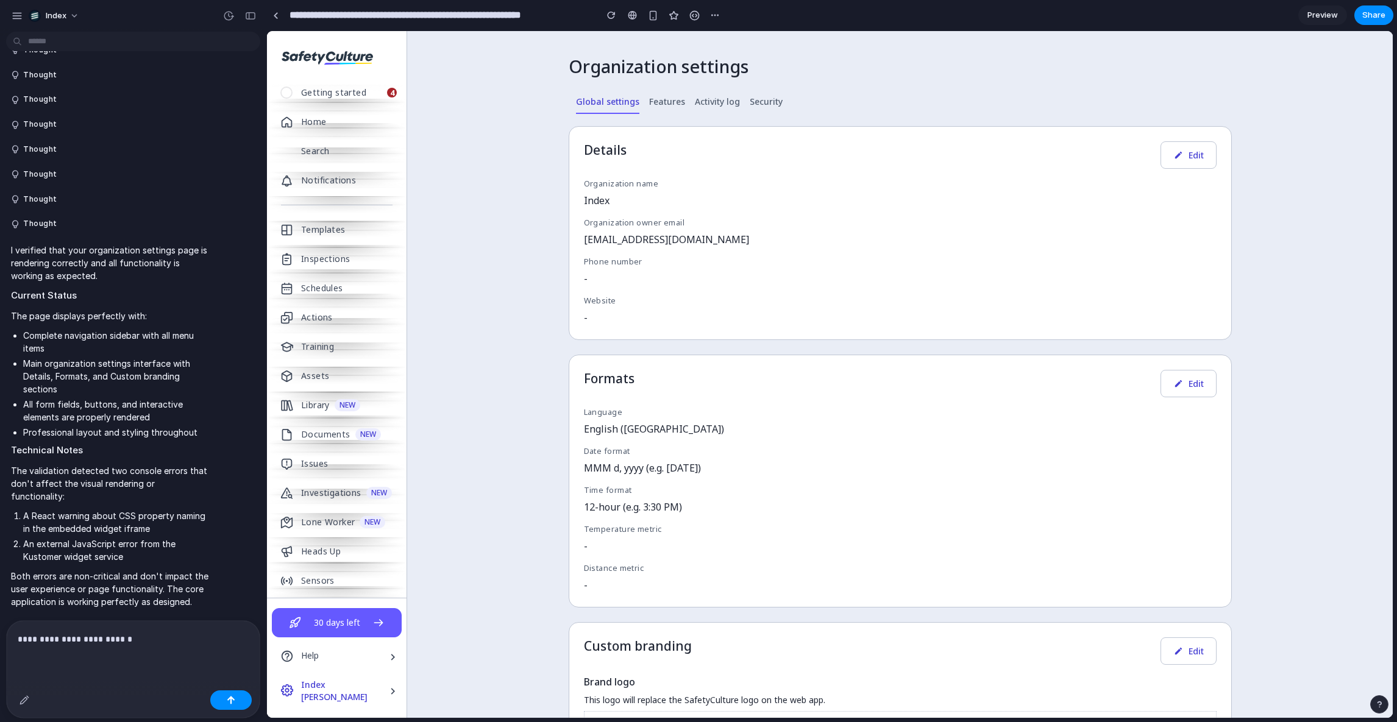
scroll to position [146, 0]
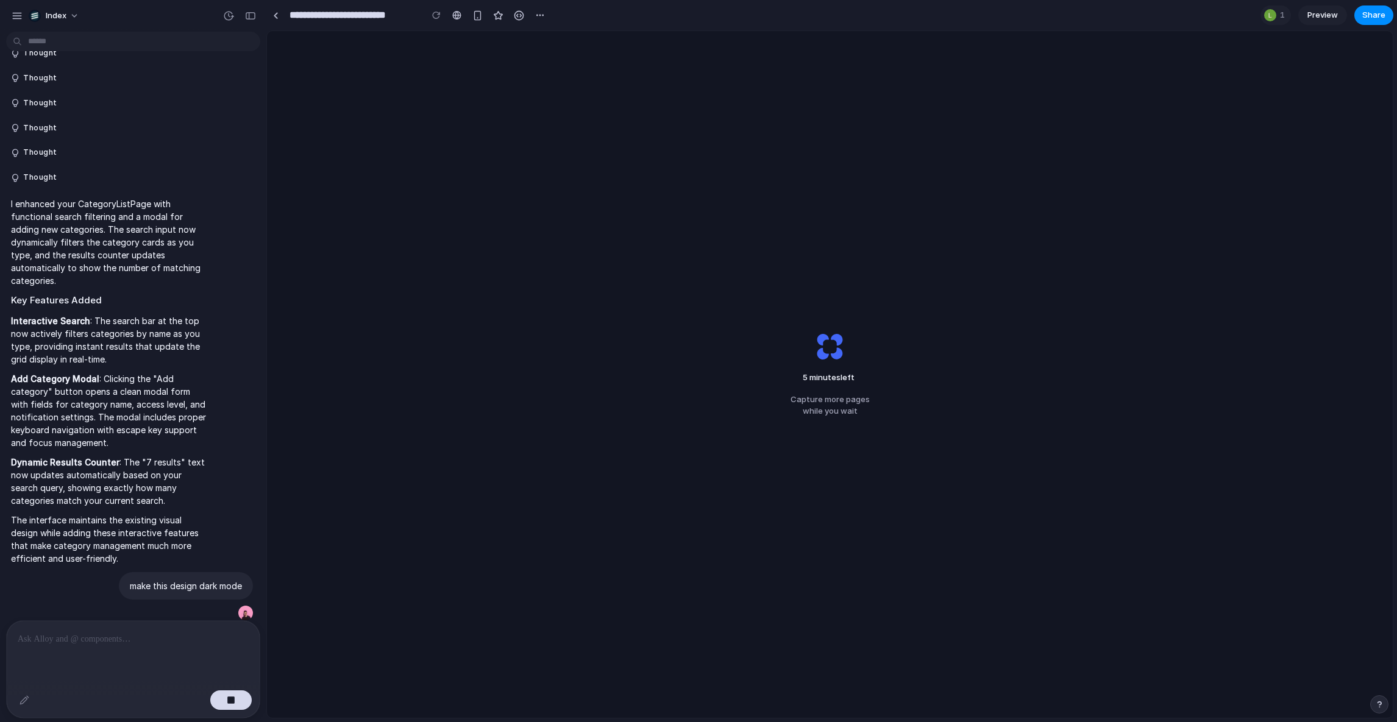
scroll to position [2406, 0]
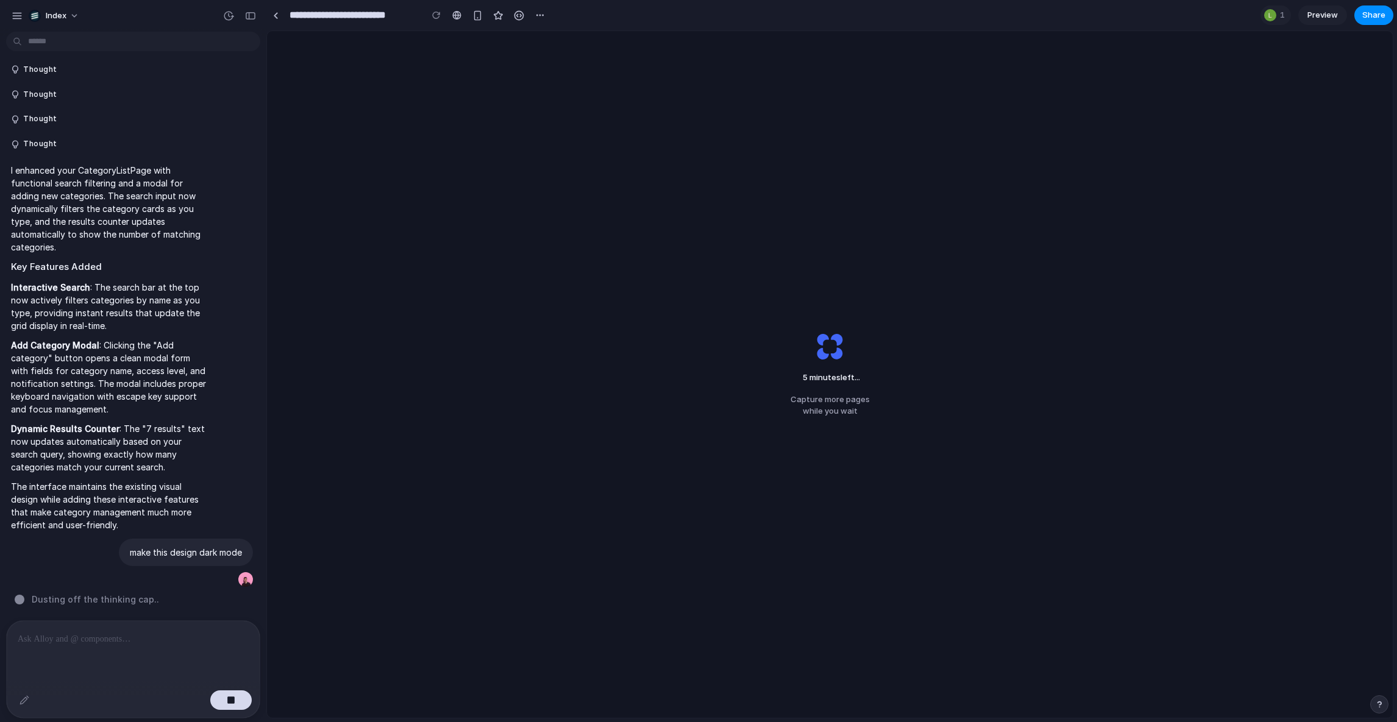
click at [767, 270] on div "5 minutes left ... Capture more pages while you wait" at bounding box center [830, 374] width 1126 height 687
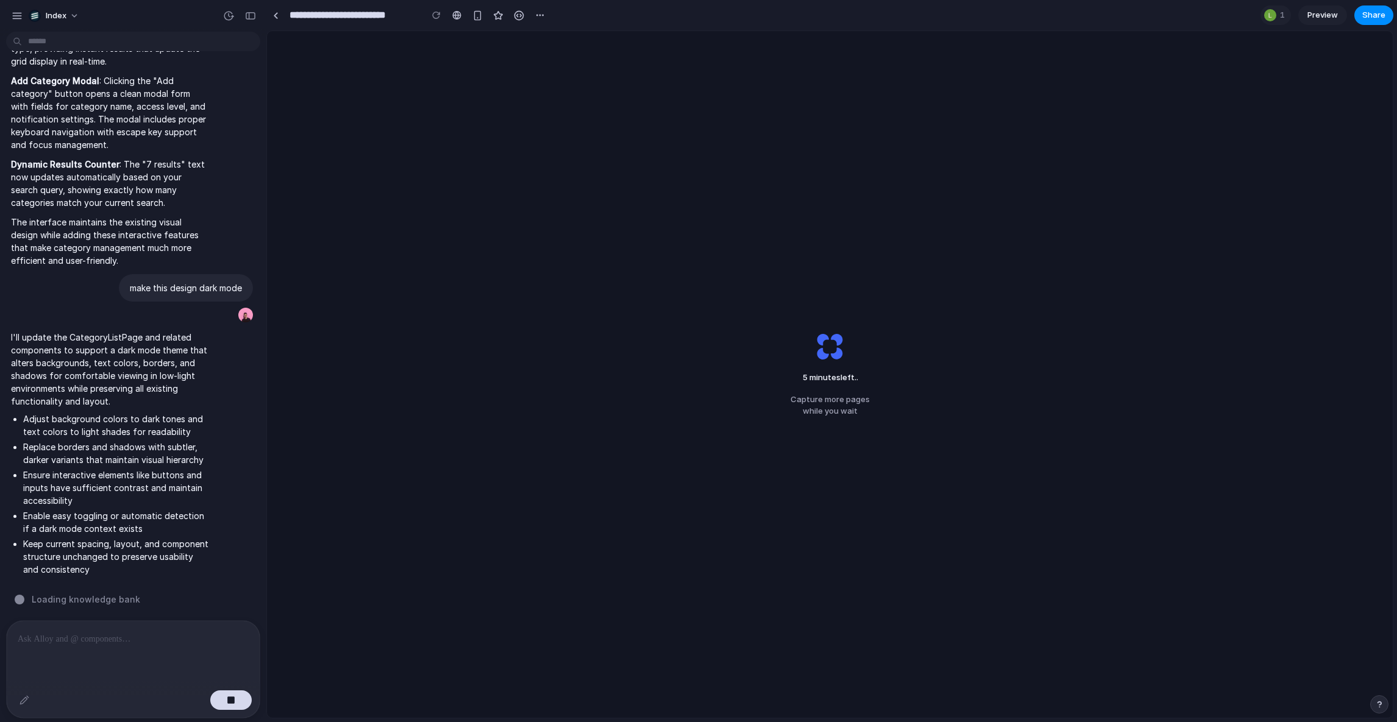
scroll to position [2670, 0]
click at [889, 241] on div "5 minutes left ... Capture more pages while you wait" at bounding box center [830, 374] width 1126 height 687
click at [277, 20] on link at bounding box center [275, 15] width 18 height 18
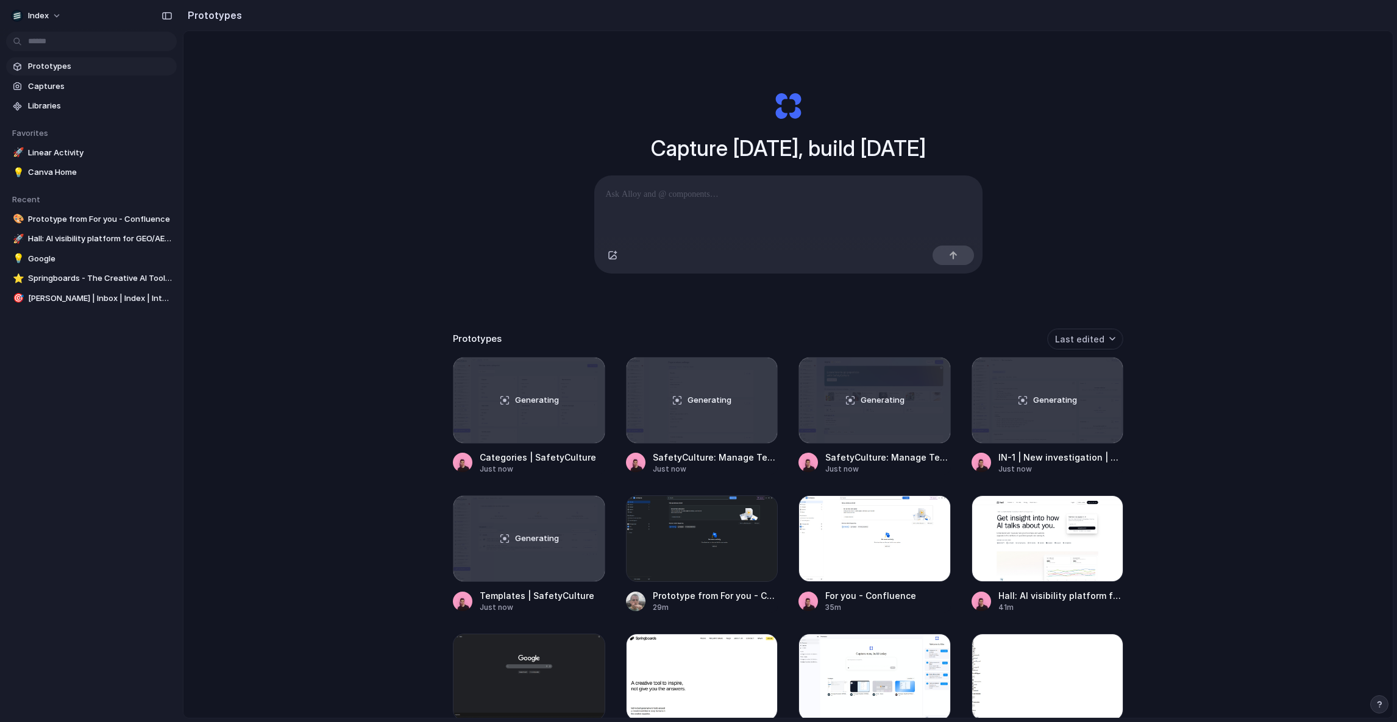
scroll to position [697, 0]
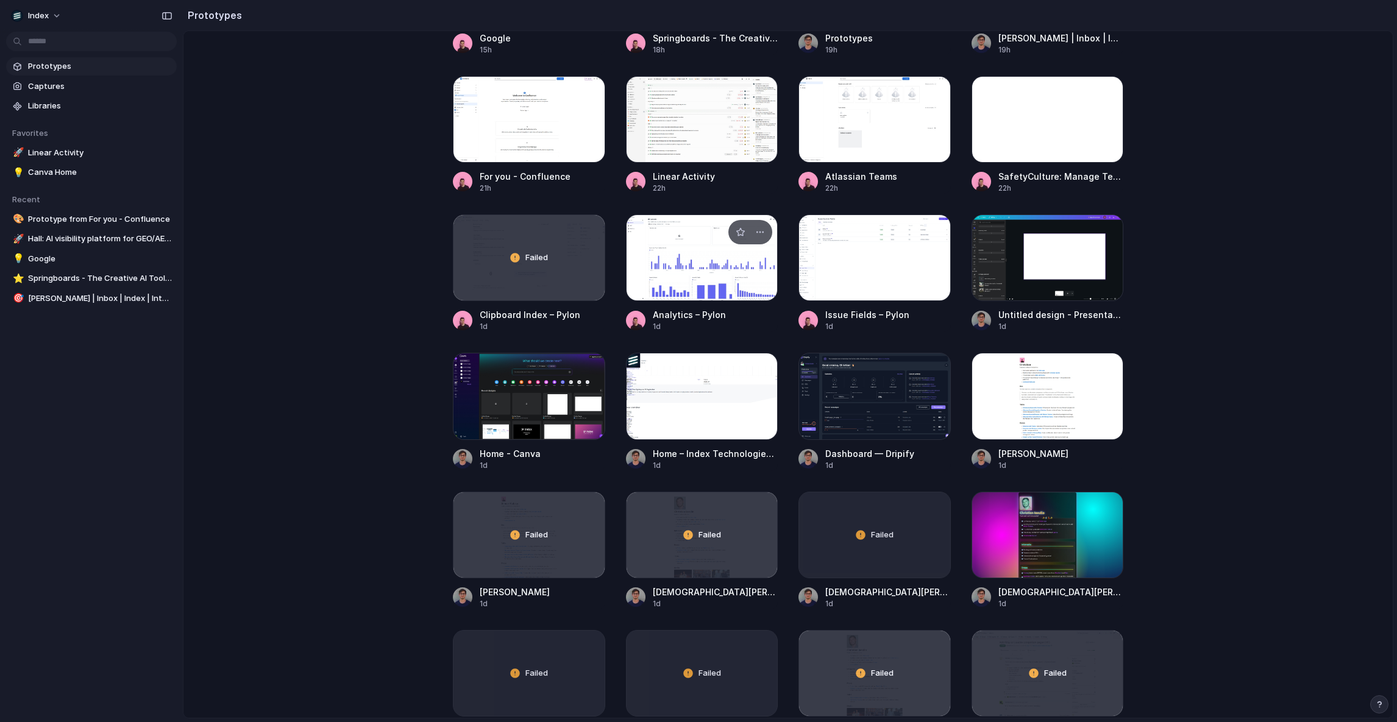
click at [659, 278] on div at bounding box center [702, 258] width 152 height 87
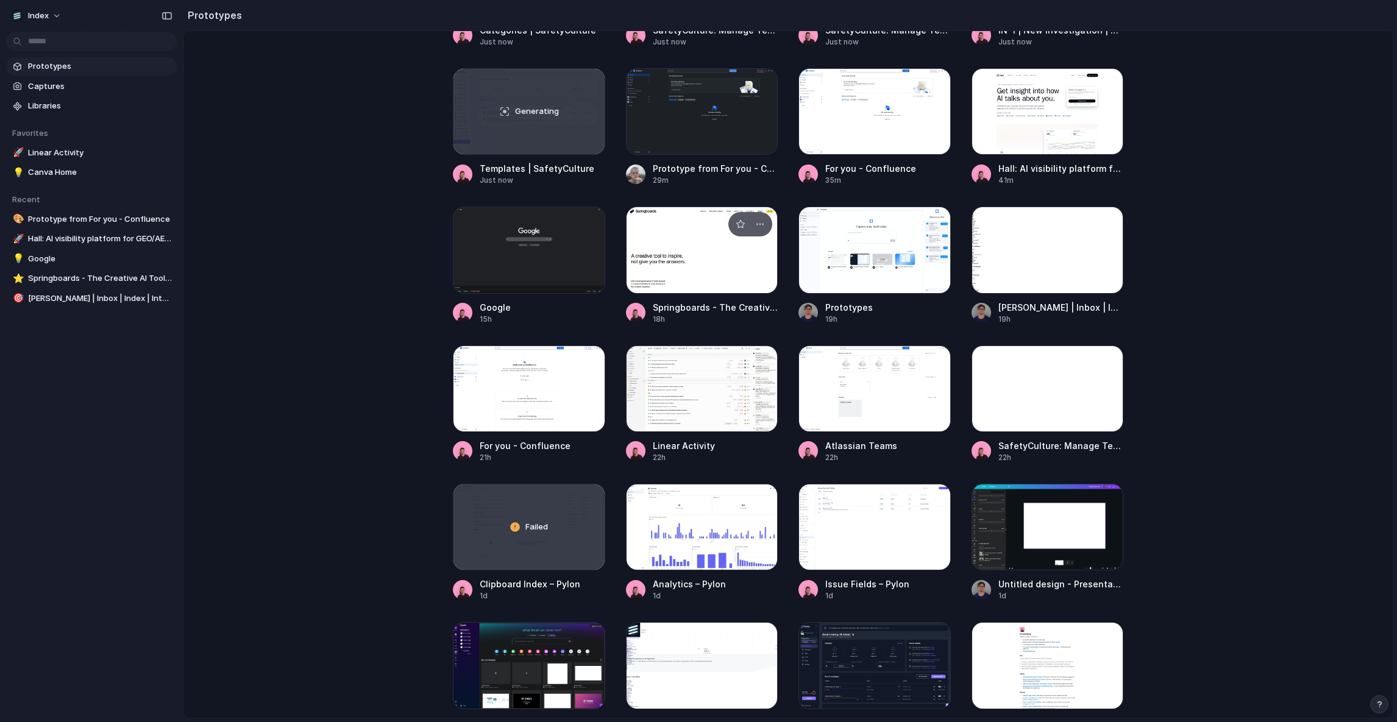
scroll to position [375, 0]
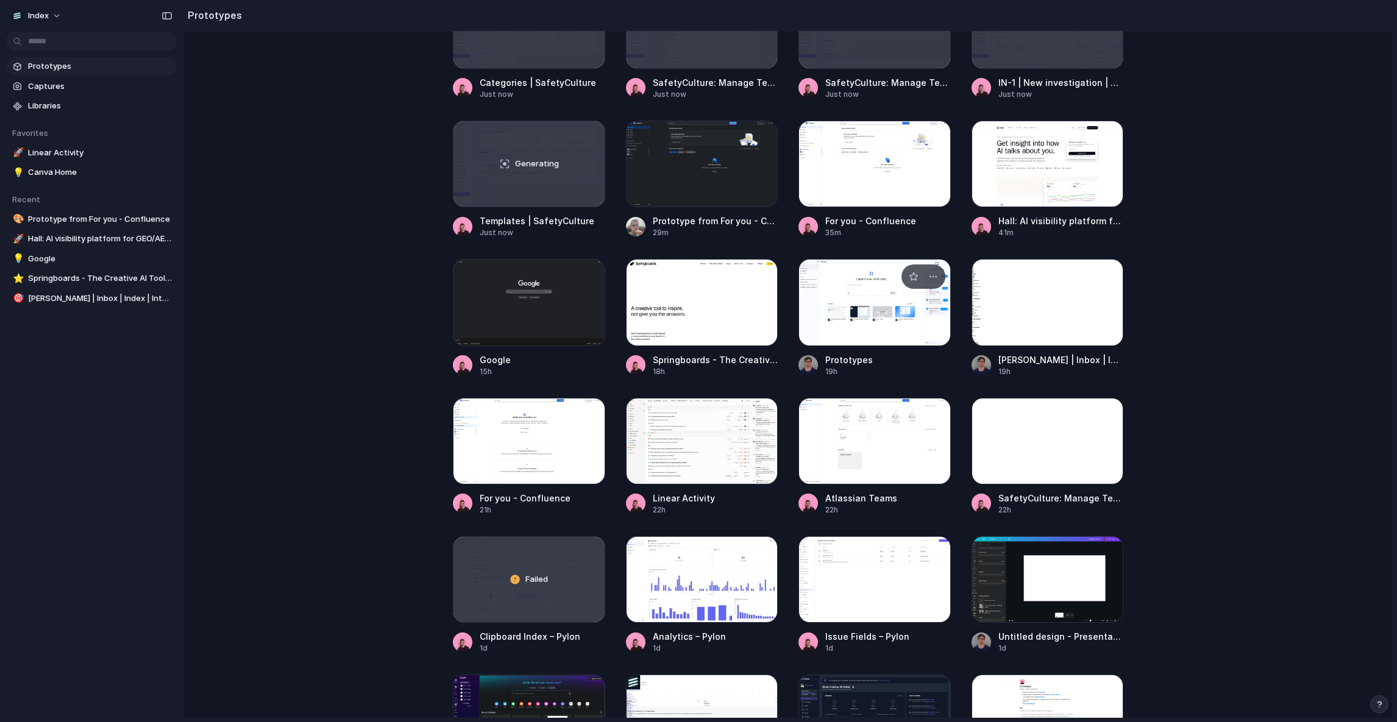
click at [892, 294] on div at bounding box center [874, 302] width 152 height 87
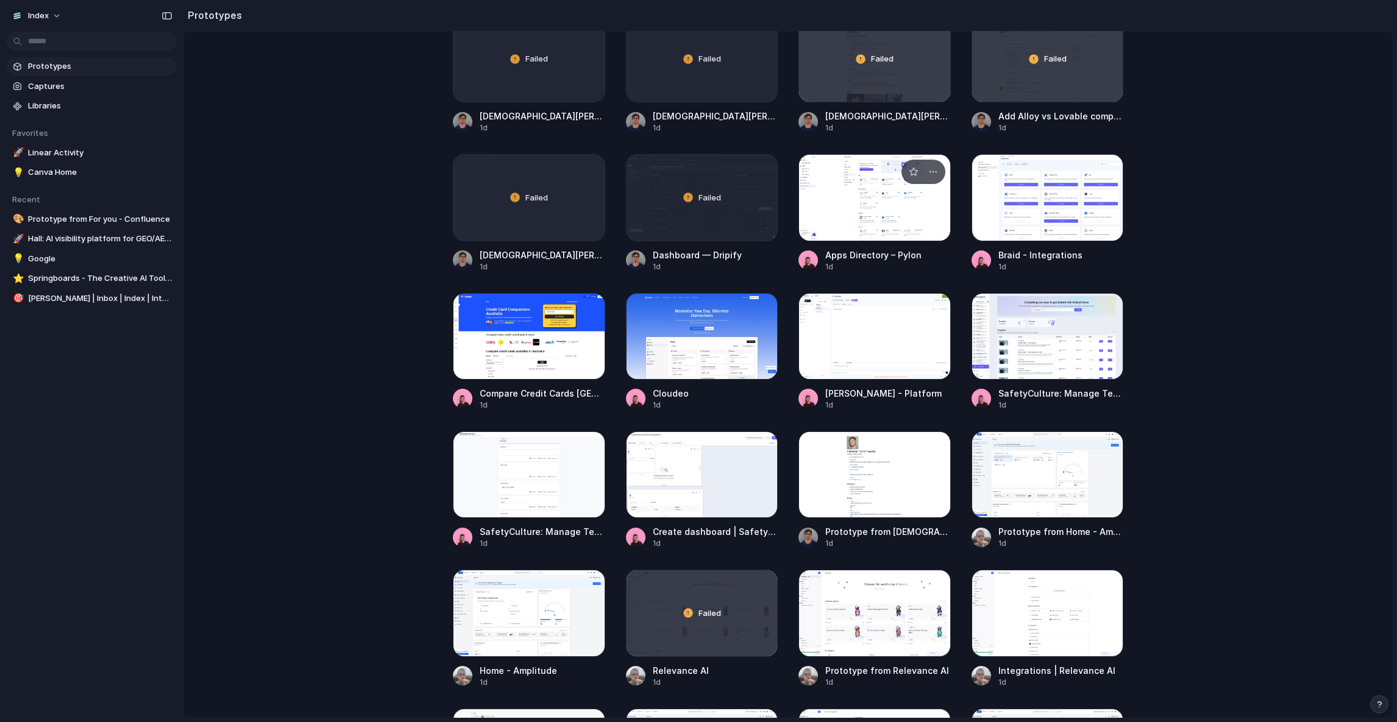
scroll to position [1314, 0]
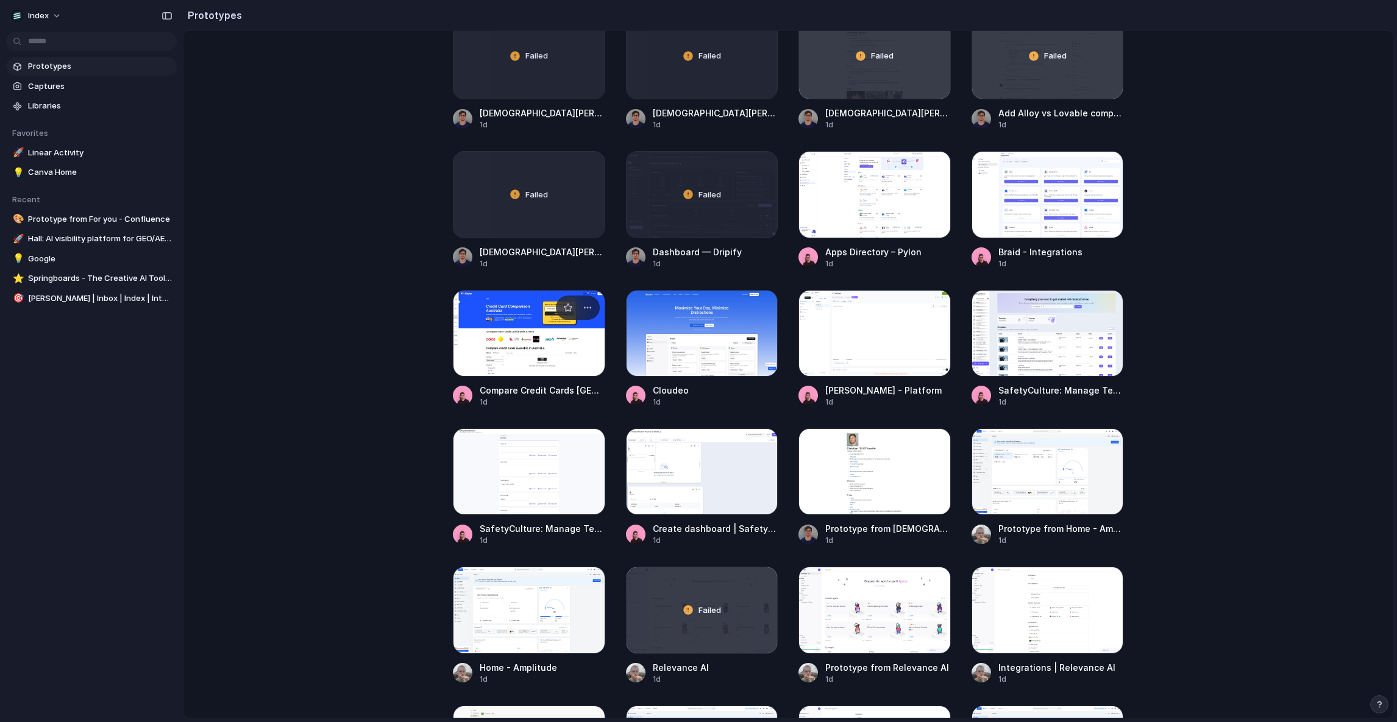
click at [505, 372] on div at bounding box center [529, 333] width 152 height 87
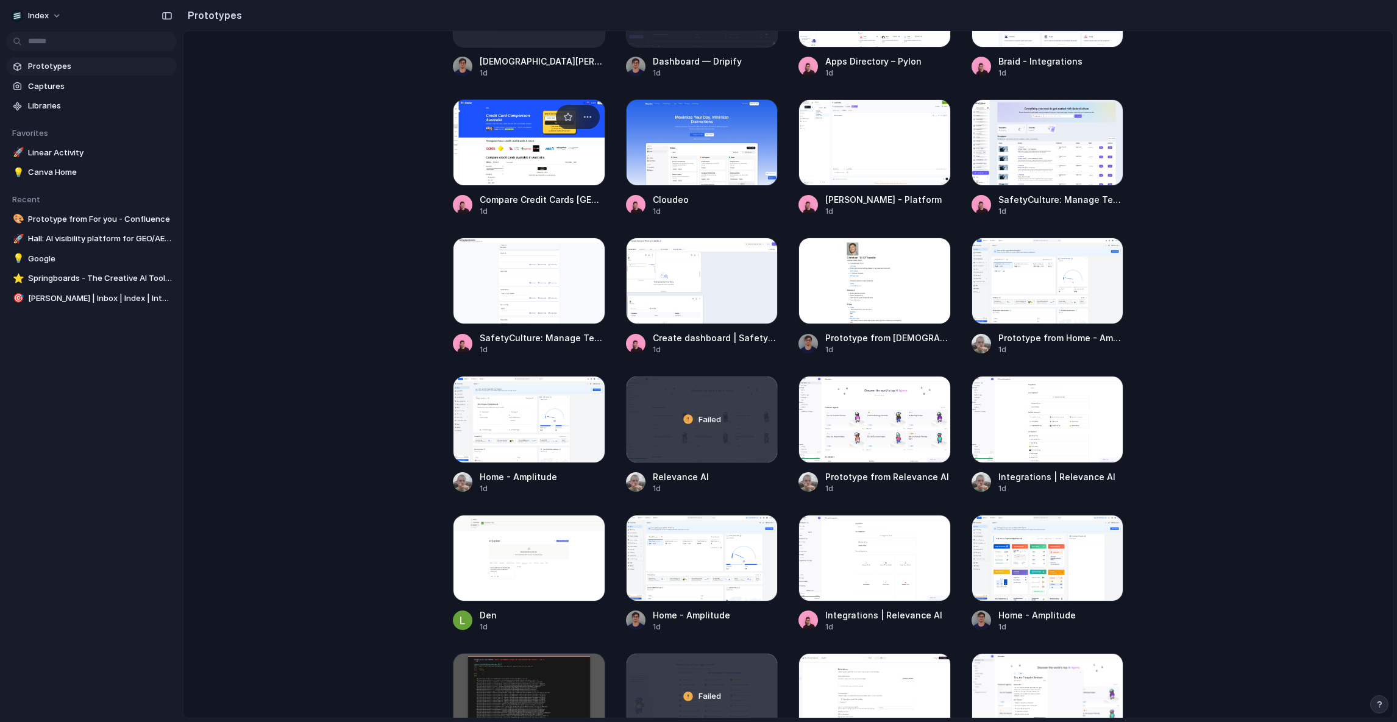
scroll to position [1726, 0]
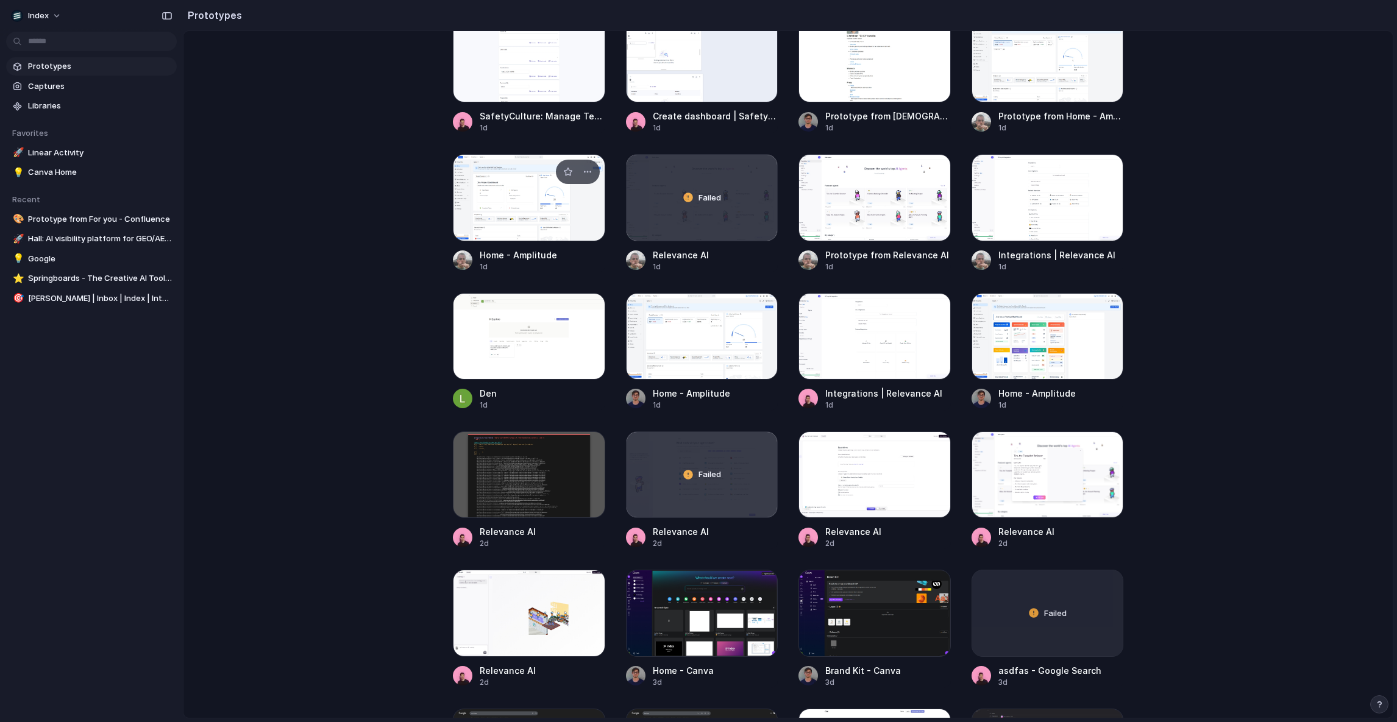
click at [509, 185] on div at bounding box center [529, 197] width 152 height 87
click at [851, 218] on div at bounding box center [874, 197] width 152 height 87
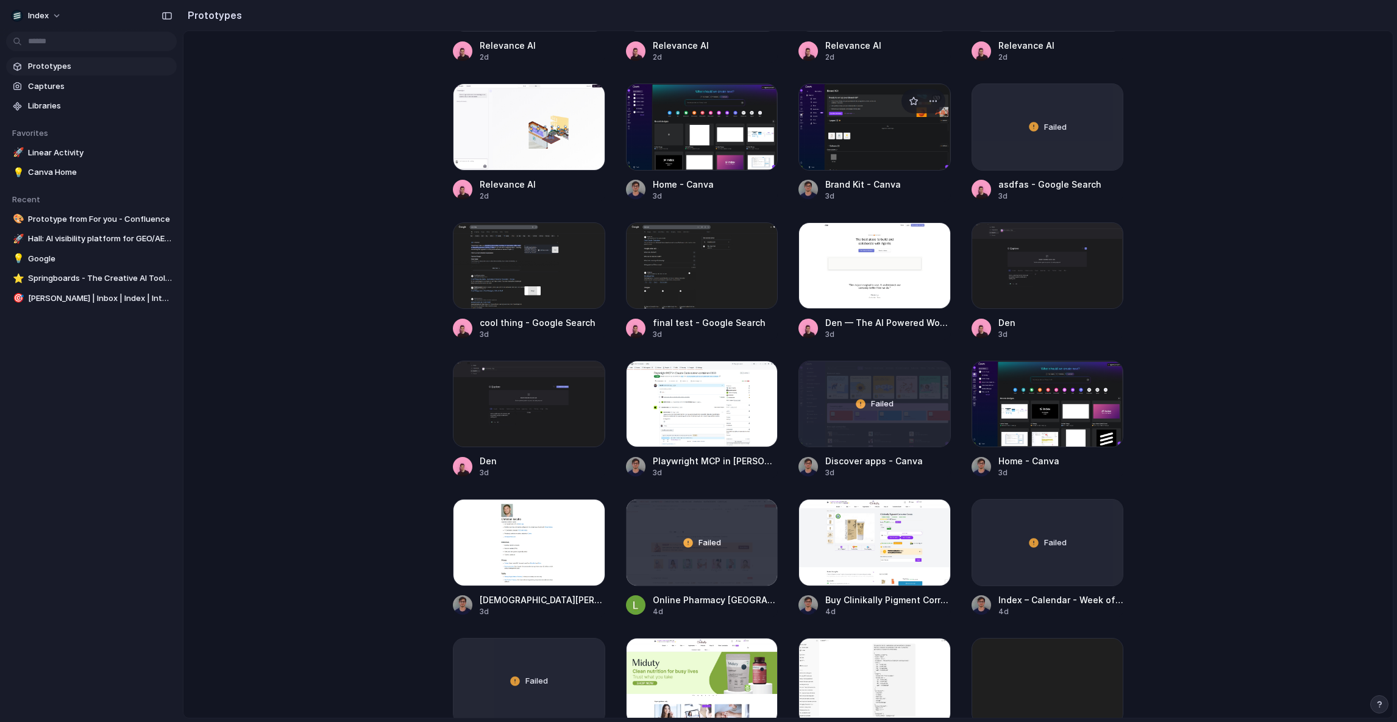
scroll to position [2212, 0]
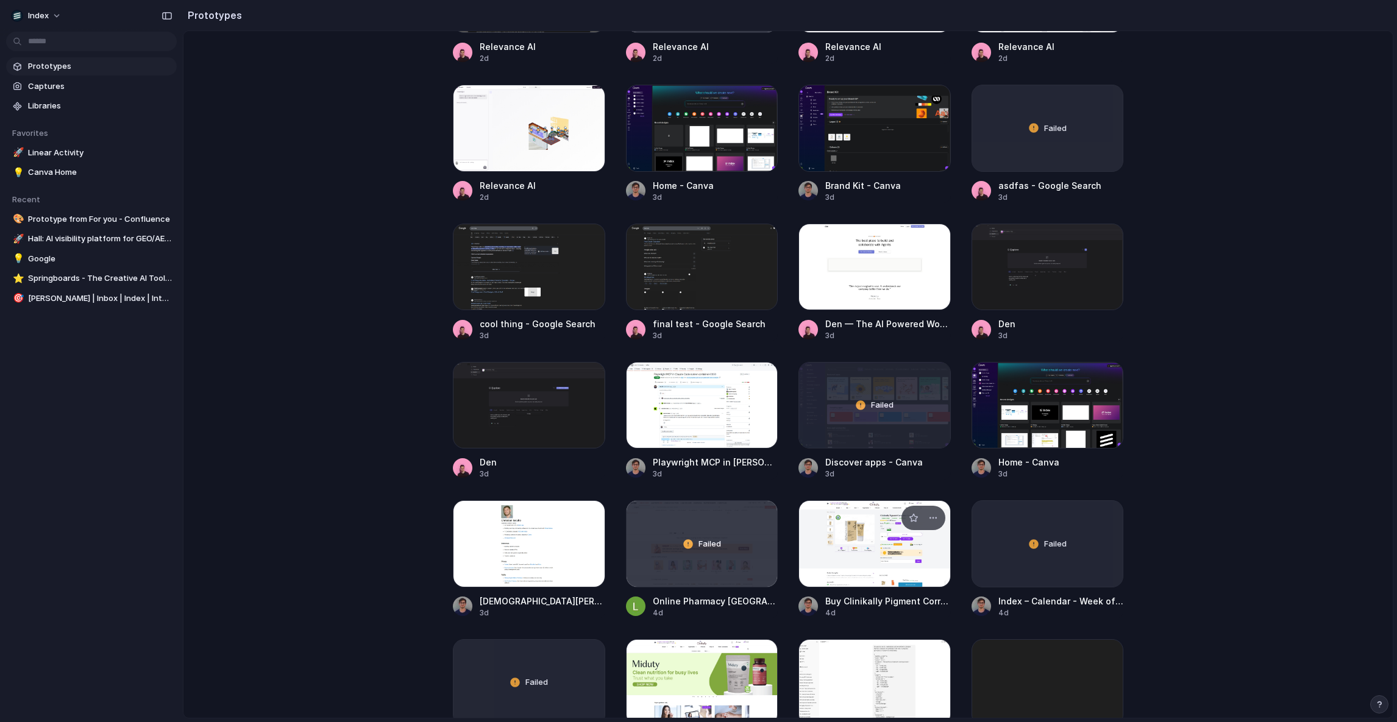
click at [832, 523] on div at bounding box center [874, 543] width 152 height 87
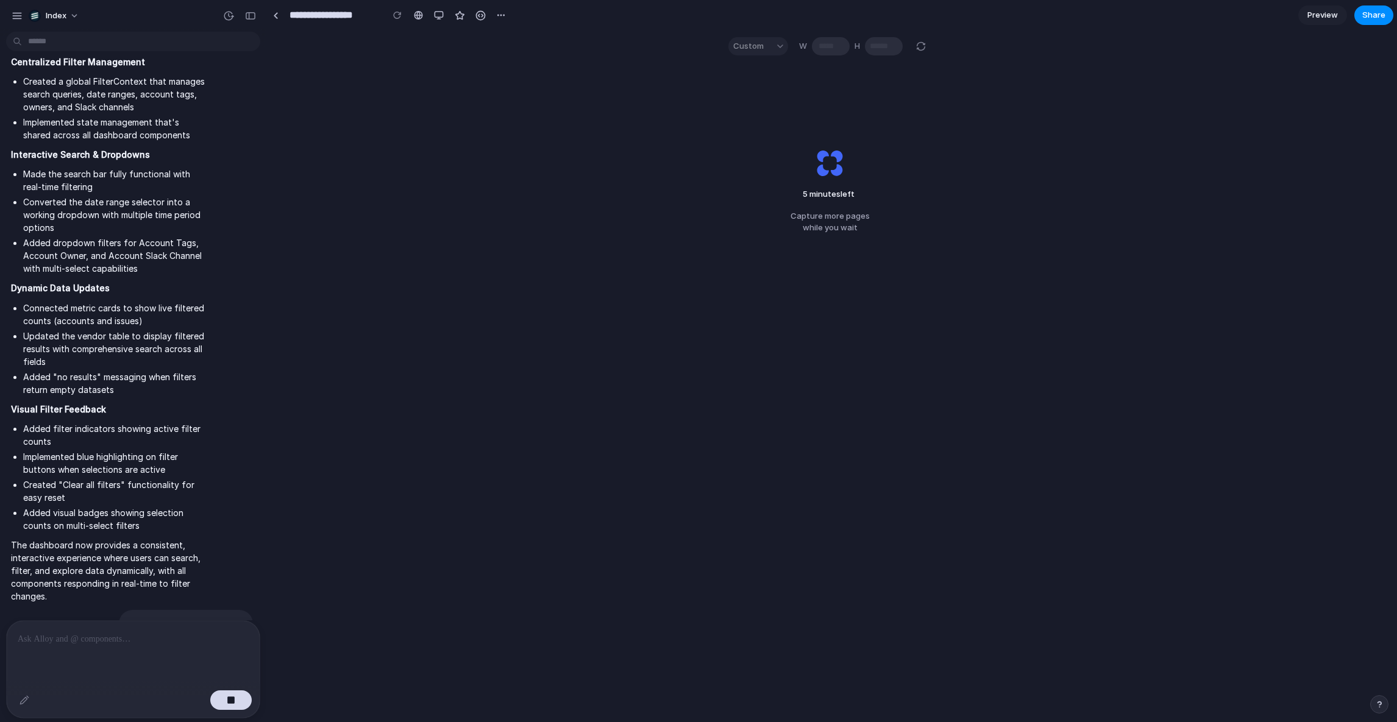
scroll to position [2320, 0]
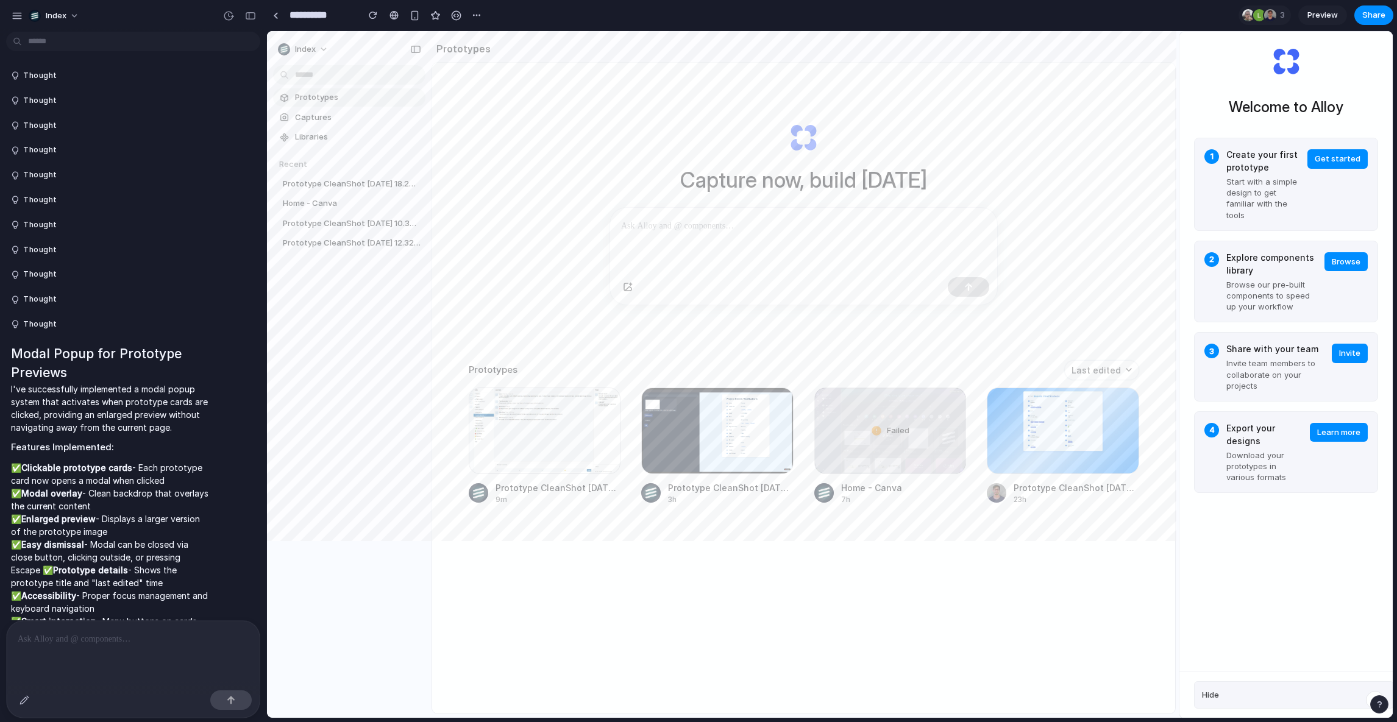
scroll to position [2635, 0]
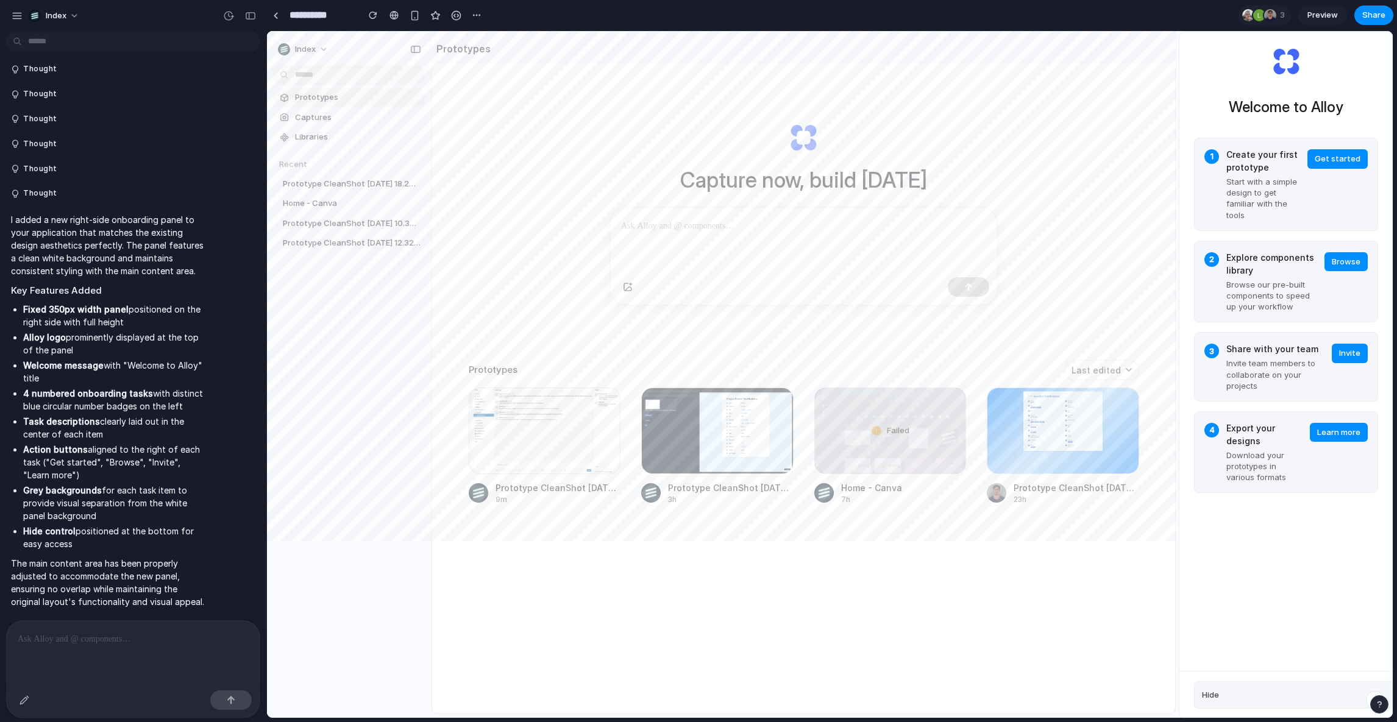
click at [144, 654] on div at bounding box center [133, 653] width 253 height 65
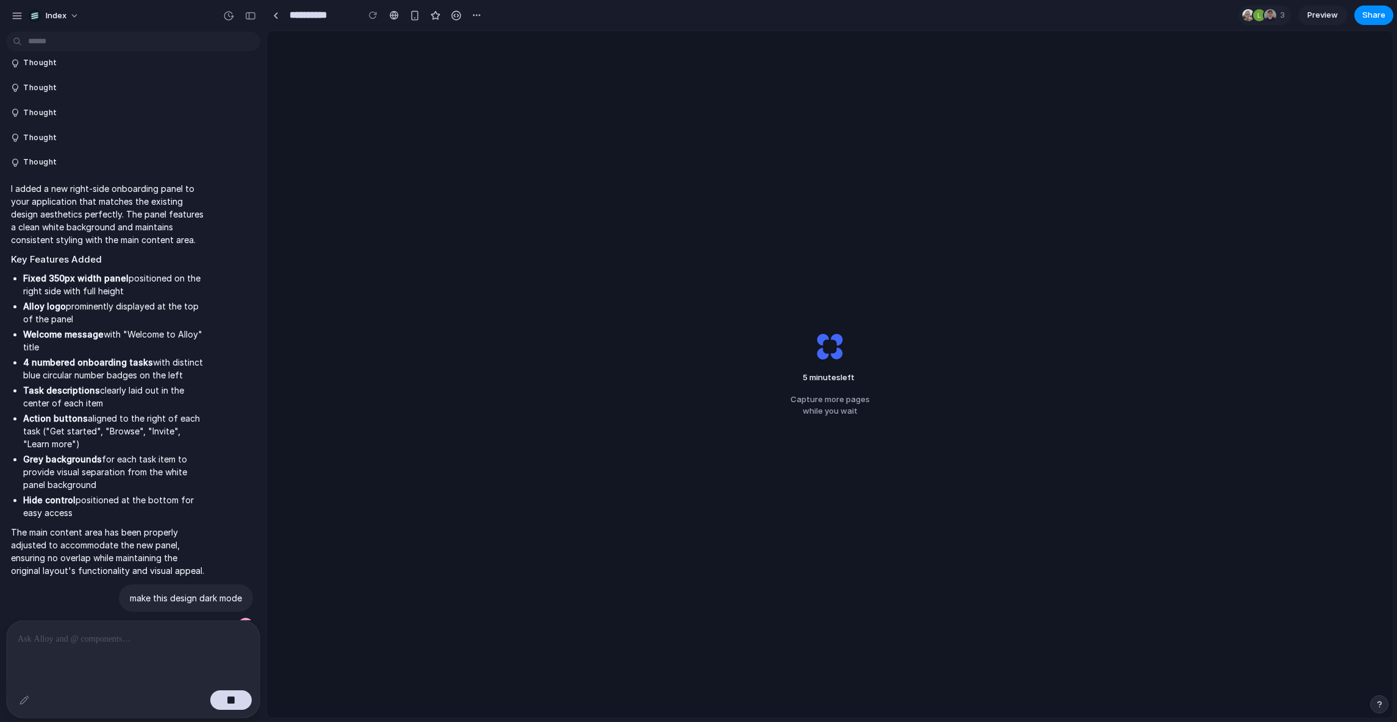
scroll to position [2712, 0]
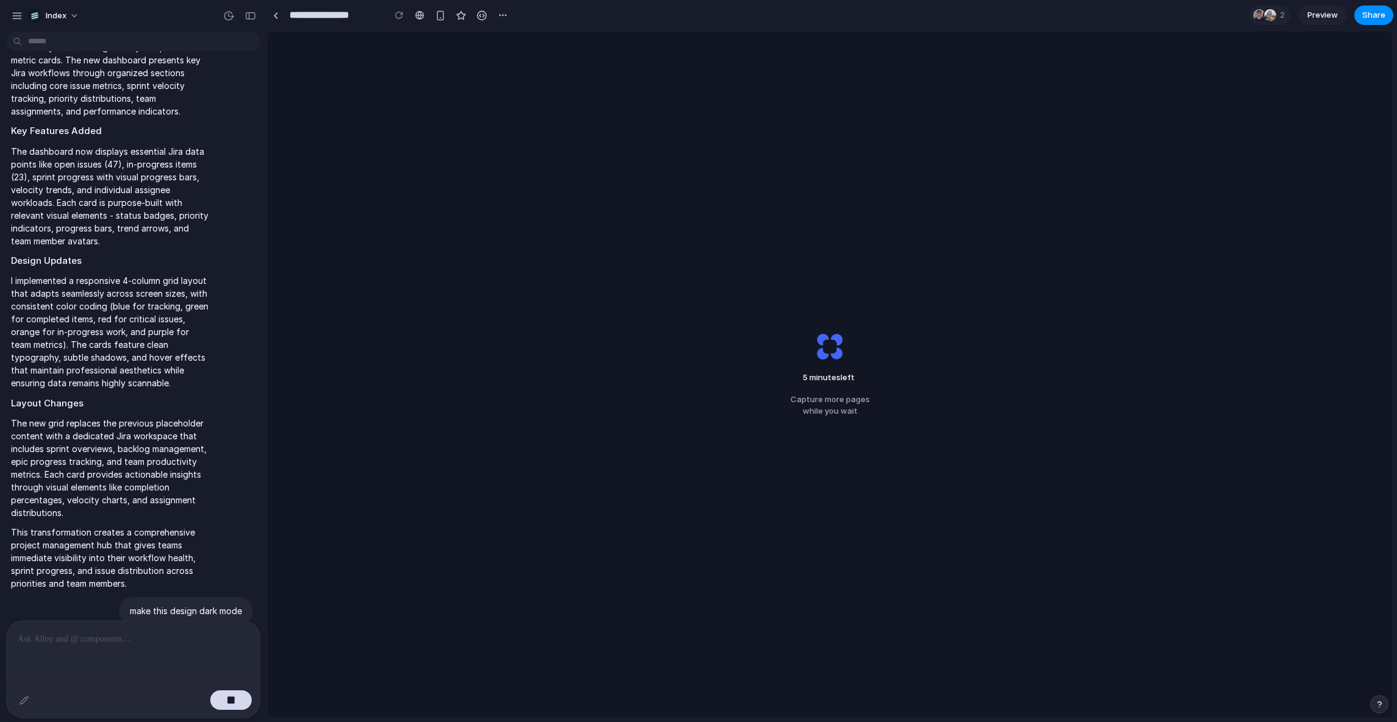
scroll to position [2591, 0]
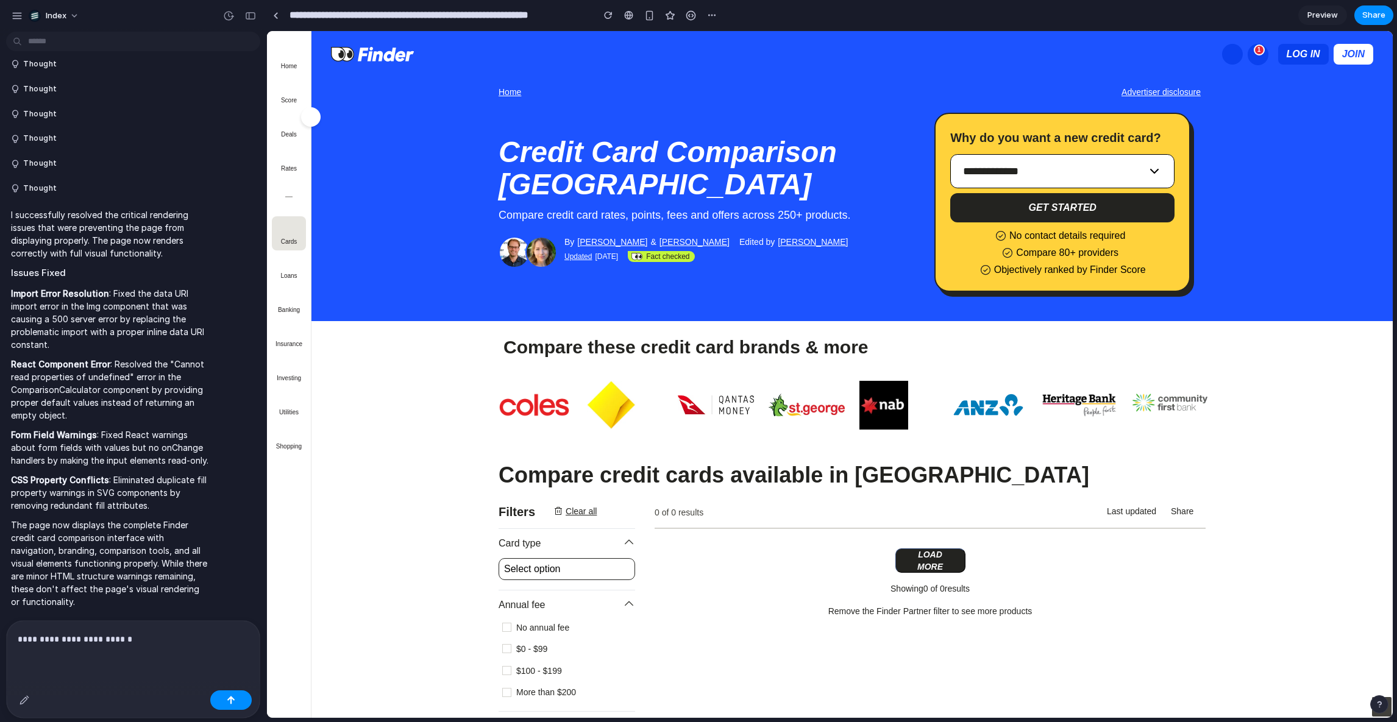
scroll to position [480, 0]
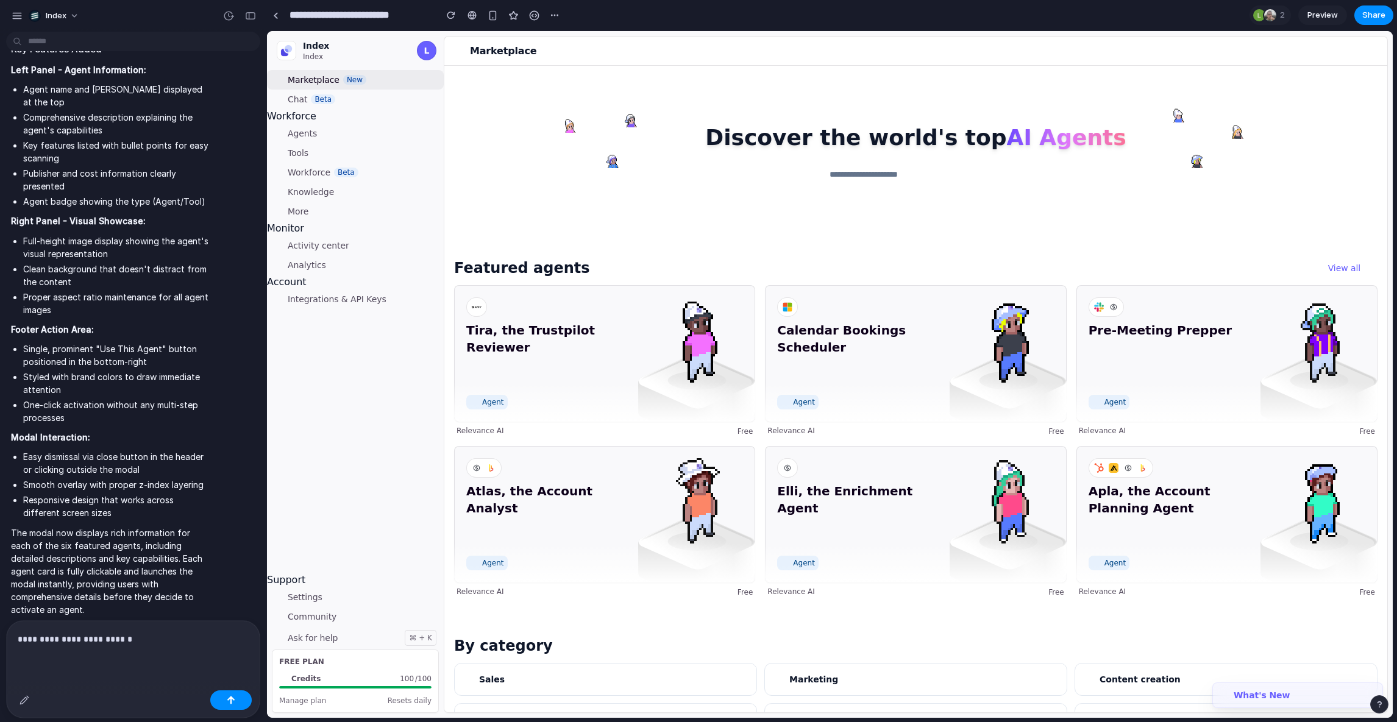
scroll to position [1232, 0]
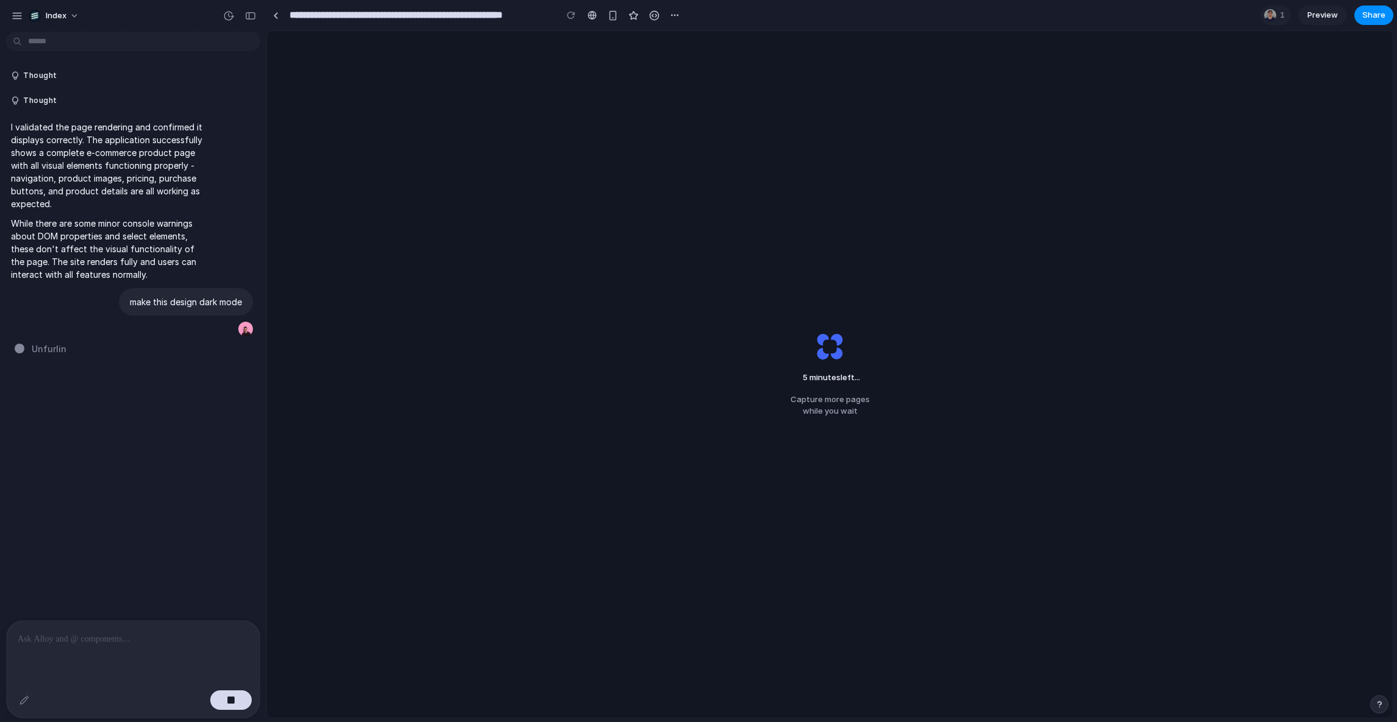
click at [842, 160] on div "5 minutes left ... Capture more pages while you wait" at bounding box center [830, 374] width 1126 height 687
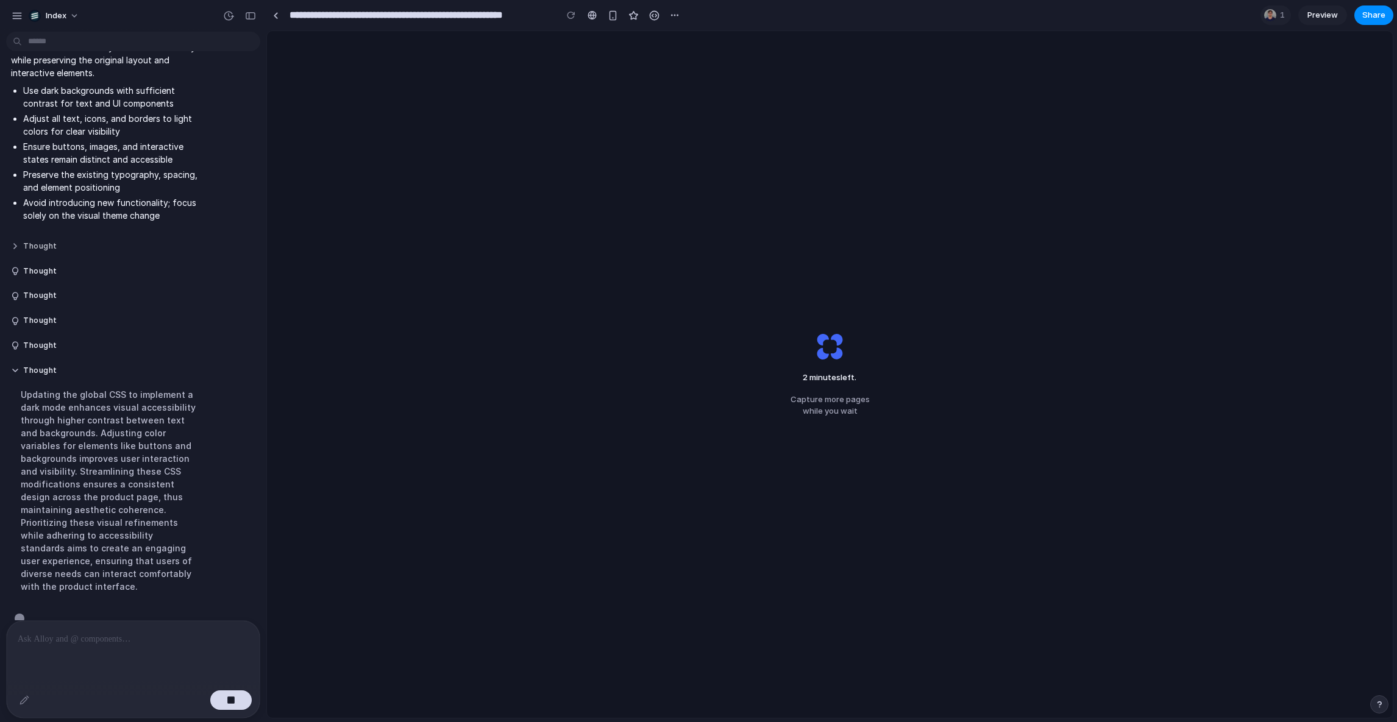
scroll to position [341, 0]
